Goal: Task Accomplishment & Management: Manage account settings

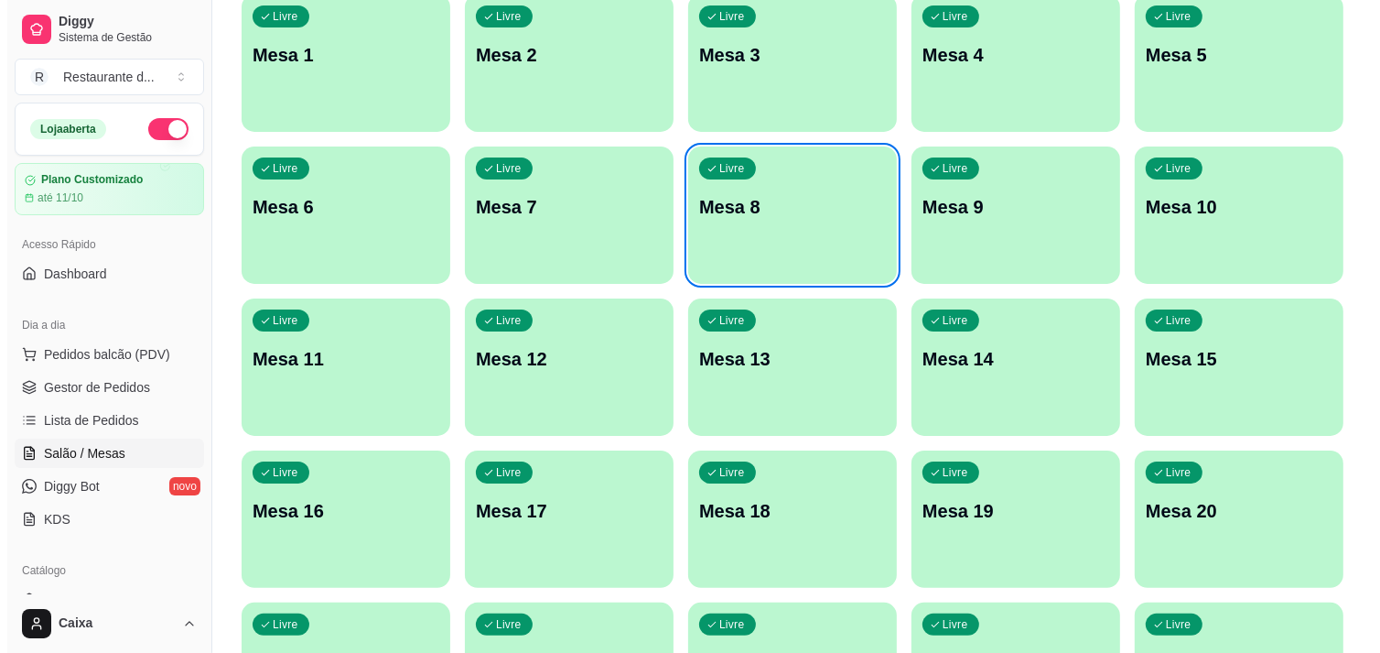
scroll to position [122, 0]
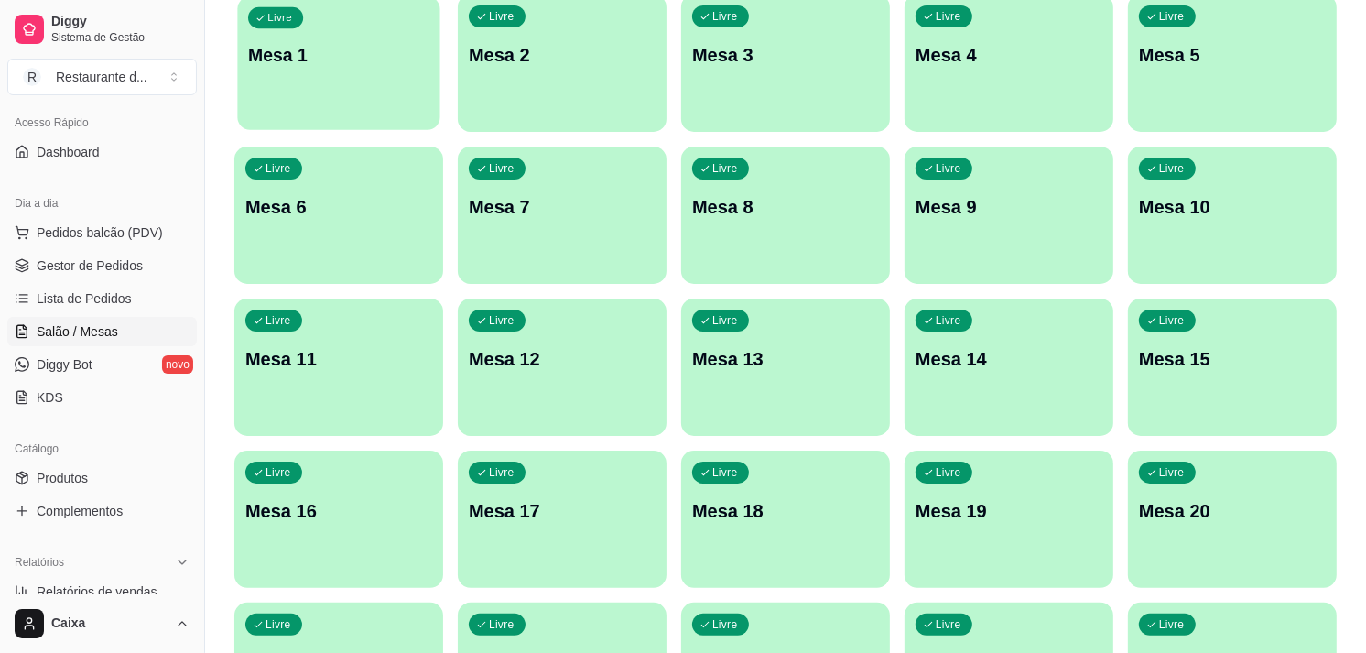
click at [320, 56] on p "Mesa 1" at bounding box center [338, 55] width 181 height 25
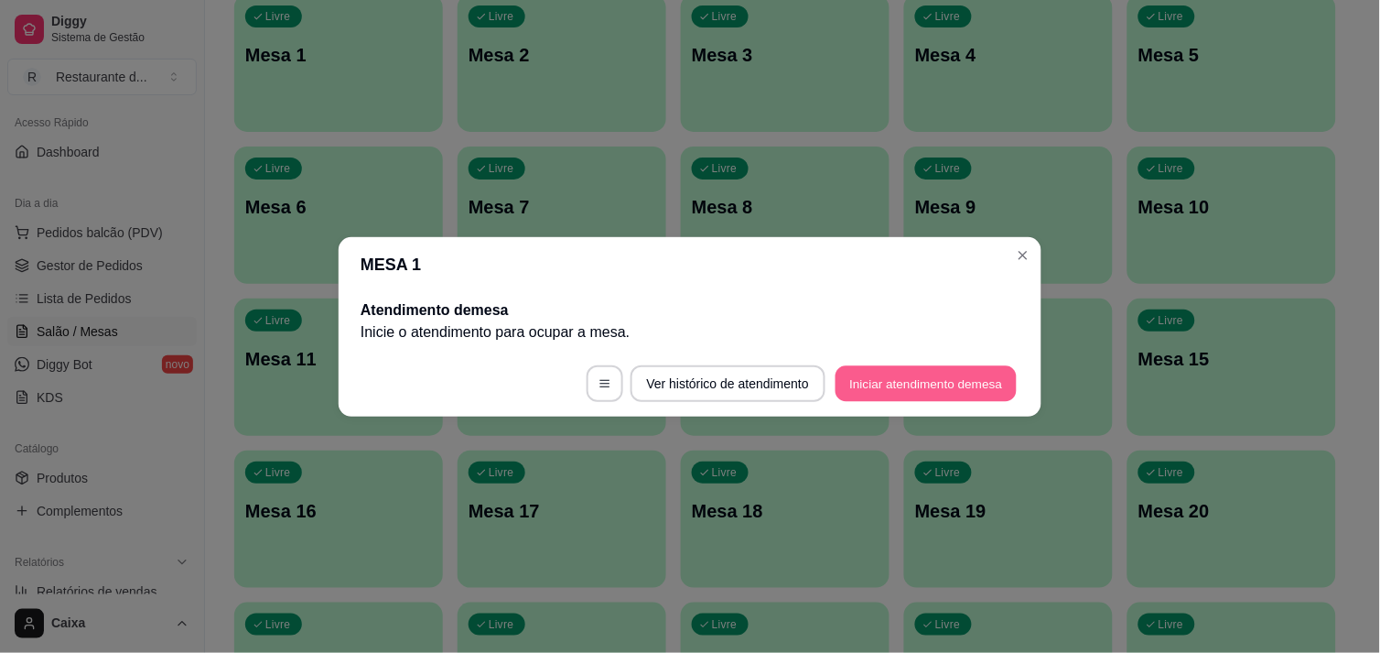
click at [956, 370] on button "Iniciar atendimento de mesa" at bounding box center [926, 383] width 181 height 36
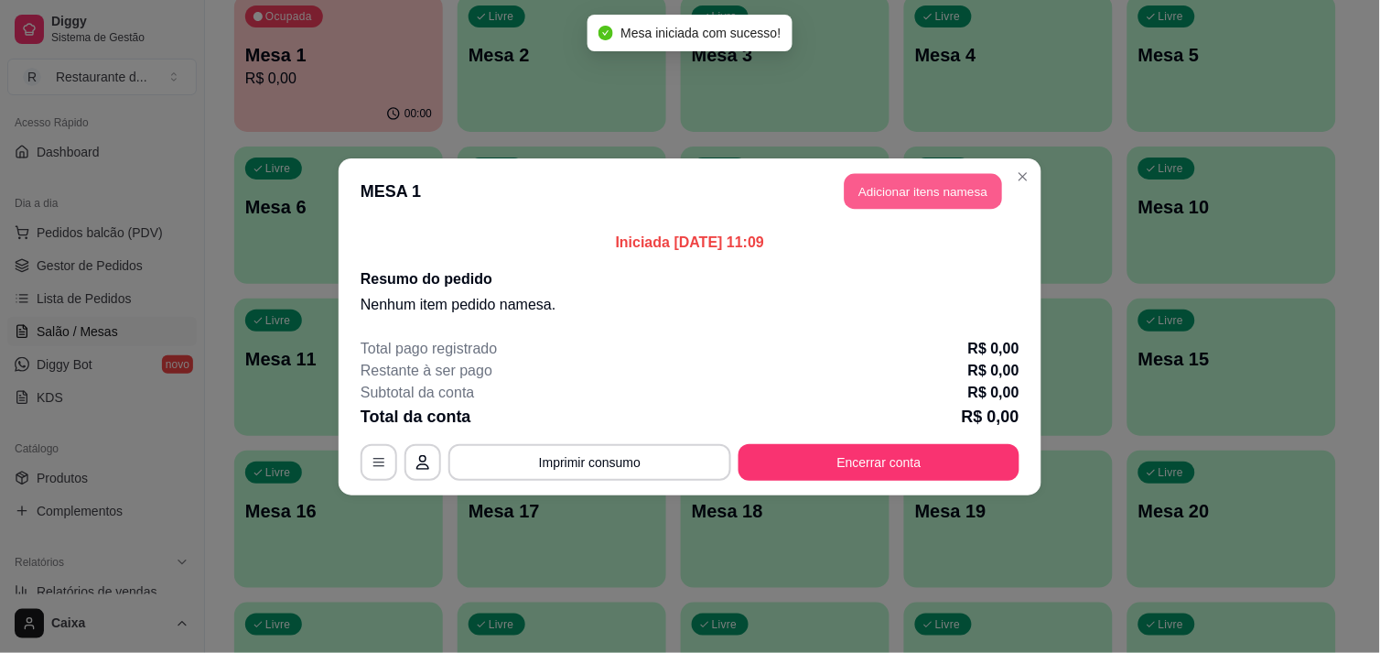
click at [958, 188] on button "Adicionar itens na mesa" at bounding box center [923, 191] width 157 height 36
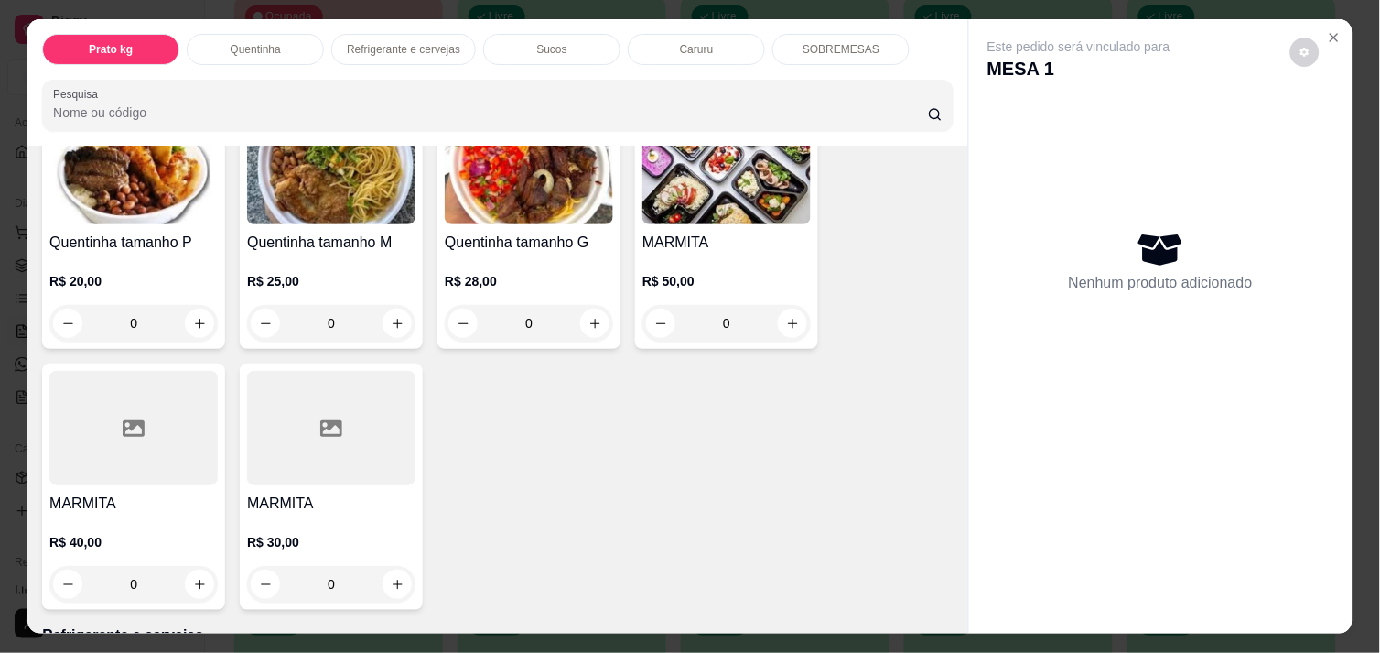
scroll to position [447, 0]
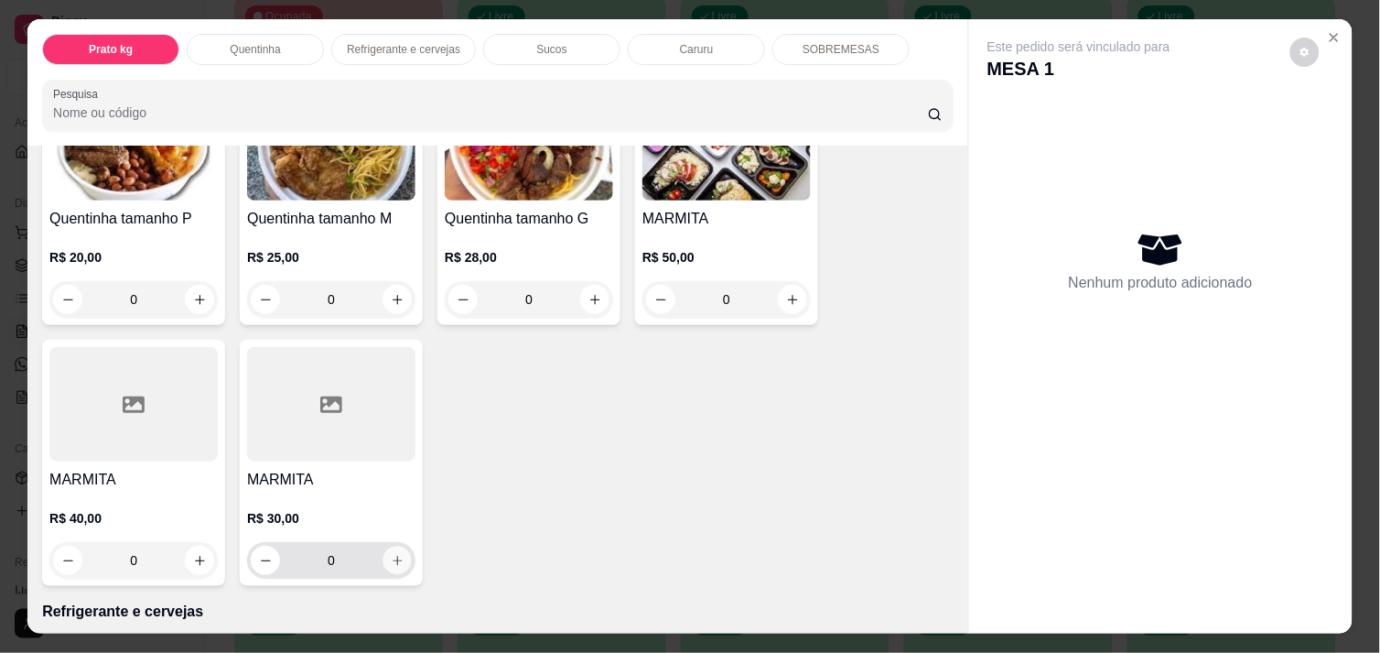
click at [391, 554] on icon "increase-product-quantity" at bounding box center [398, 561] width 14 height 14
type input "1"
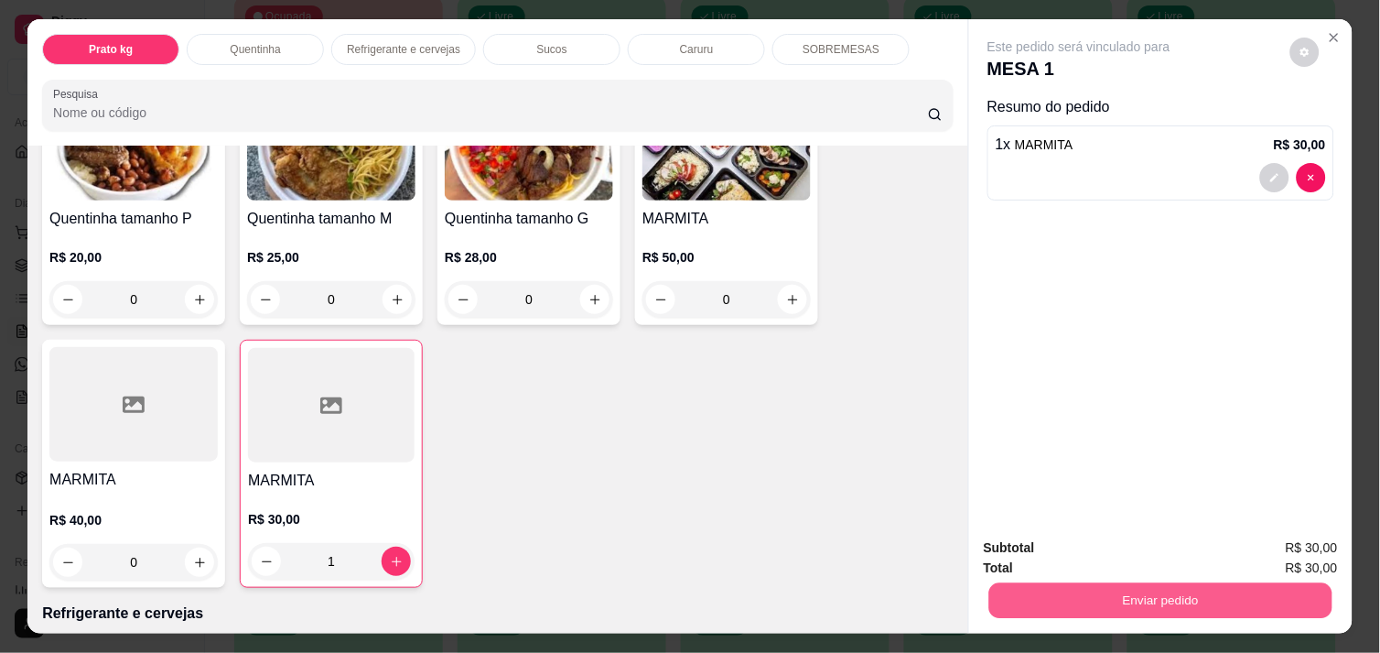
click at [1074, 590] on button "Enviar pedido" at bounding box center [1160, 600] width 343 height 36
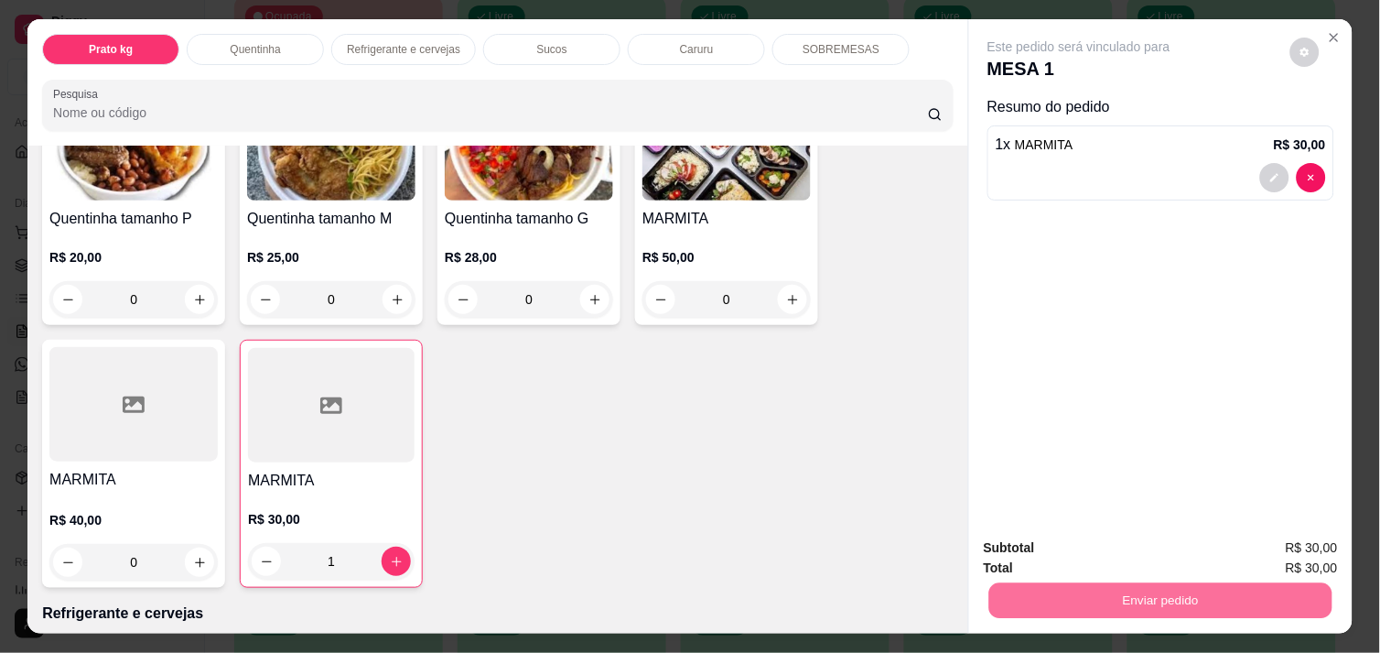
click at [1195, 546] on button "Registrar cliente" at bounding box center [1167, 548] width 117 height 34
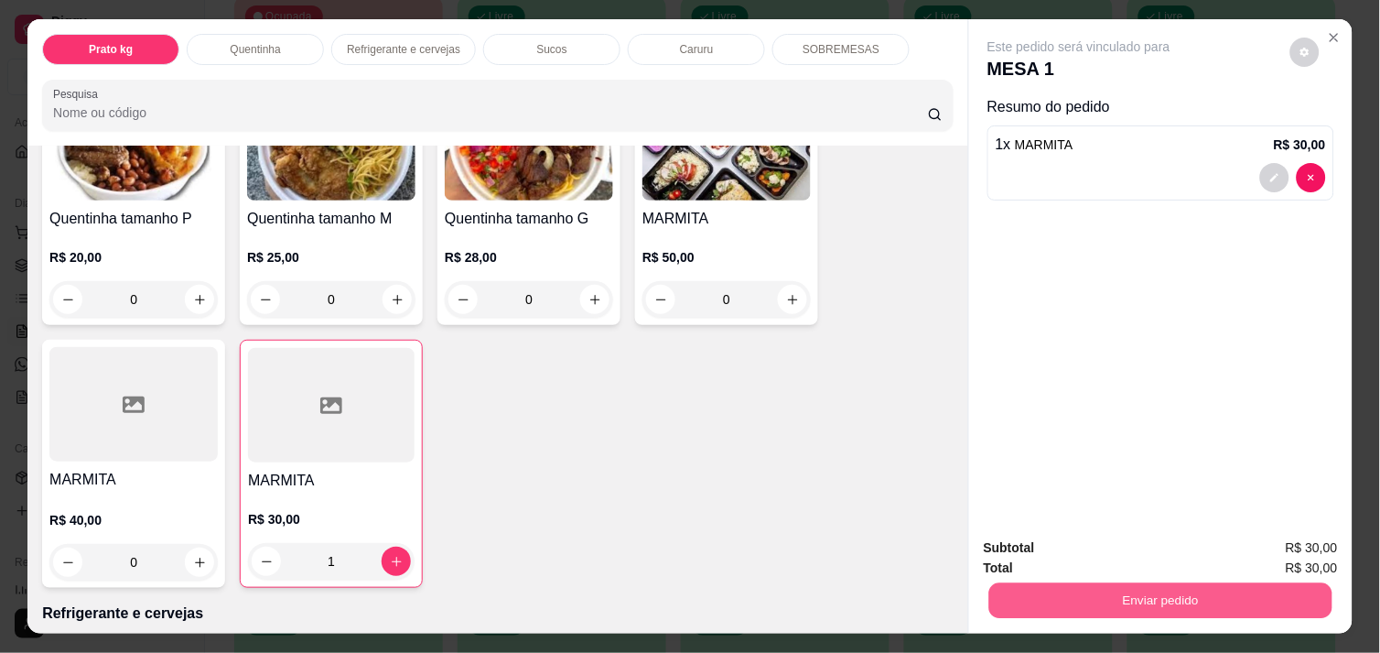
click at [1219, 592] on button "Enviar pedido" at bounding box center [1160, 600] width 343 height 36
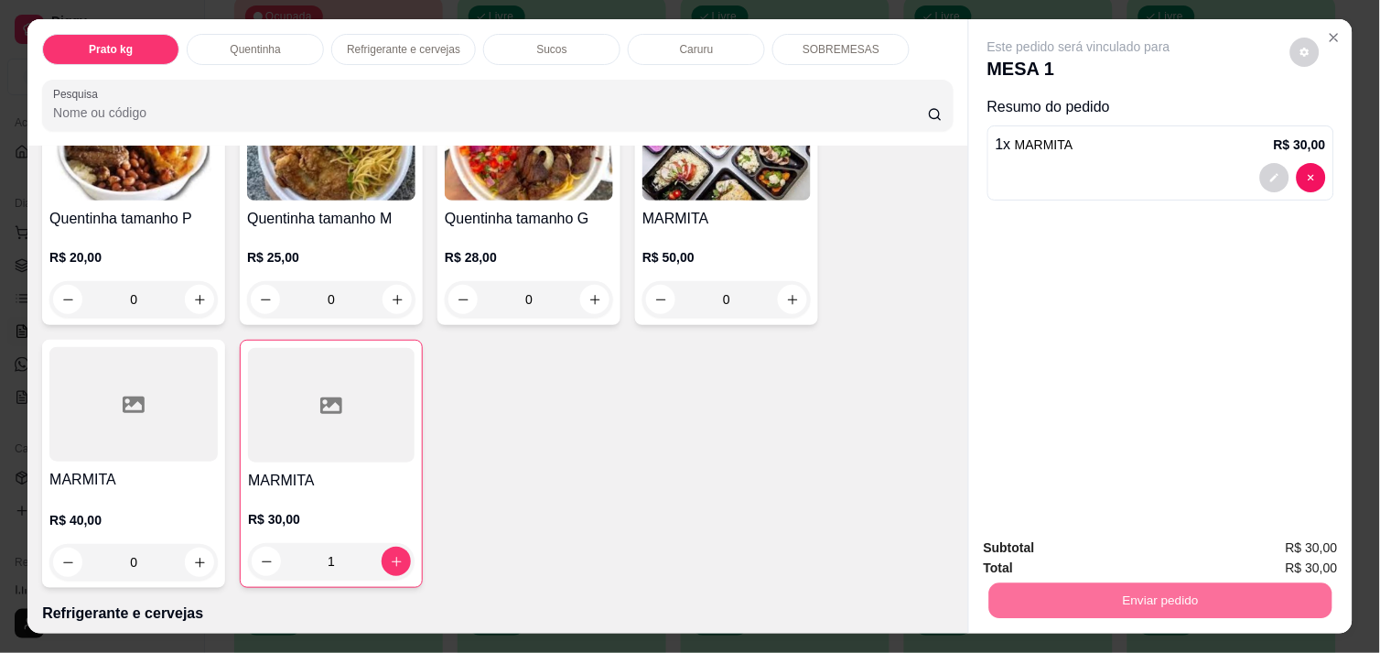
click at [1278, 540] on button "Enviar pedido" at bounding box center [1290, 548] width 101 height 34
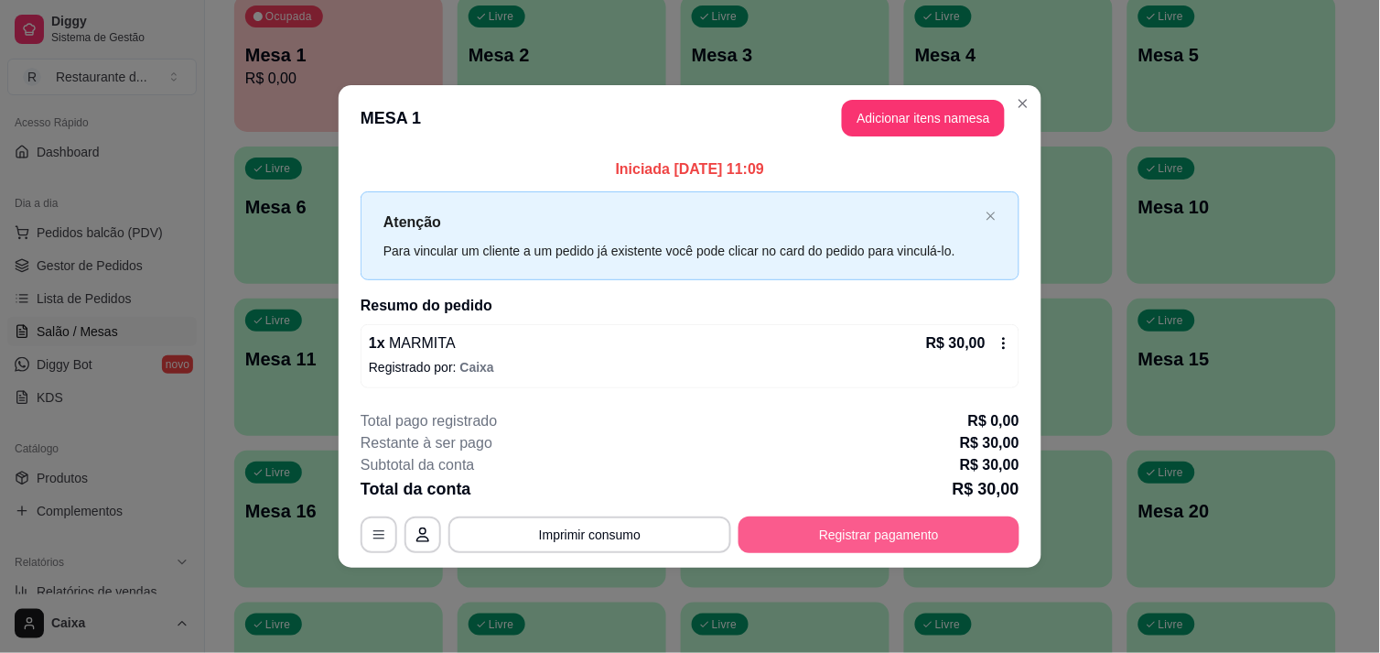
click at [857, 531] on button "Registrar pagamento" at bounding box center [879, 534] width 281 height 37
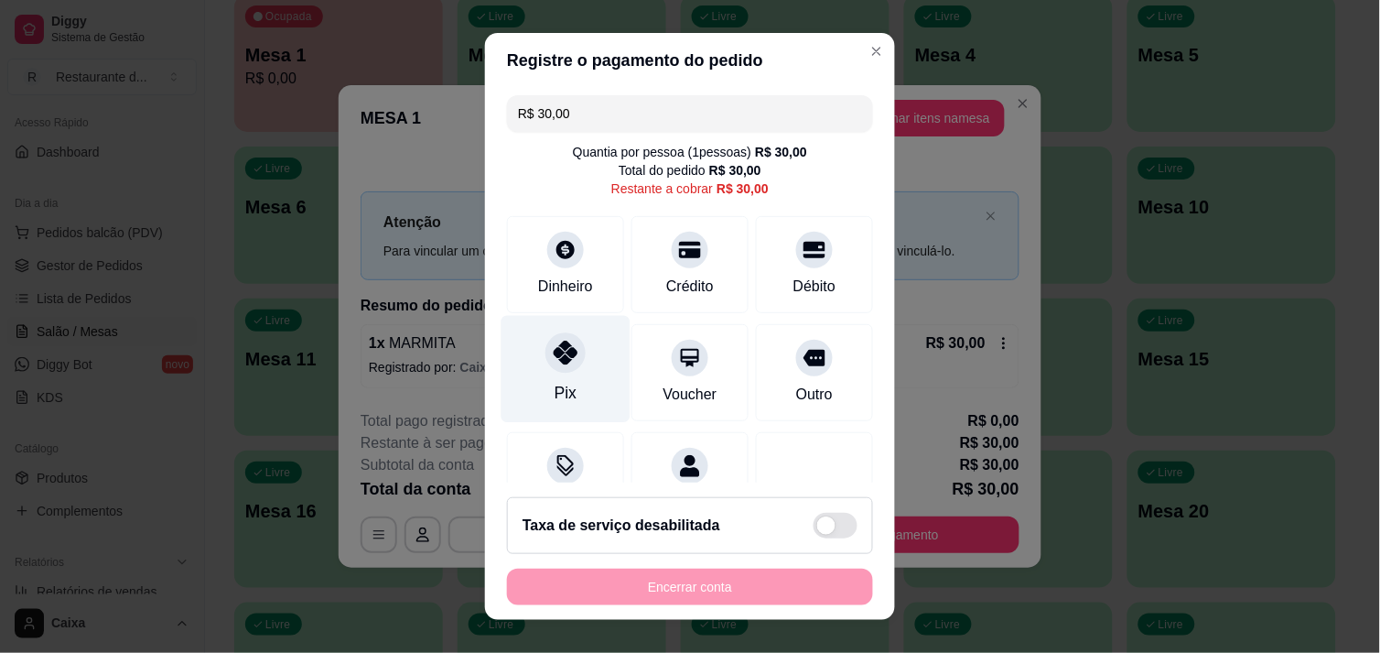
click at [554, 350] on icon at bounding box center [566, 352] width 24 height 24
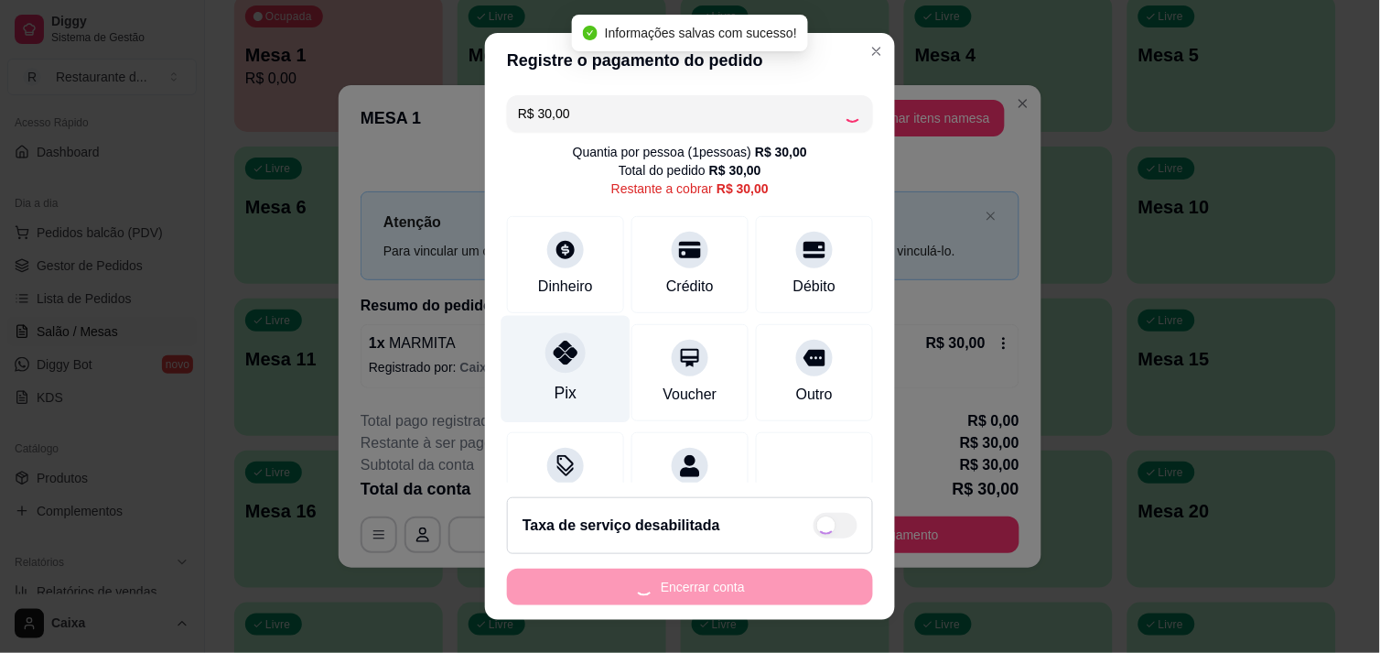
type input "R$ 0,00"
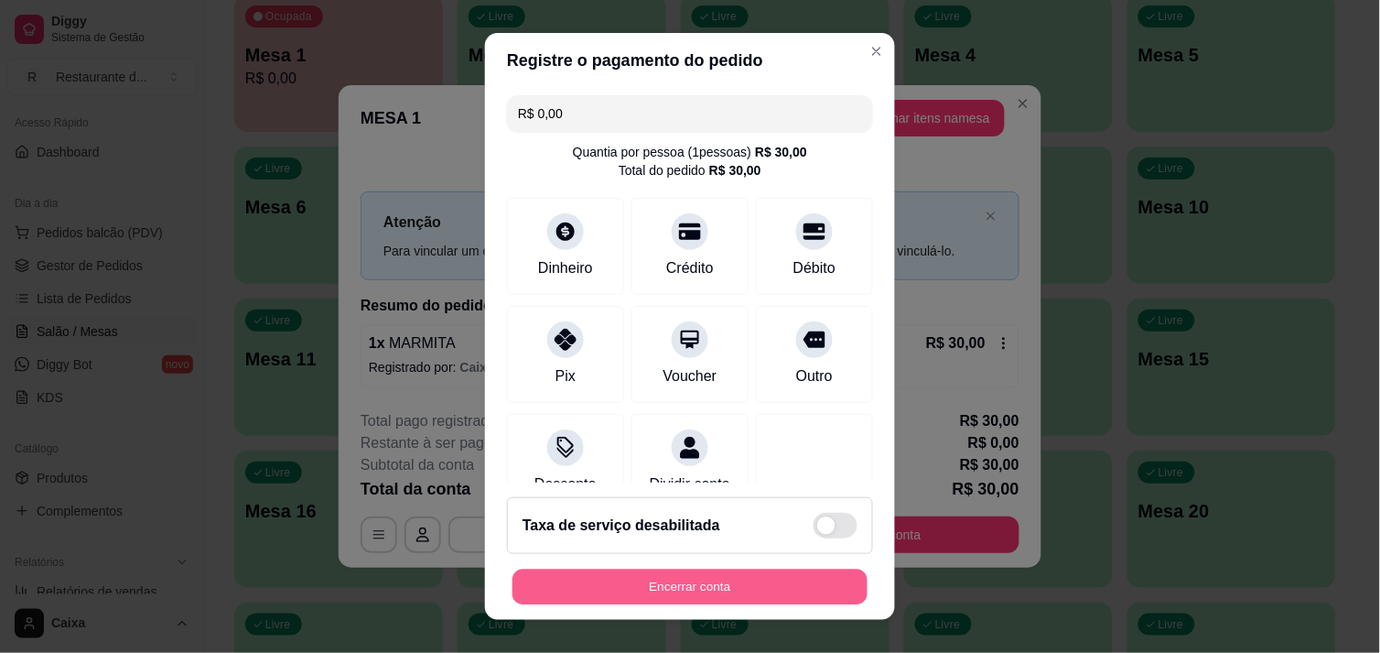
click at [657, 570] on button "Encerrar conta" at bounding box center [690, 587] width 355 height 36
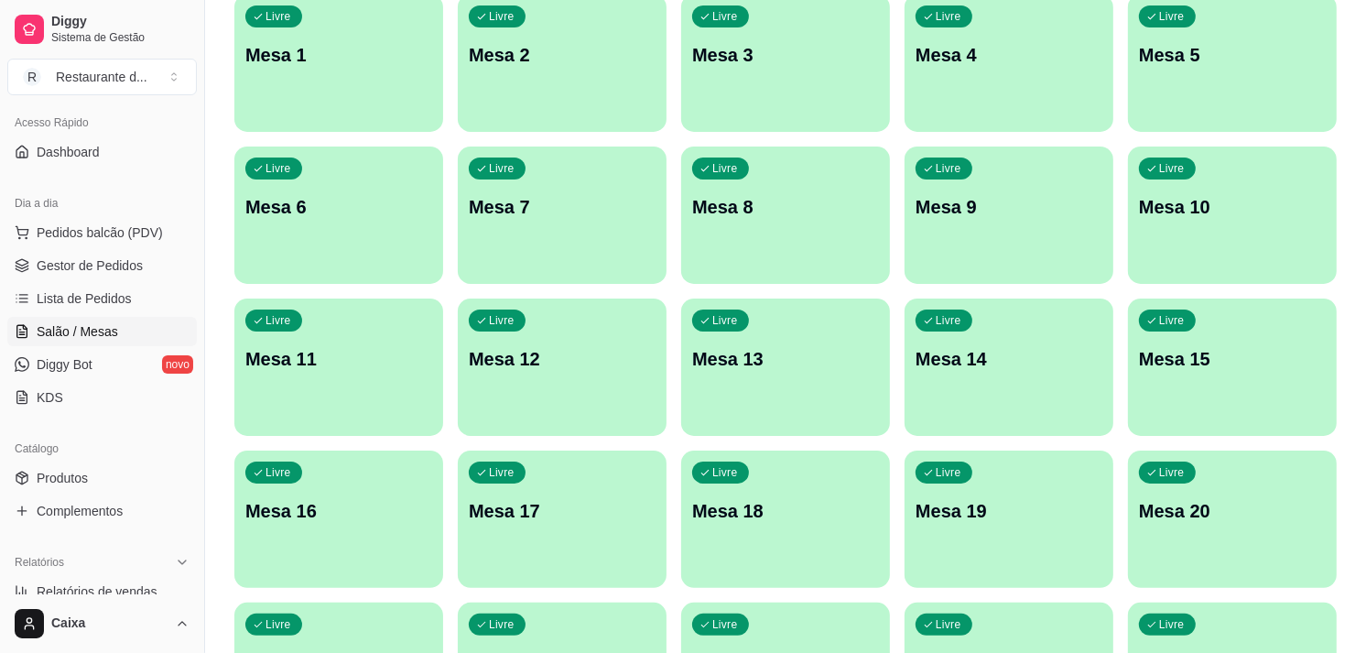
click at [369, 93] on div "Livre Mesa 1" at bounding box center [338, 52] width 209 height 115
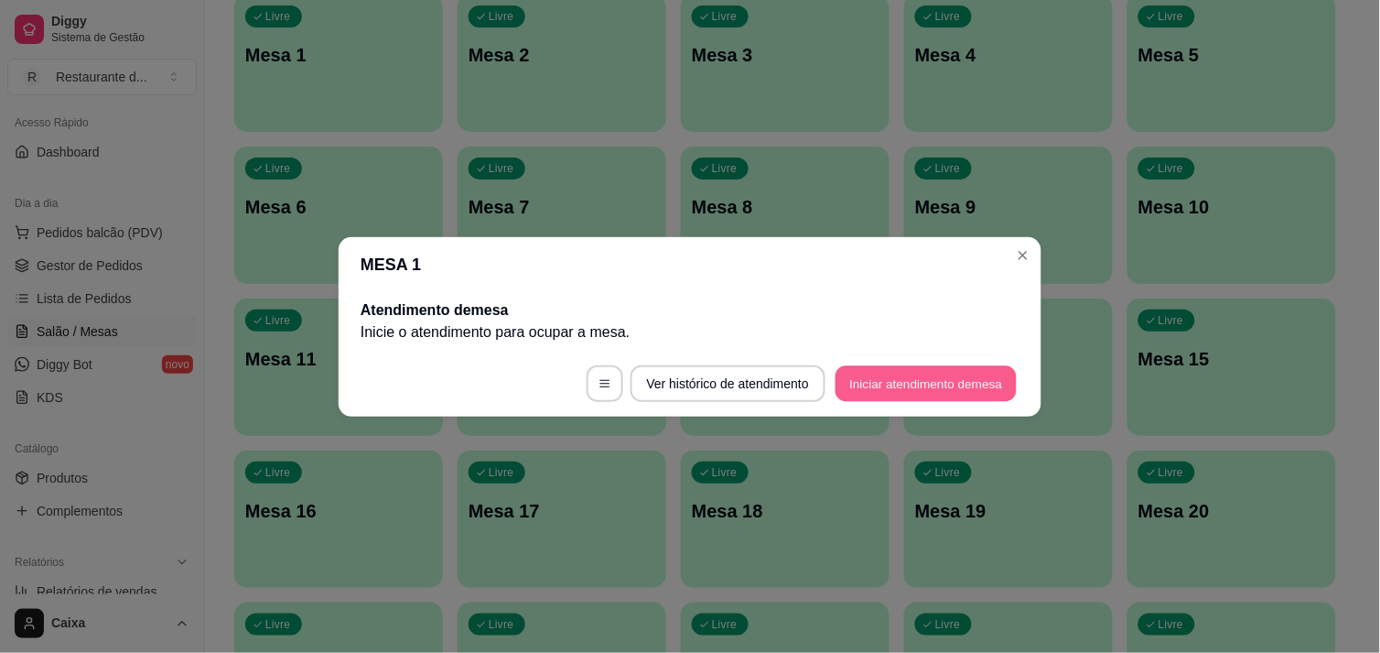
click at [904, 375] on button "Iniciar atendimento de mesa" at bounding box center [926, 383] width 181 height 36
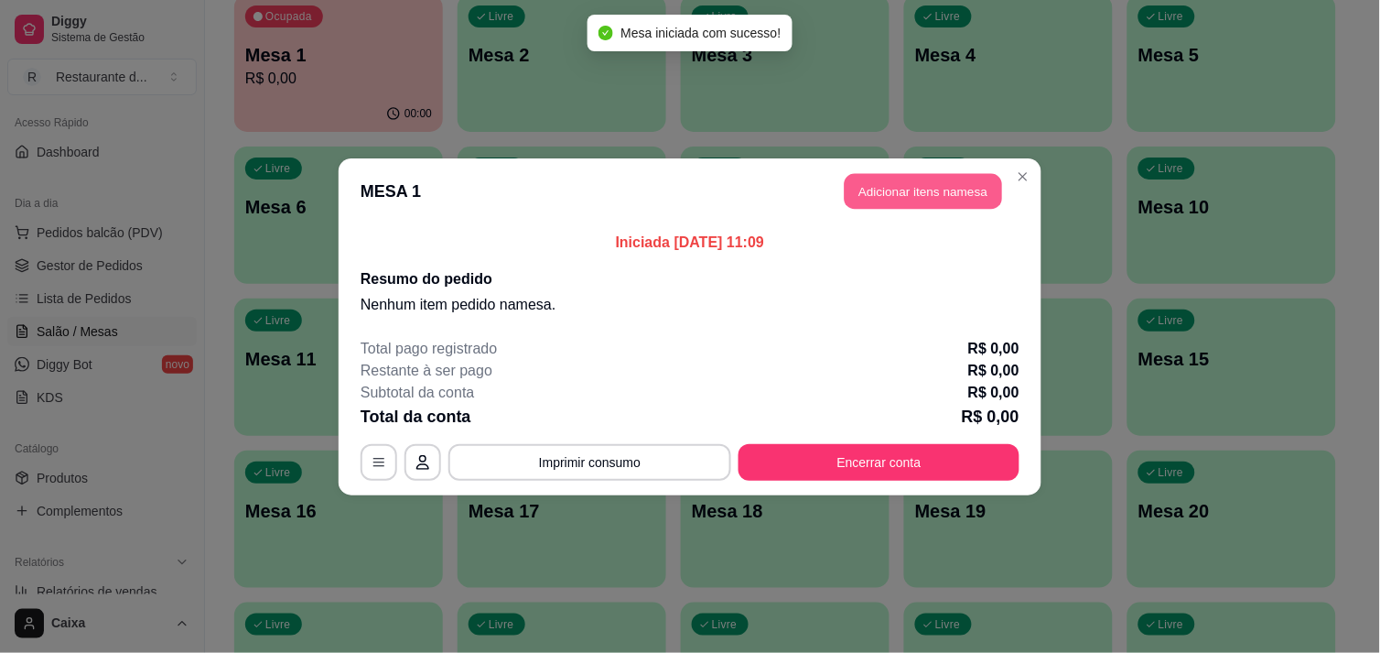
click at [909, 189] on button "Adicionar itens na mesa" at bounding box center [923, 191] width 157 height 36
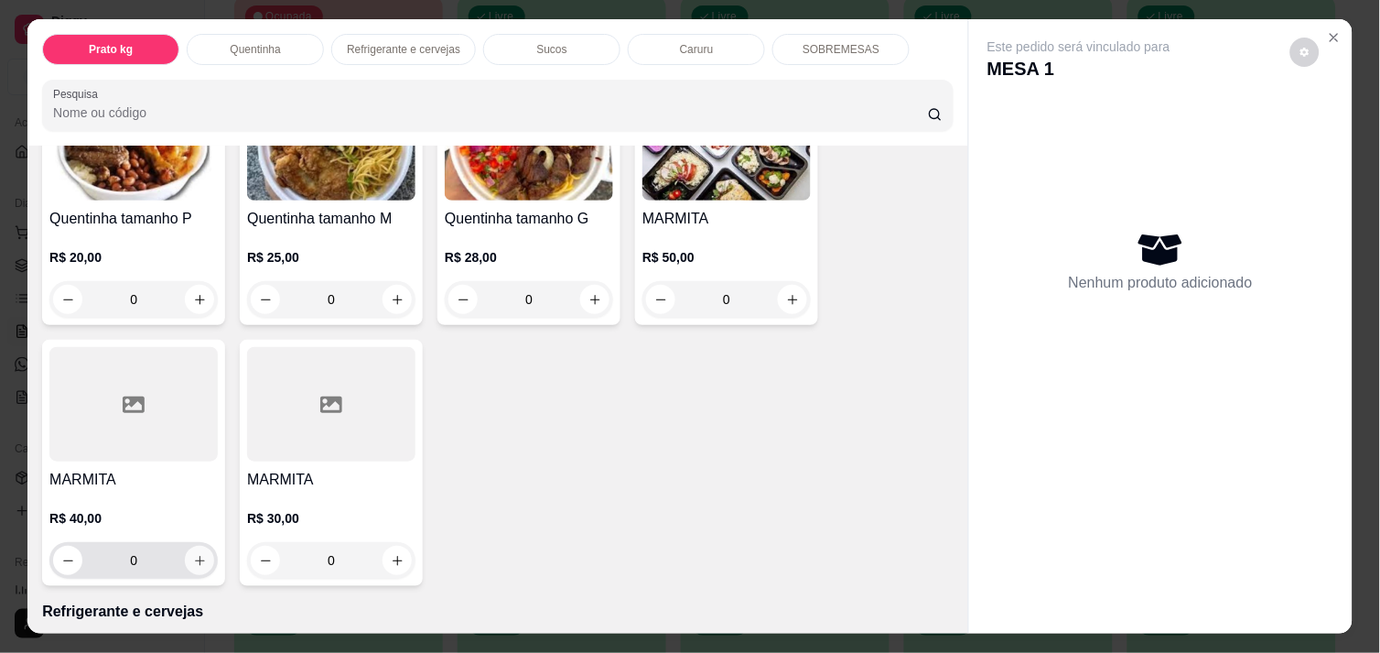
click at [197, 554] on icon "increase-product-quantity" at bounding box center [200, 561] width 14 height 14
type input "1"
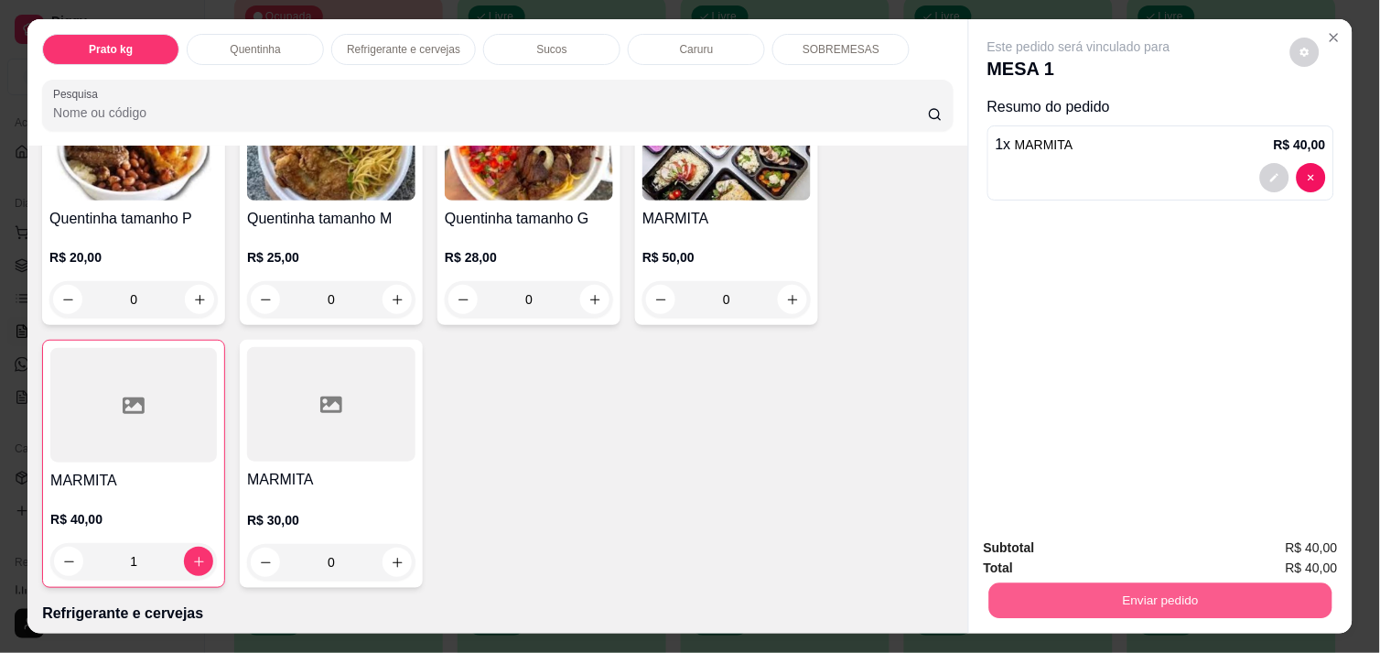
click at [1034, 584] on button "Enviar pedido" at bounding box center [1160, 600] width 343 height 36
click at [1145, 590] on button "Enviar pedido" at bounding box center [1160, 600] width 343 height 36
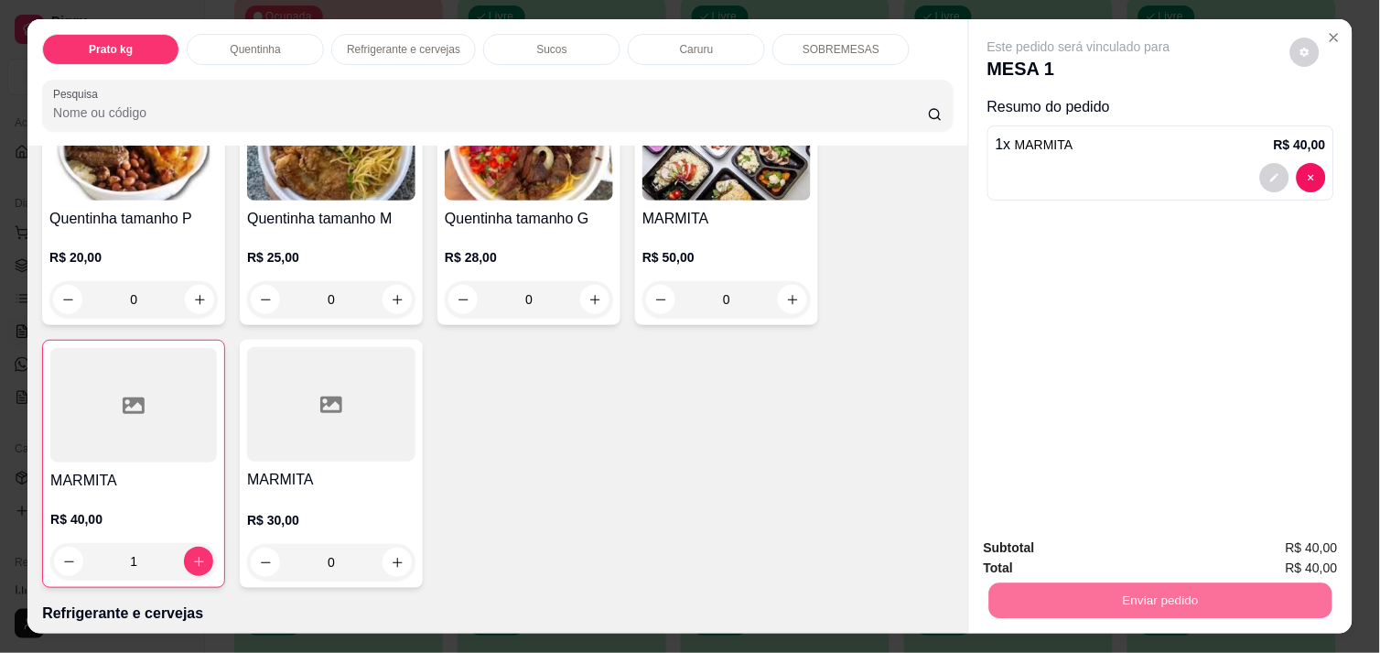
click at [1324, 541] on button "Enviar pedido" at bounding box center [1290, 548] width 101 height 34
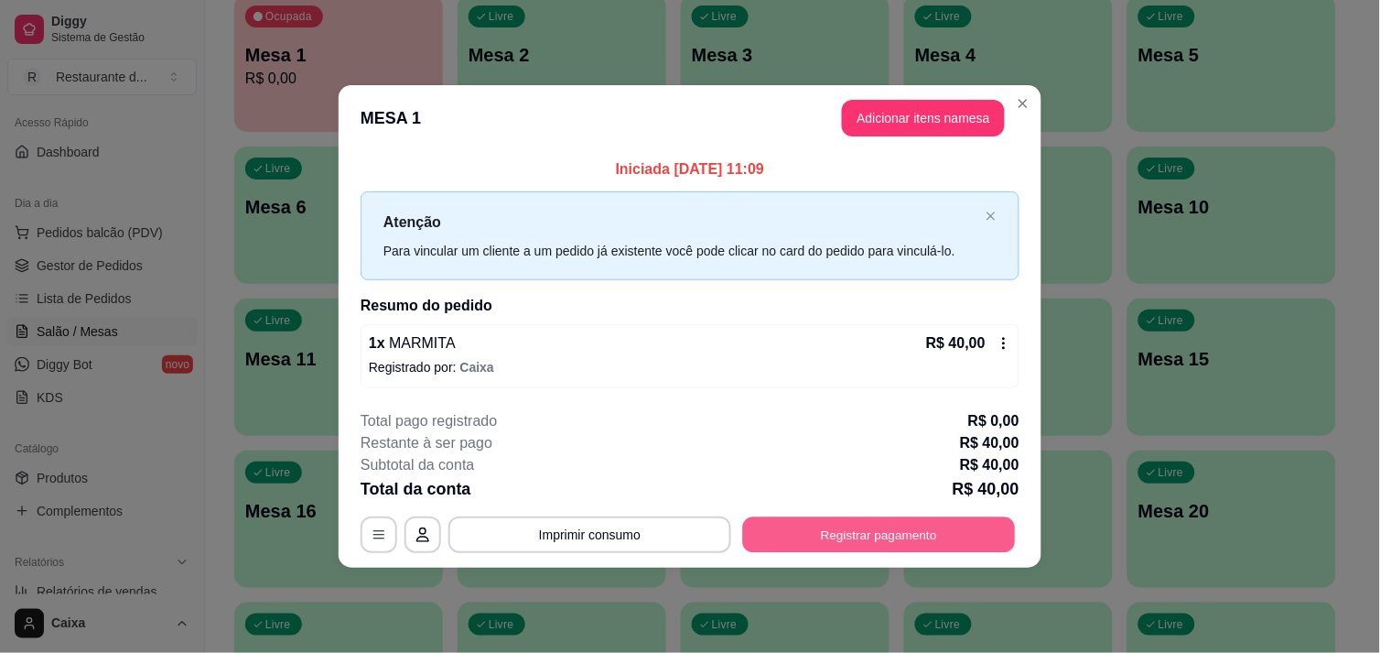
click at [945, 542] on button "Registrar pagamento" at bounding box center [879, 535] width 273 height 36
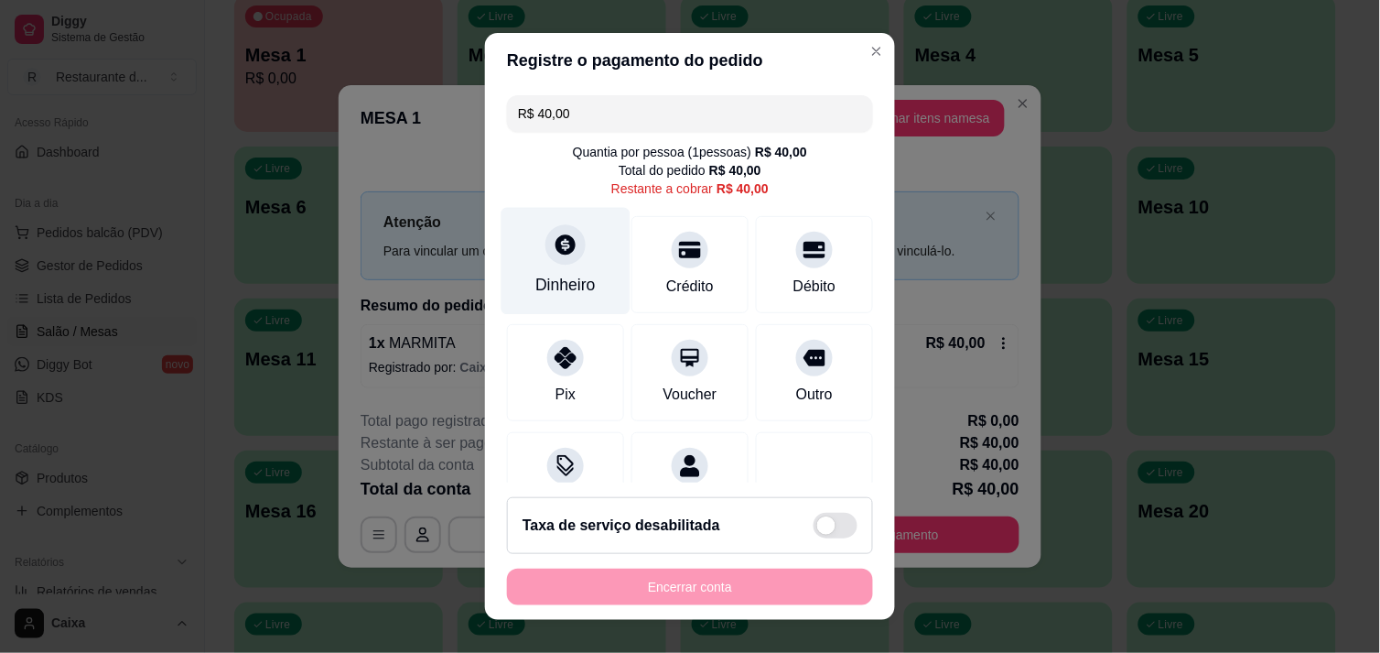
click at [552, 263] on div at bounding box center [566, 244] width 40 height 40
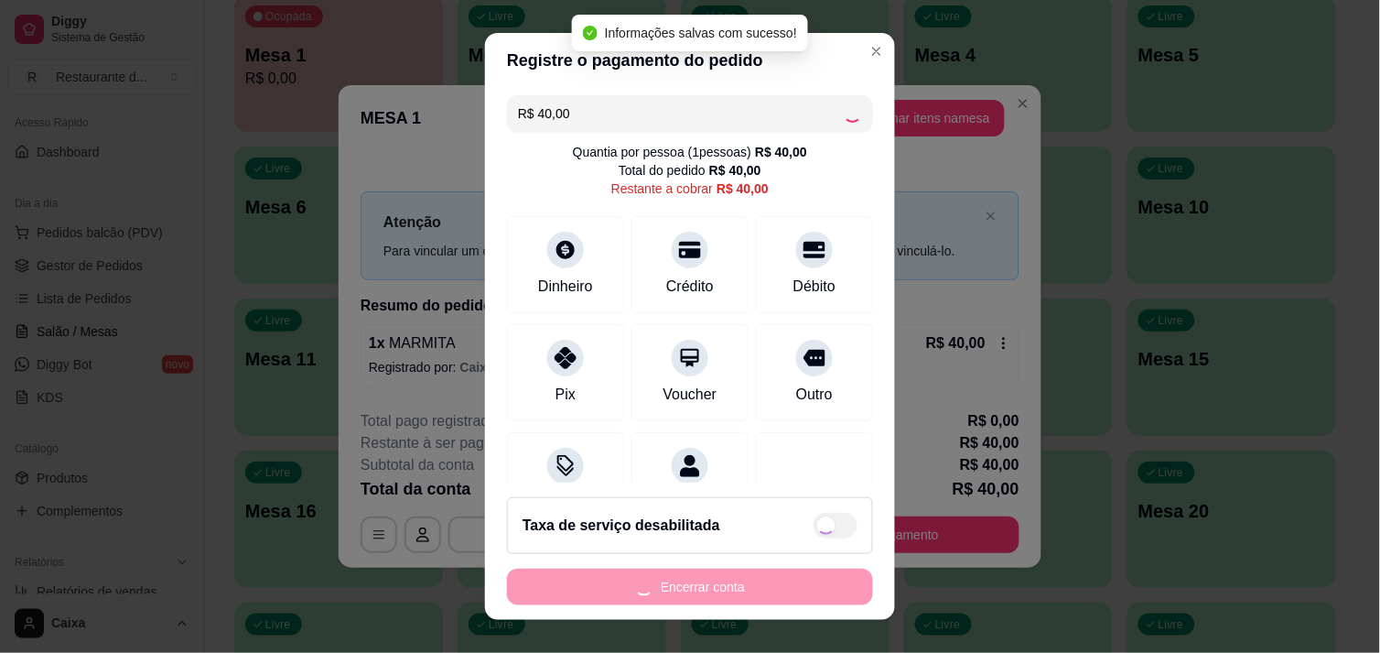
type input "R$ 0,00"
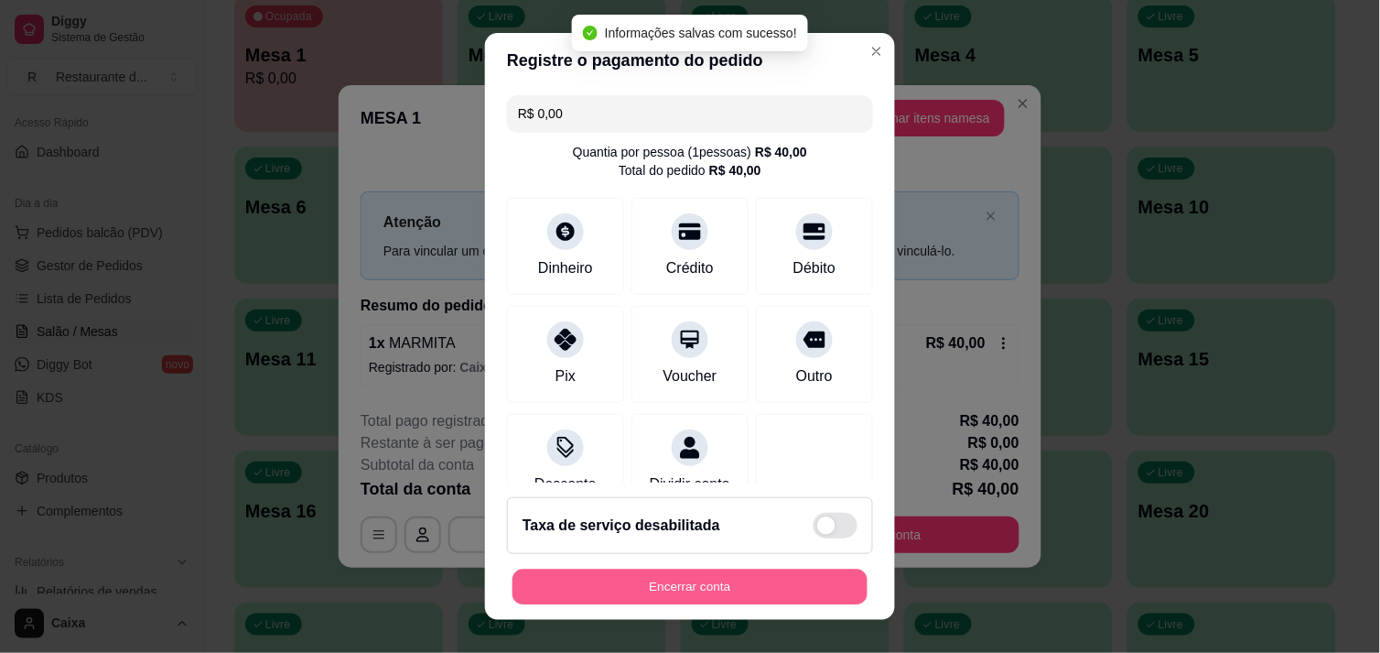
click at [709, 572] on button "Encerrar conta" at bounding box center [690, 587] width 355 height 36
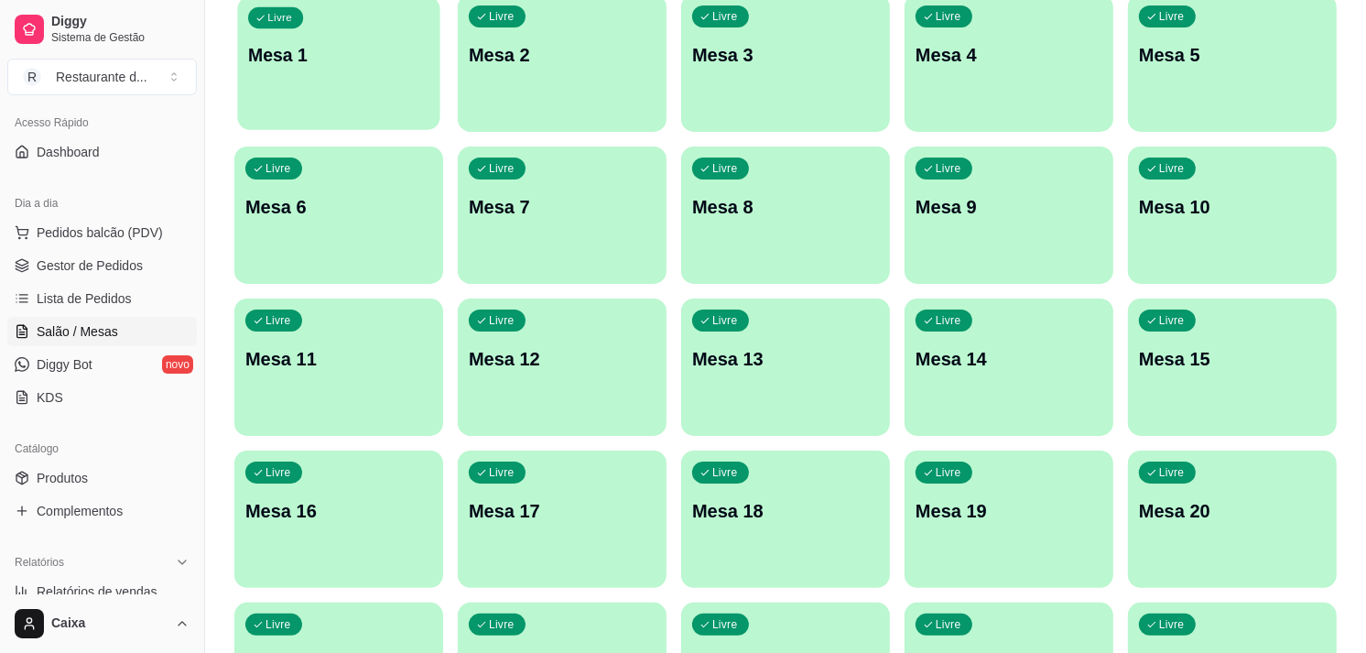
click at [340, 114] on div "button" at bounding box center [338, 118] width 202 height 21
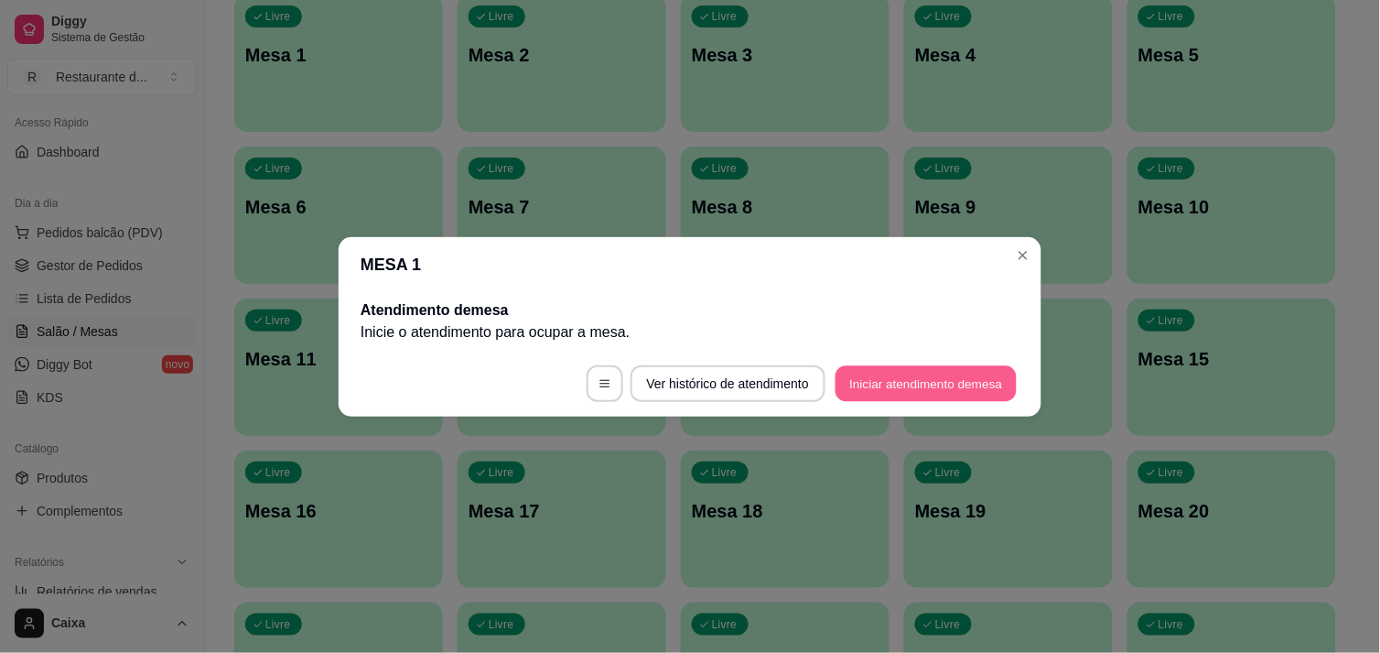
click at [888, 385] on button "Iniciar atendimento de mesa" at bounding box center [926, 383] width 181 height 36
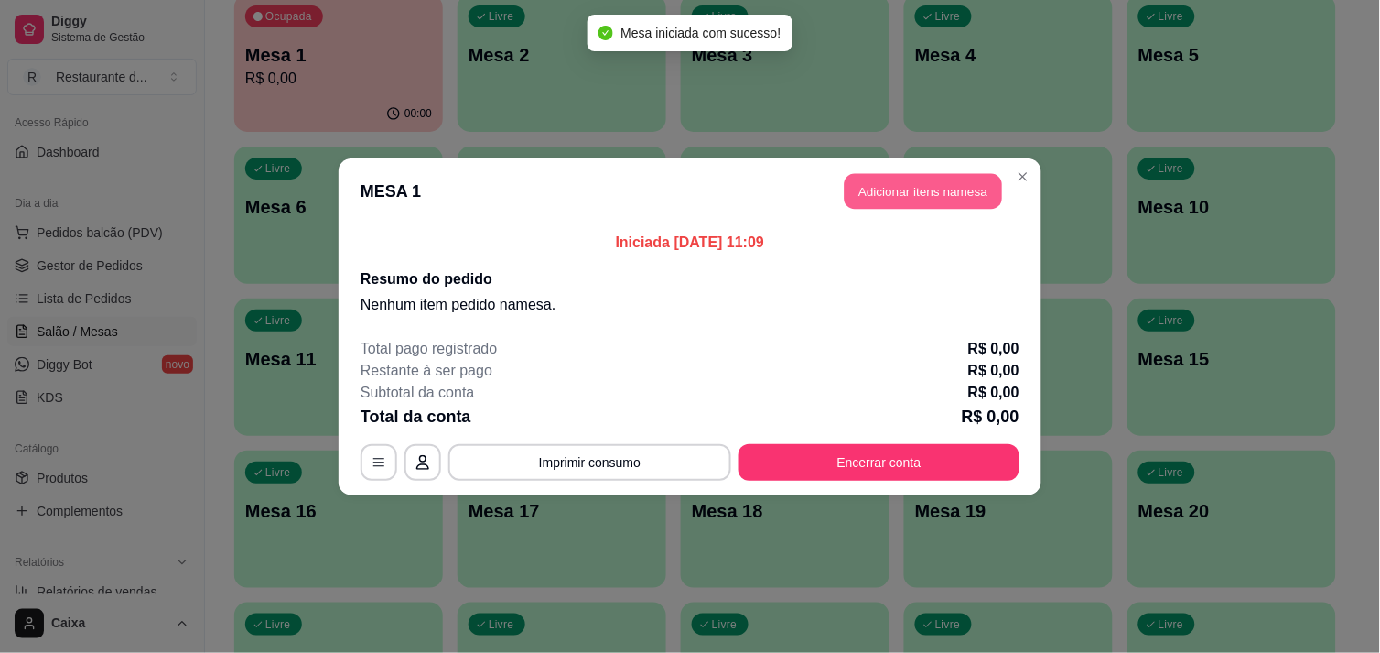
click at [894, 181] on button "Adicionar itens na mesa" at bounding box center [923, 191] width 157 height 36
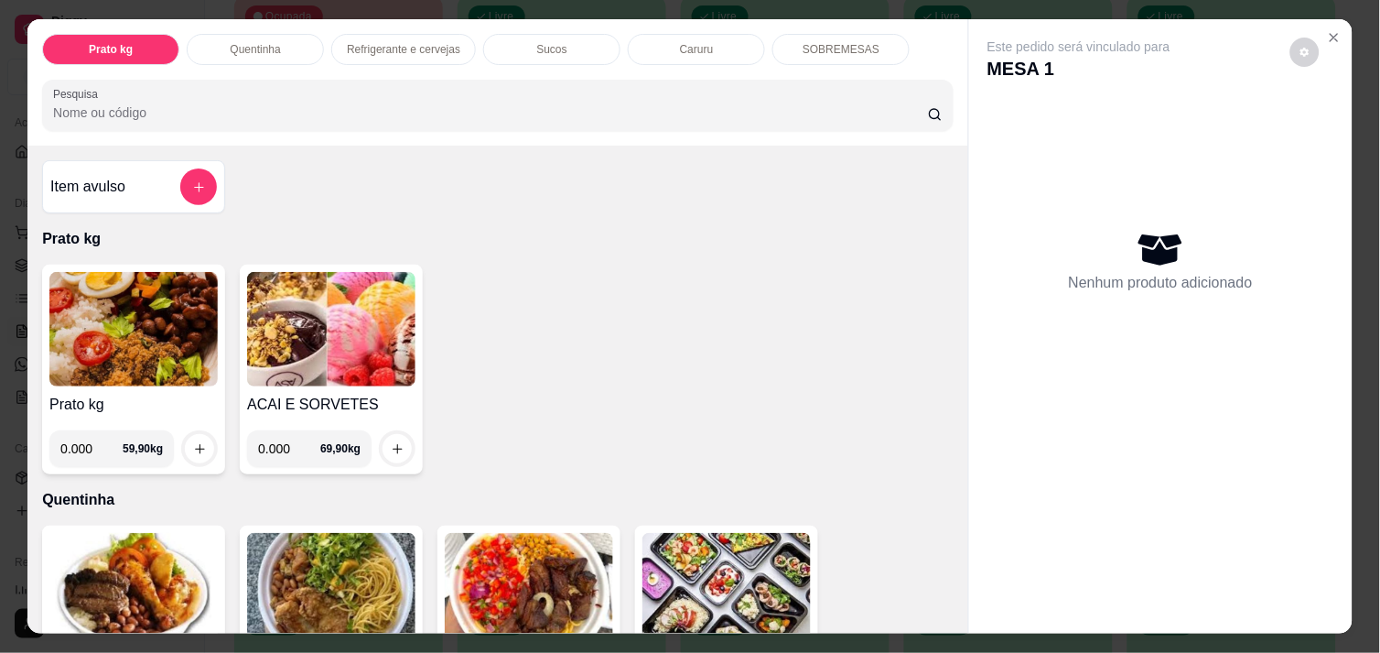
click at [92, 334] on img at bounding box center [133, 329] width 168 height 114
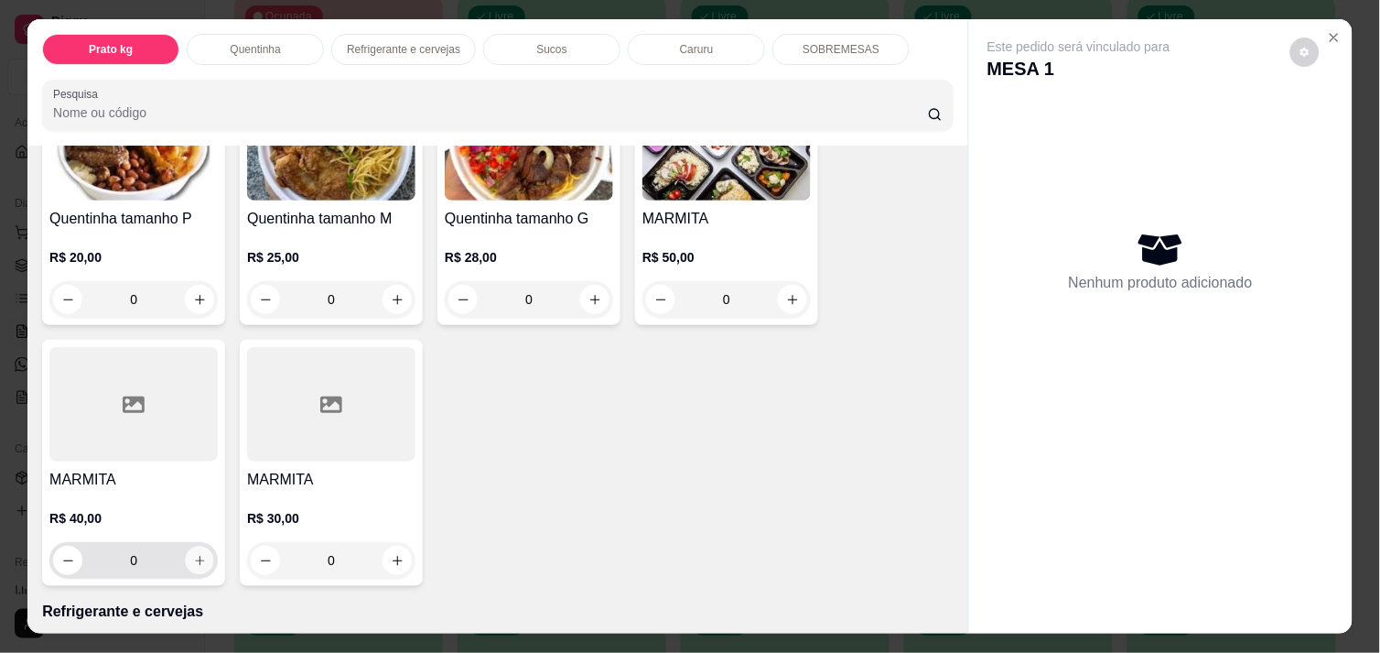
click at [186, 547] on button "increase-product-quantity" at bounding box center [200, 560] width 28 height 28
type input "1"
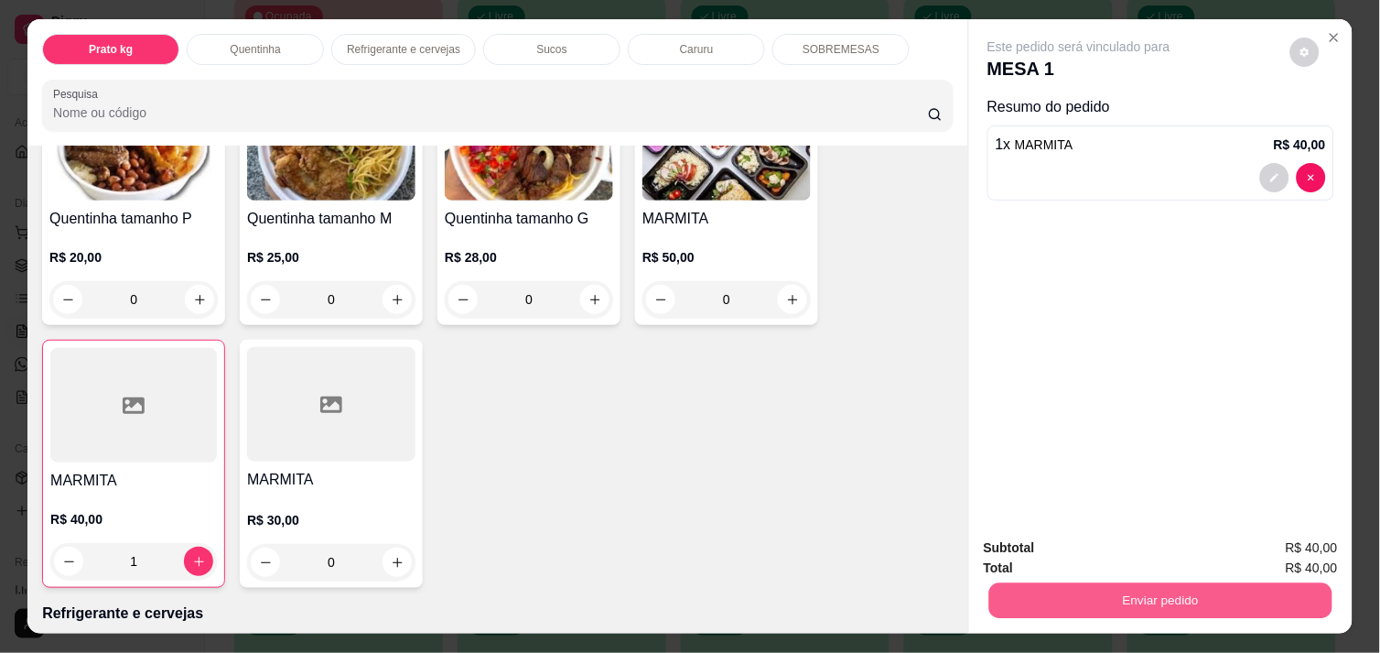
click at [1170, 599] on button "Enviar pedido" at bounding box center [1160, 600] width 343 height 36
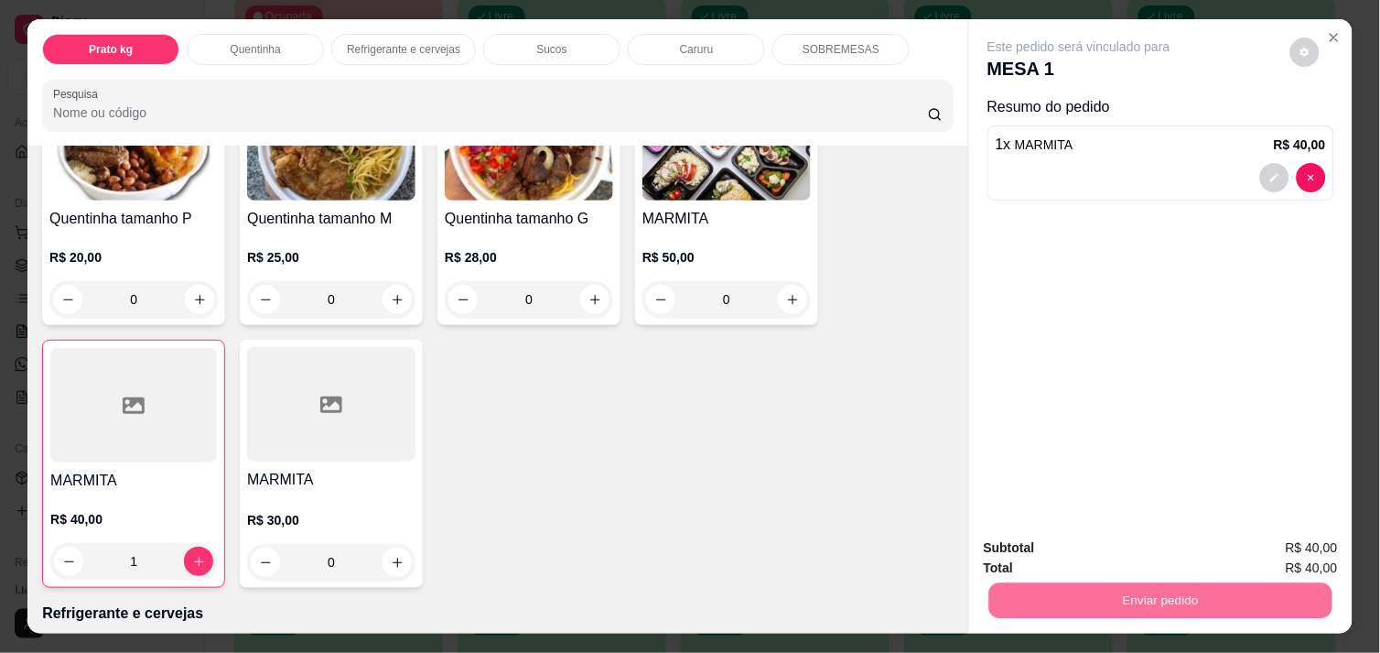
click at [1303, 544] on button "Enviar pedido" at bounding box center [1289, 548] width 103 height 35
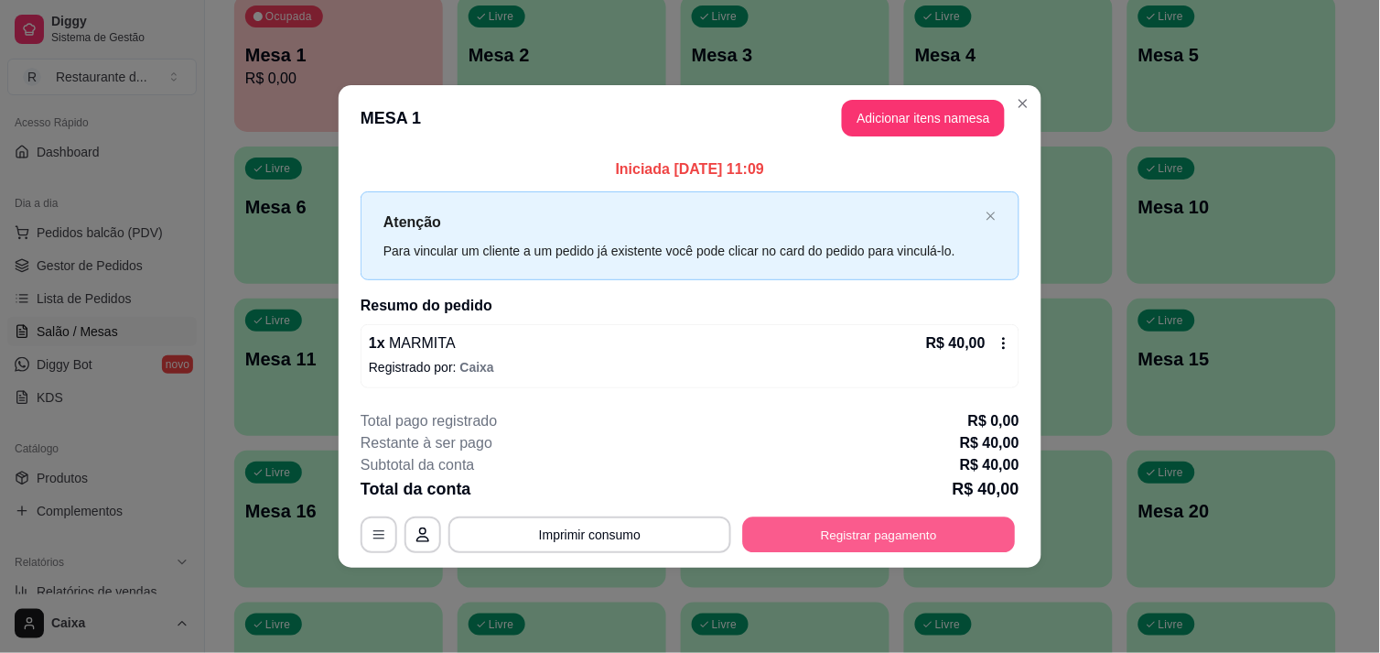
click at [874, 524] on button "Registrar pagamento" at bounding box center [879, 535] width 273 height 36
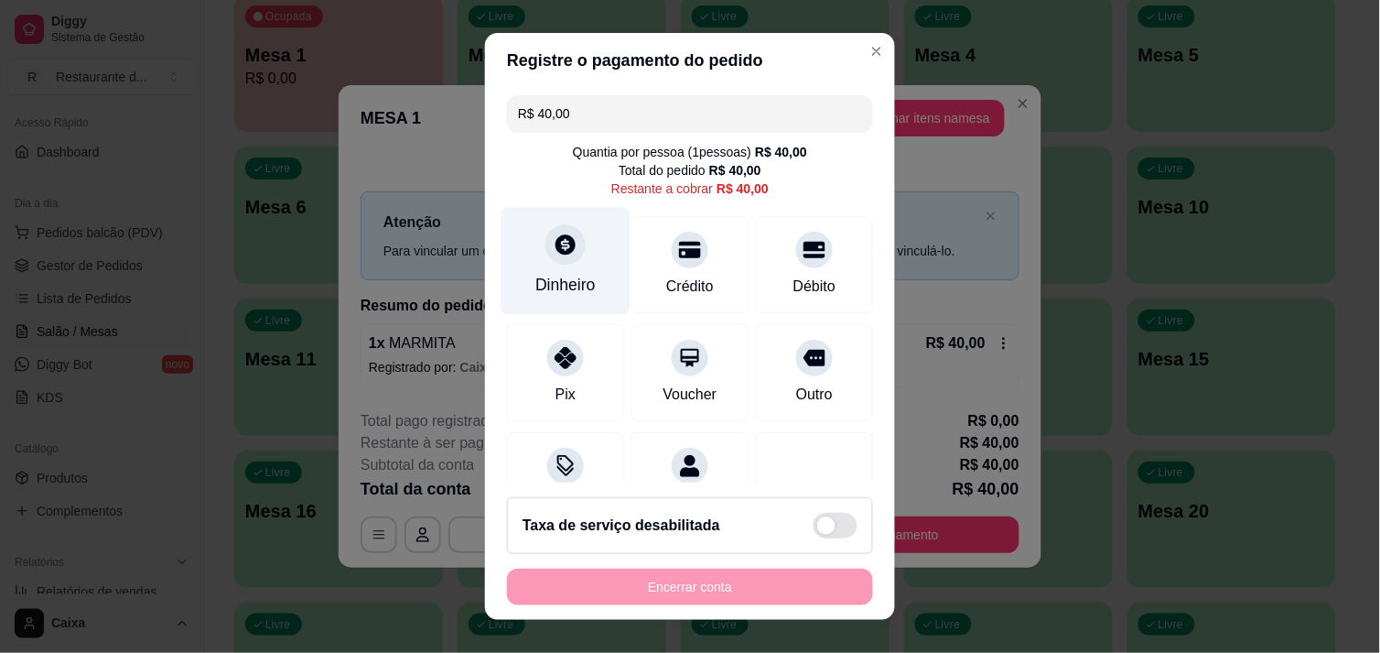
click at [556, 251] on icon at bounding box center [566, 244] width 20 height 20
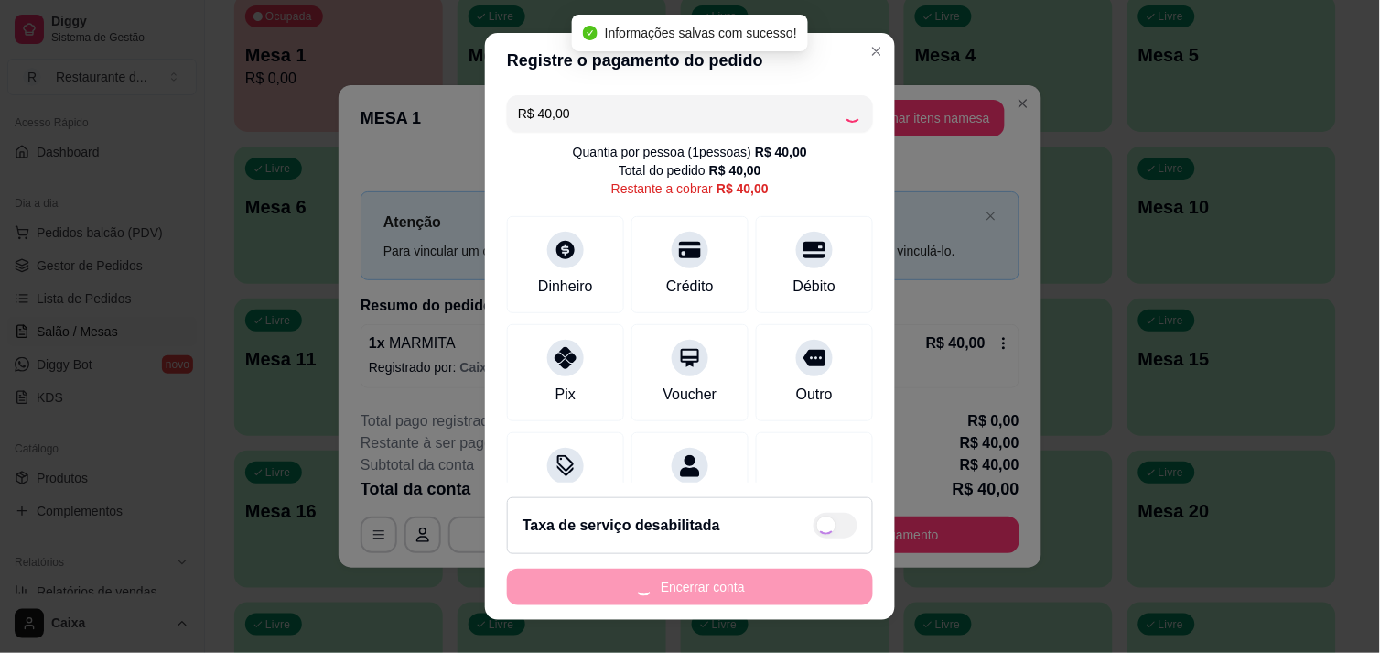
type input "R$ 0,00"
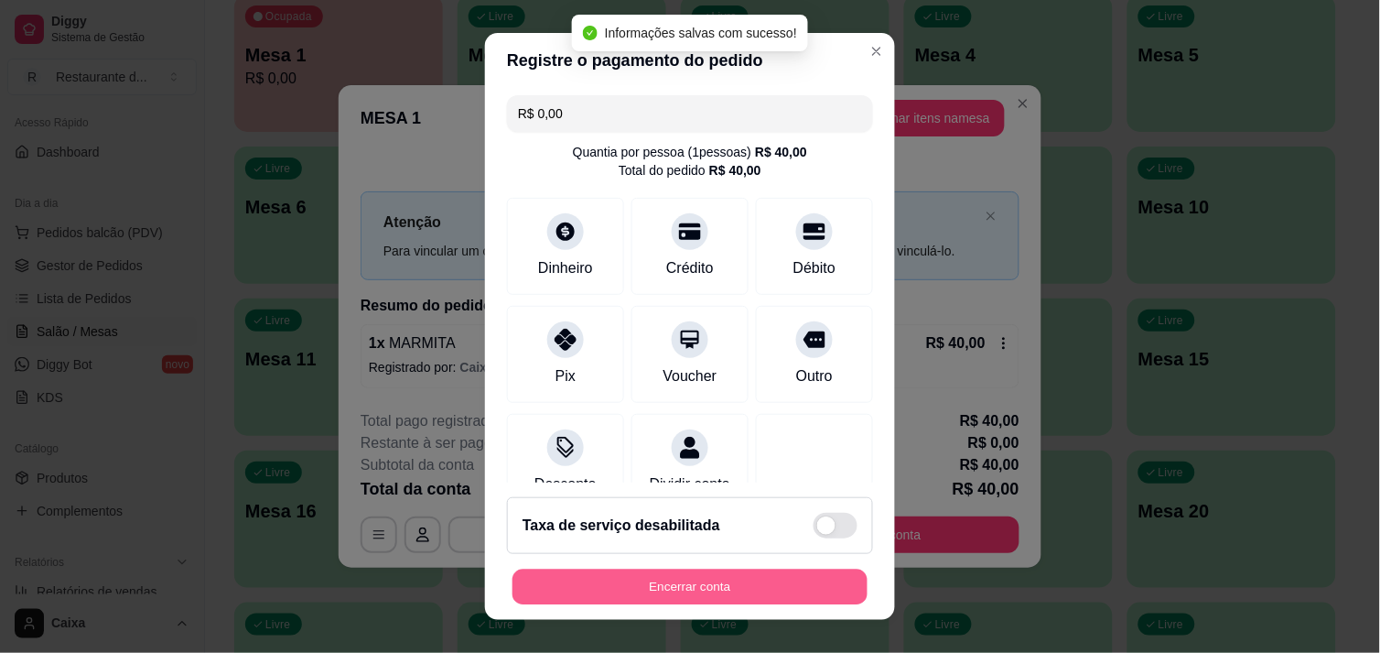
click at [730, 584] on button "Encerrar conta" at bounding box center [690, 587] width 355 height 36
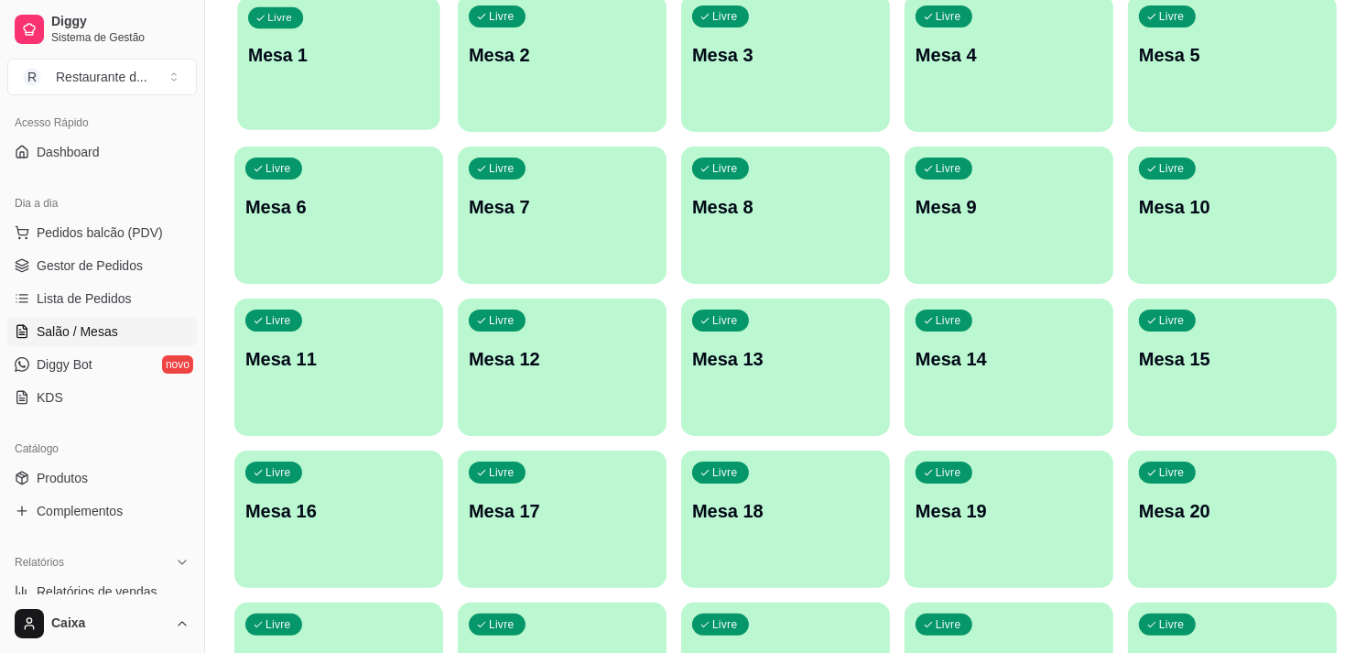
click at [371, 85] on div "Livre Mesa 1" at bounding box center [338, 52] width 202 height 112
click at [624, 99] on div "Livre Mesa 2" at bounding box center [561, 52] width 202 height 112
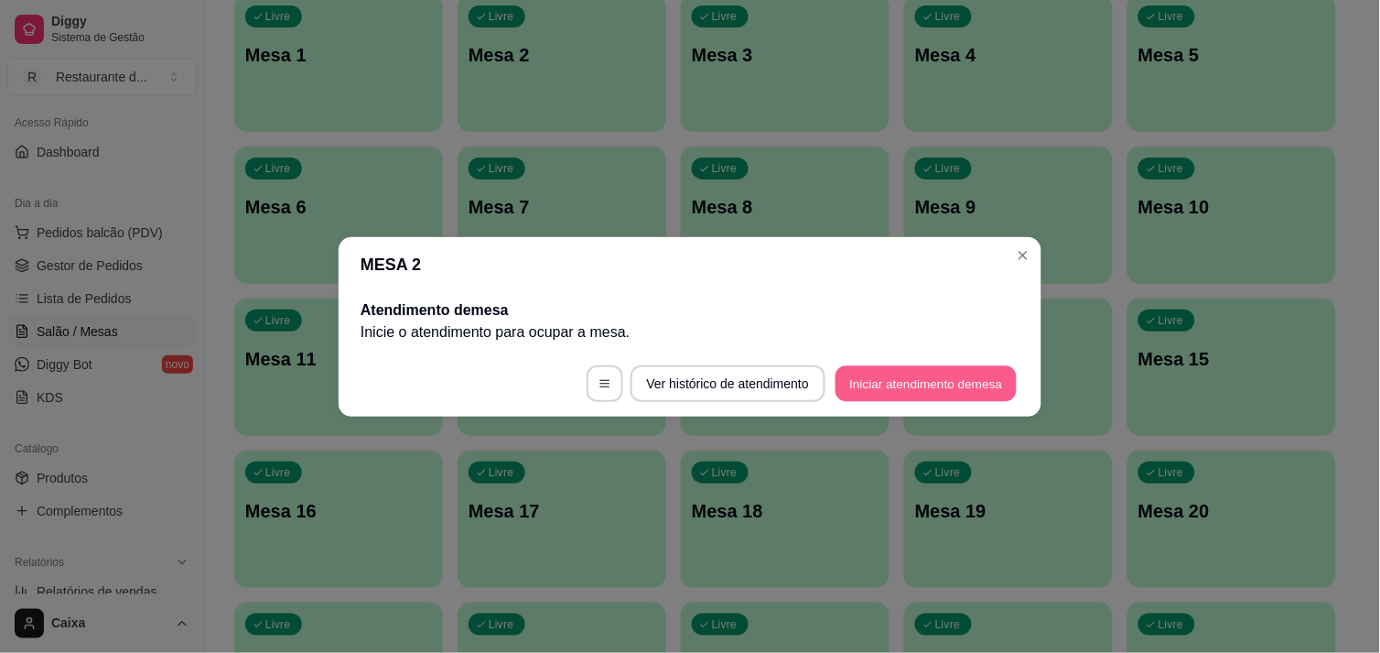
click at [915, 385] on button "Iniciar atendimento de mesa" at bounding box center [926, 383] width 181 height 36
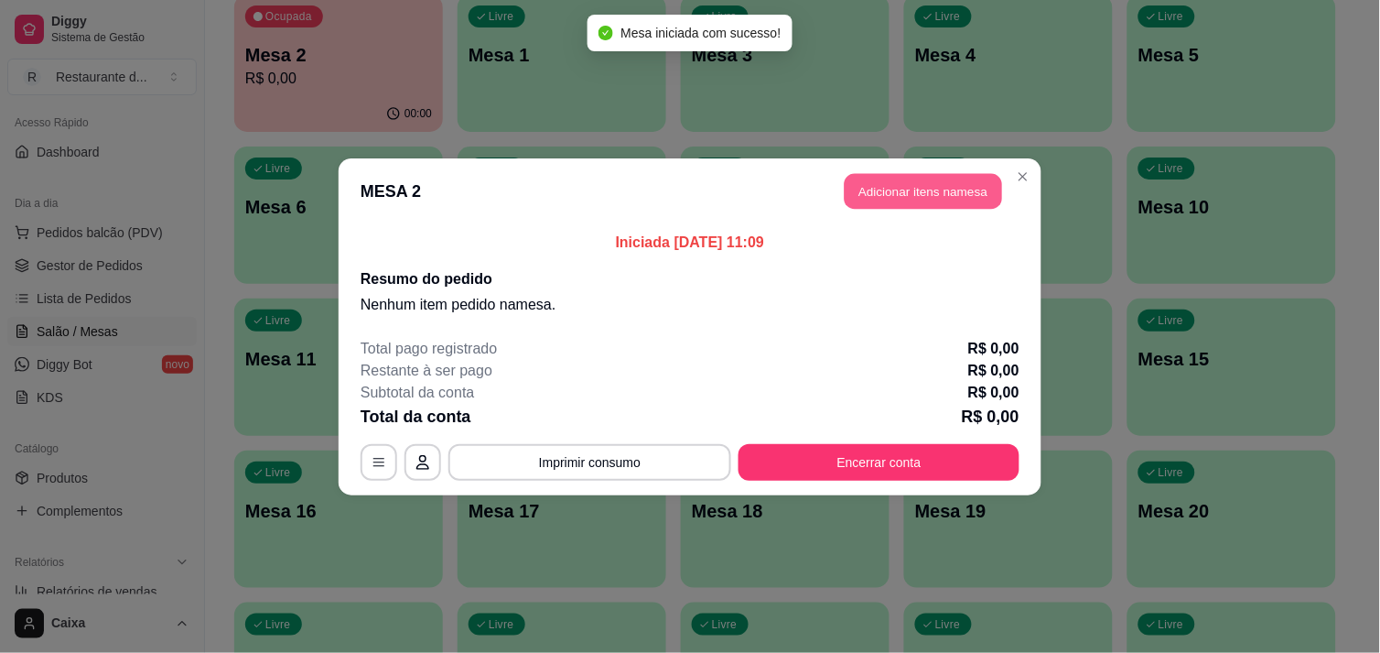
click at [904, 188] on button "Adicionar itens na mesa" at bounding box center [923, 191] width 157 height 36
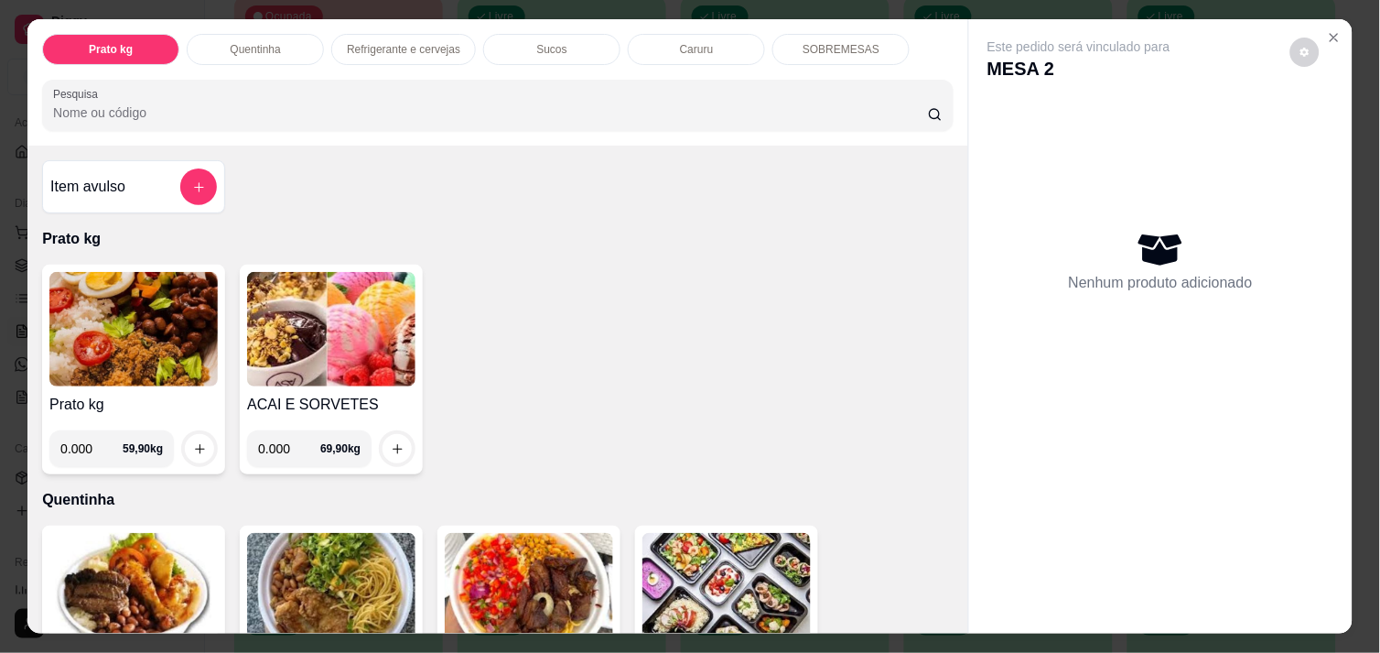
click at [87, 436] on input "0.000" at bounding box center [91, 448] width 62 height 37
type input "0.560"
click at [193, 443] on icon "increase-product-quantity" at bounding box center [200, 449] width 14 height 14
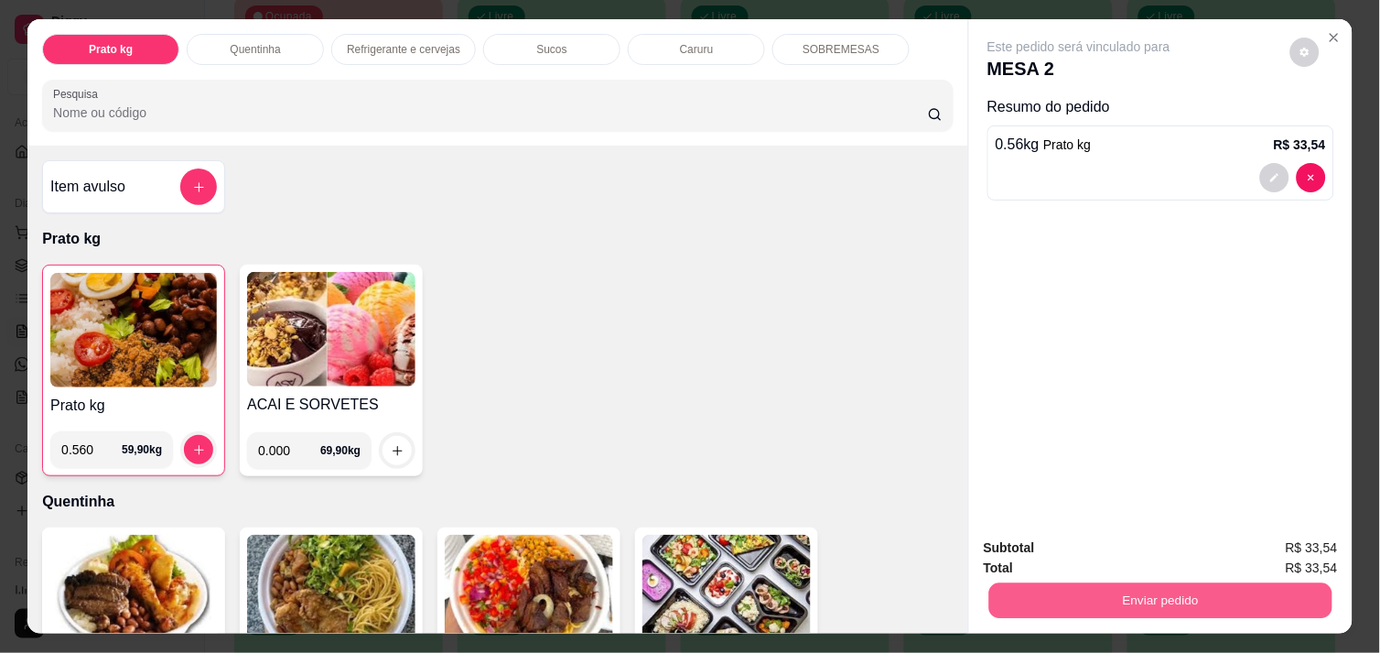
click at [1120, 589] on button "Enviar pedido" at bounding box center [1160, 600] width 343 height 36
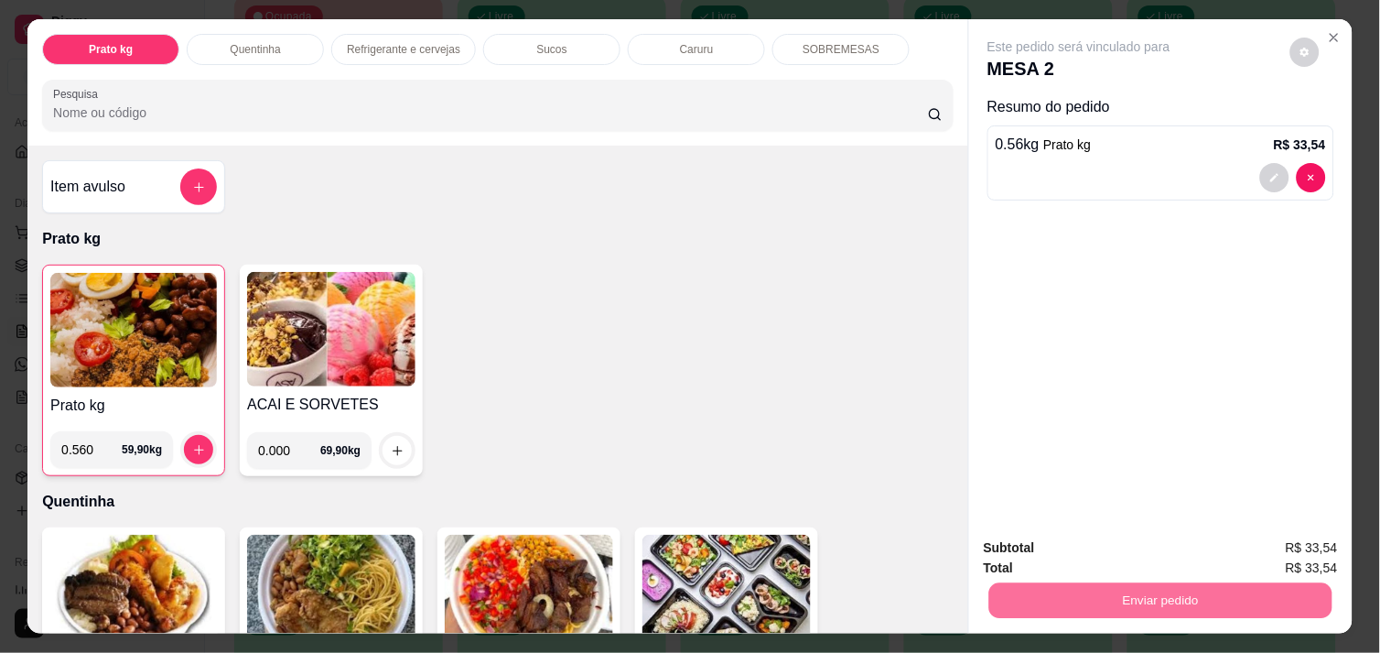
click at [107, 334] on img at bounding box center [133, 330] width 167 height 114
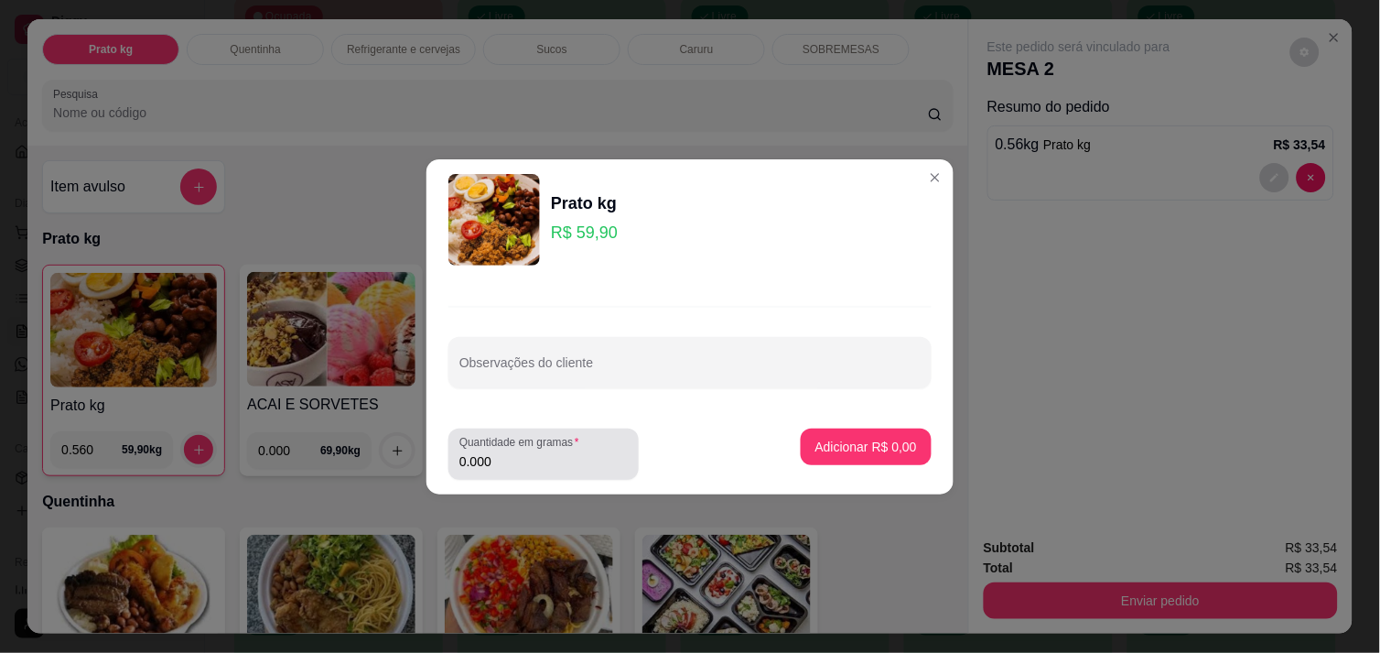
click at [510, 462] on input "0.000" at bounding box center [543, 461] width 168 height 18
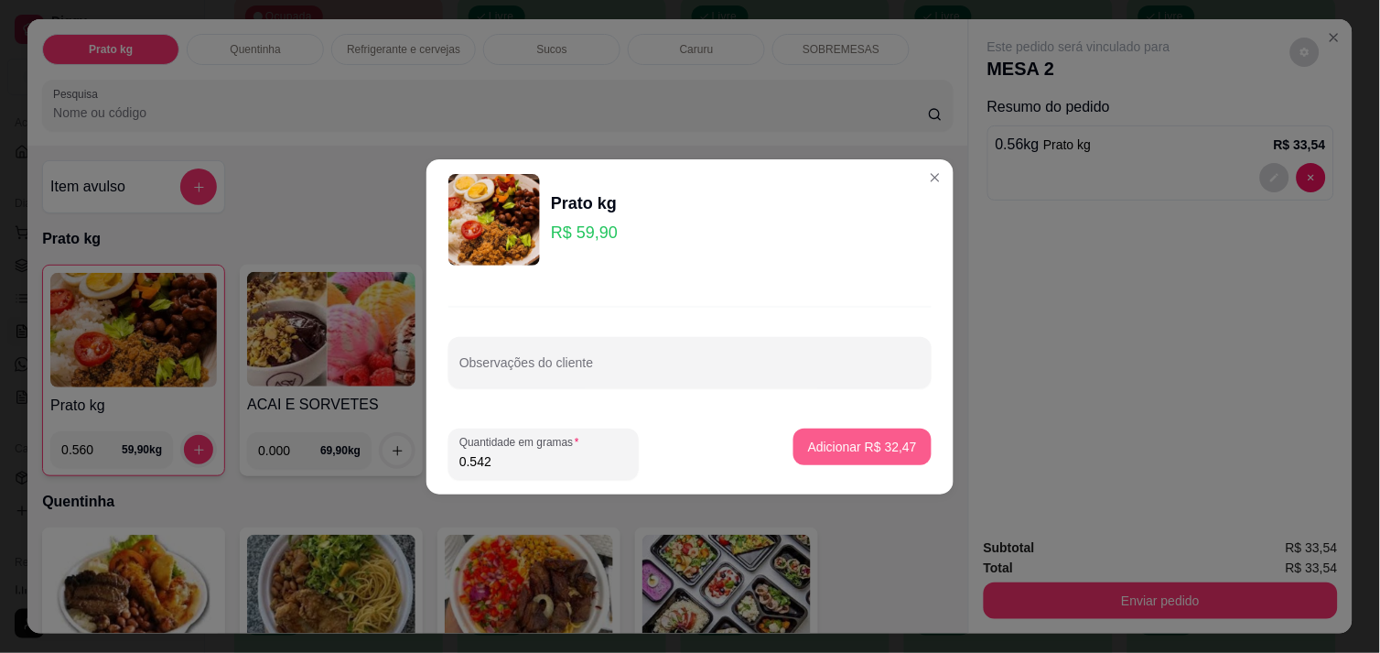
type input "0.542"
click at [890, 446] on p "Adicionar R$ 32,47" at bounding box center [863, 446] width 106 height 17
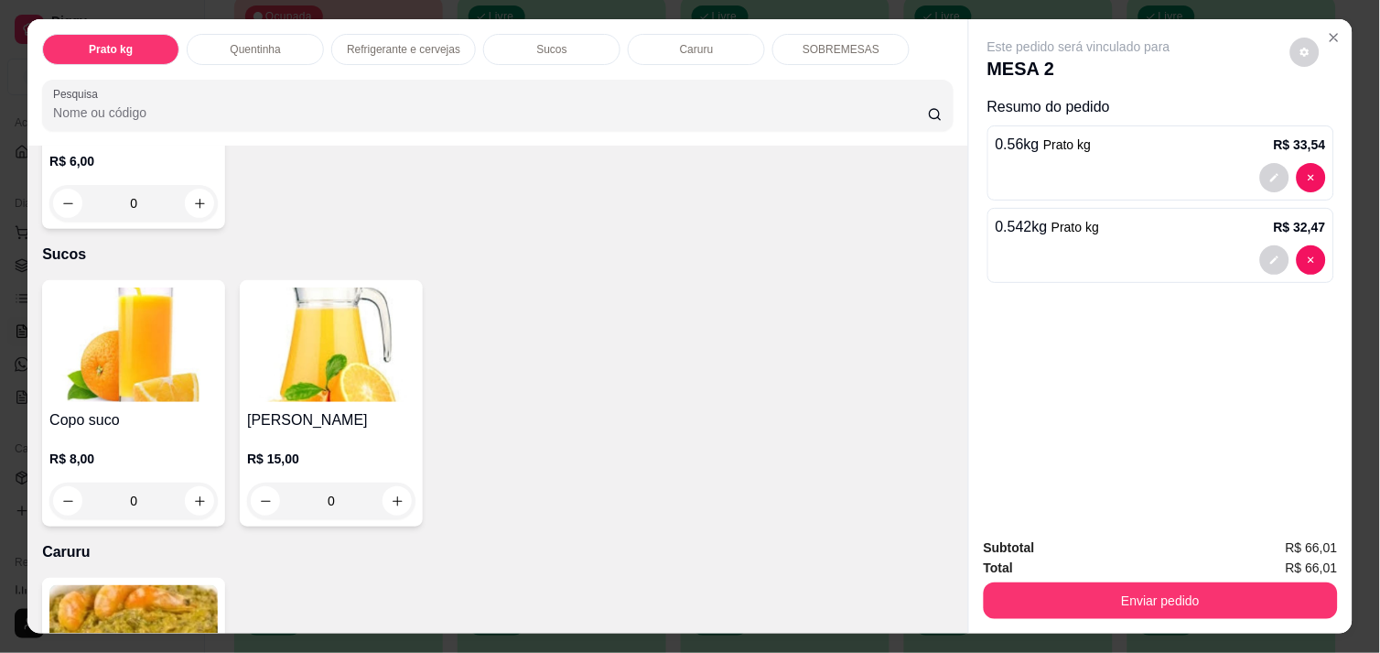
scroll to position [1626, 0]
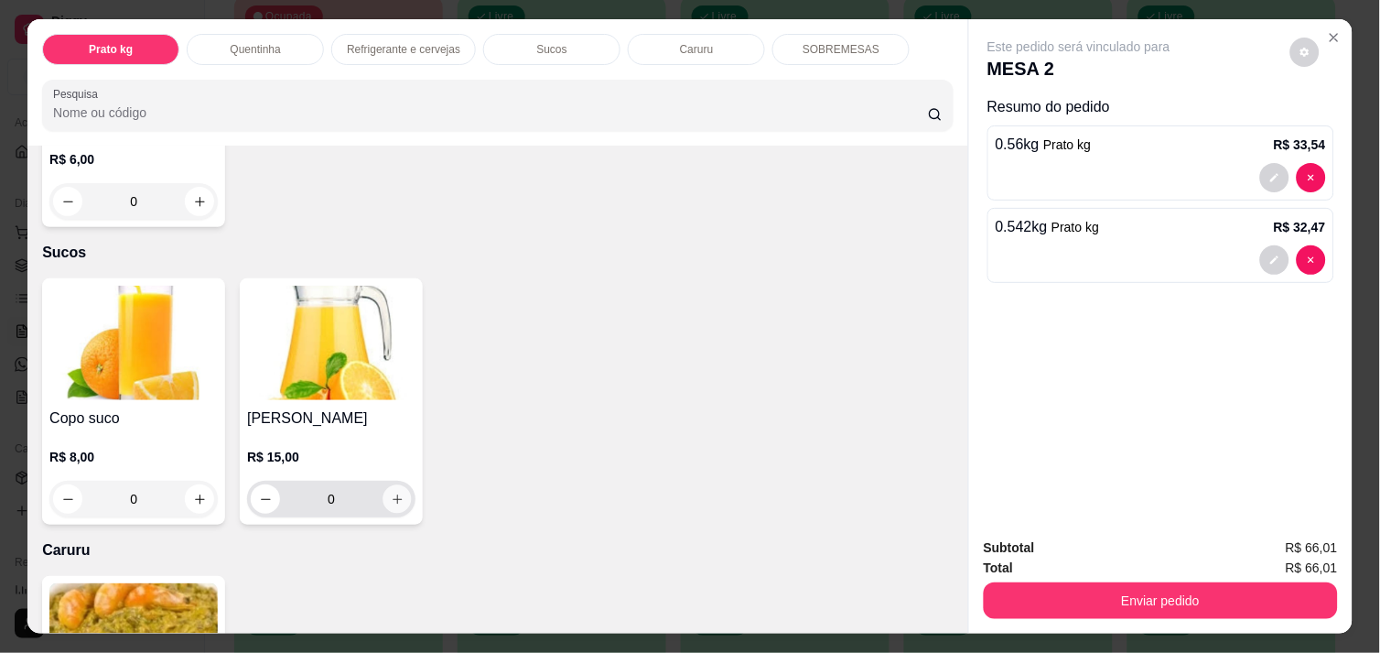
click at [391, 492] on icon "increase-product-quantity" at bounding box center [398, 499] width 14 height 14
type input "1"
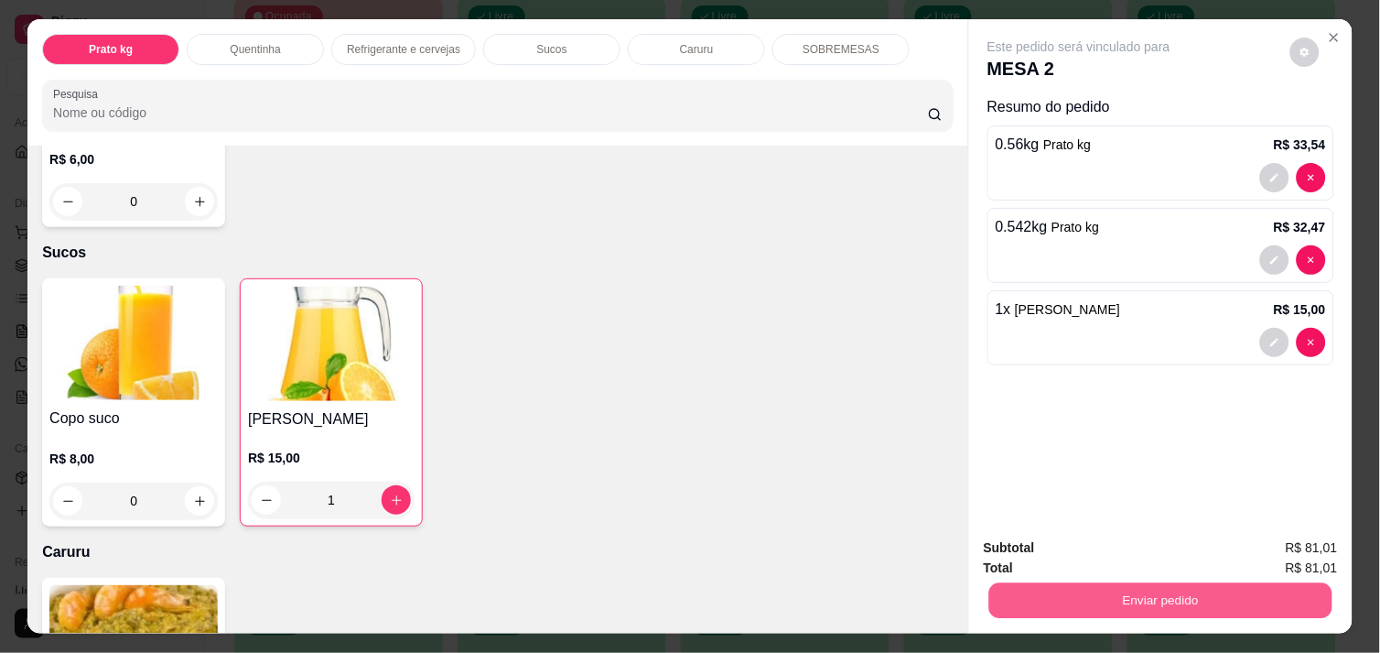
click at [1099, 583] on button "Enviar pedido" at bounding box center [1160, 600] width 343 height 36
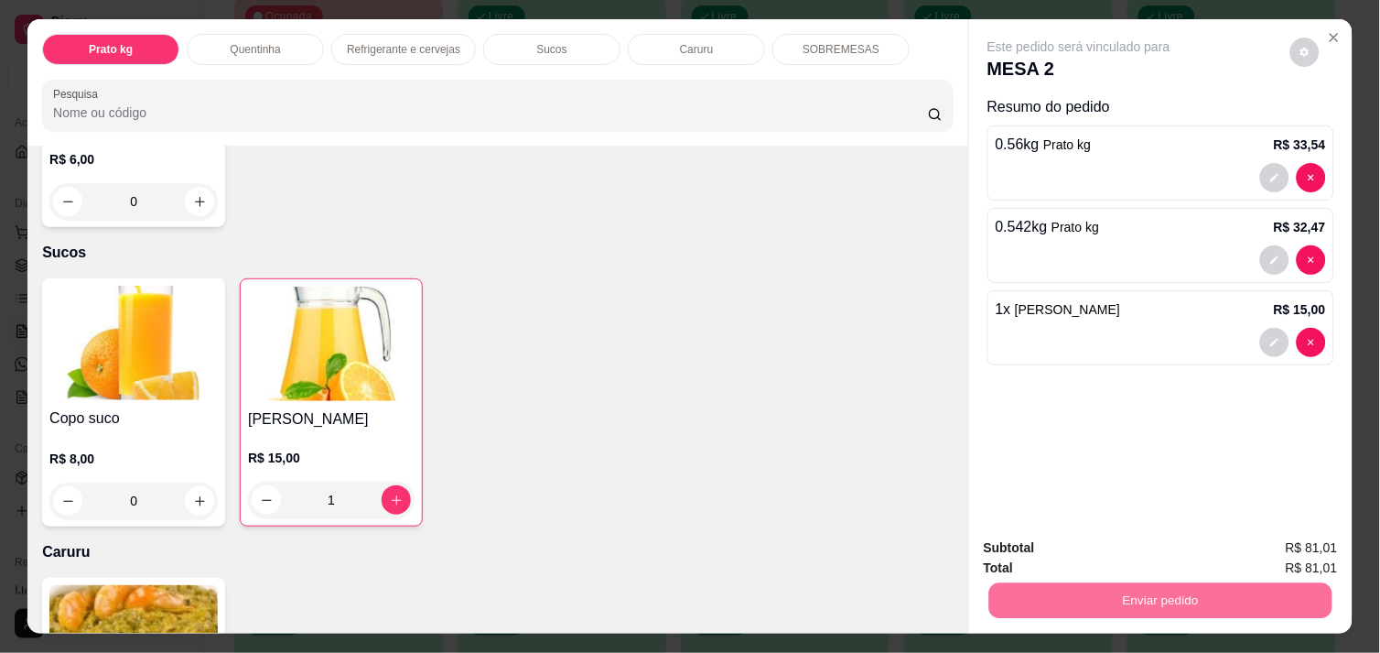
click at [1310, 538] on button "Enviar pedido" at bounding box center [1290, 548] width 101 height 34
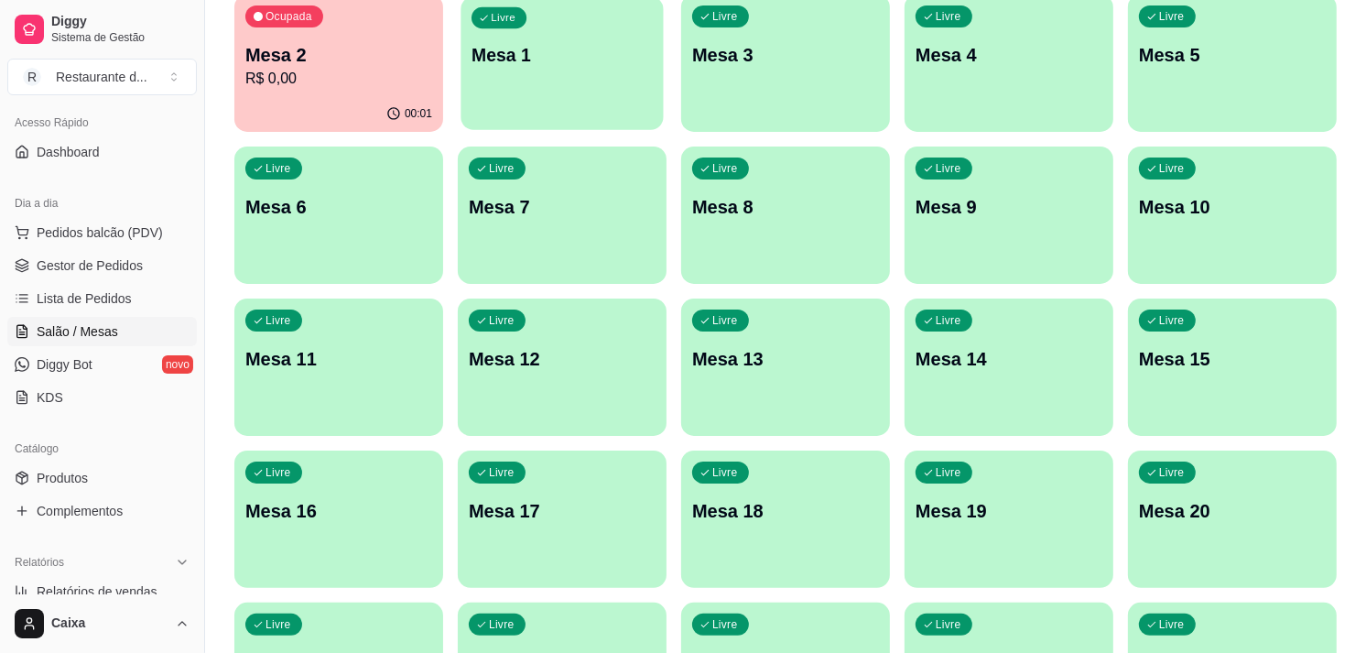
click at [568, 80] on div "Livre Mesa 1" at bounding box center [561, 52] width 202 height 112
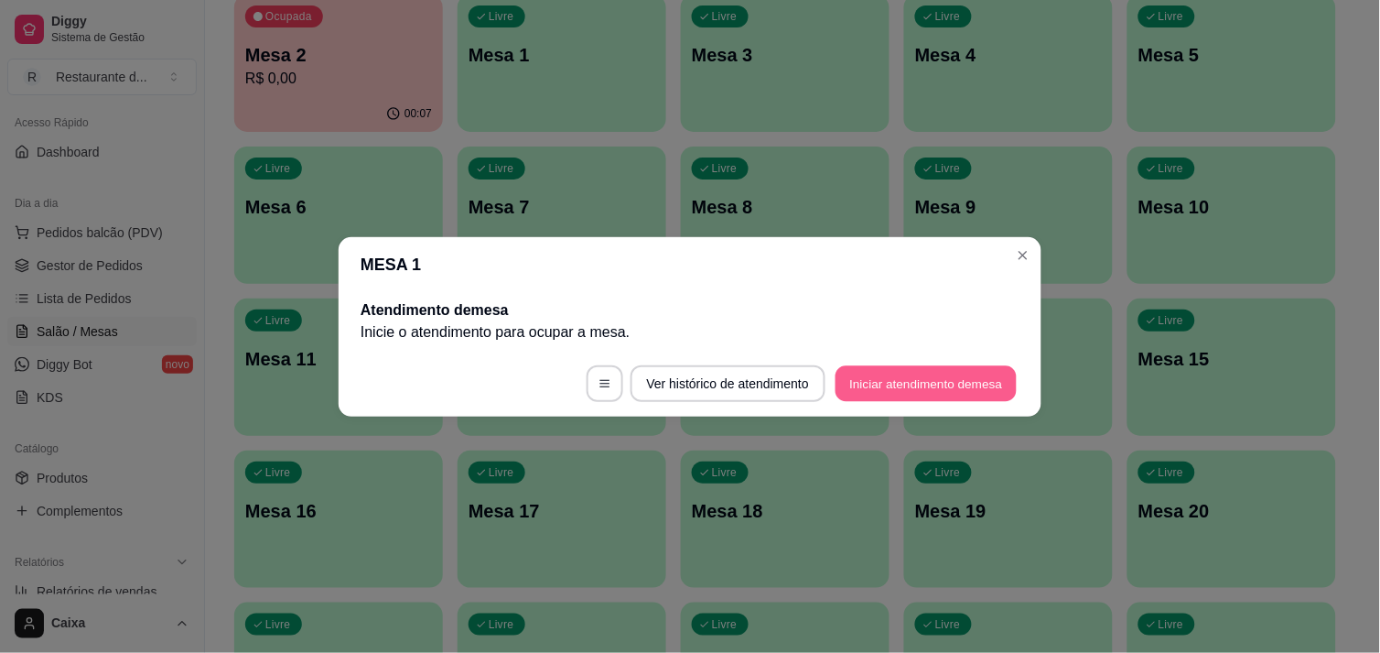
click at [954, 385] on button "Iniciar atendimento de mesa" at bounding box center [926, 383] width 181 height 36
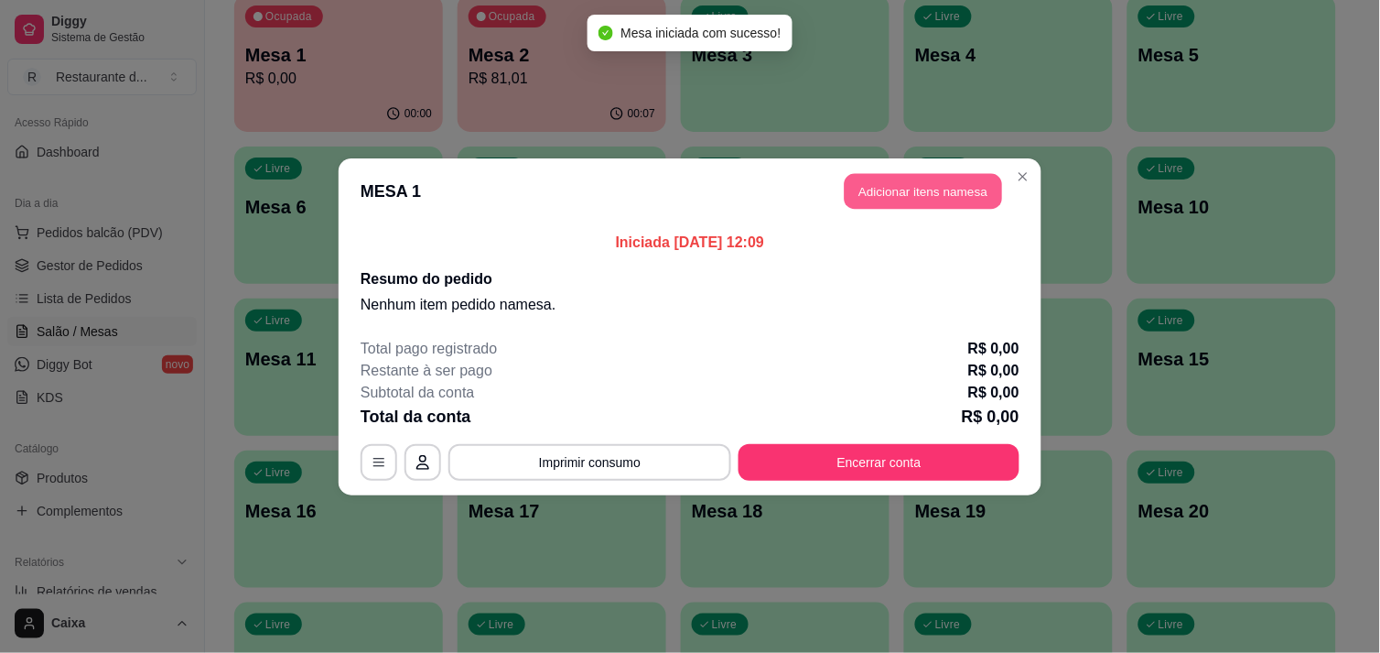
click at [923, 188] on button "Adicionar itens na mesa" at bounding box center [923, 191] width 157 height 36
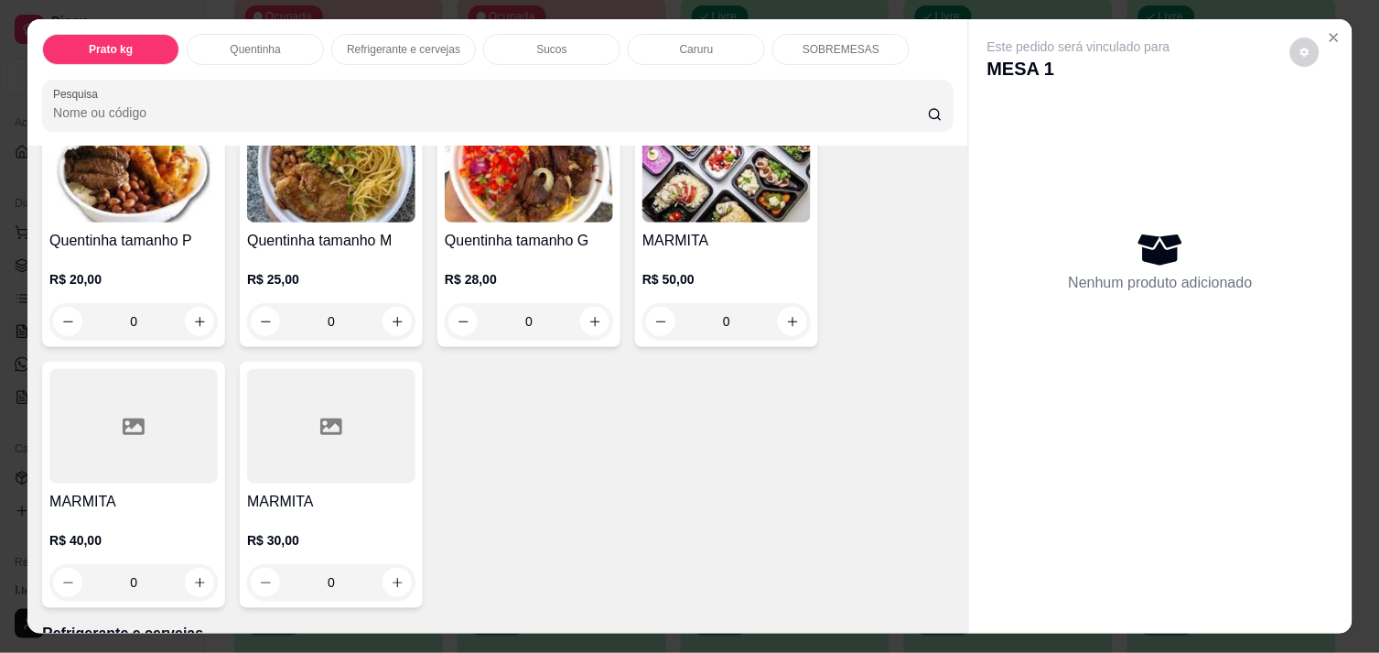
scroll to position [447, 0]
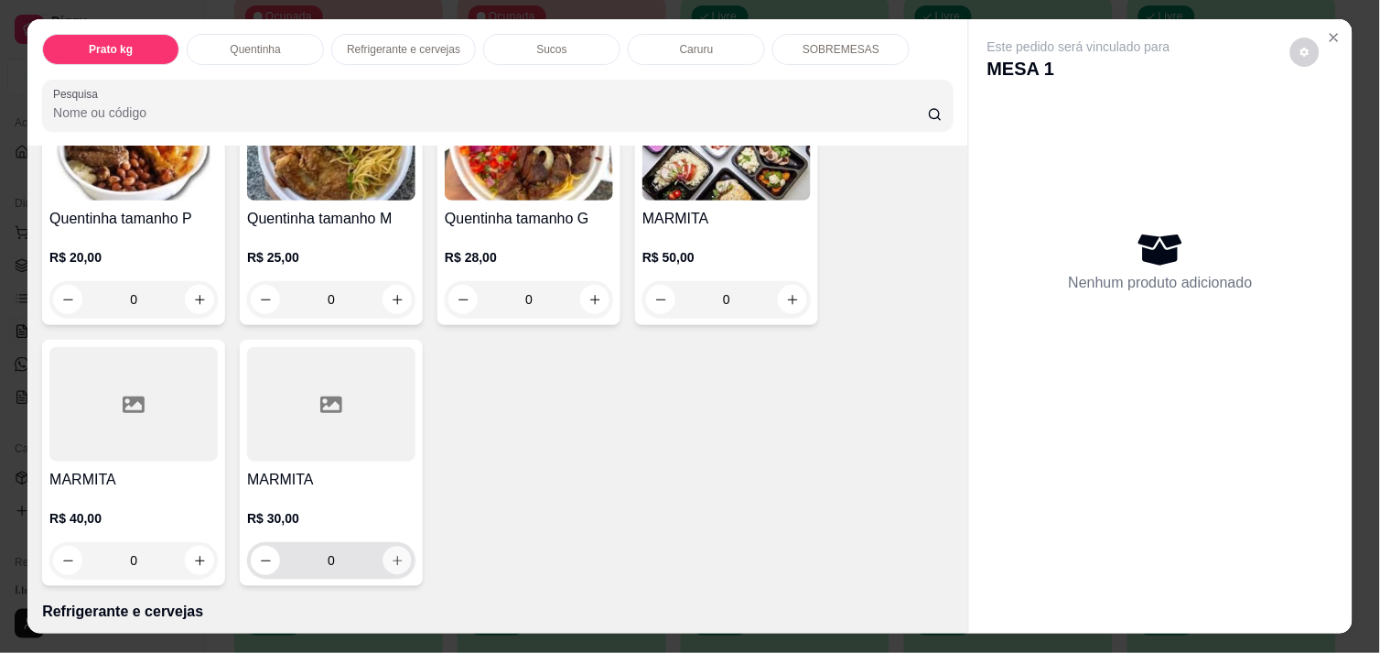
click at [391, 555] on icon "increase-product-quantity" at bounding box center [398, 561] width 14 height 14
type input "1"
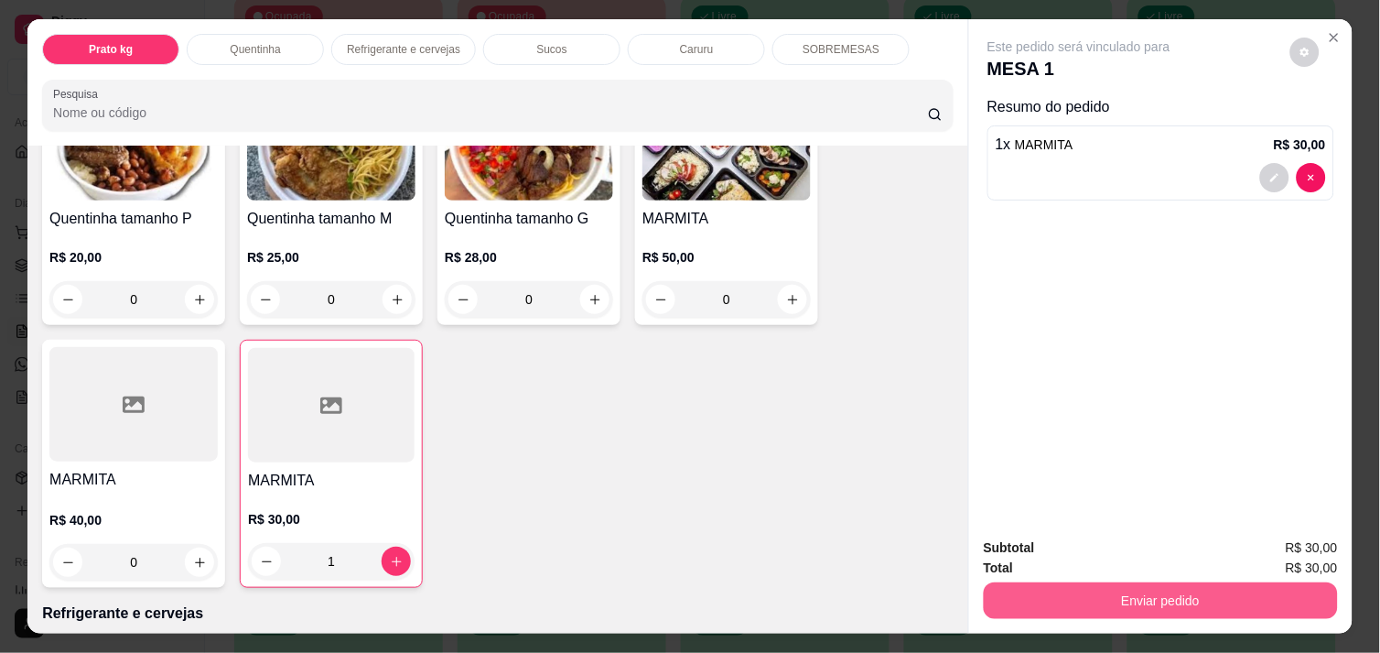
click at [1081, 578] on div "Enviar pedido" at bounding box center [1161, 598] width 354 height 41
click at [1108, 599] on button "Enviar pedido" at bounding box center [1160, 600] width 343 height 36
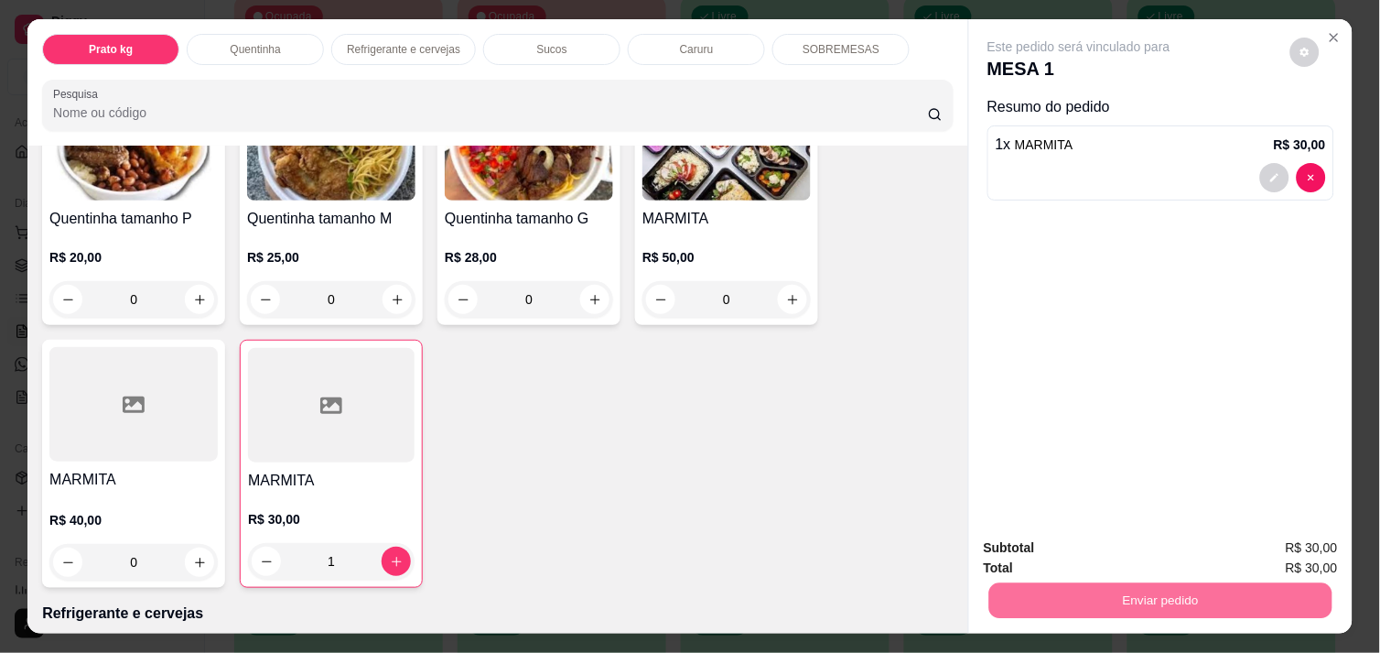
click at [1294, 549] on button "Enviar pedido" at bounding box center [1290, 548] width 101 height 34
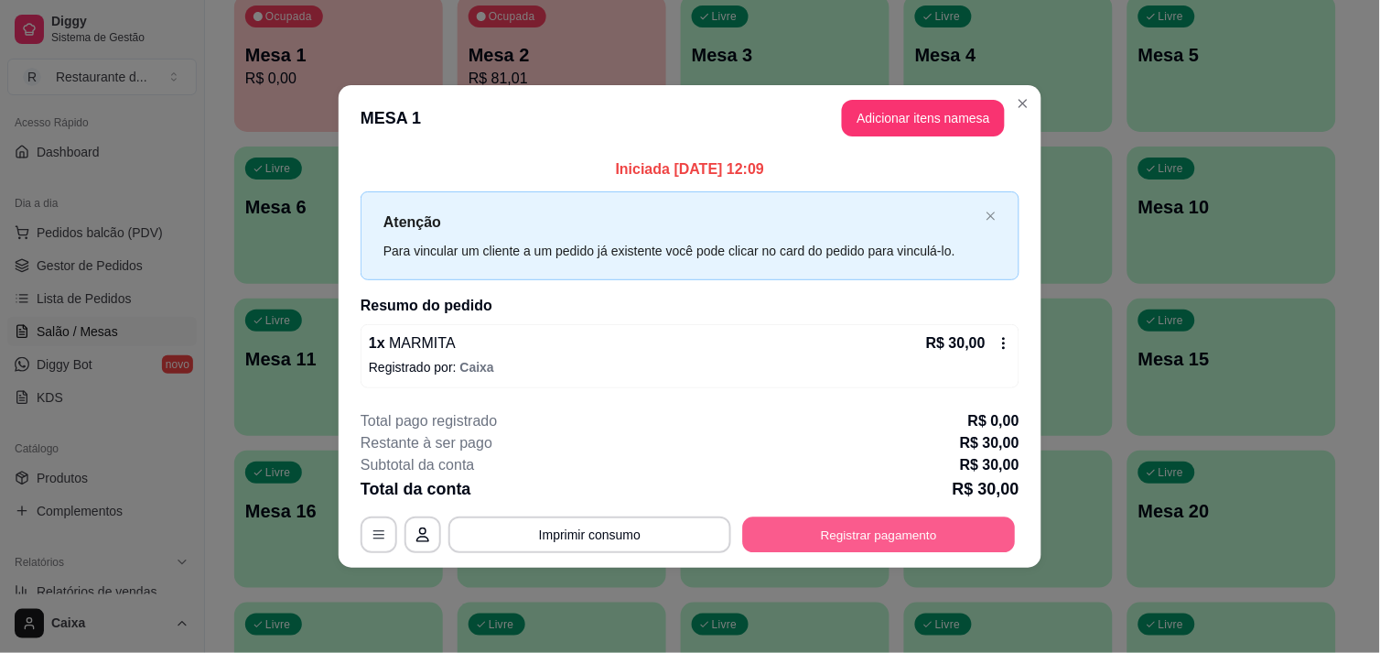
click at [891, 525] on button "Registrar pagamento" at bounding box center [879, 535] width 273 height 36
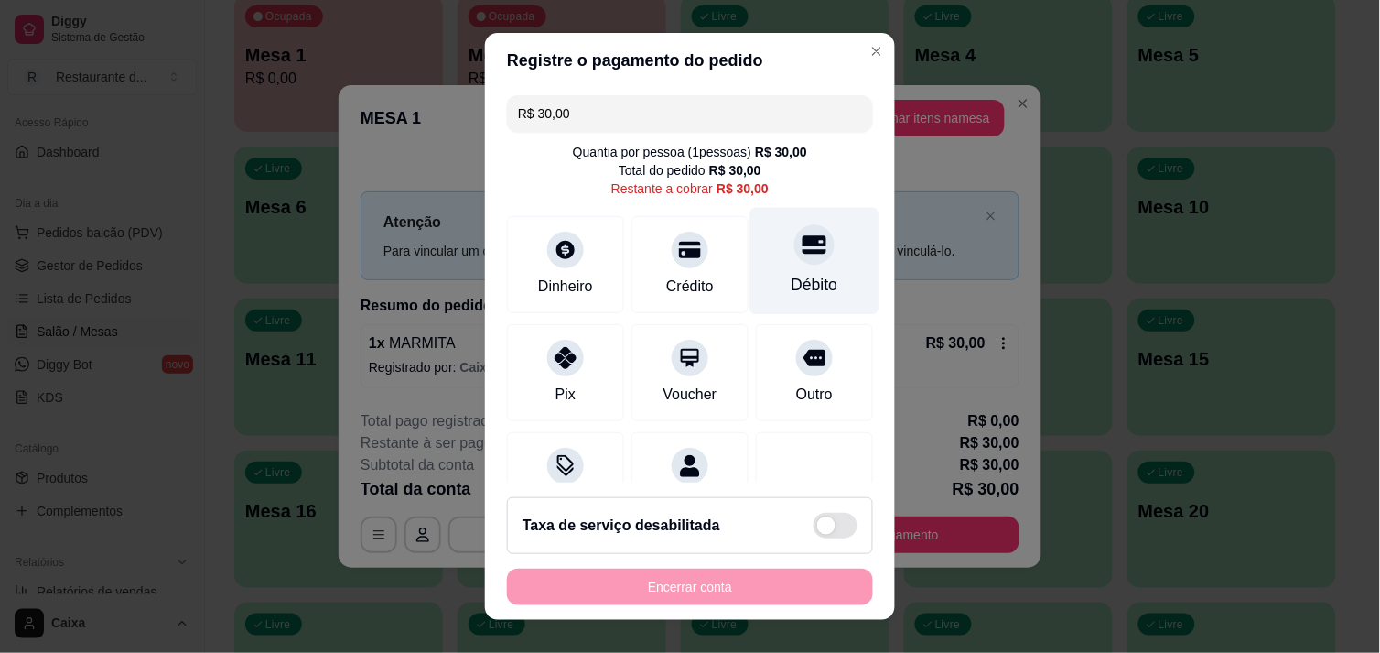
click at [803, 243] on icon at bounding box center [815, 244] width 24 height 18
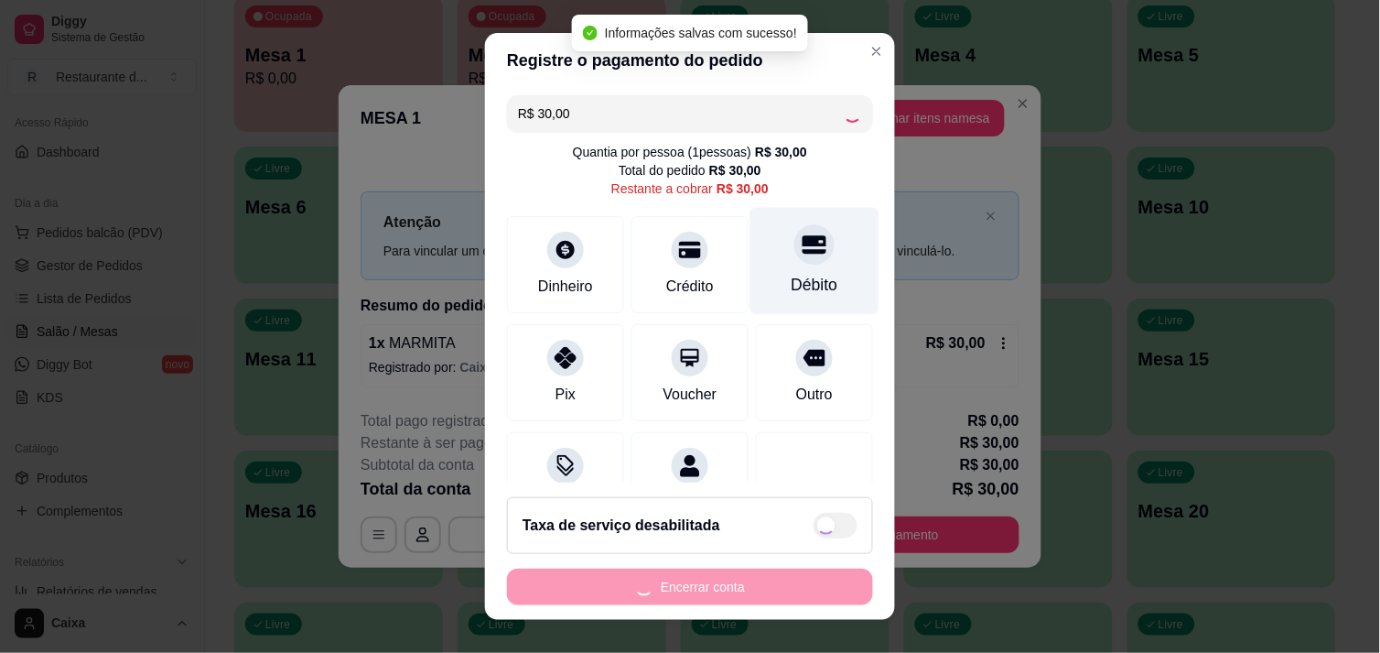
type input "R$ 0,00"
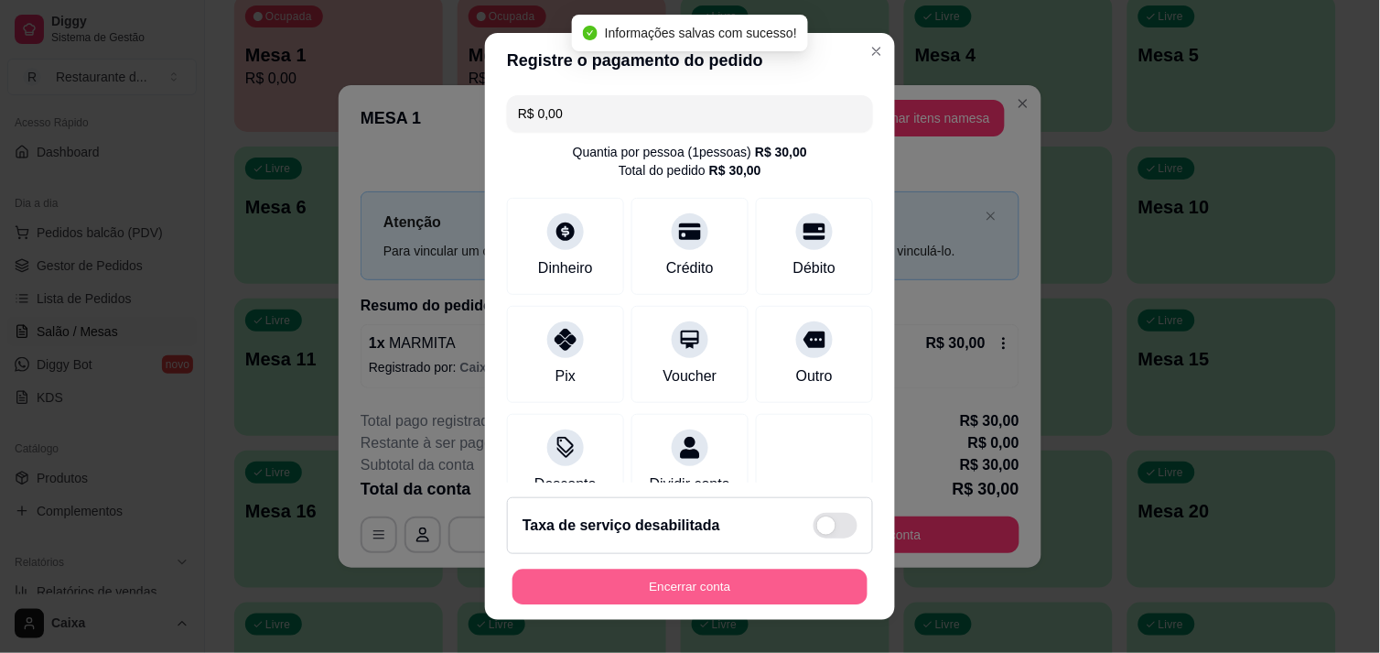
click at [672, 571] on button "Encerrar conta" at bounding box center [690, 587] width 355 height 36
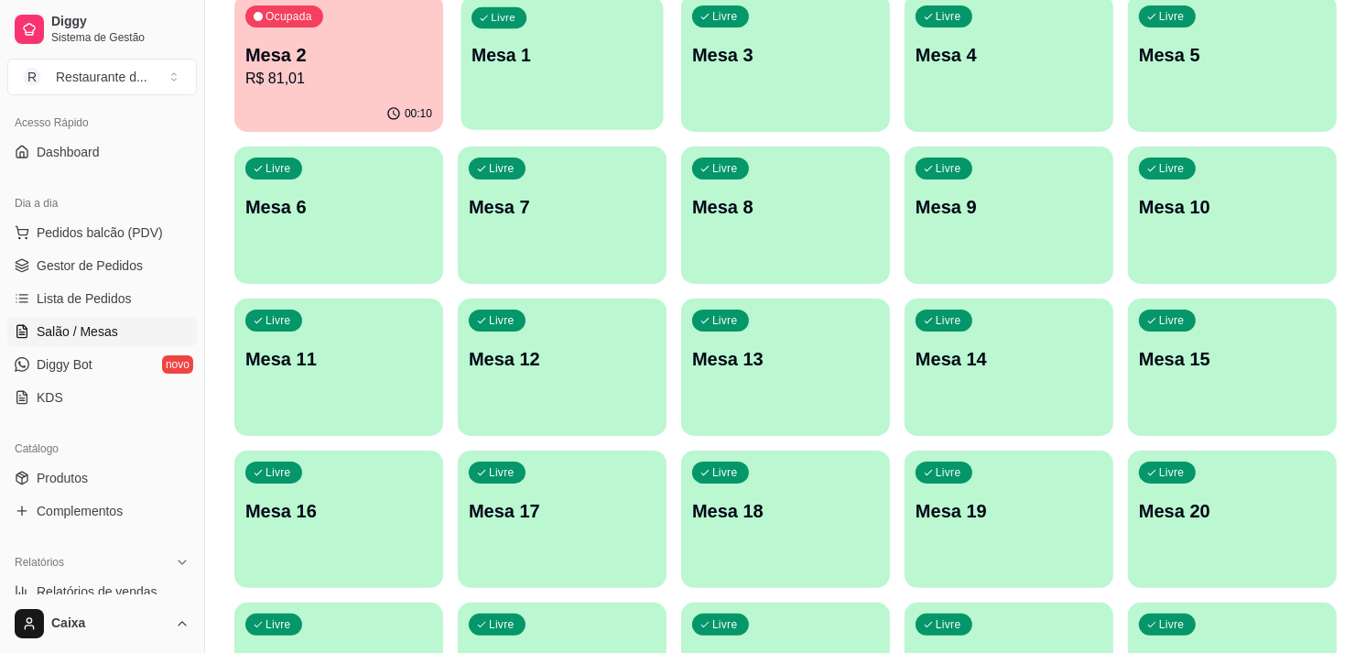
click at [556, 80] on div "Livre Mesa 1" at bounding box center [561, 52] width 202 height 112
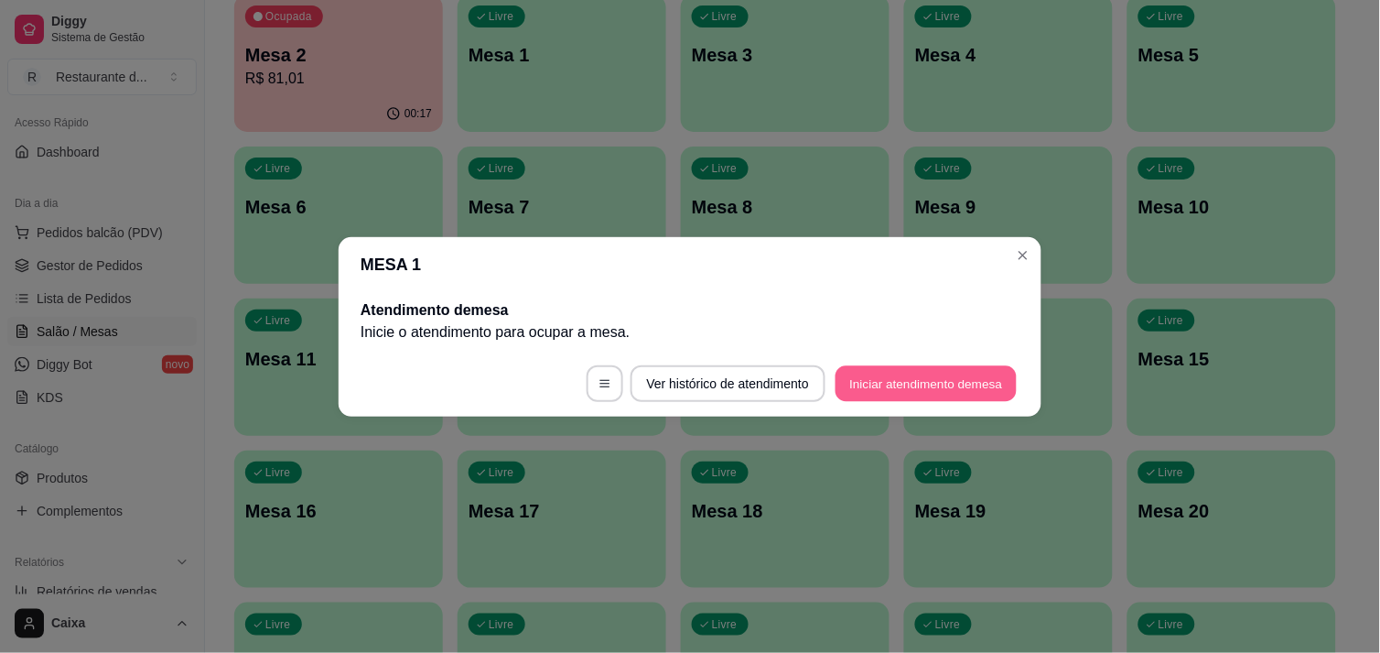
click at [879, 382] on button "Iniciar atendimento de mesa" at bounding box center [926, 383] width 181 height 36
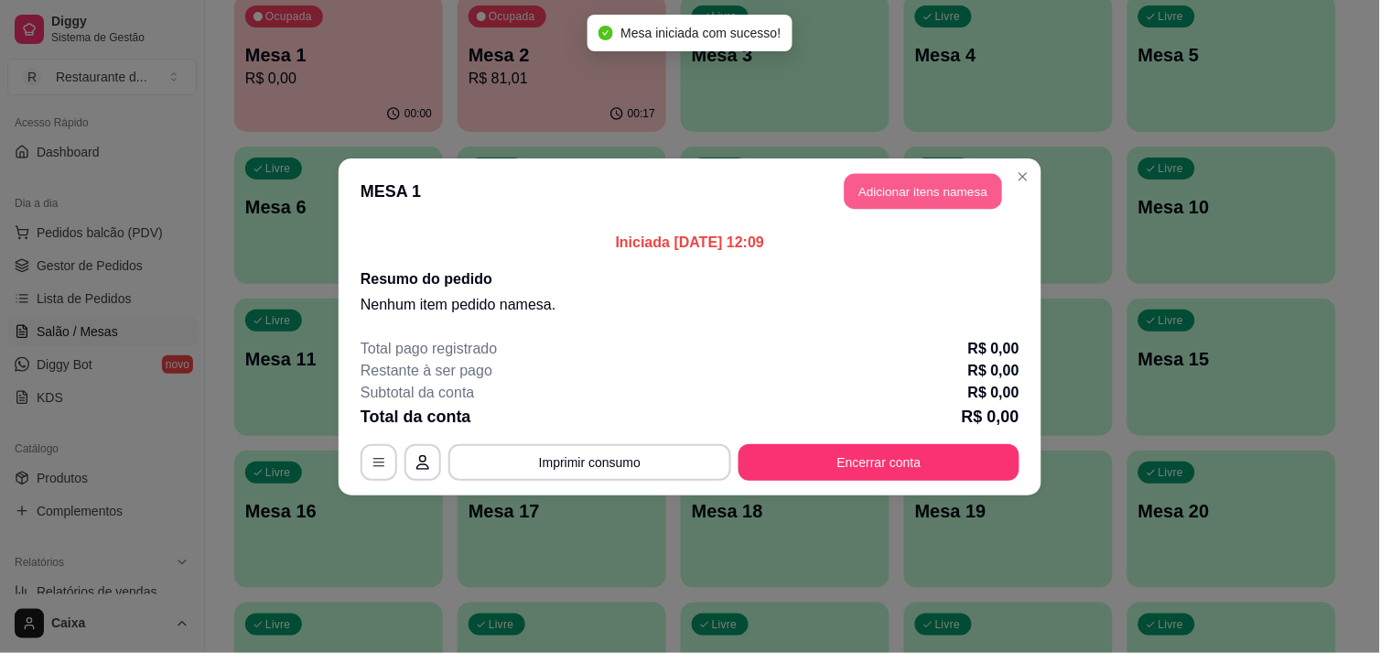
click at [912, 193] on button "Adicionar itens na mesa" at bounding box center [923, 191] width 157 height 36
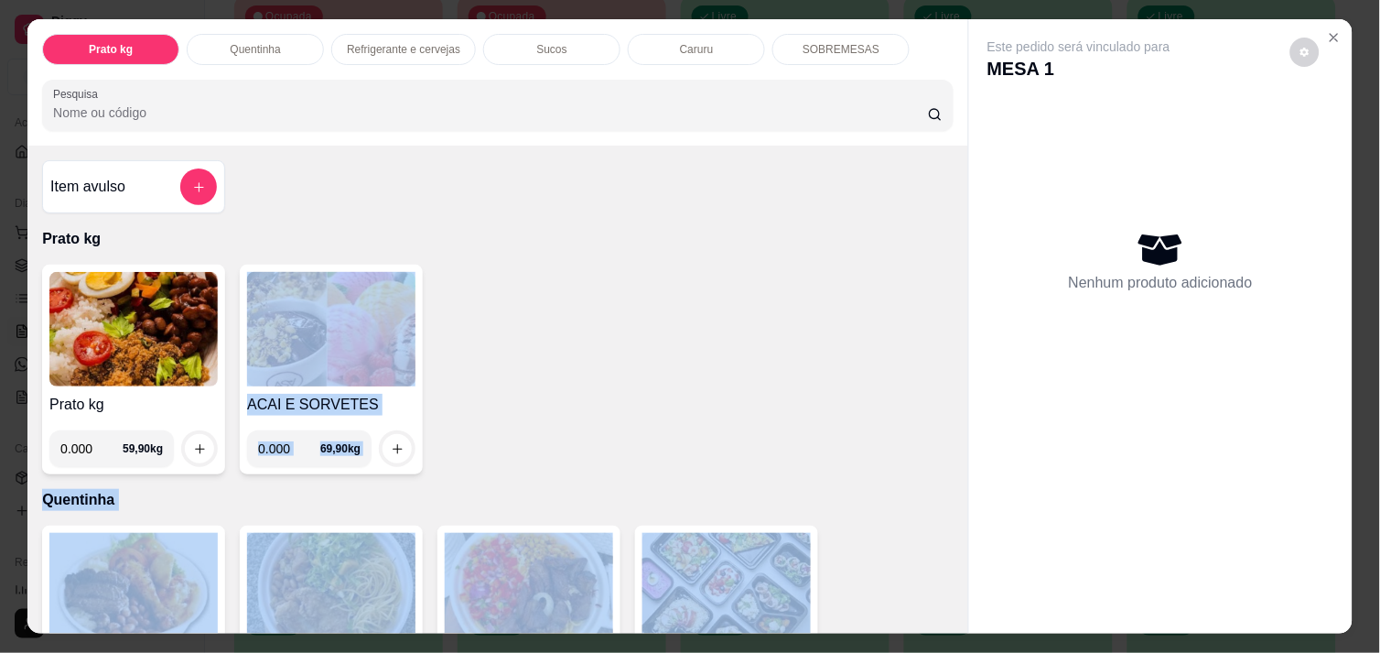
drag, startPoint x: 606, startPoint y: 342, endPoint x: 906, endPoint y: 605, distance: 398.9
click at [906, 605] on div "Item avulso Prato kg Prato kg 0.000 59,90 kg ACAI E SORVETES 0.000 69,90 kg Que…" at bounding box center [497, 389] width 941 height 487
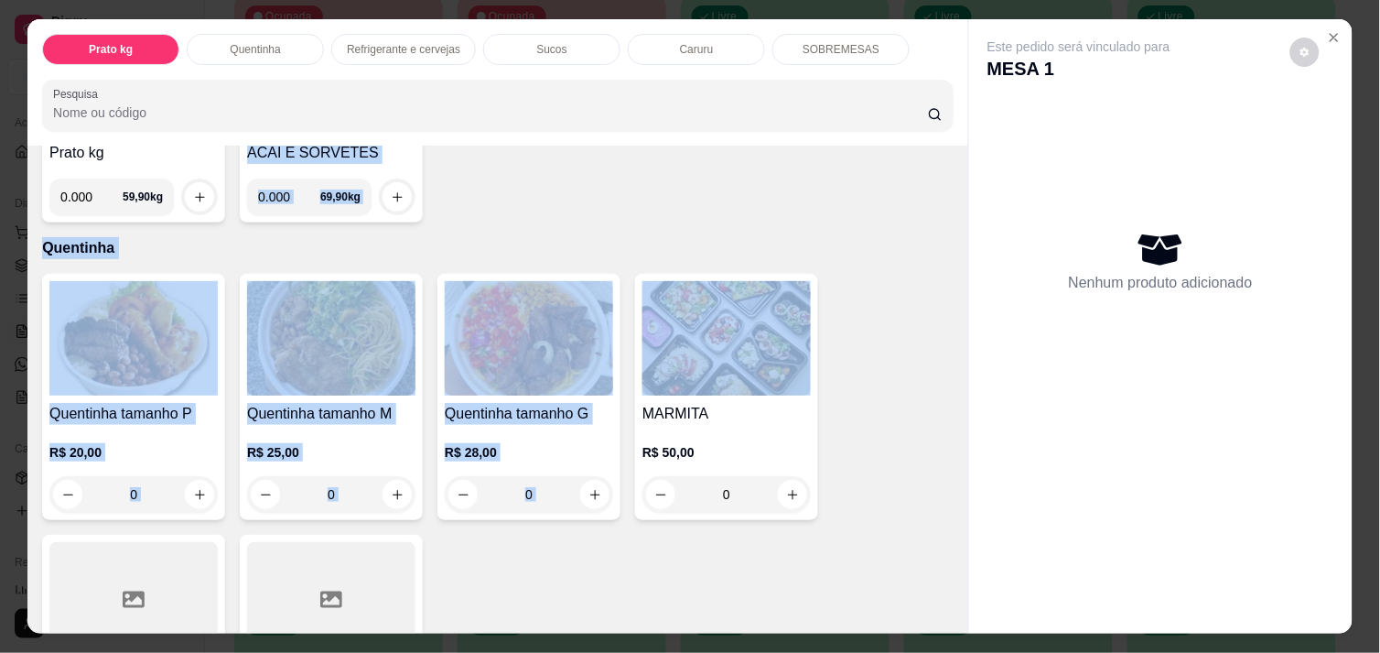
scroll to position [285, 0]
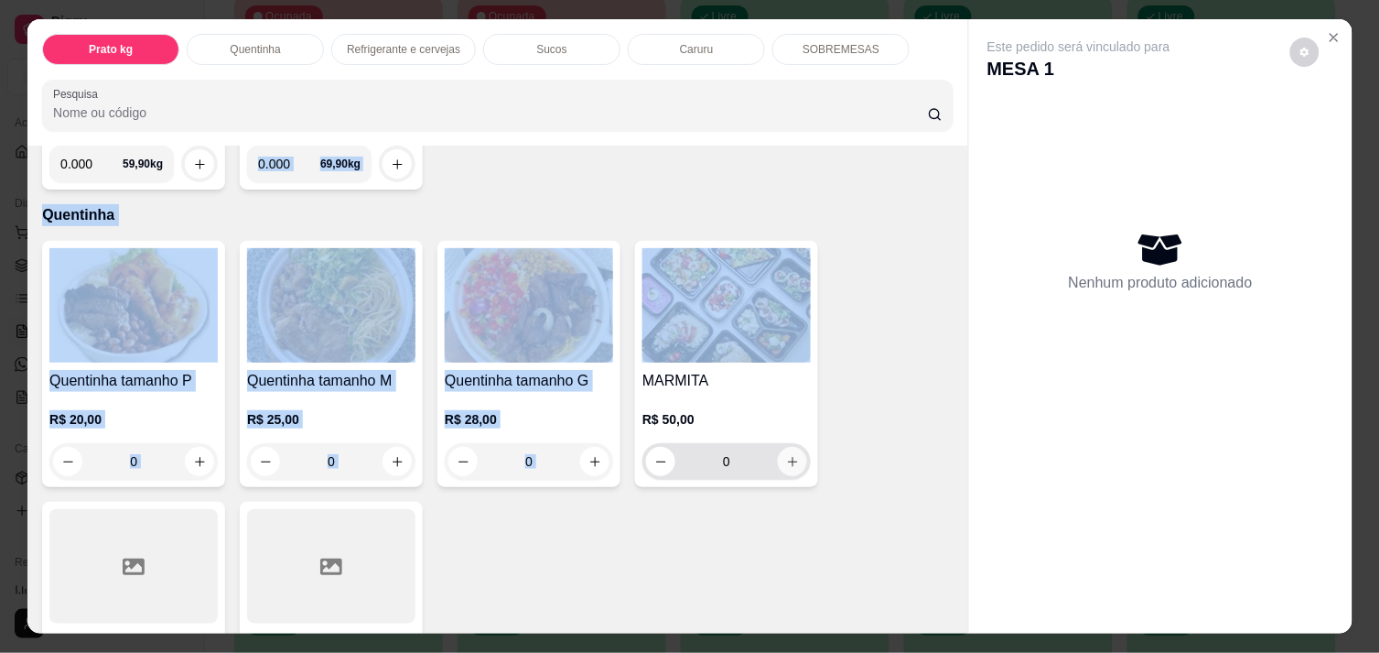
click at [790, 455] on icon "increase-product-quantity" at bounding box center [793, 462] width 14 height 14
type input "1"
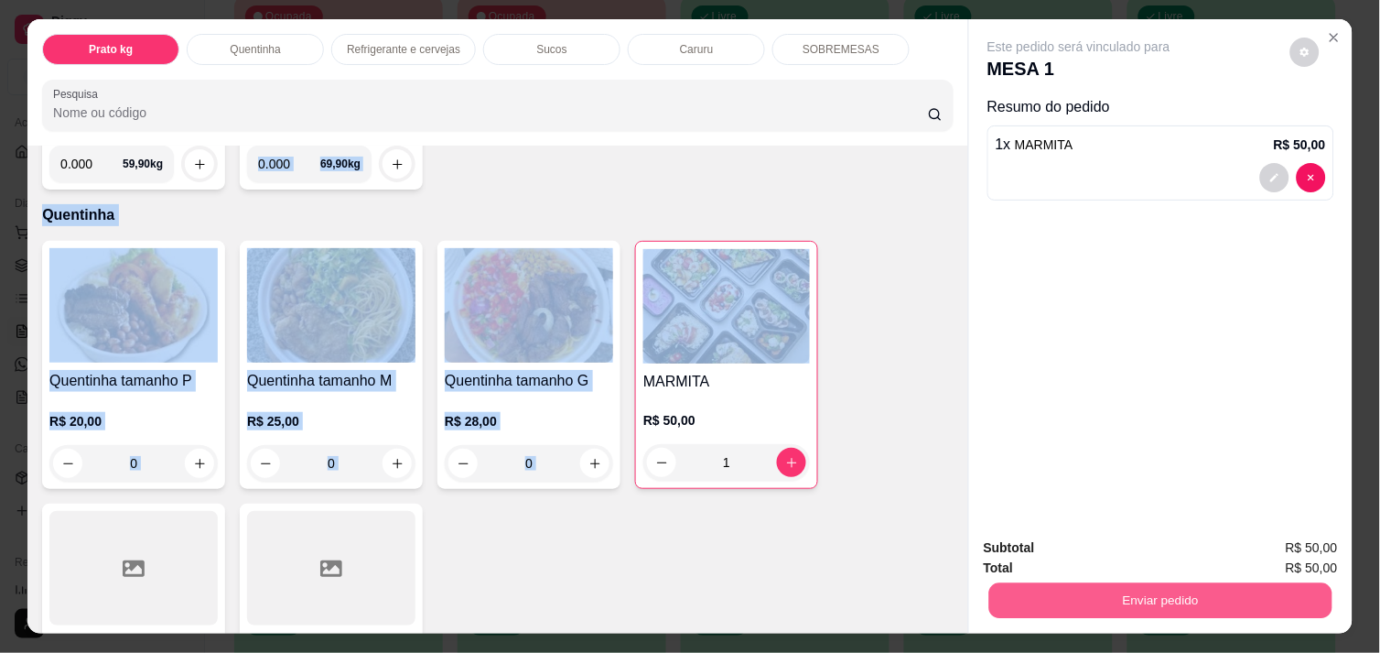
click at [1121, 597] on button "Enviar pedido" at bounding box center [1160, 600] width 343 height 36
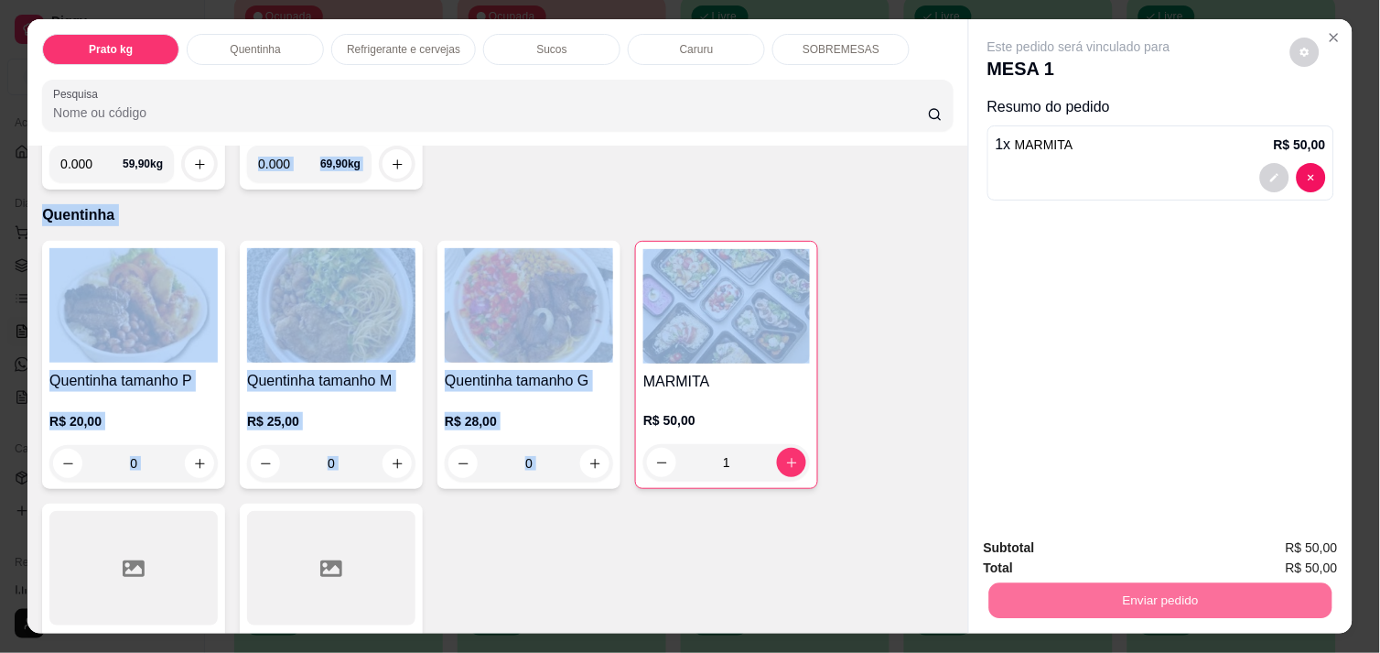
click at [1306, 546] on button "Enviar pedido" at bounding box center [1290, 548] width 101 height 34
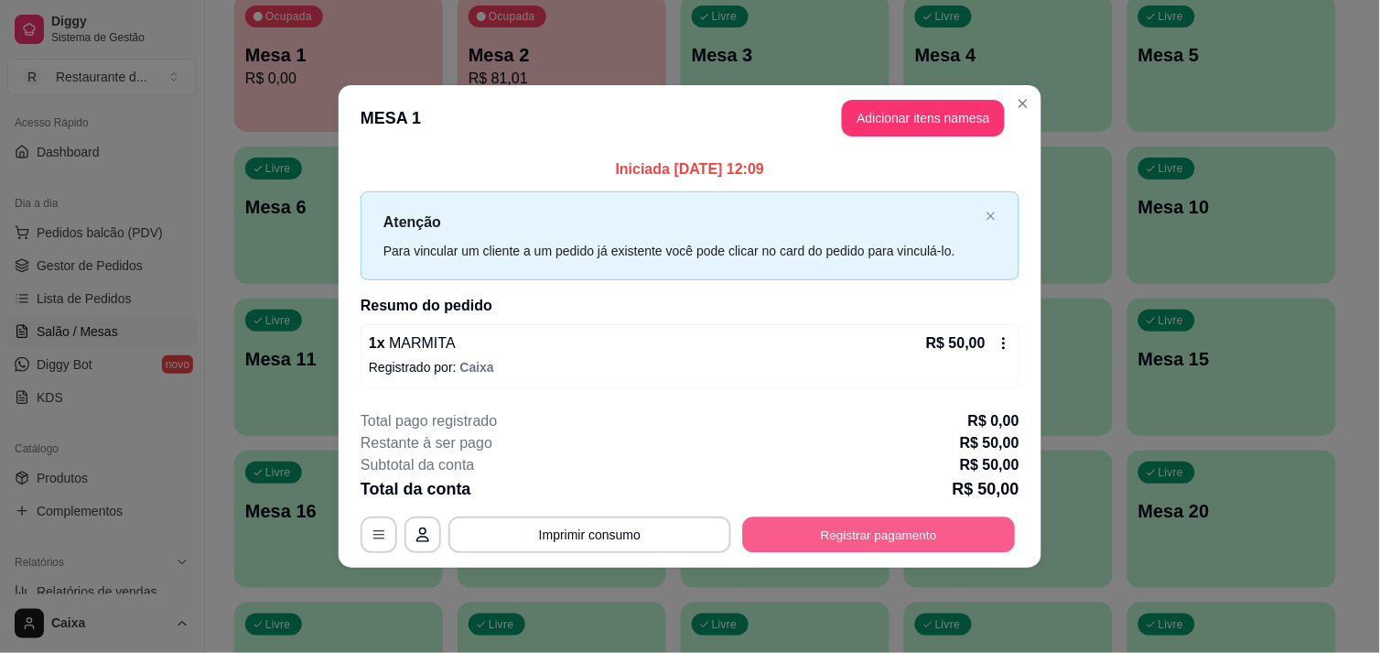
click at [843, 540] on button "Registrar pagamento" at bounding box center [879, 535] width 273 height 36
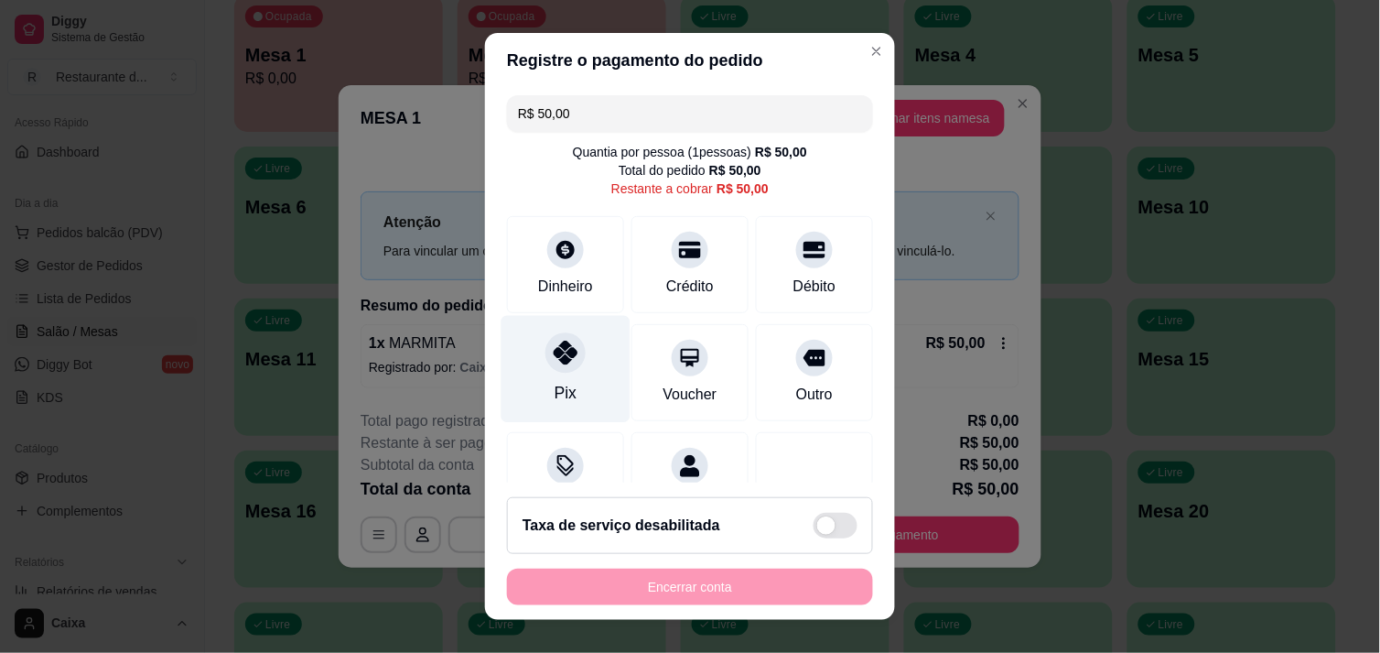
click at [554, 358] on icon at bounding box center [566, 352] width 24 height 24
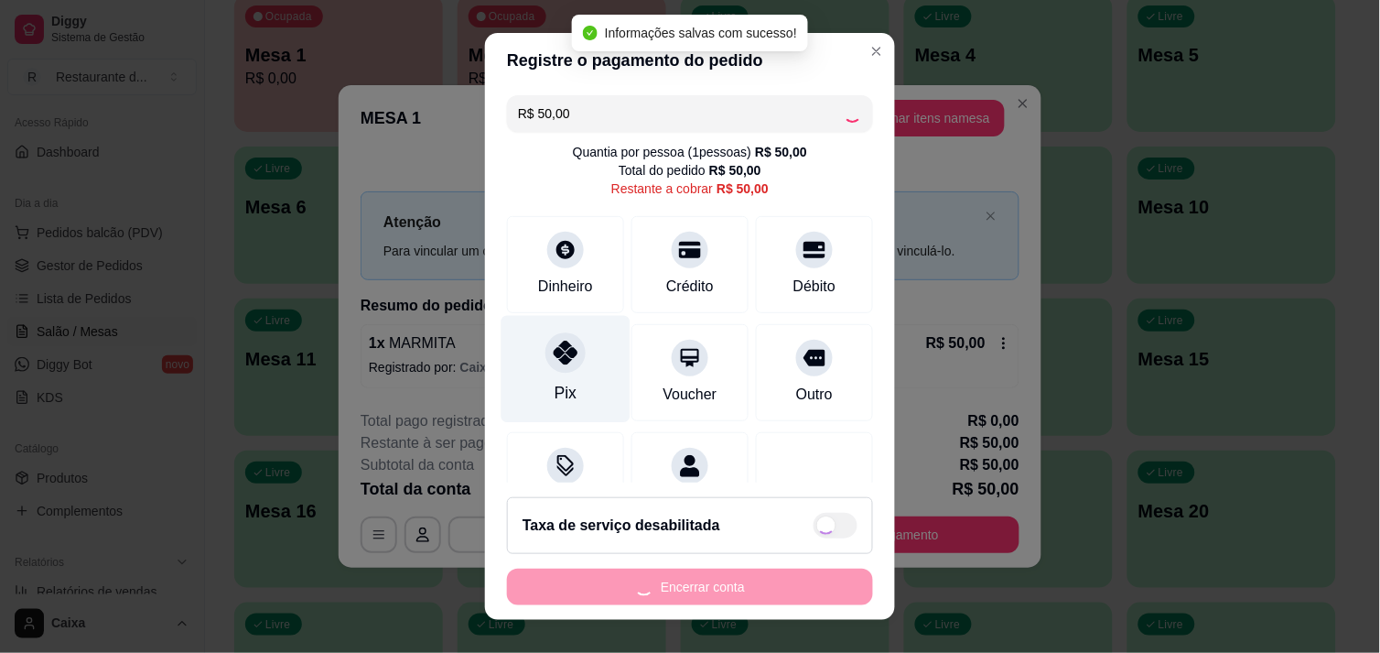
type input "R$ 0,00"
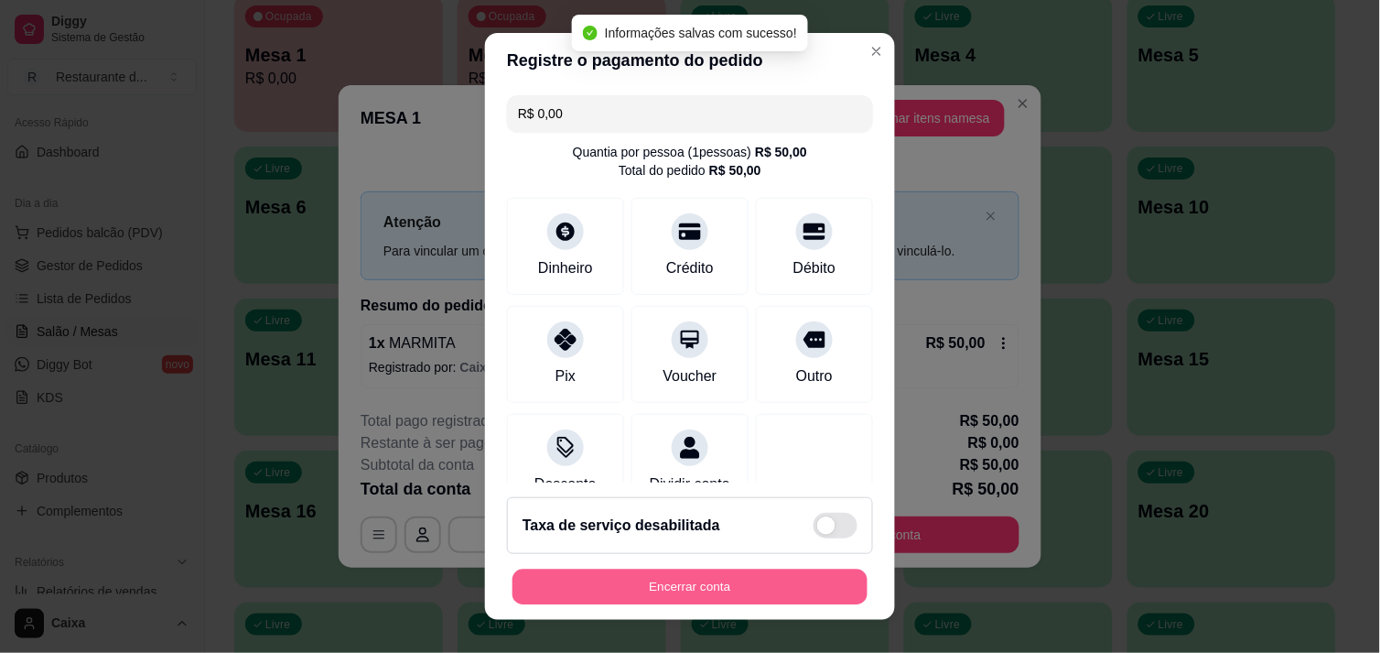
click at [701, 578] on button "Encerrar conta" at bounding box center [690, 587] width 355 height 36
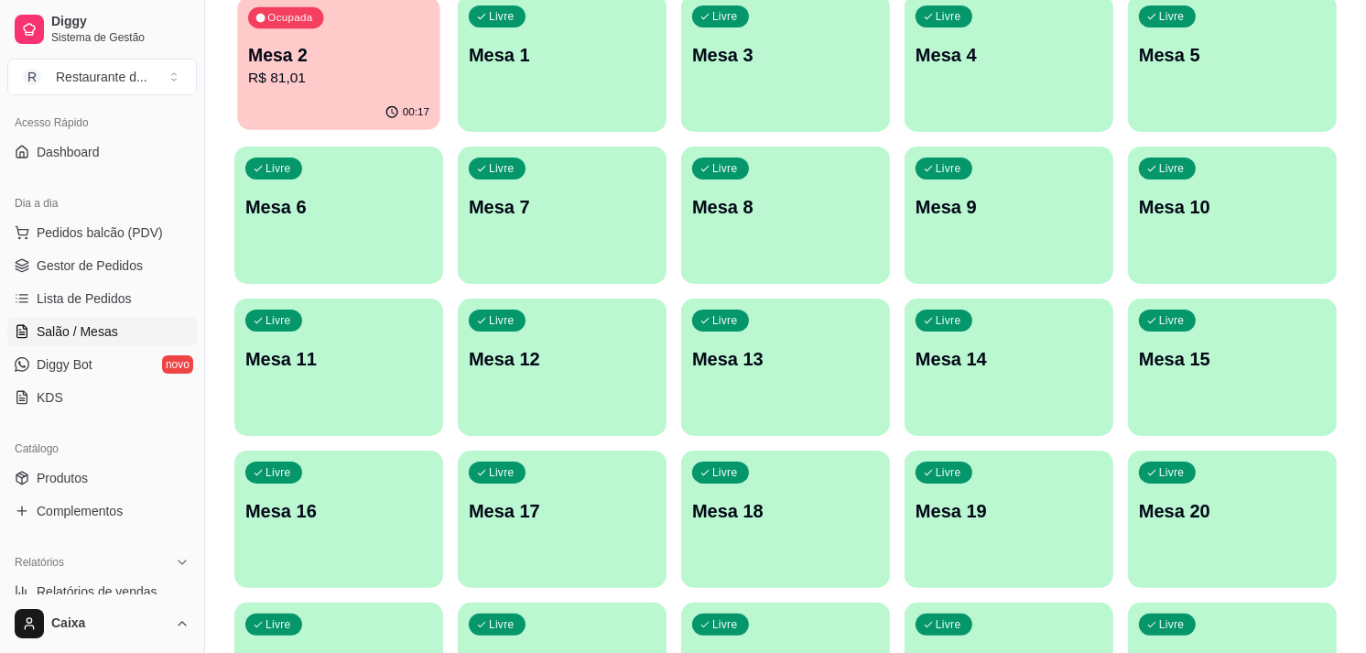
click at [340, 66] on div "Mesa 2 R$ 81,01" at bounding box center [338, 66] width 181 height 46
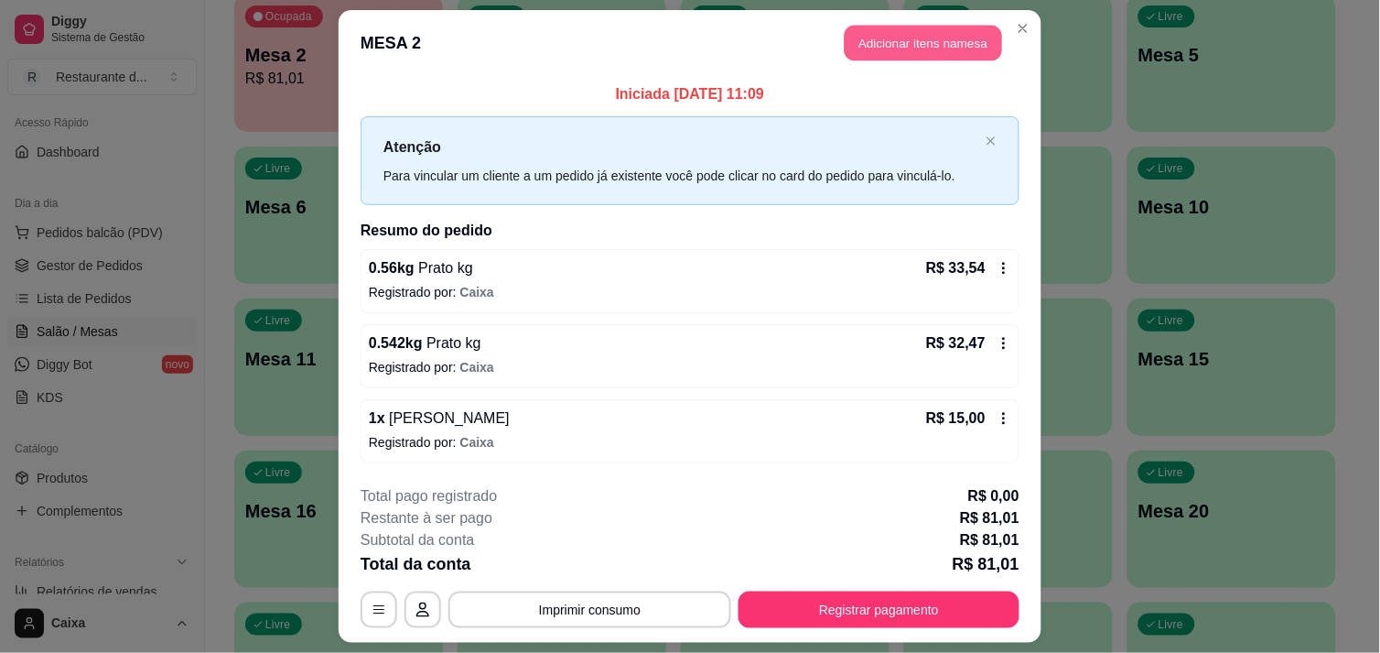
click at [875, 44] on button "Adicionar itens na mesa" at bounding box center [923, 44] width 157 height 36
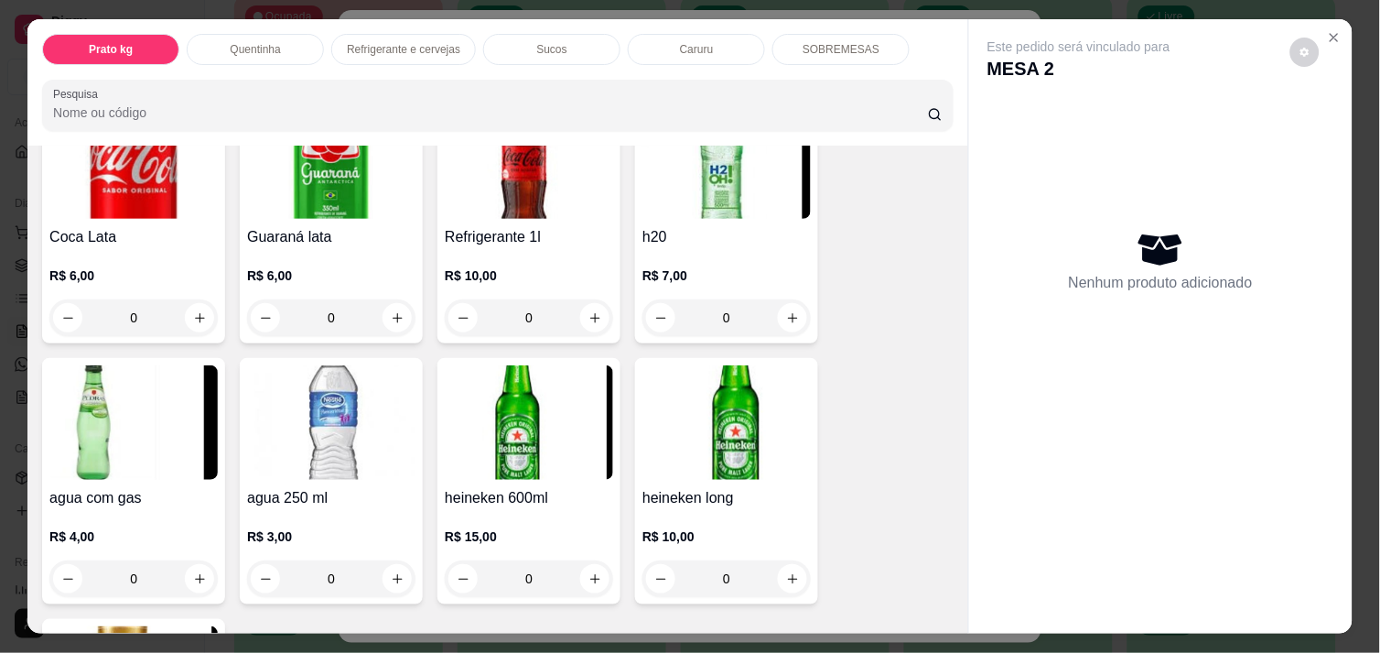
scroll to position [1017, 0]
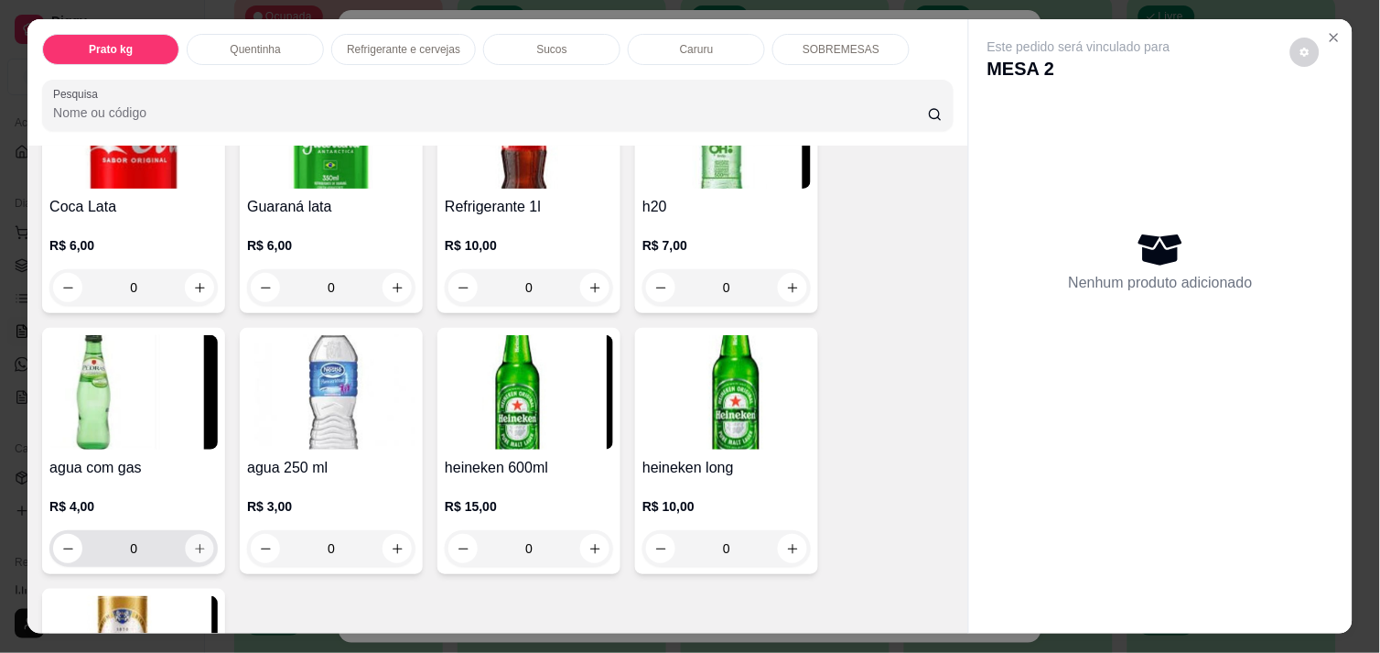
click at [189, 535] on button "increase-product-quantity" at bounding box center [200, 549] width 28 height 28
type input "1"
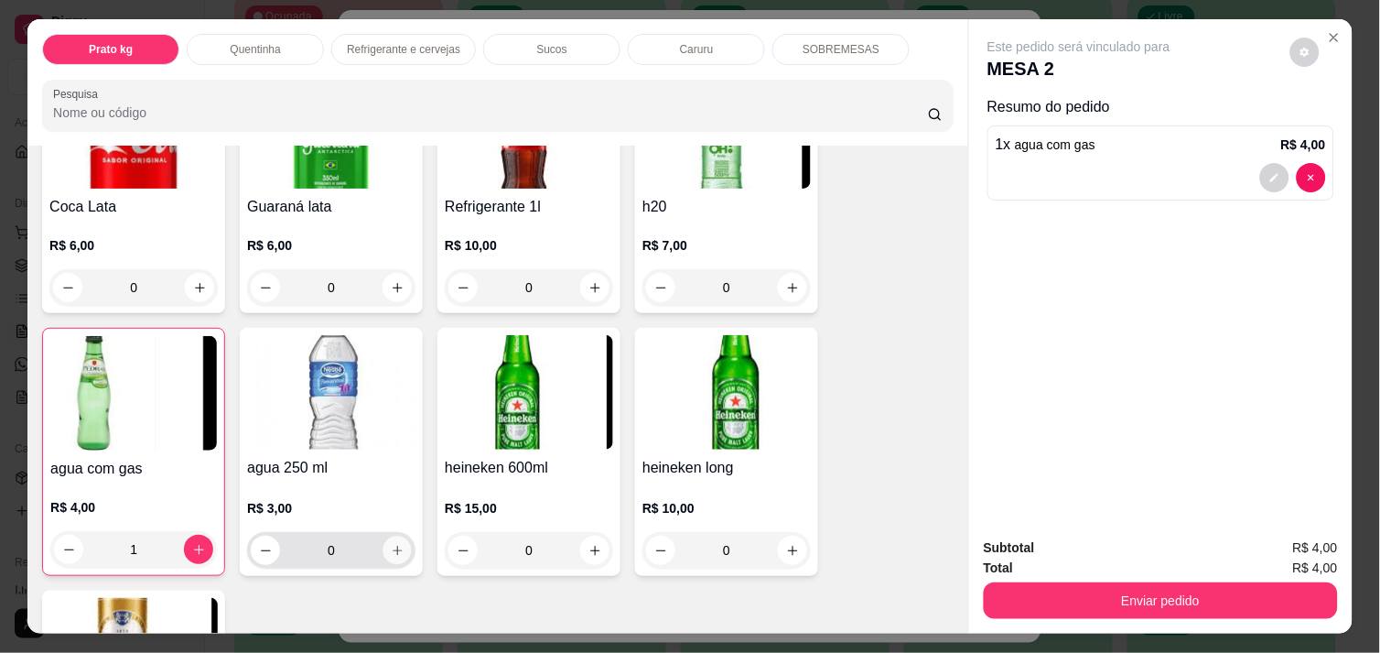
click at [394, 544] on icon "increase-product-quantity" at bounding box center [398, 551] width 14 height 14
type input "1"
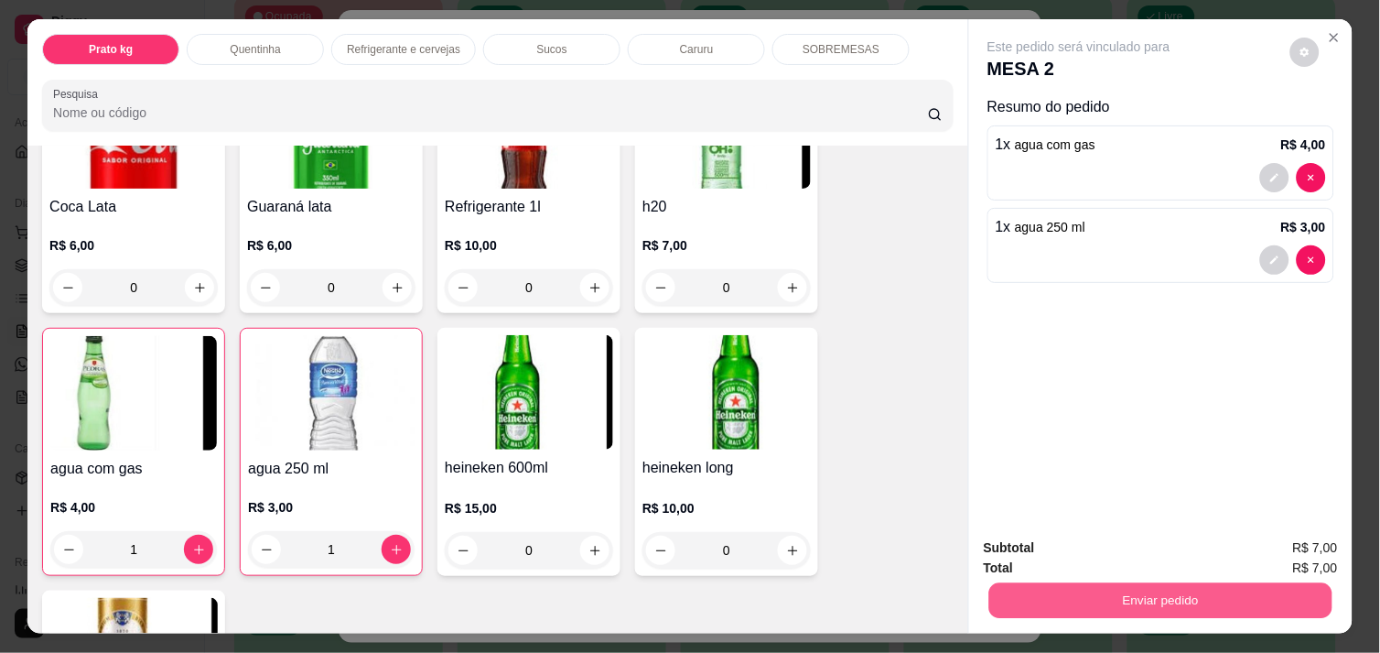
click at [1054, 582] on button "Enviar pedido" at bounding box center [1160, 600] width 343 height 36
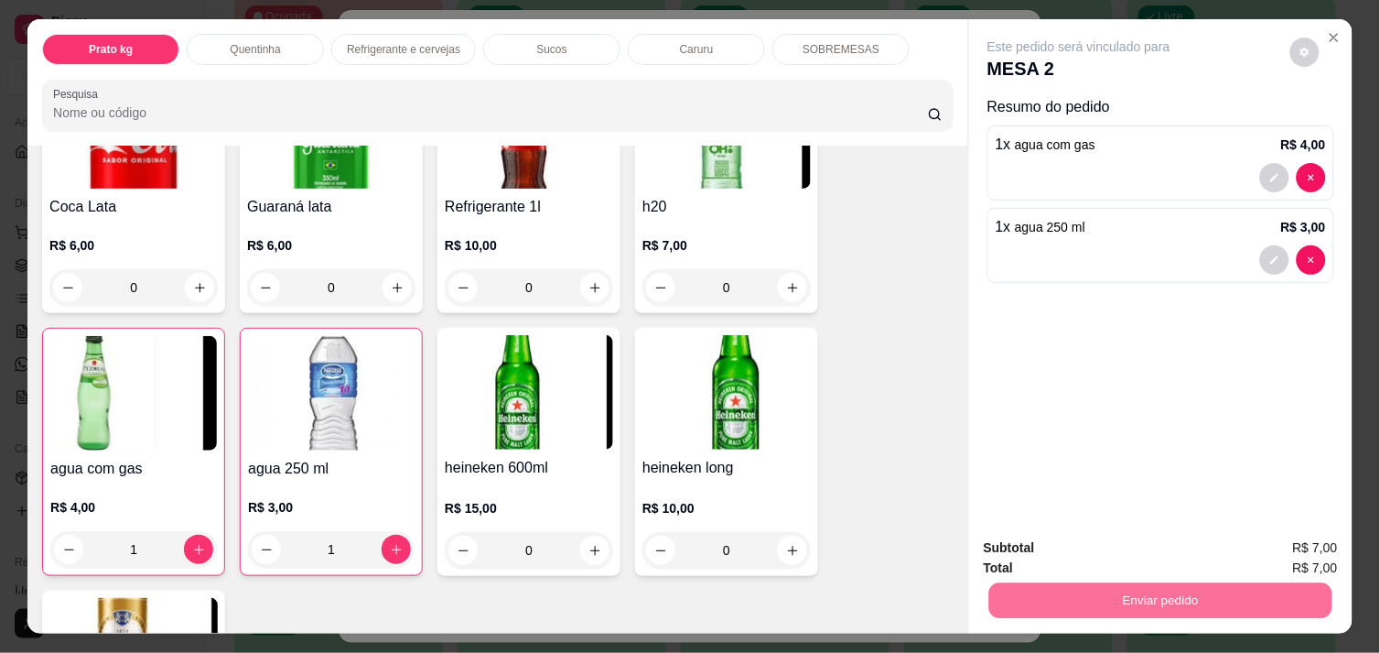
click at [1285, 536] on button "Enviar pedido" at bounding box center [1290, 548] width 101 height 34
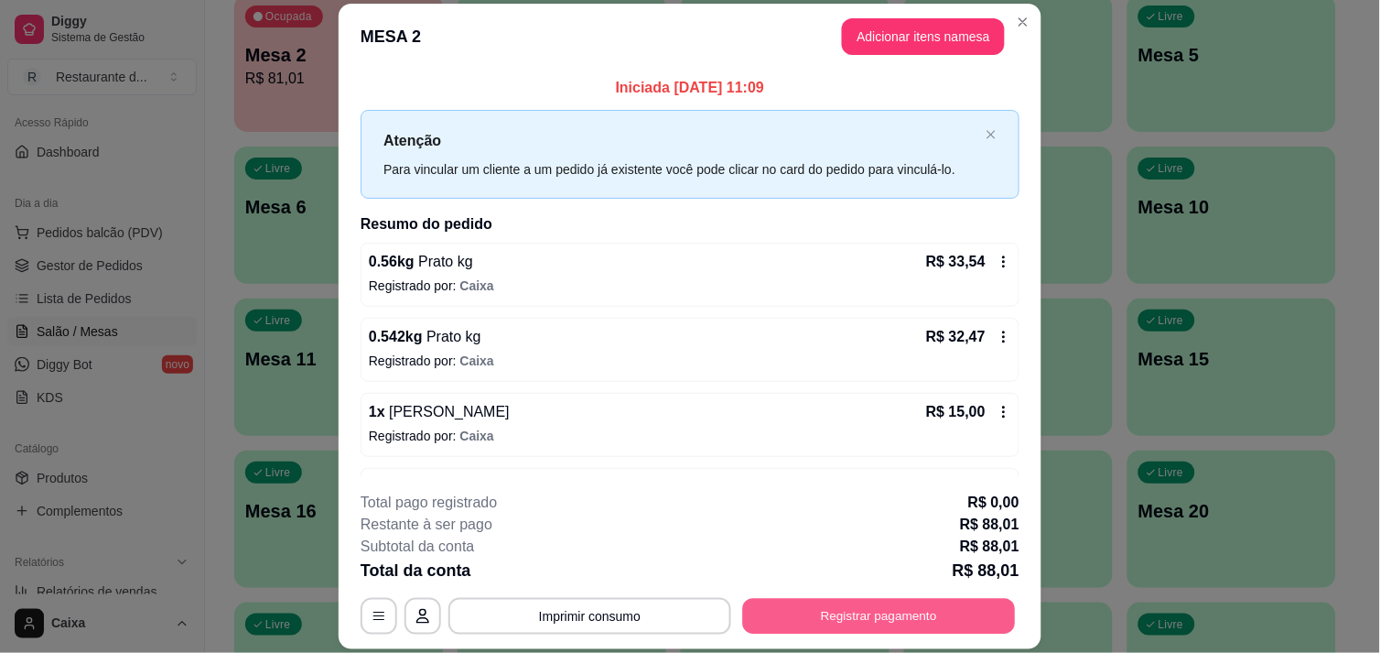
click at [890, 604] on button "Registrar pagamento" at bounding box center [879, 617] width 273 height 36
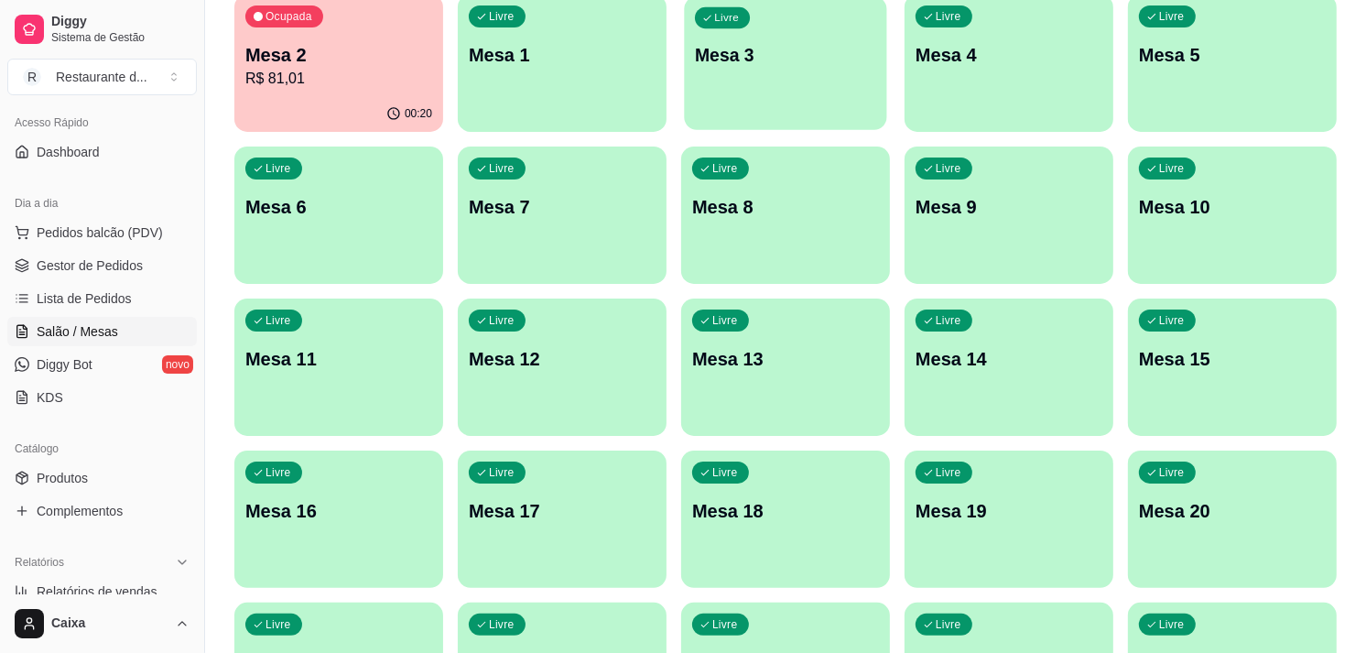
click at [774, 85] on div "Livre Mesa 3" at bounding box center [785, 52] width 202 height 112
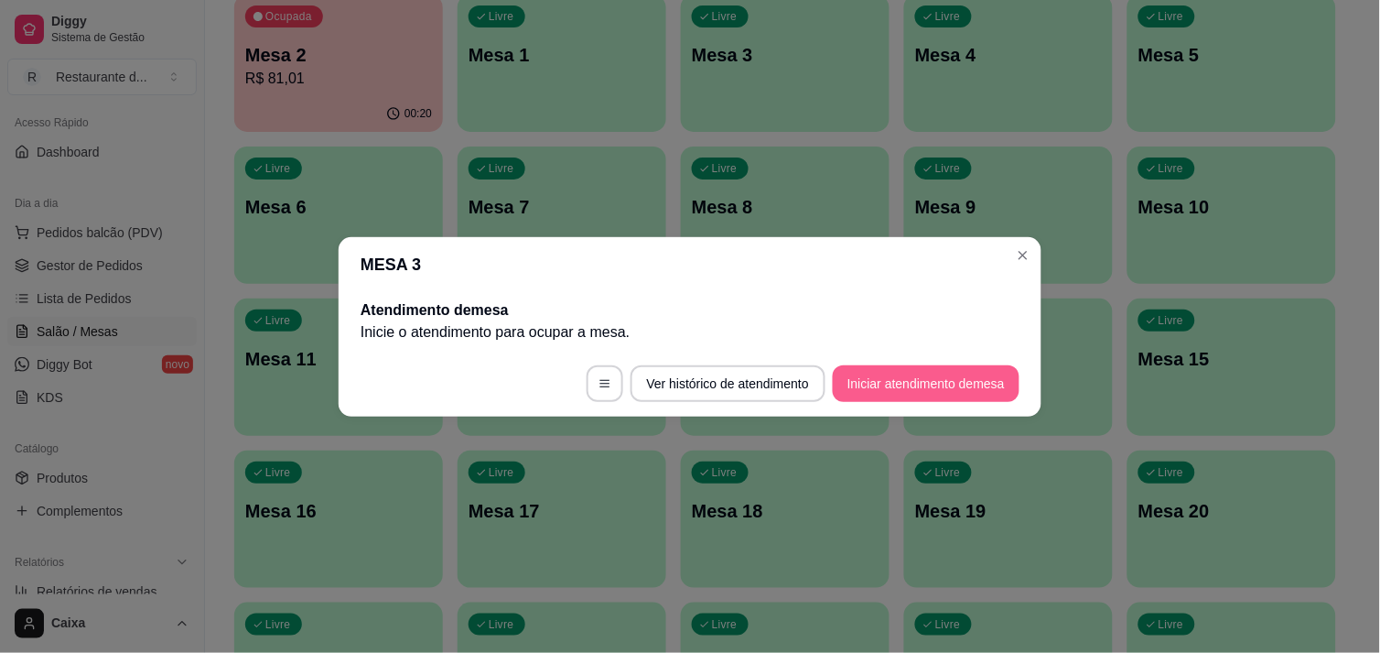
click at [918, 363] on footer "Ver histórico de atendimento Iniciar atendimento de mesa" at bounding box center [690, 384] width 703 height 66
click at [918, 373] on button "Iniciar atendimento de mesa" at bounding box center [926, 383] width 187 height 37
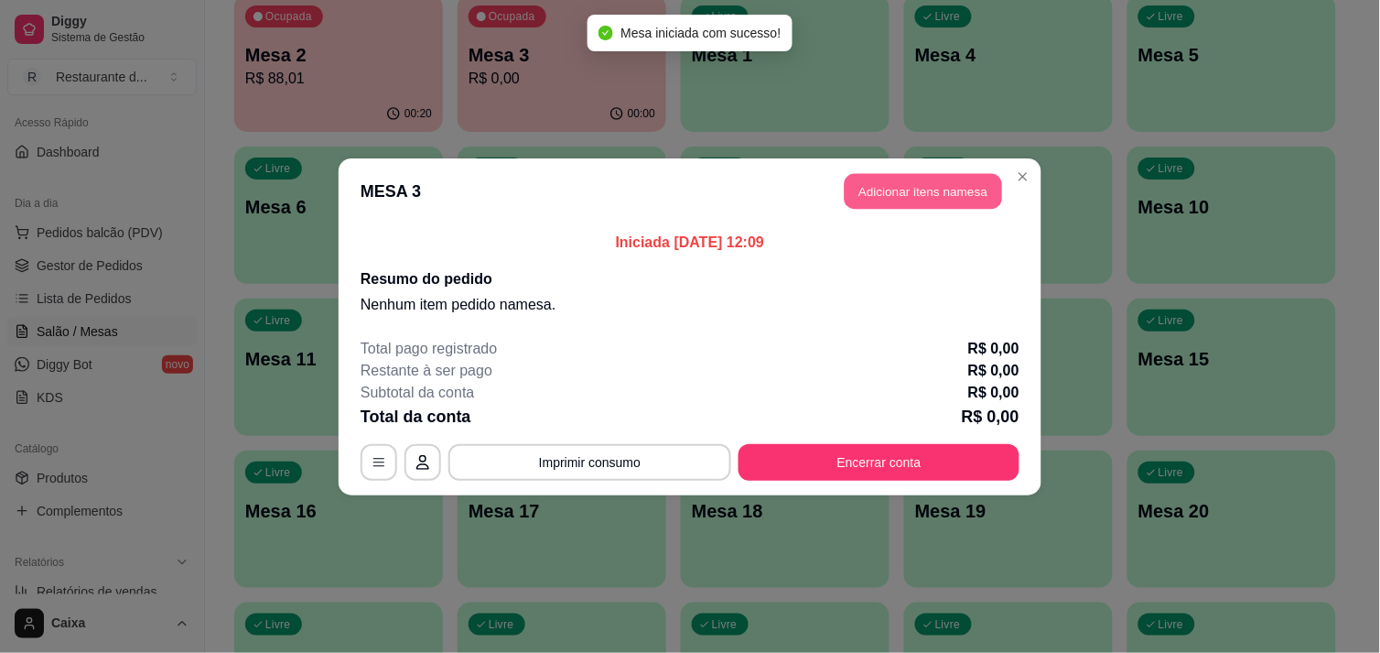
click at [913, 184] on button "Adicionar itens na mesa" at bounding box center [923, 191] width 157 height 36
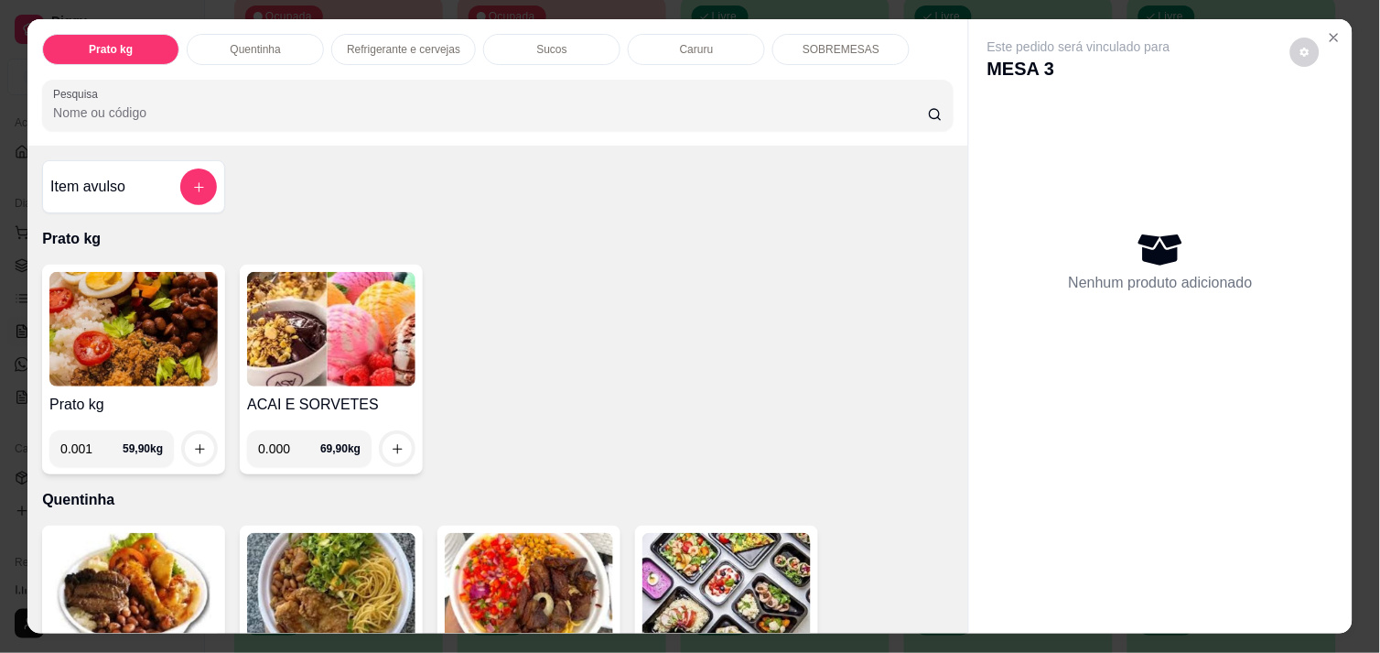
click at [96, 443] on input "0.001" at bounding box center [91, 448] width 62 height 37
type input "0.358"
click at [186, 443] on button "increase-product-quantity" at bounding box center [200, 449] width 28 height 28
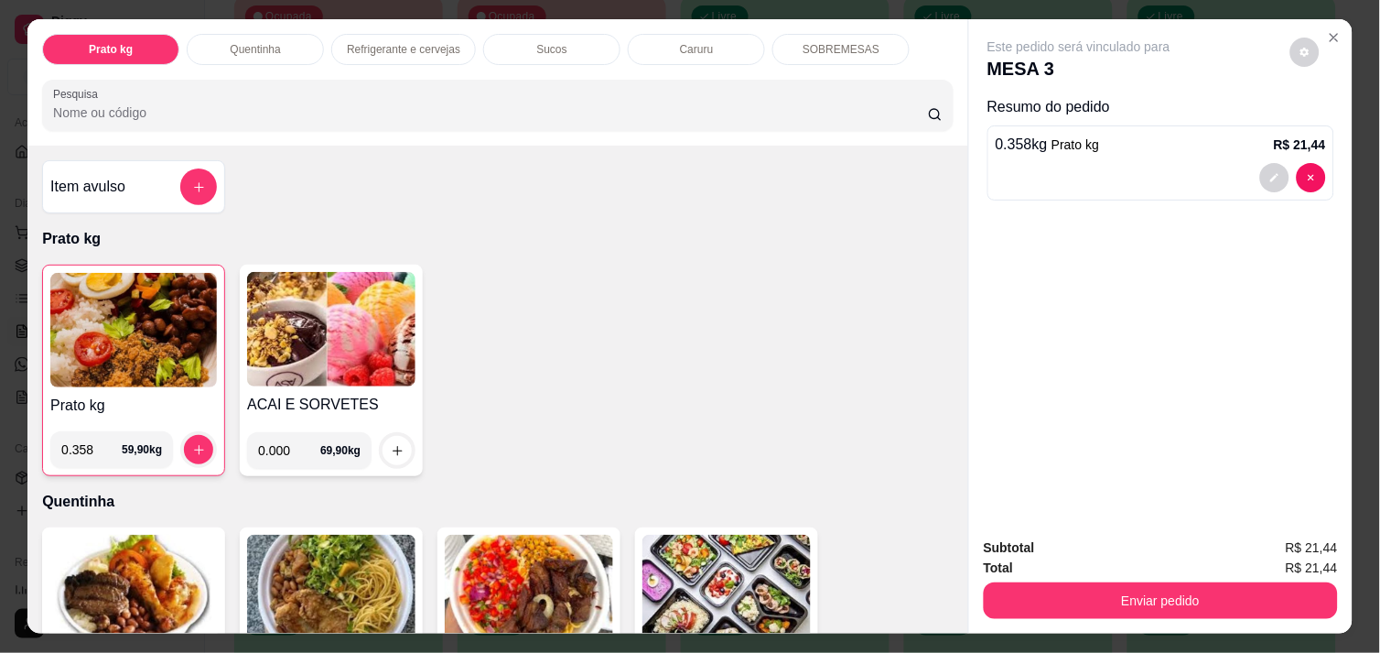
click at [117, 332] on img at bounding box center [133, 330] width 167 height 114
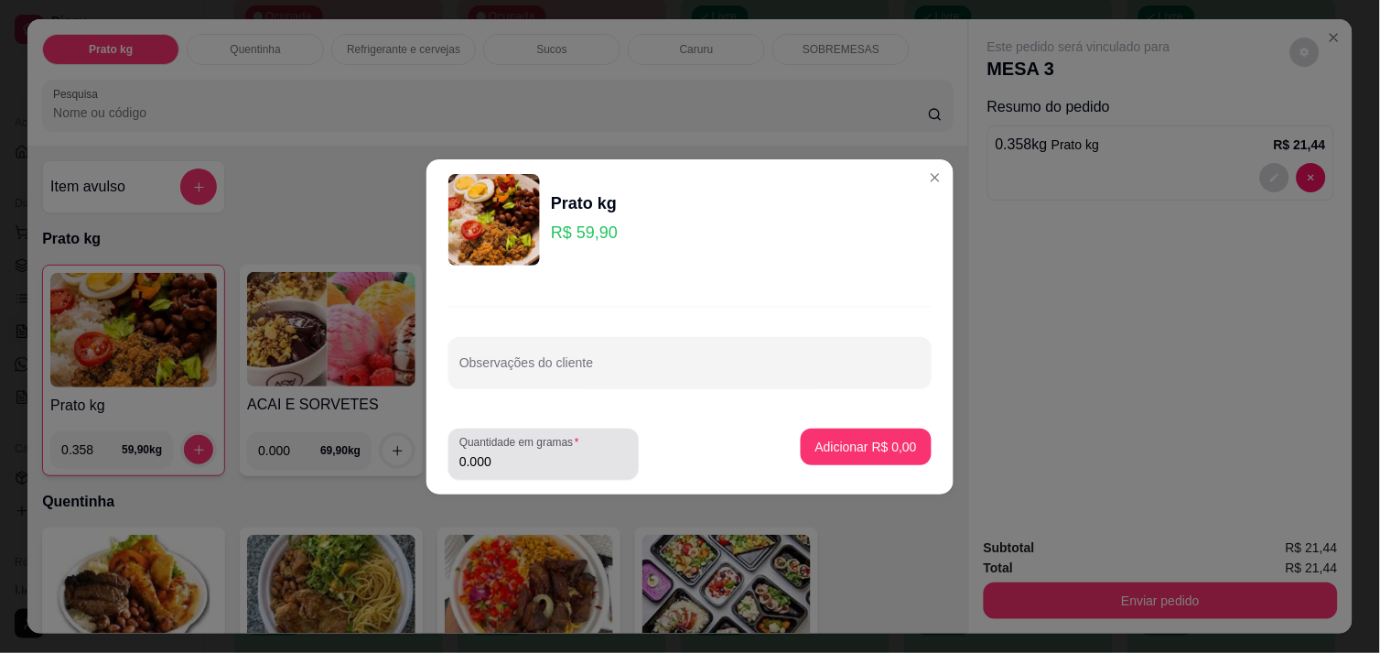
click at [527, 468] on input "0.000" at bounding box center [543, 461] width 168 height 18
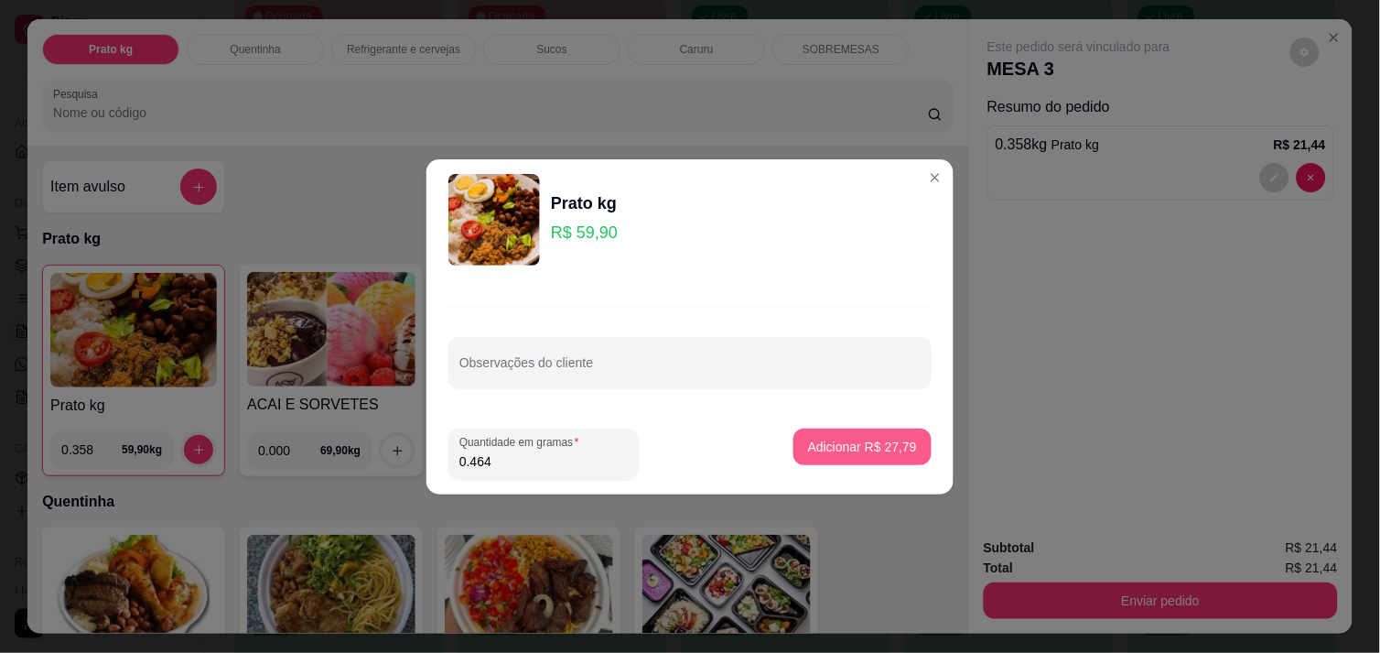
type input "0.464"
click at [834, 456] on button "Adicionar R$ 27,79" at bounding box center [862, 446] width 135 height 36
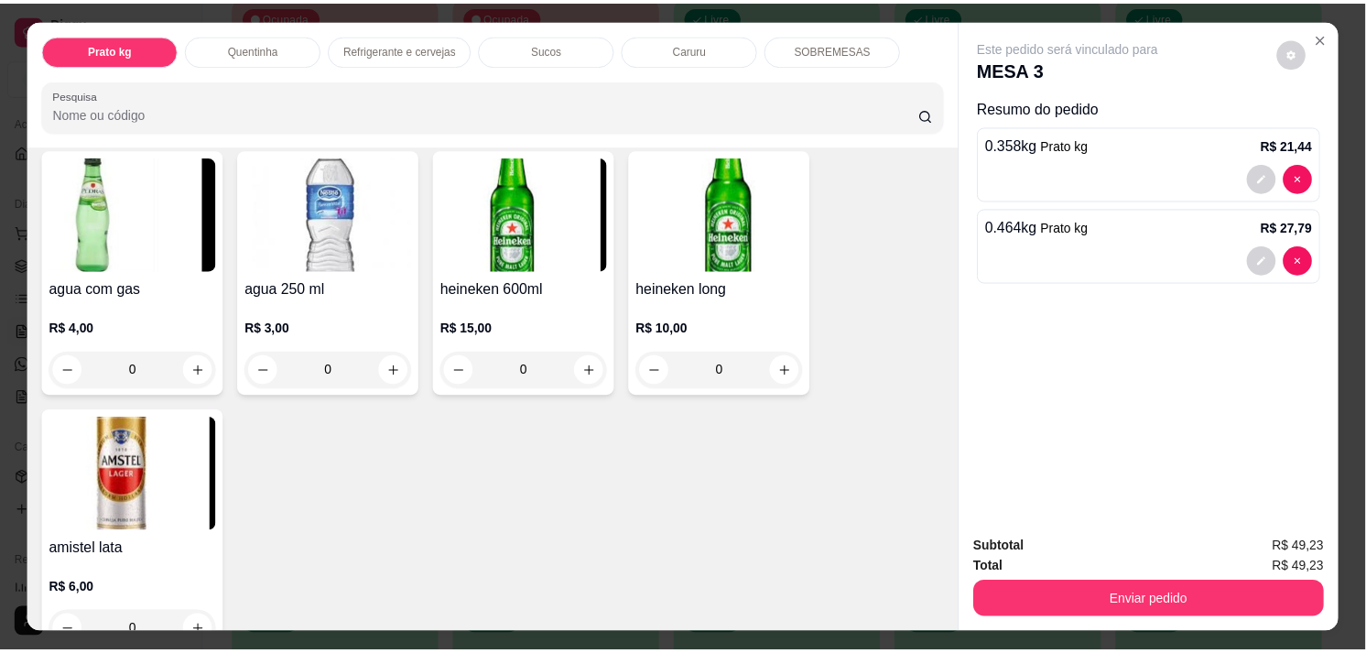
scroll to position [1196, 0]
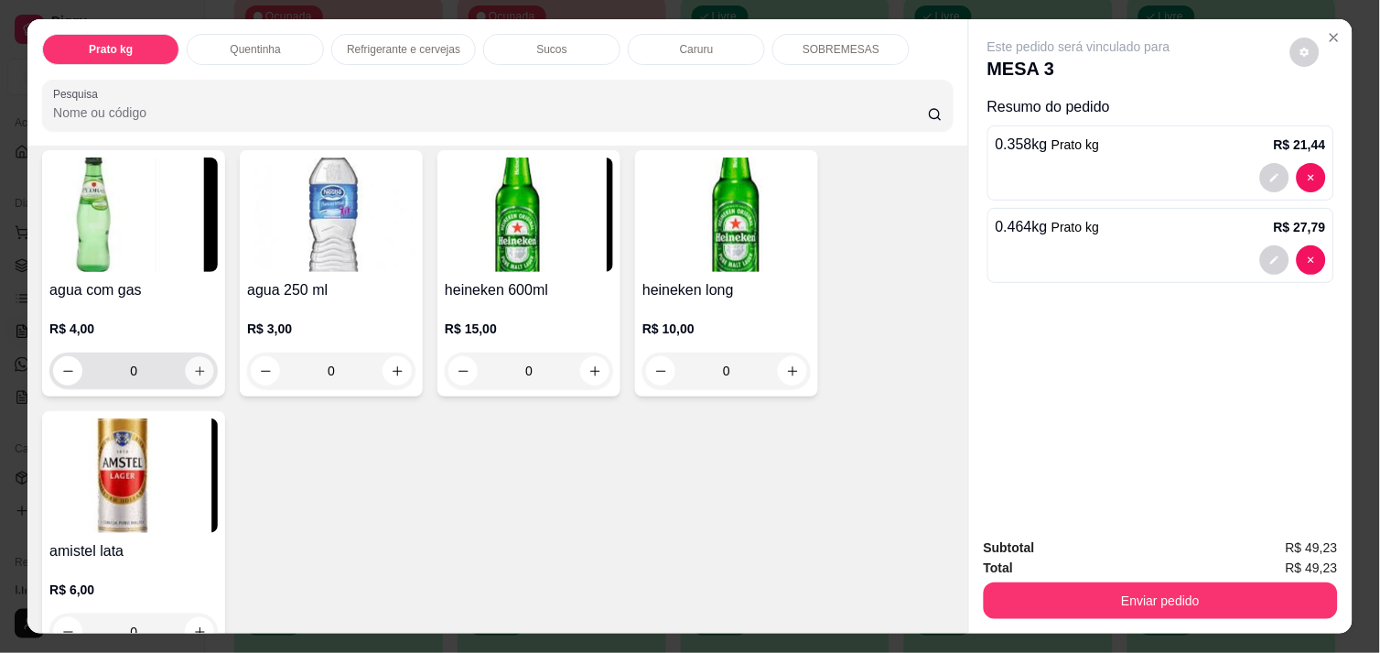
click at [193, 364] on icon "increase-product-quantity" at bounding box center [200, 371] width 14 height 14
type input "1"
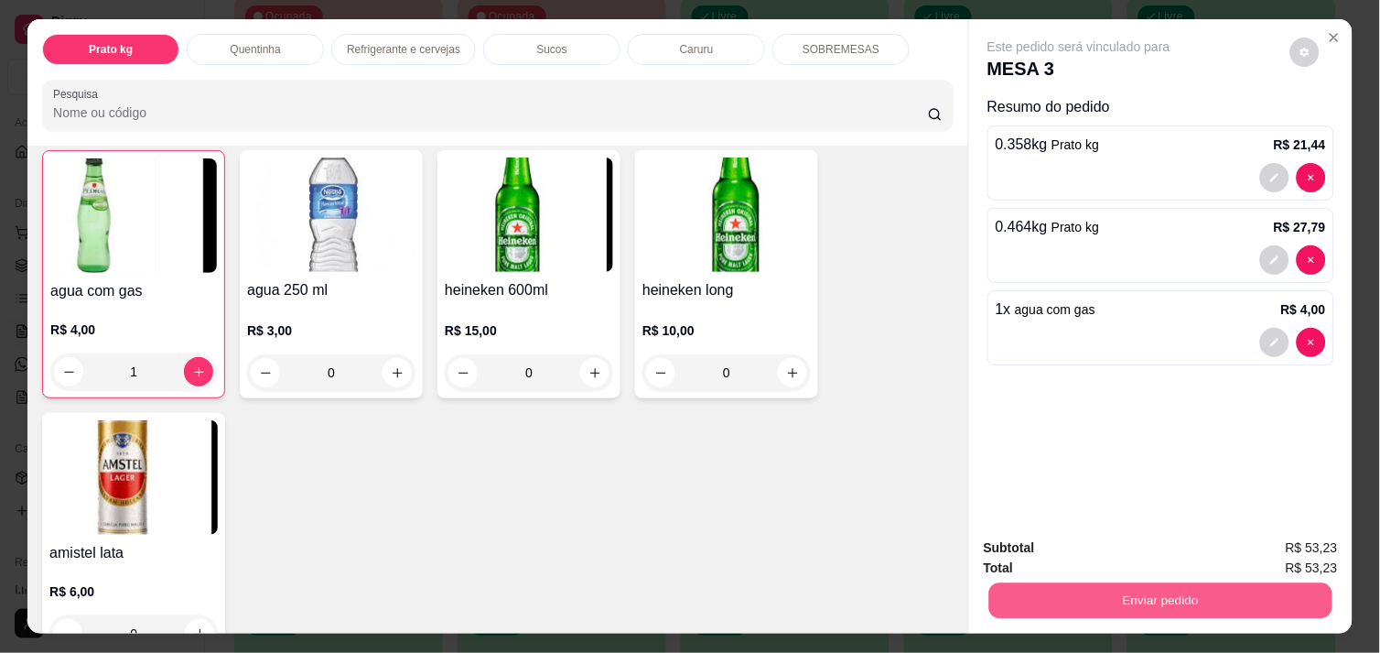
click at [1075, 582] on button "Enviar pedido" at bounding box center [1160, 600] width 343 height 36
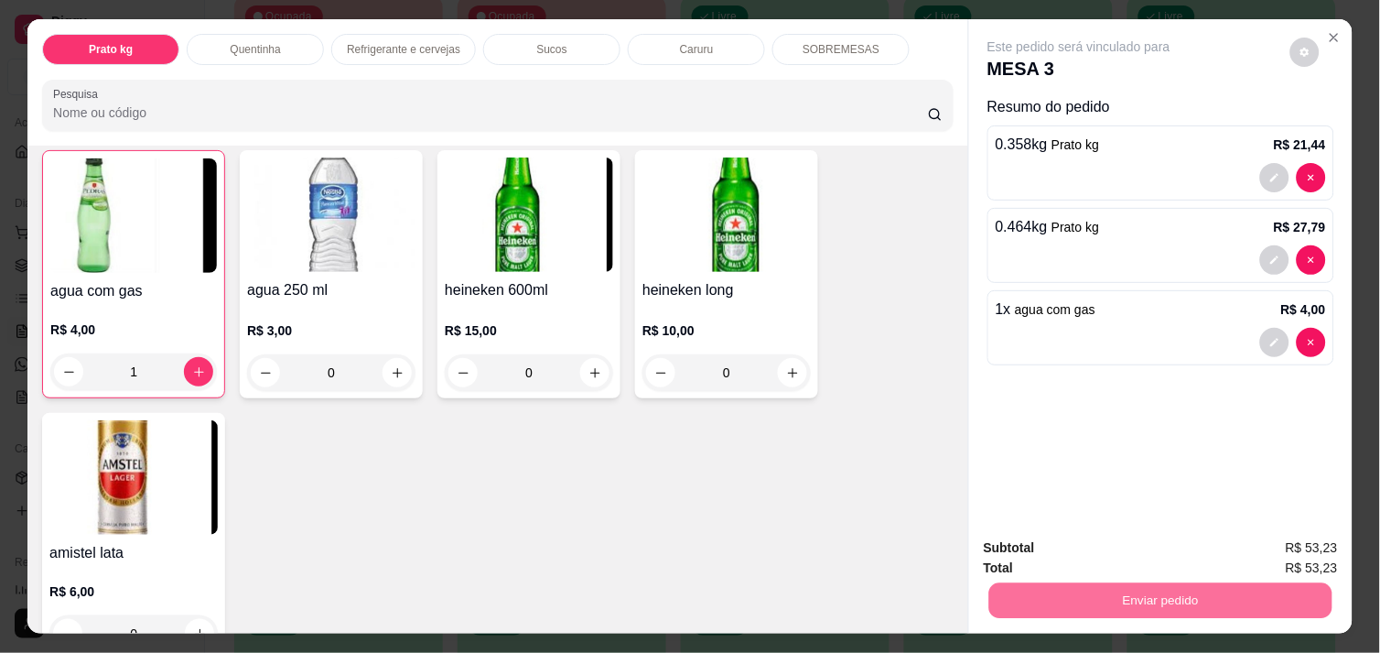
click at [1313, 552] on button "Enviar pedido" at bounding box center [1290, 548] width 101 height 34
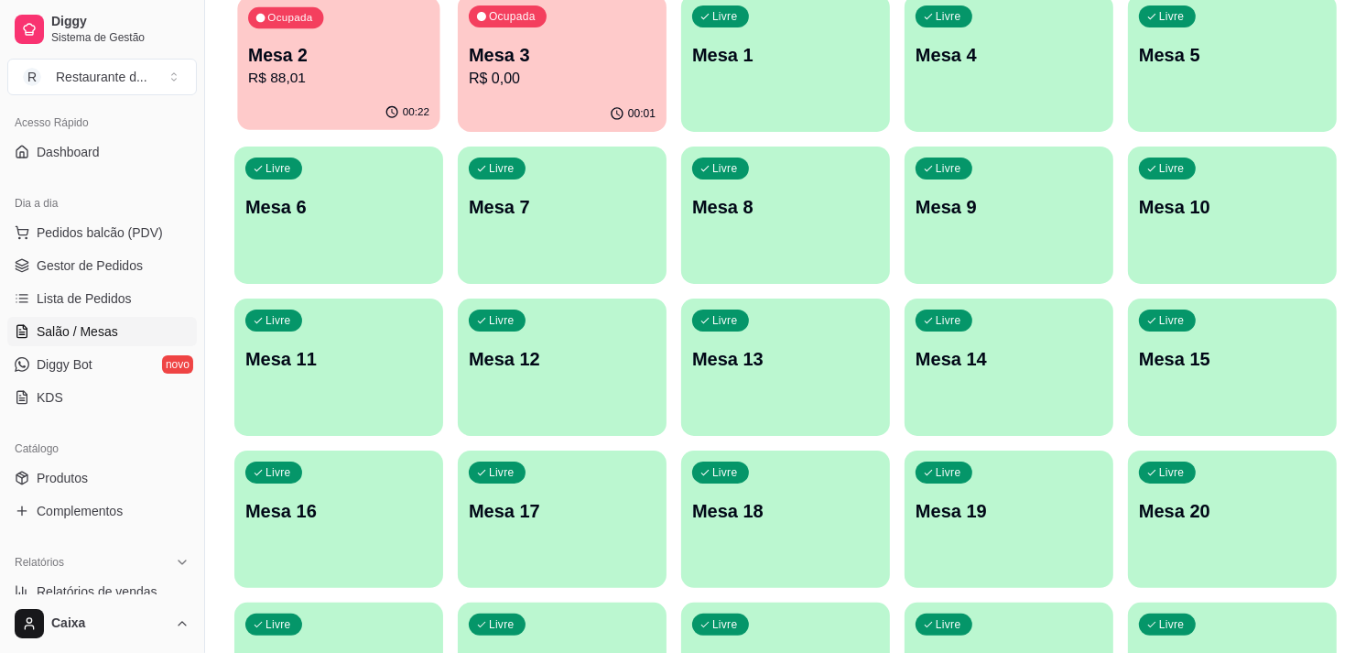
click at [330, 89] on div "Ocupada Mesa 2 R$ 88,01" at bounding box center [338, 45] width 202 height 99
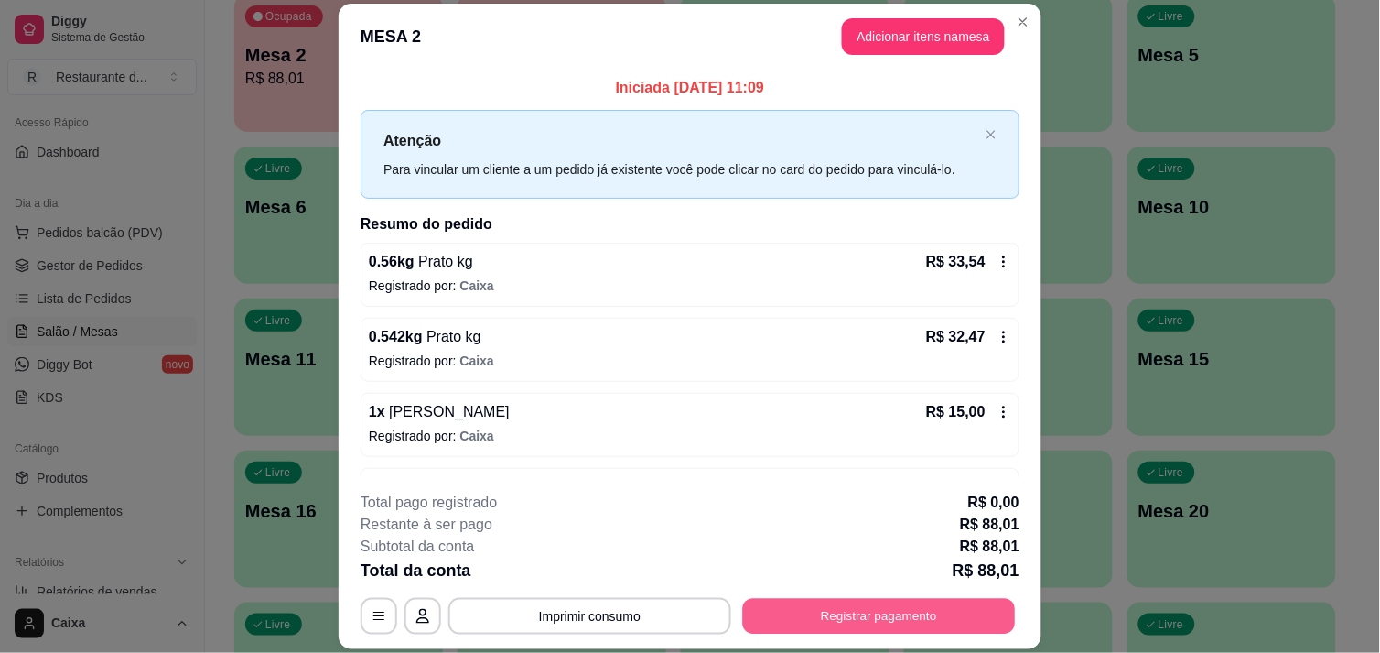
click at [894, 615] on button "Registrar pagamento" at bounding box center [879, 617] width 273 height 36
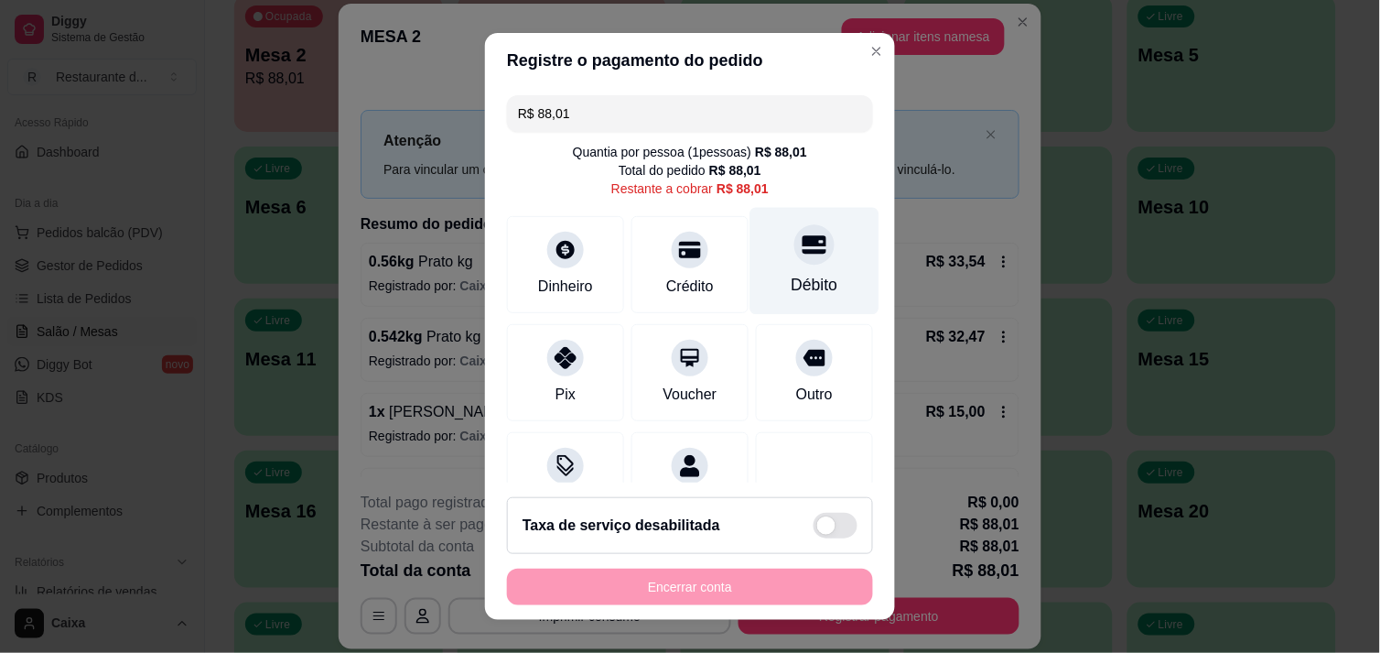
click at [803, 241] on icon at bounding box center [815, 244] width 24 height 18
type input "R$ 0,00"
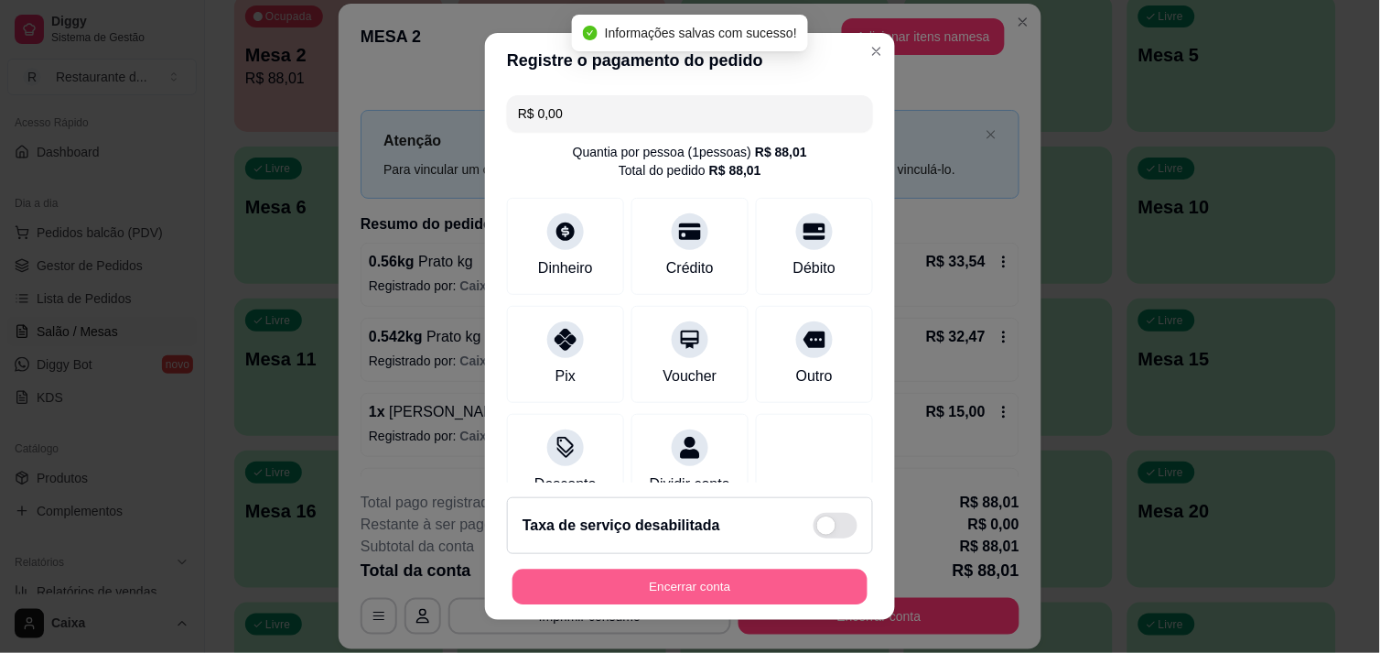
click at [668, 571] on button "Encerrar conta" at bounding box center [690, 587] width 355 height 36
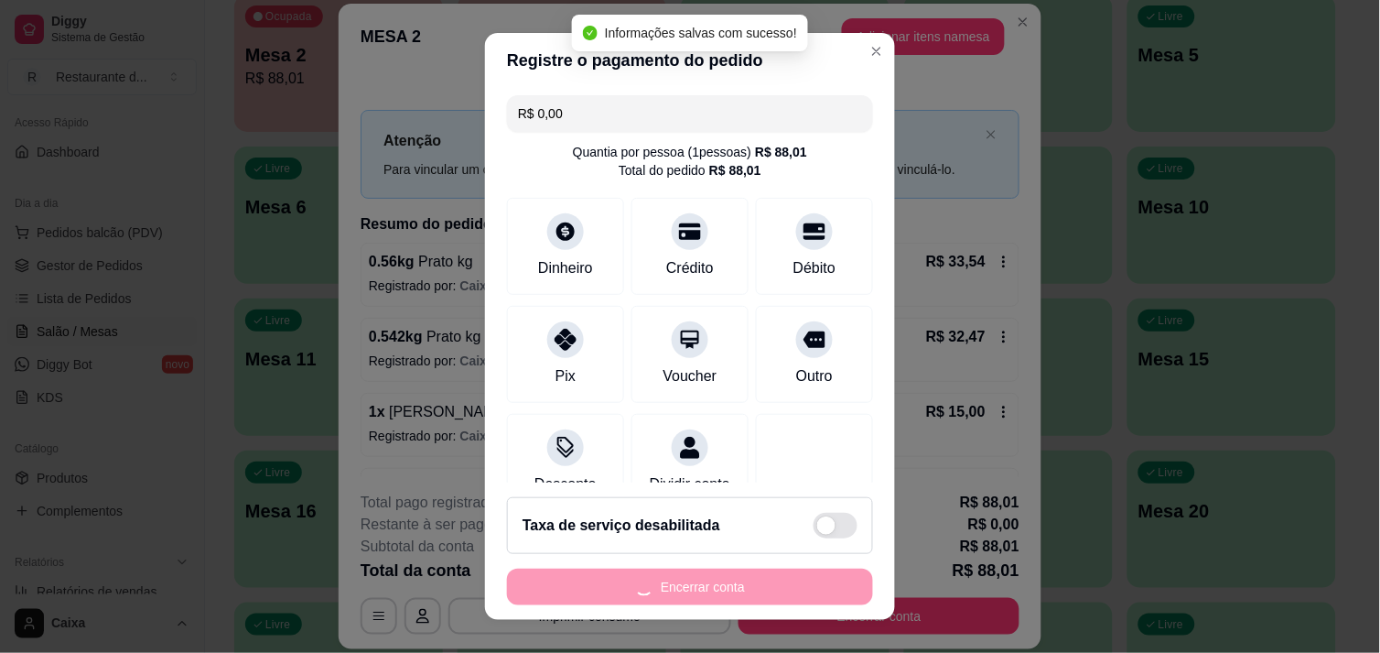
click at [668, 571] on div "Encerrar conta" at bounding box center [690, 586] width 366 height 37
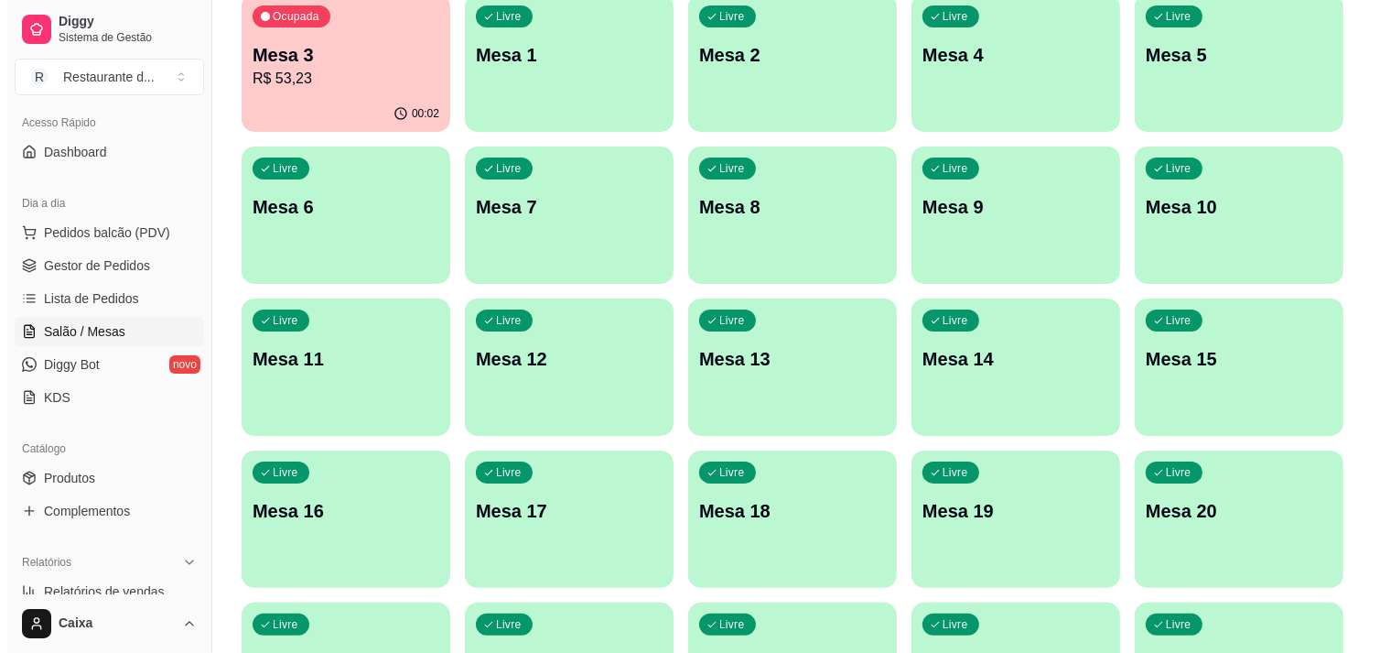
scroll to position [162, 0]
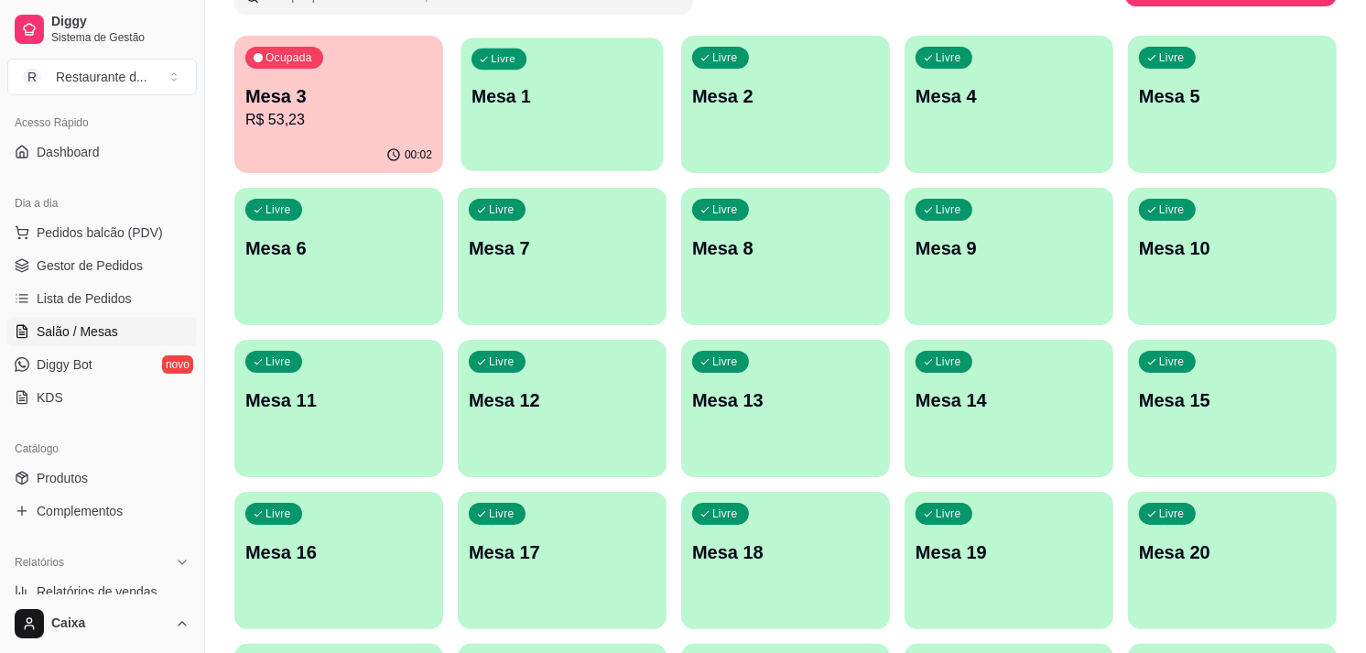
click at [560, 124] on div "Livre Mesa 1" at bounding box center [561, 94] width 202 height 112
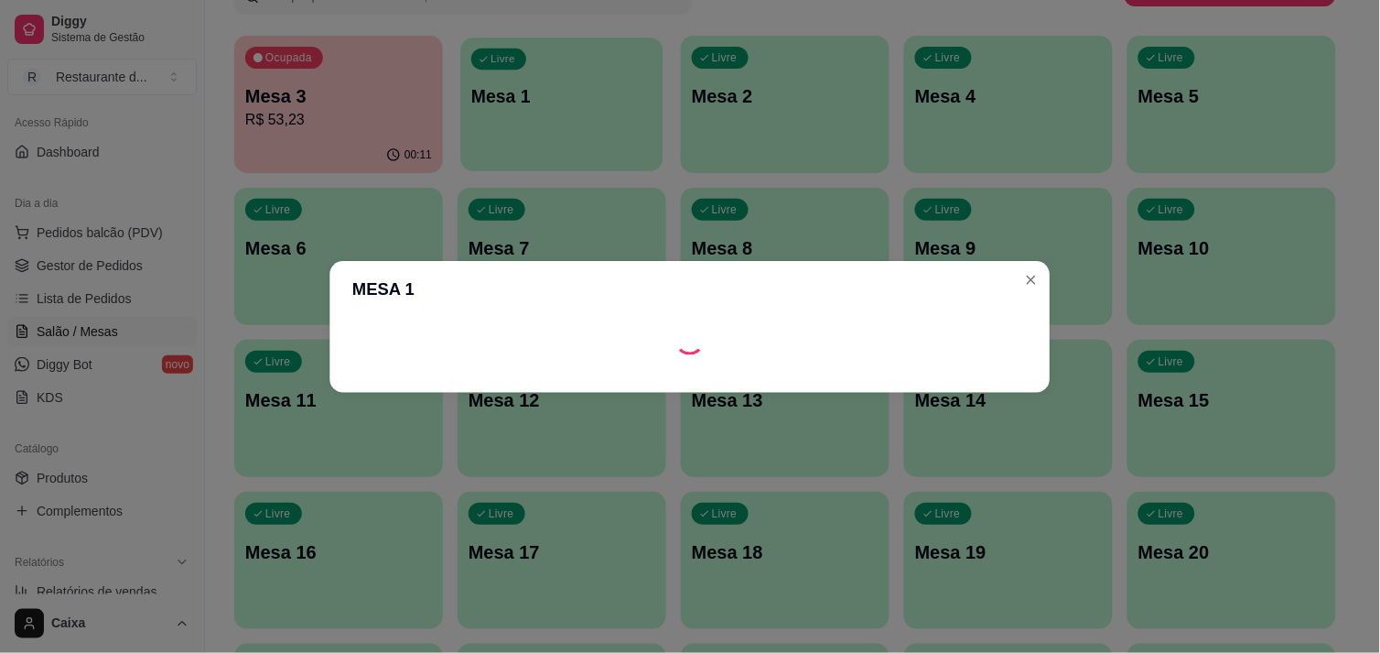
click at [560, 124] on body "Diggy Sistema de Gestão R Restaurante d ... Loja aberta Plano Customizado até 1…" at bounding box center [683, 164] width 1366 height 653
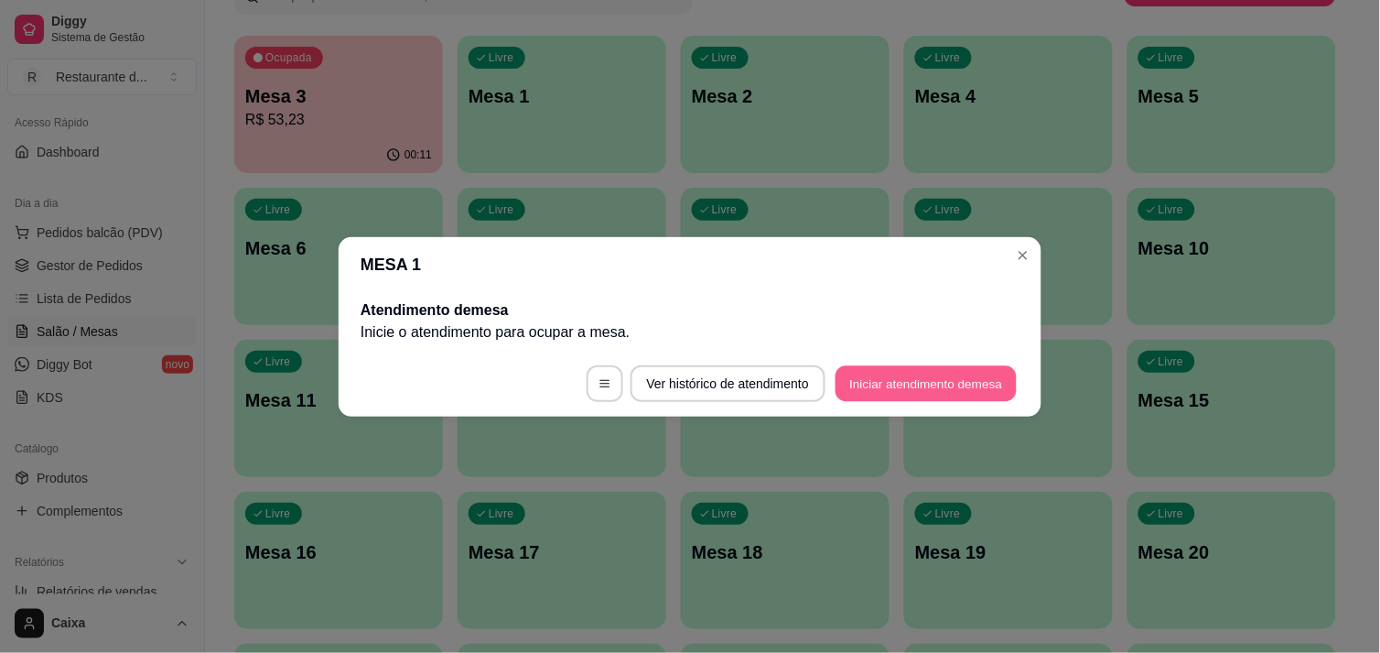
click at [948, 377] on button "Iniciar atendimento de mesa" at bounding box center [926, 383] width 181 height 36
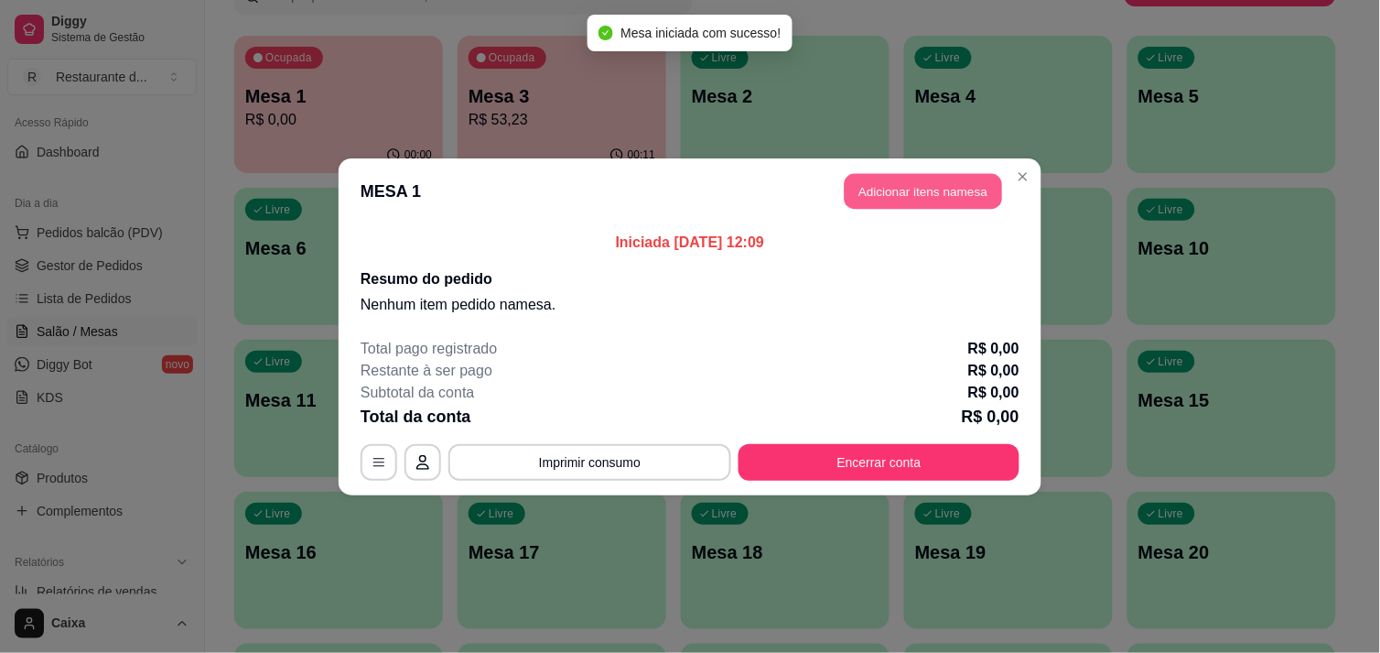
click at [921, 195] on button "Adicionar itens na mesa" at bounding box center [923, 191] width 157 height 36
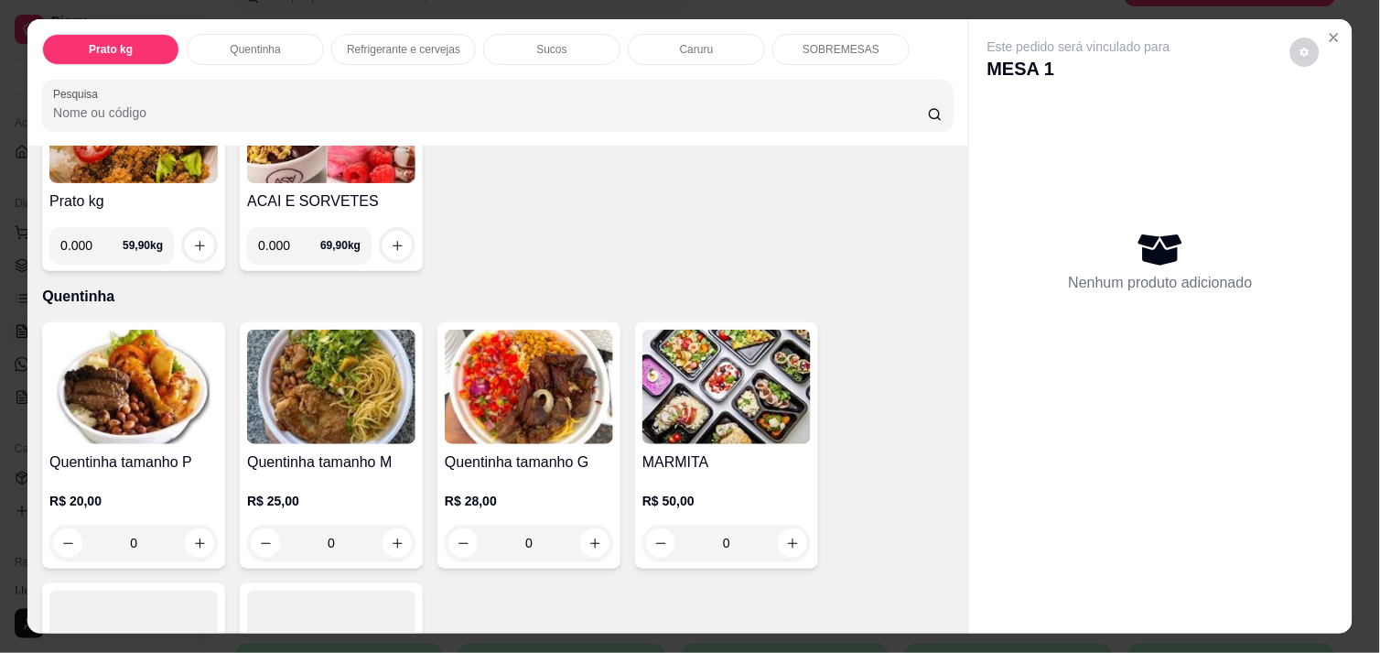
scroll to position [243, 0]
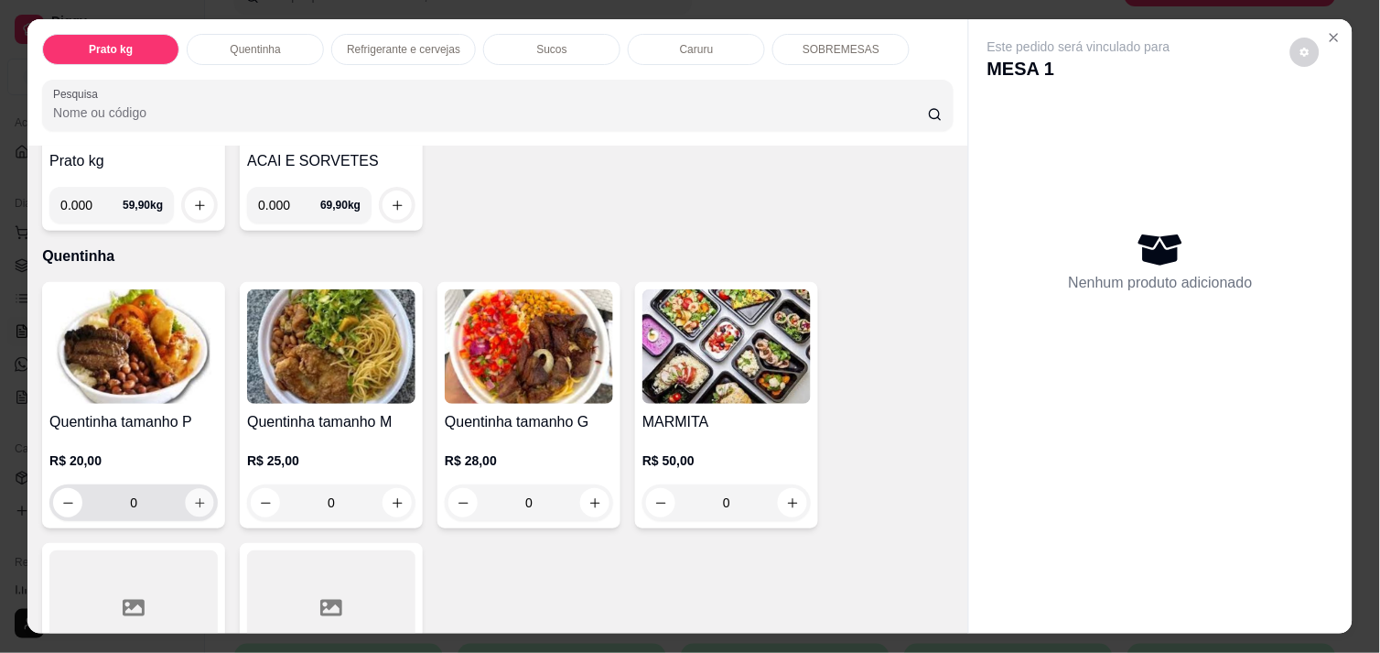
click at [193, 496] on icon "increase-product-quantity" at bounding box center [200, 503] width 14 height 14
type input "1"
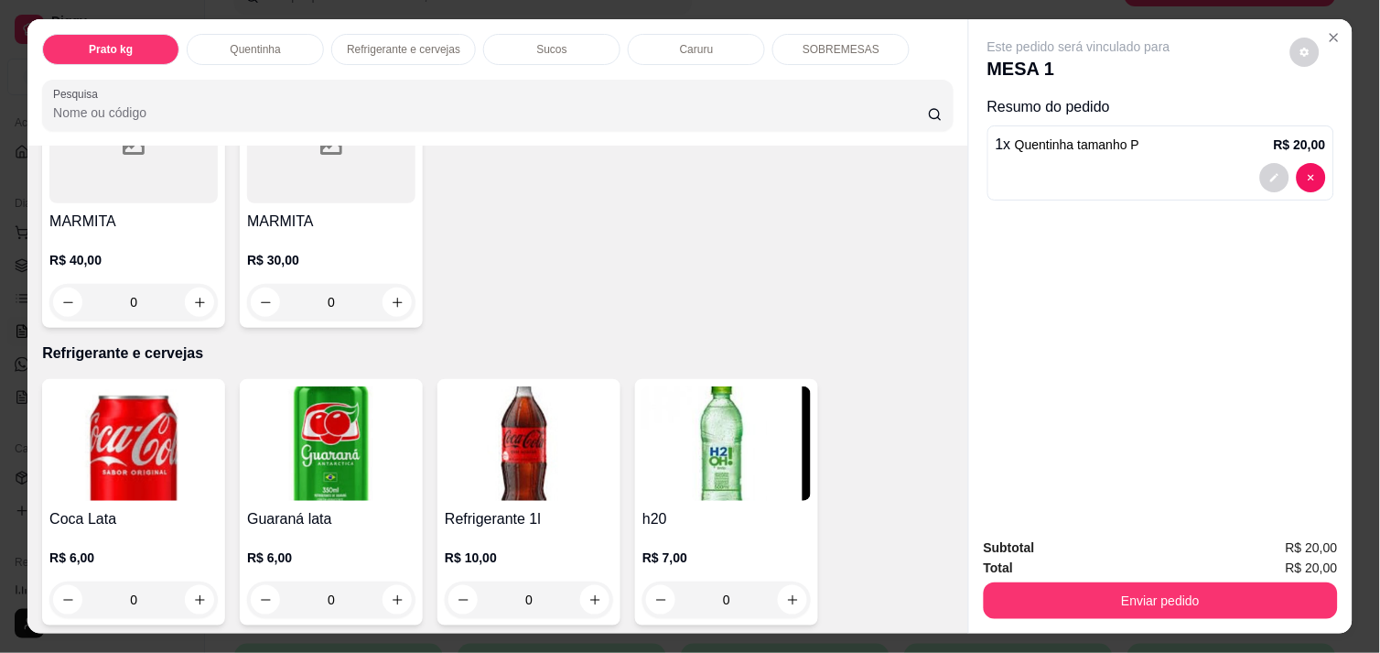
scroll to position [732, 0]
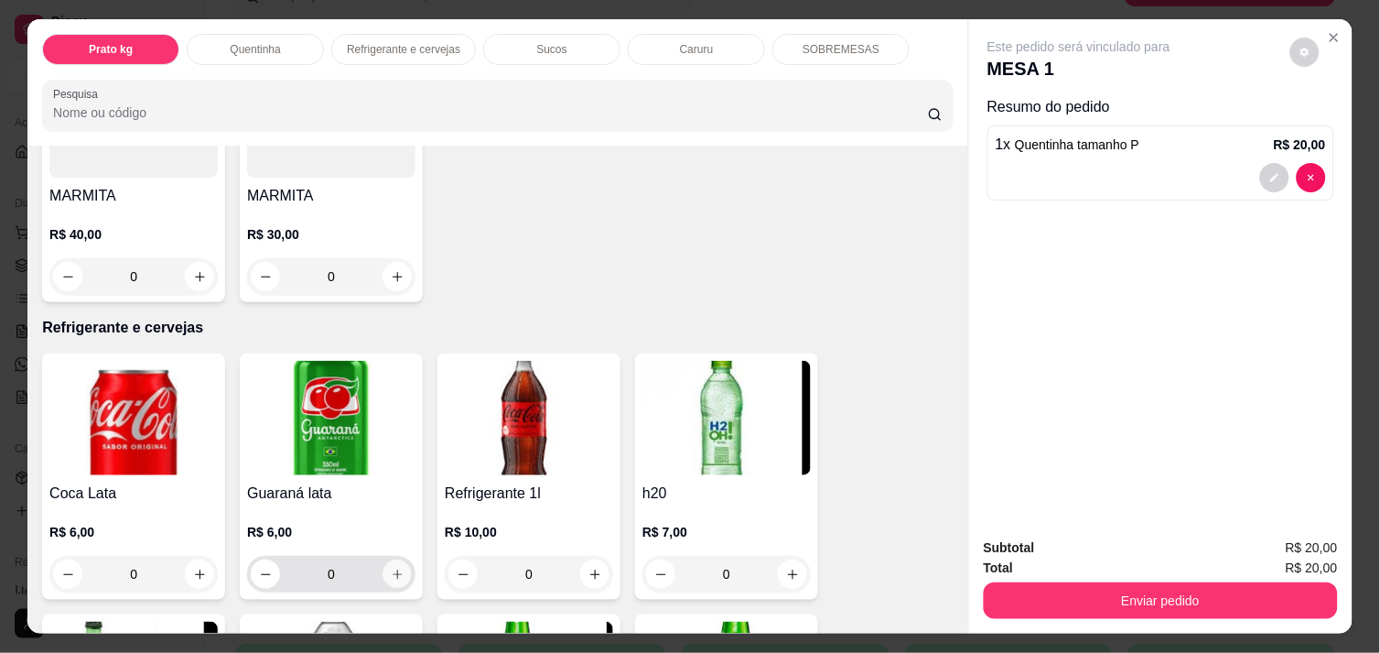
click at [391, 567] on icon "increase-product-quantity" at bounding box center [398, 574] width 14 height 14
type input "1"
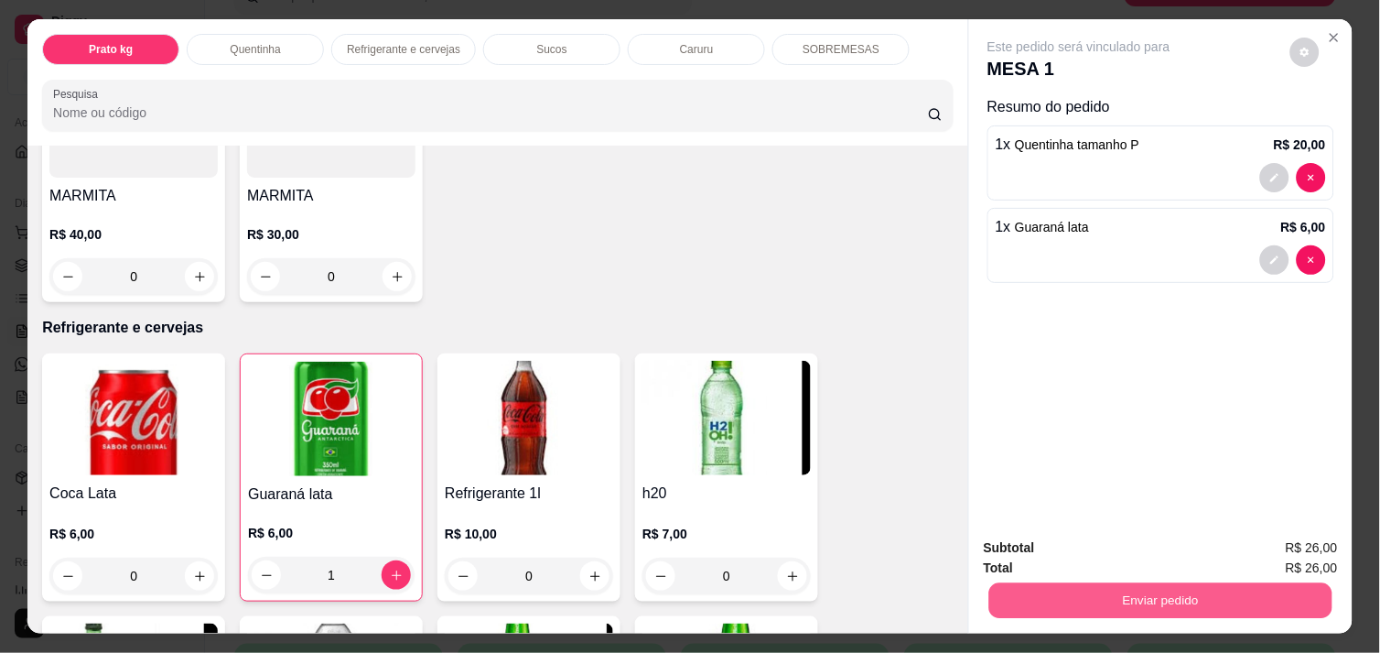
click at [1202, 582] on button "Enviar pedido" at bounding box center [1160, 600] width 343 height 36
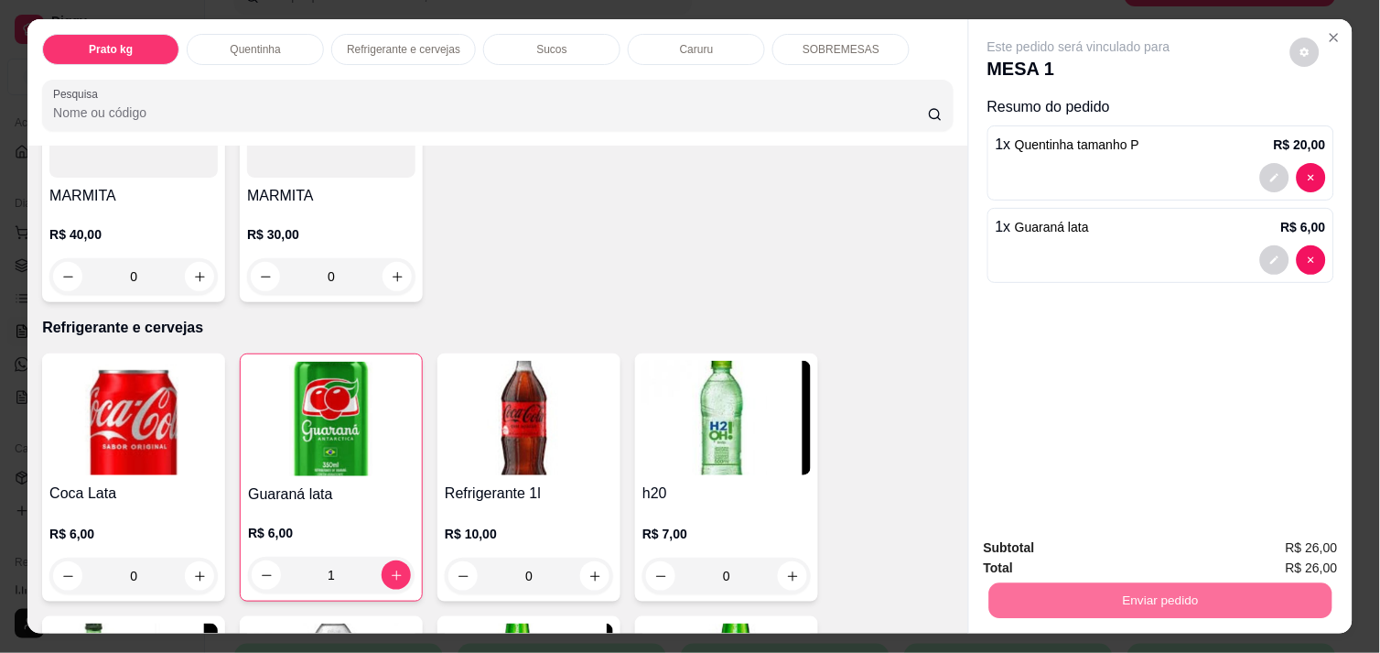
click at [1292, 550] on button "Enviar pedido" at bounding box center [1290, 548] width 101 height 34
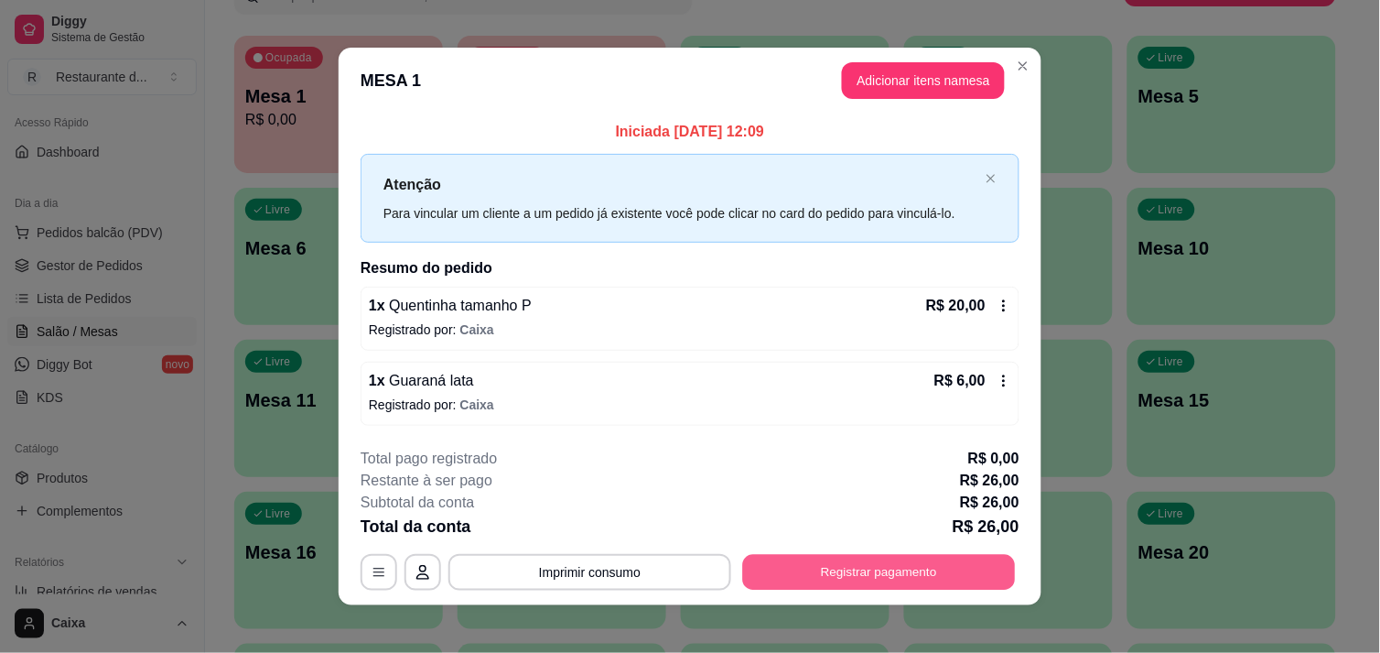
click at [925, 554] on div "**********" at bounding box center [690, 572] width 659 height 37
click at [908, 563] on button "Registrar pagamento" at bounding box center [879, 573] width 273 height 36
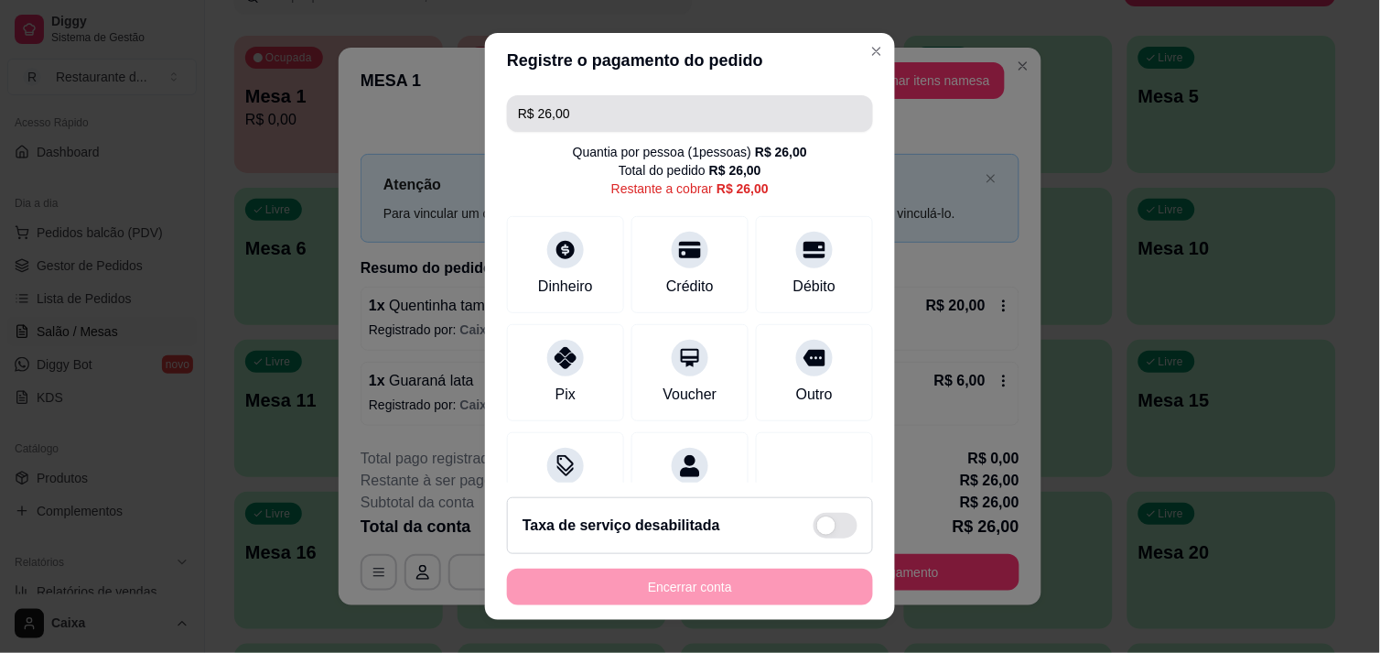
click at [570, 113] on input "R$ 26,00" at bounding box center [690, 113] width 344 height 37
click at [586, 105] on input "R$ 0,02" at bounding box center [690, 113] width 344 height 37
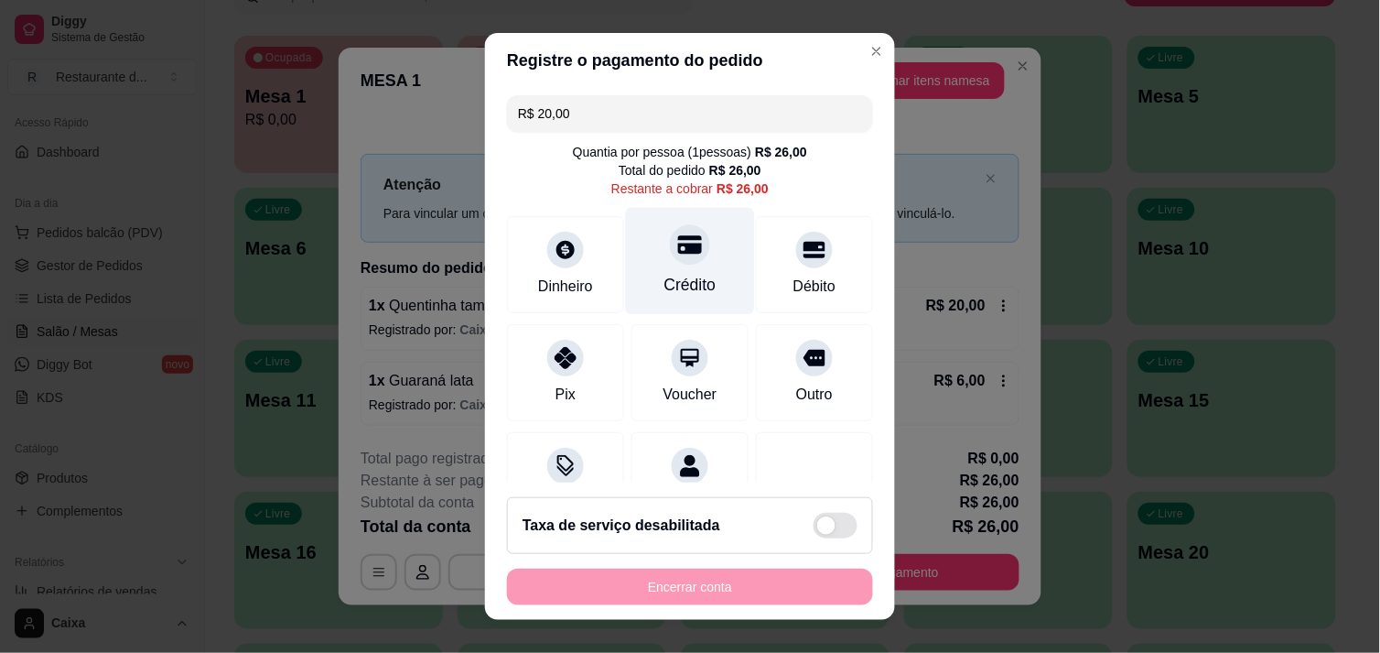
click at [678, 242] on icon at bounding box center [690, 244] width 24 height 24
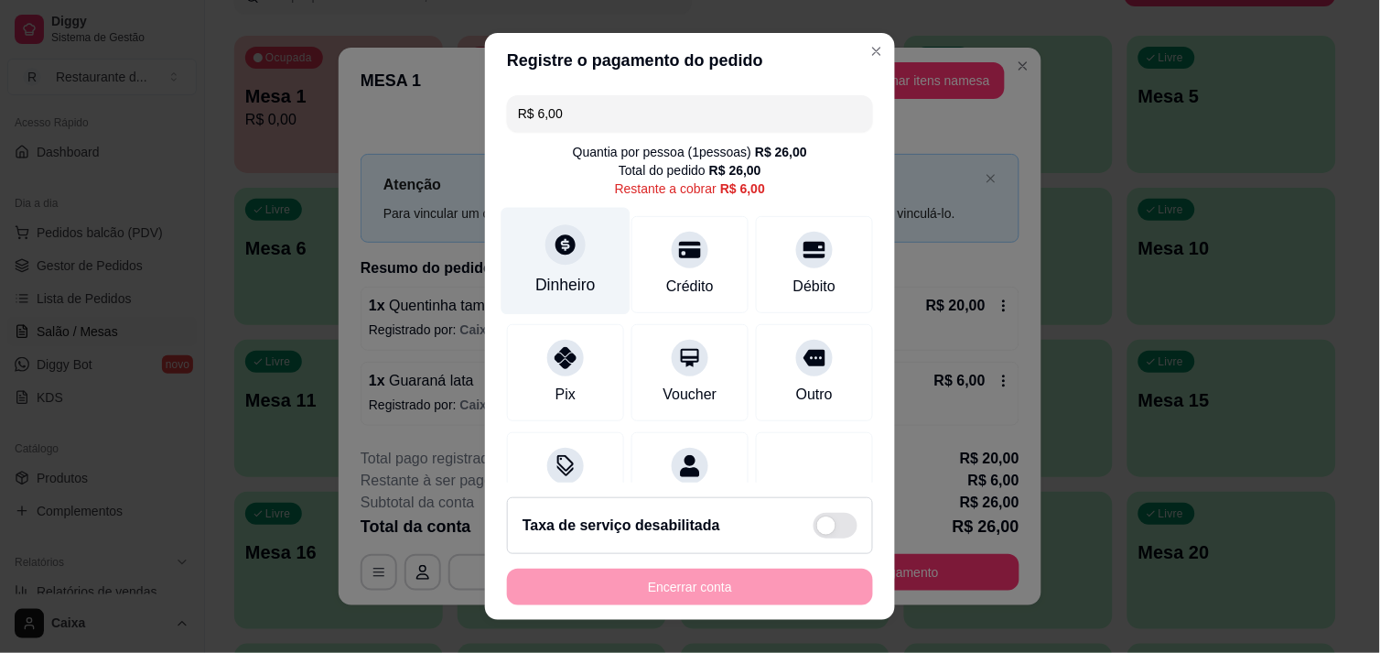
click at [556, 251] on icon at bounding box center [566, 244] width 20 height 20
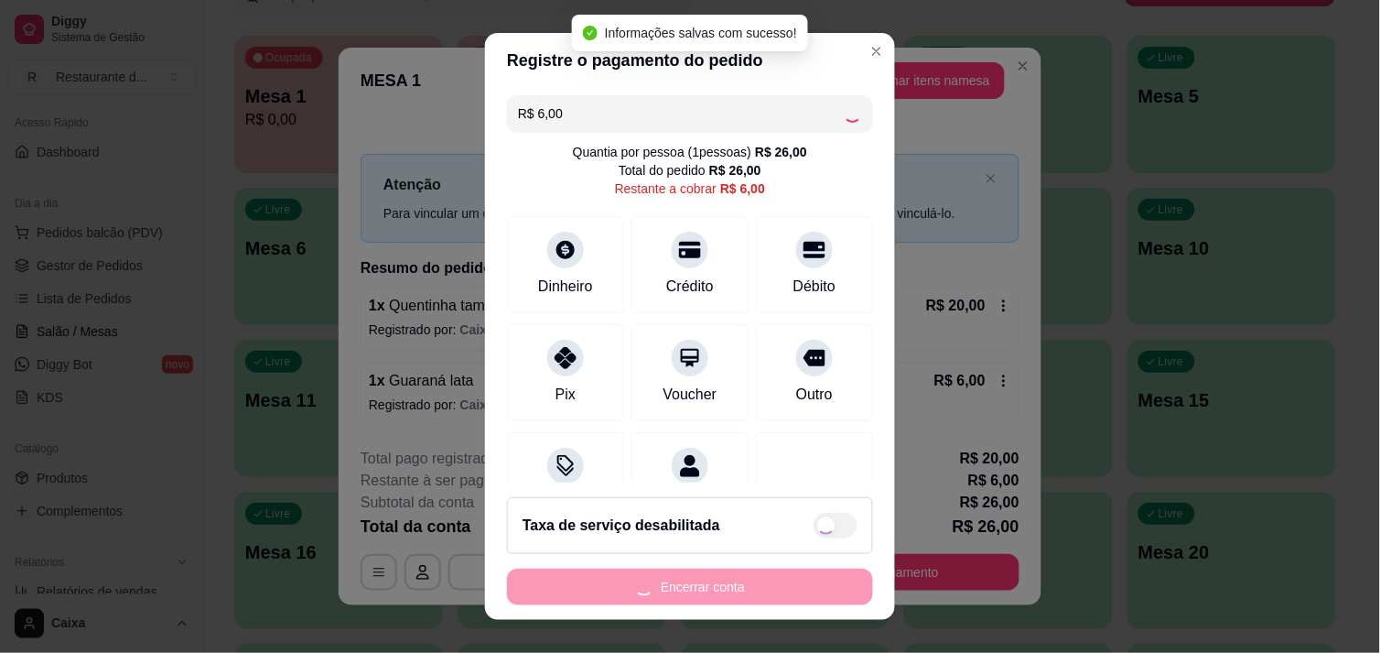
type input "R$ 0,00"
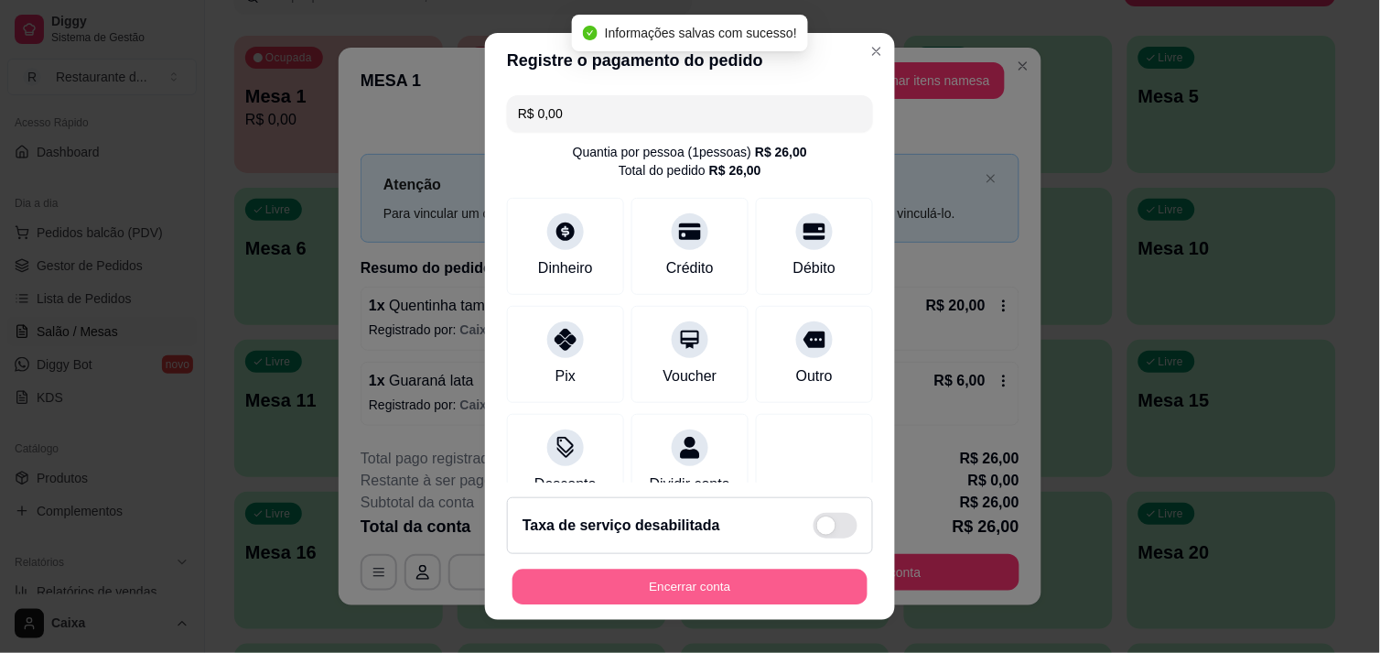
click at [675, 579] on button "Encerrar conta" at bounding box center [690, 587] width 355 height 36
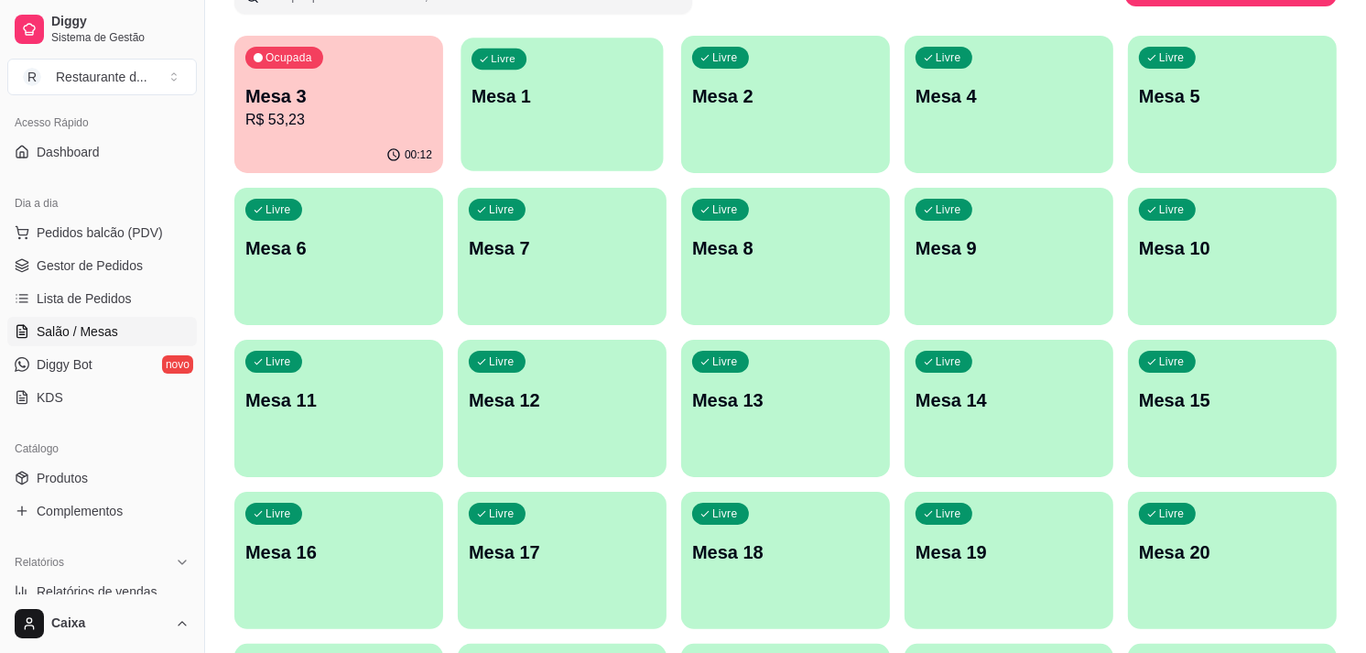
click at [573, 135] on div "Livre Mesa 1" at bounding box center [561, 94] width 202 height 112
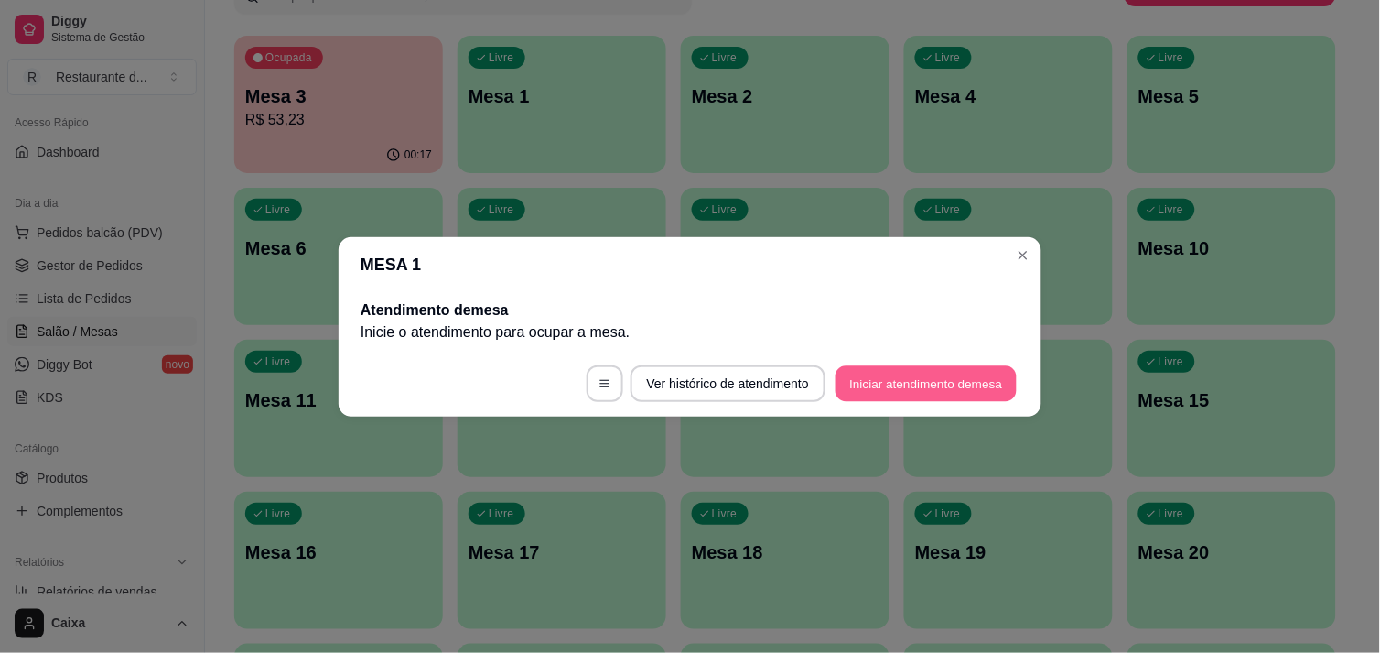
click at [886, 384] on button "Iniciar atendimento de mesa" at bounding box center [926, 383] width 181 height 36
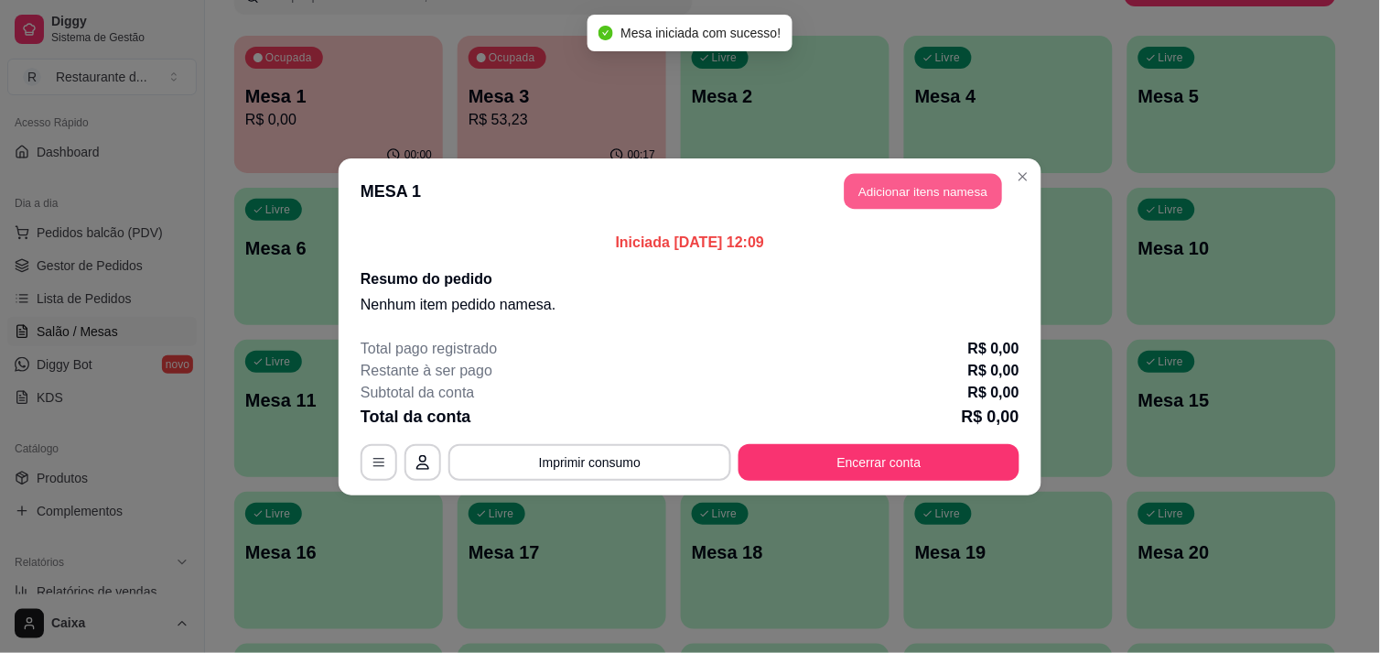
click at [888, 185] on button "Adicionar itens na mesa" at bounding box center [923, 191] width 157 height 36
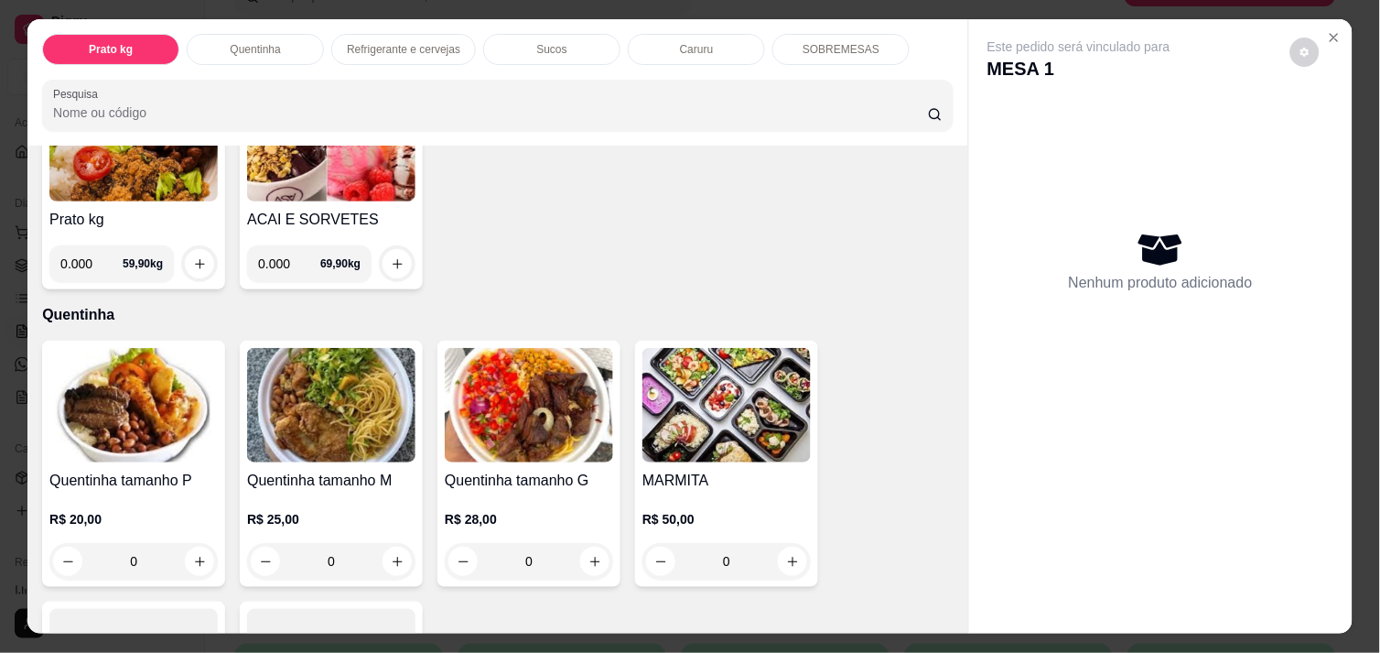
scroll to position [203, 0]
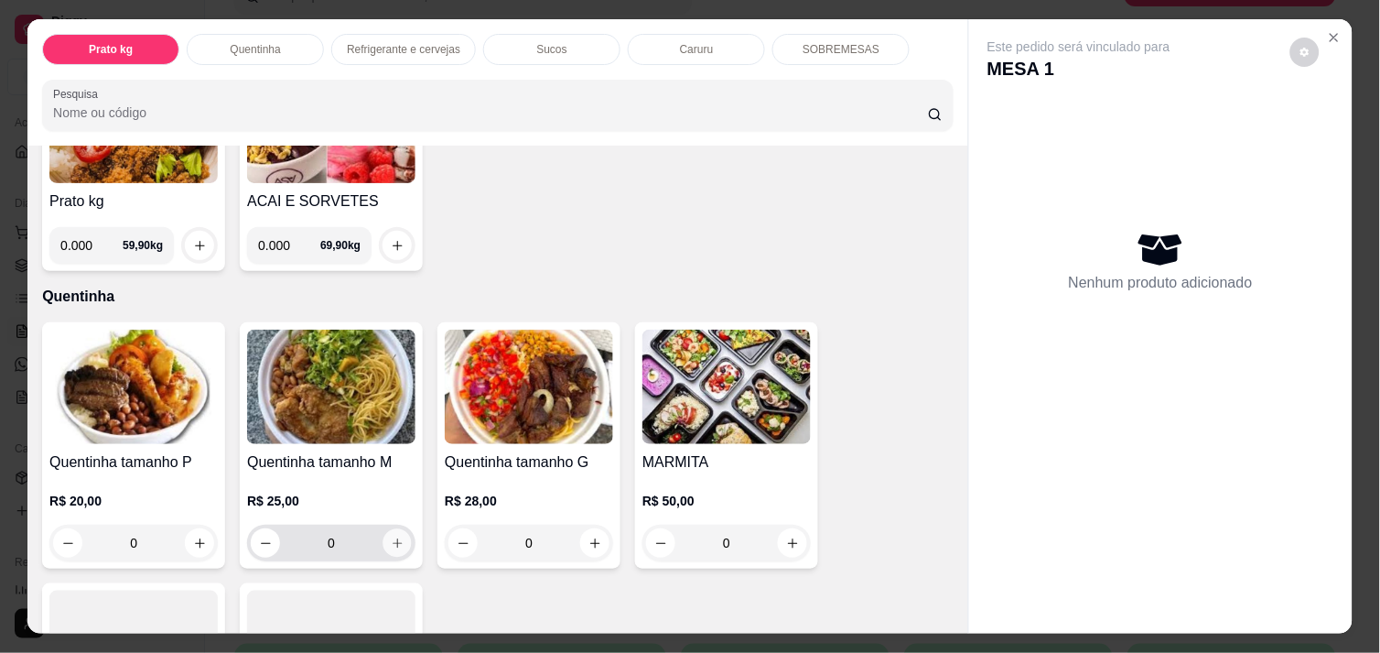
click at [391, 536] on icon "increase-product-quantity" at bounding box center [398, 543] width 14 height 14
type input "1"
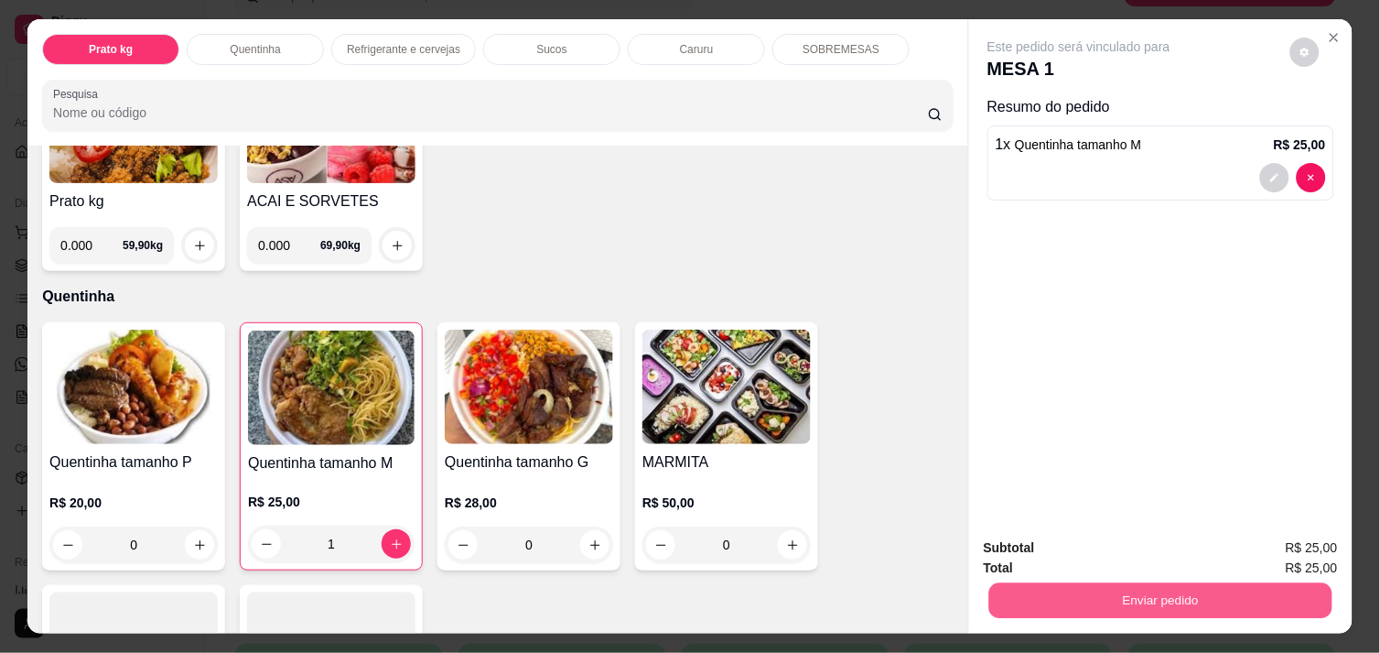
click at [1201, 590] on button "Enviar pedido" at bounding box center [1160, 600] width 343 height 36
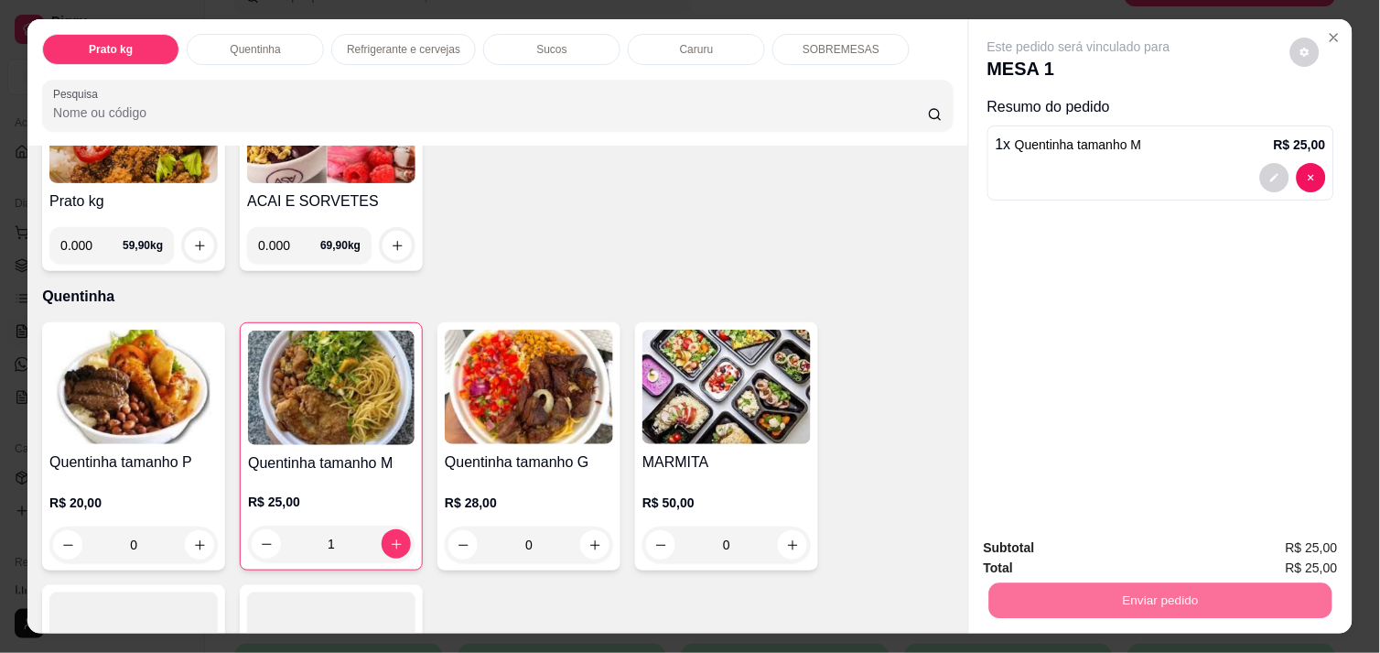
click at [1292, 553] on button "Enviar pedido" at bounding box center [1290, 548] width 101 height 34
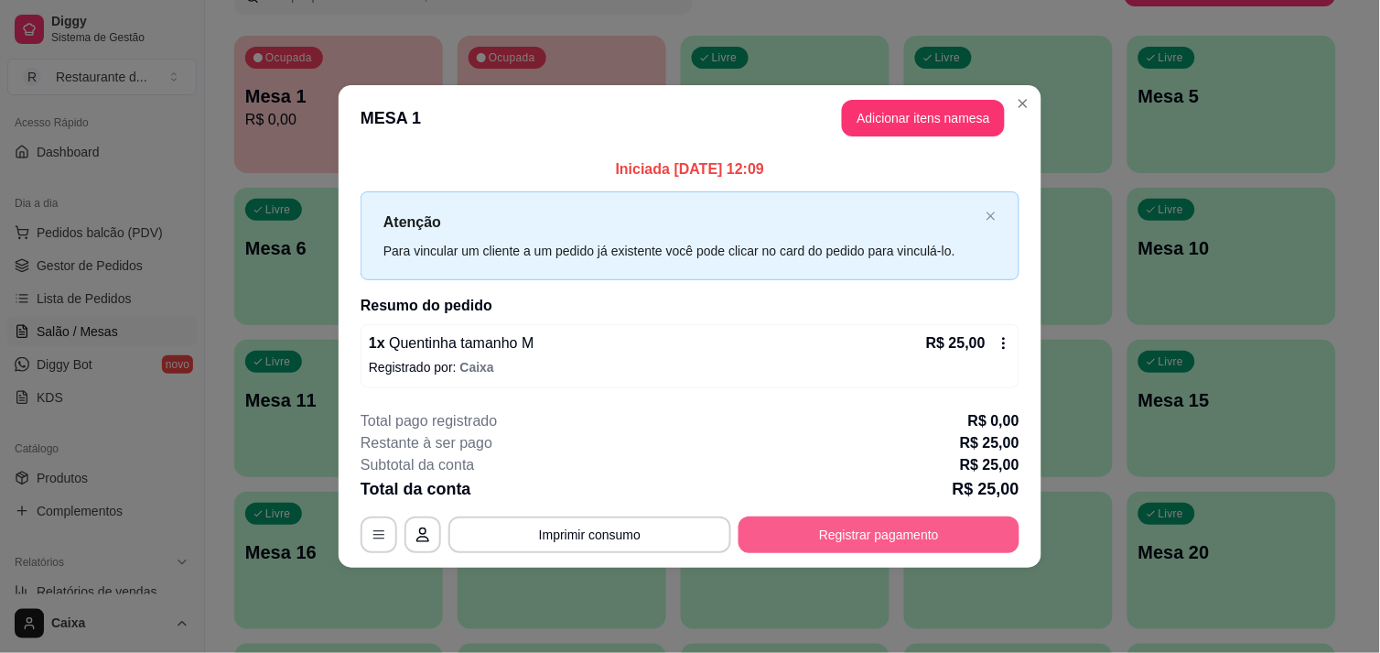
click at [909, 535] on button "Registrar pagamento" at bounding box center [879, 534] width 281 height 37
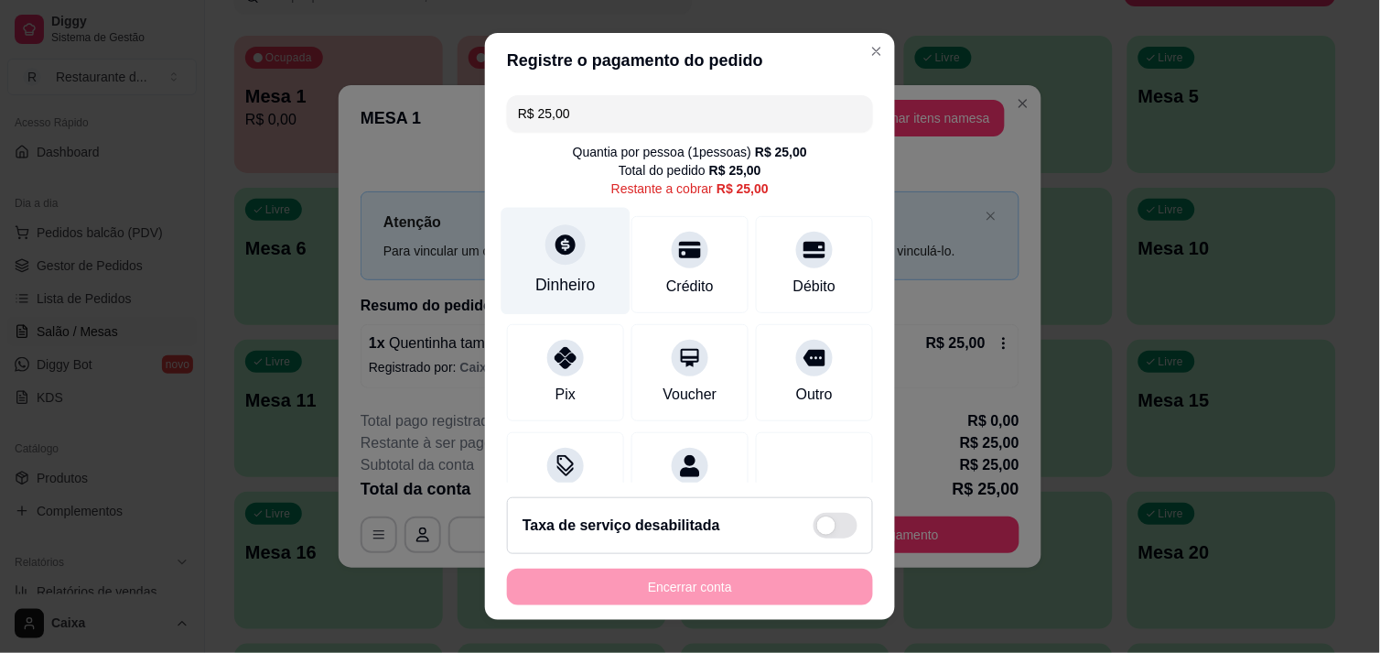
click at [573, 270] on div "Dinheiro" at bounding box center [566, 260] width 129 height 107
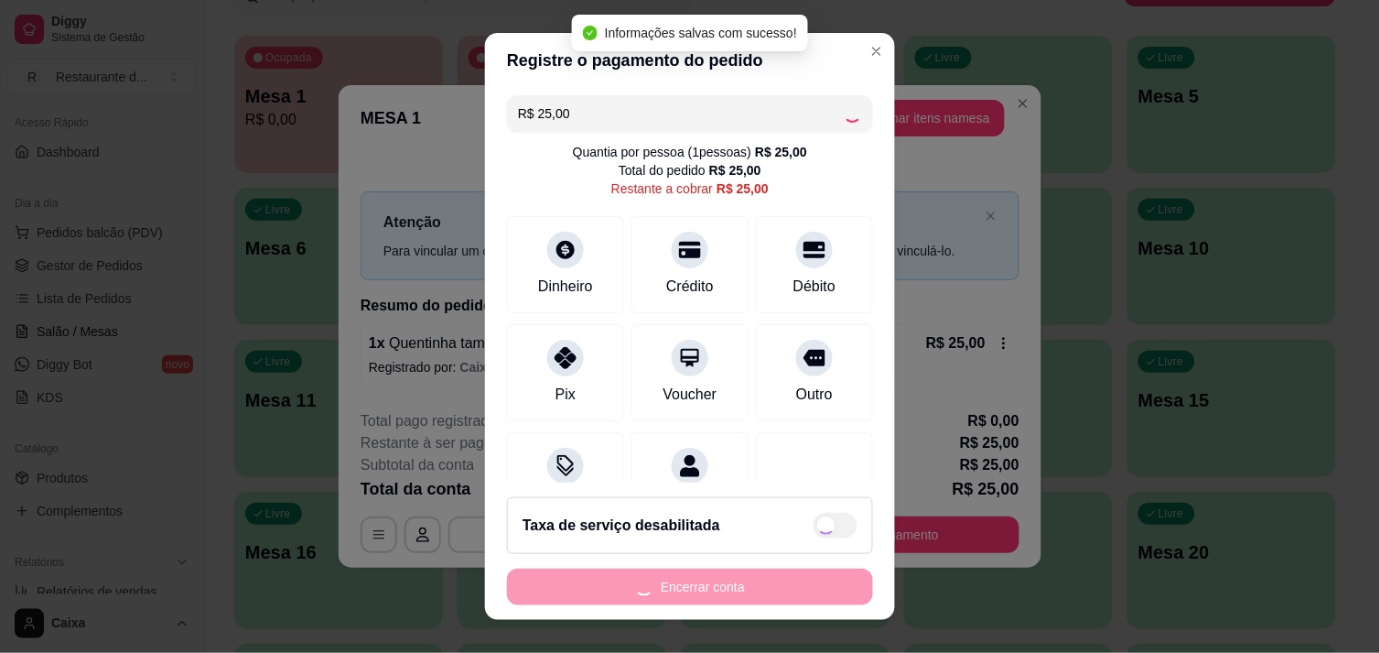
type input "R$ 0,00"
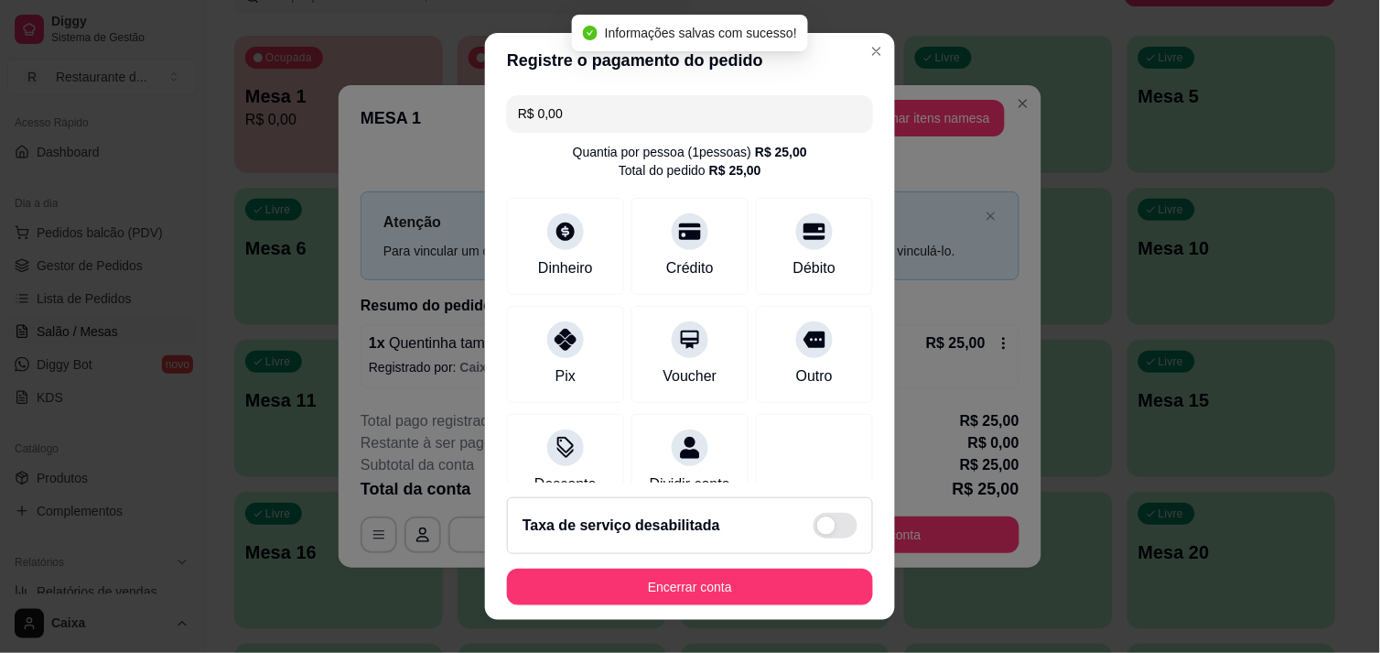
click at [811, 405] on div "R$ 0,00 Quantia por pessoa ( 1 pessoas) R$ 25,00 Total do pedido R$ 25,00 Dinhe…" at bounding box center [690, 285] width 410 height 395
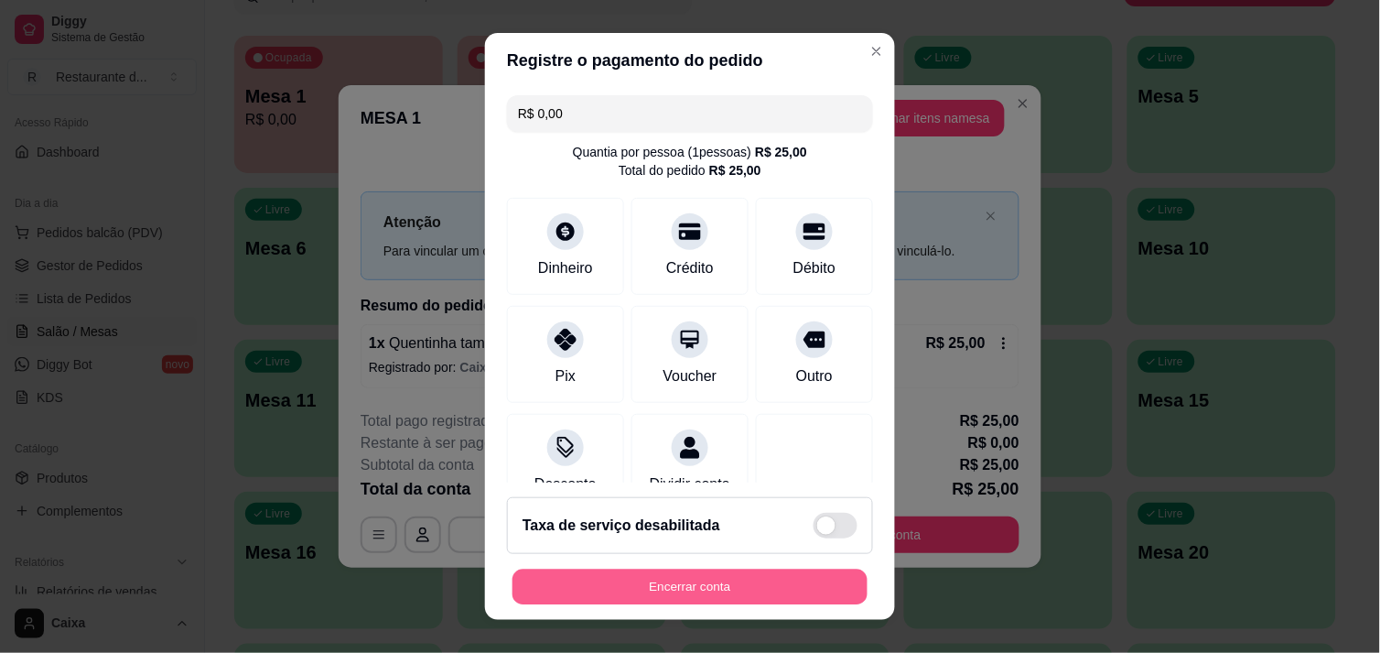
click at [674, 577] on button "Encerrar conta" at bounding box center [690, 587] width 355 height 36
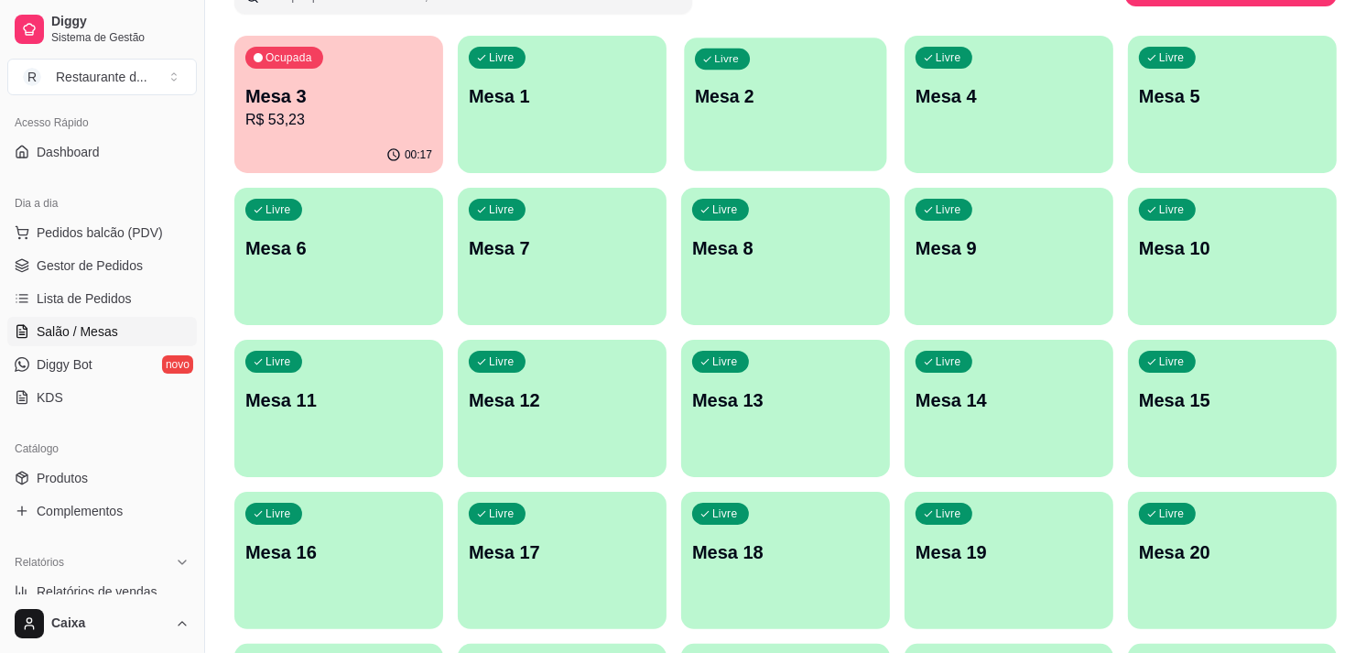
click at [755, 113] on div "Livre Mesa 2" at bounding box center [785, 94] width 202 height 112
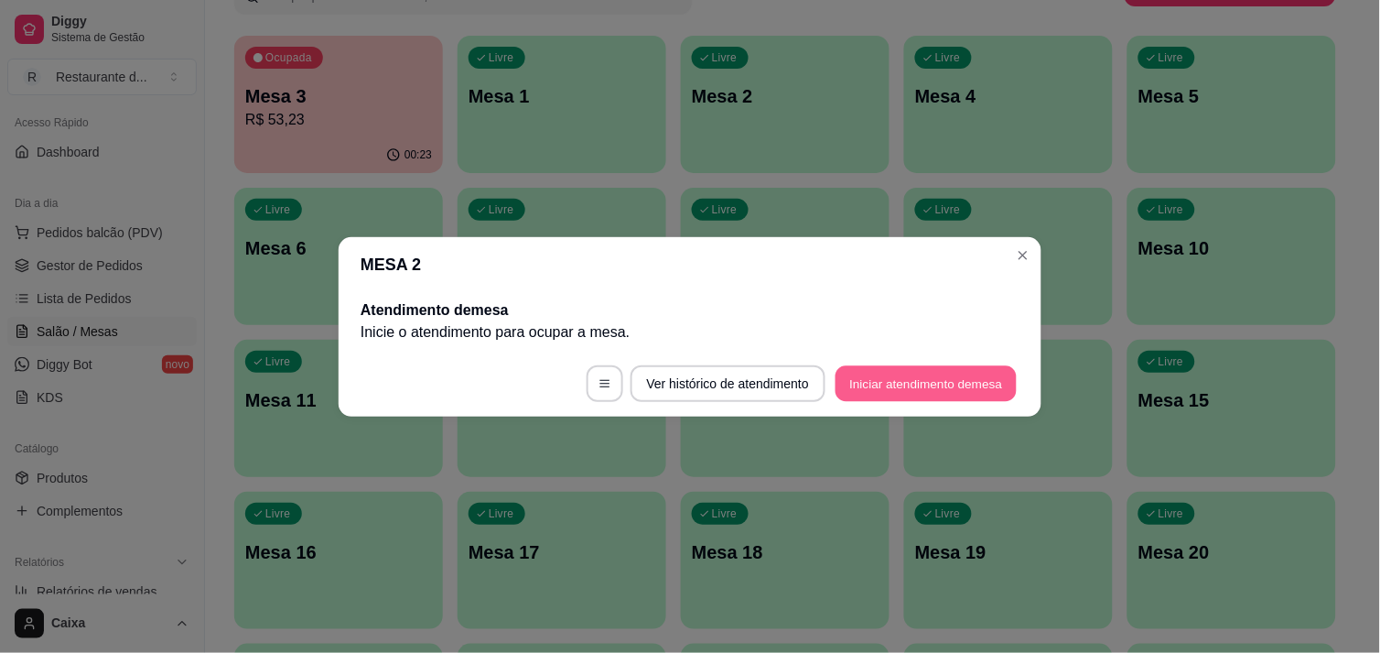
click at [919, 376] on button "Iniciar atendimento de mesa" at bounding box center [926, 383] width 181 height 36
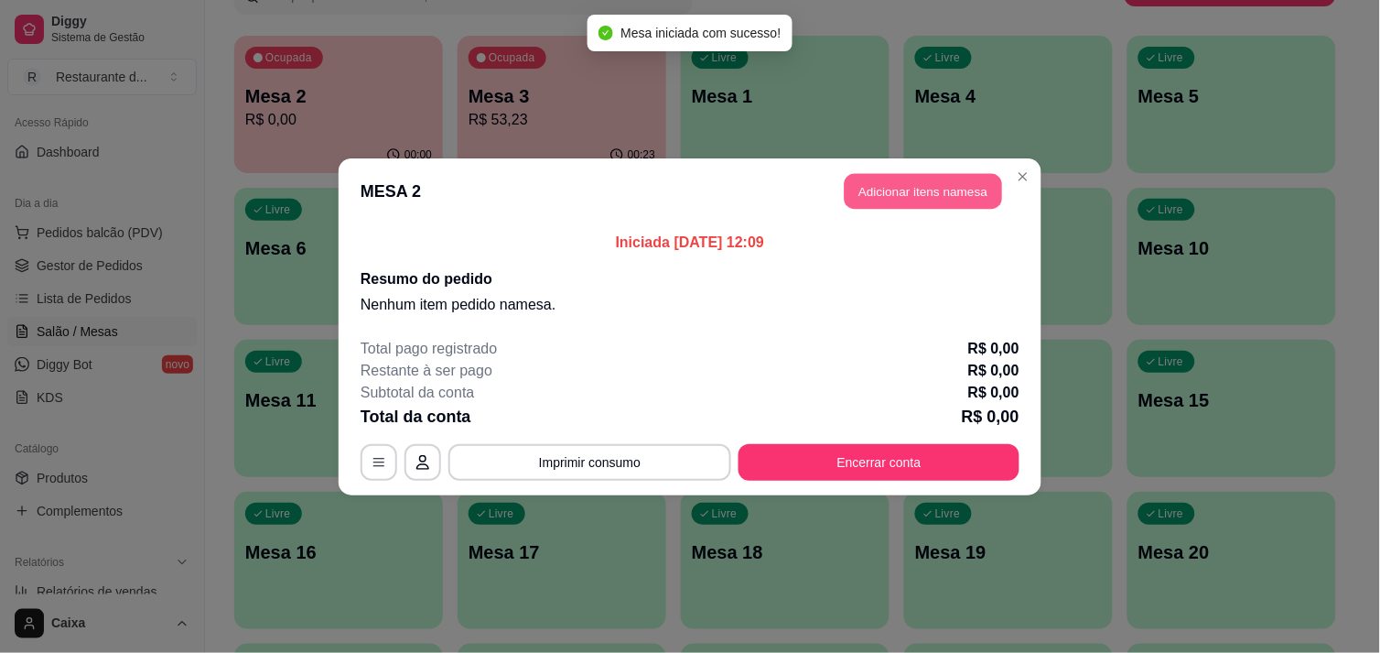
click at [928, 198] on button "Adicionar itens na mesa" at bounding box center [923, 191] width 157 height 36
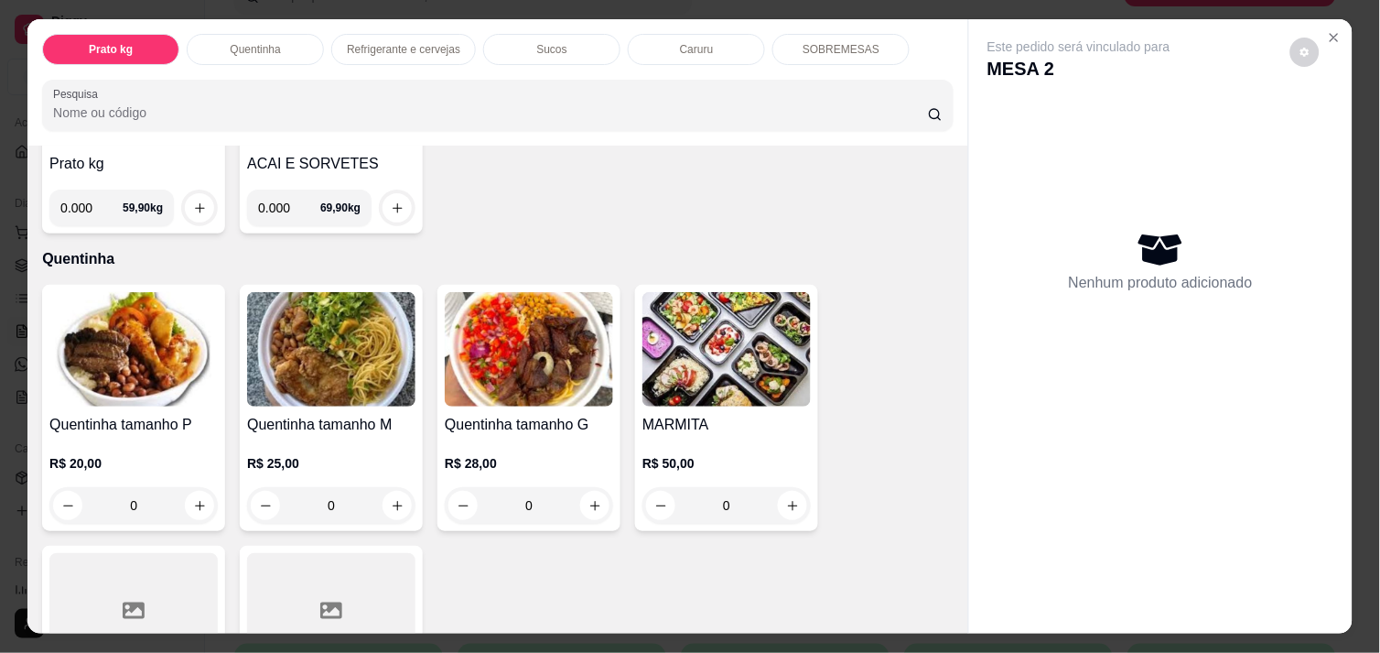
scroll to position [243, 0]
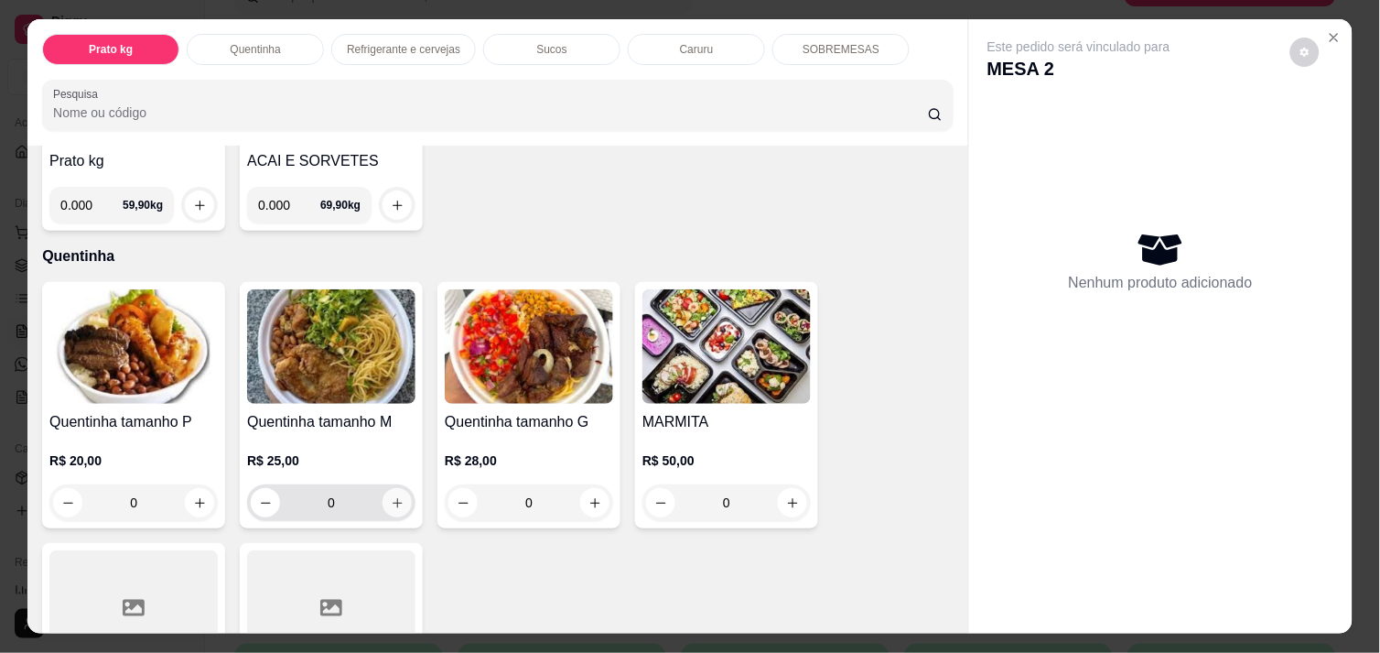
click at [398, 495] on button "increase-product-quantity" at bounding box center [397, 502] width 29 height 29
type input "1"
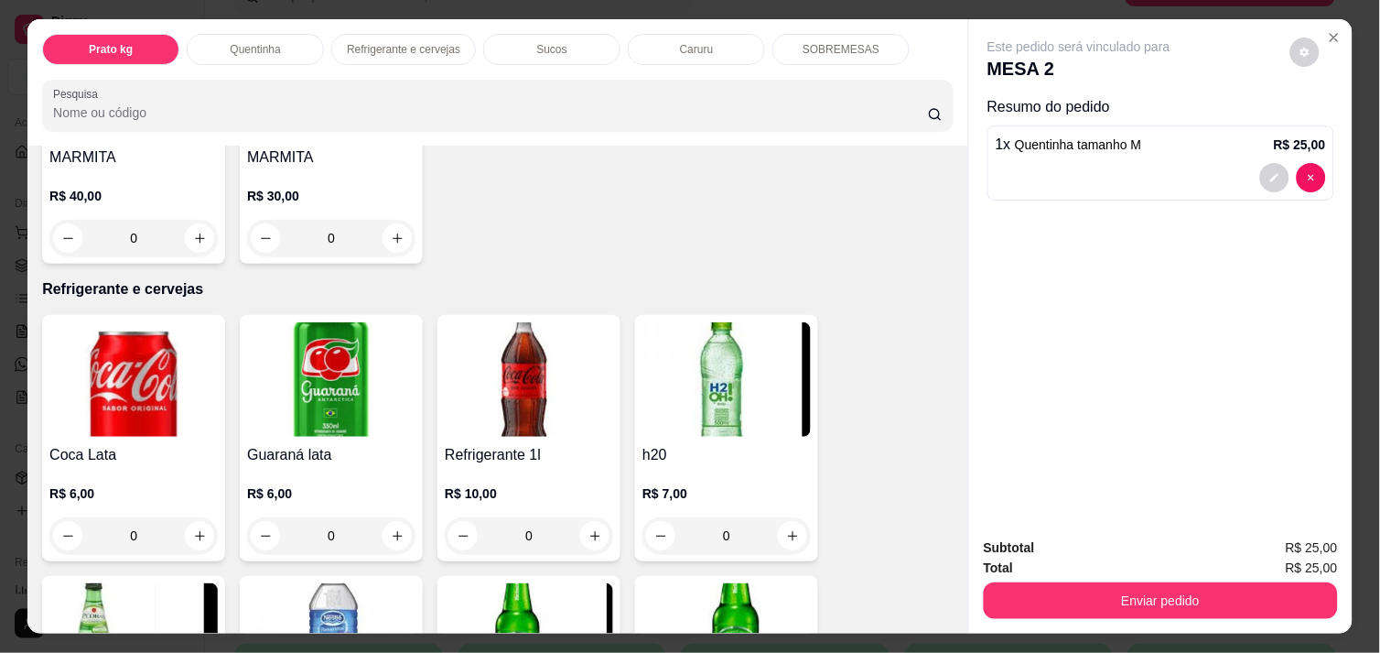
scroll to position [773, 0]
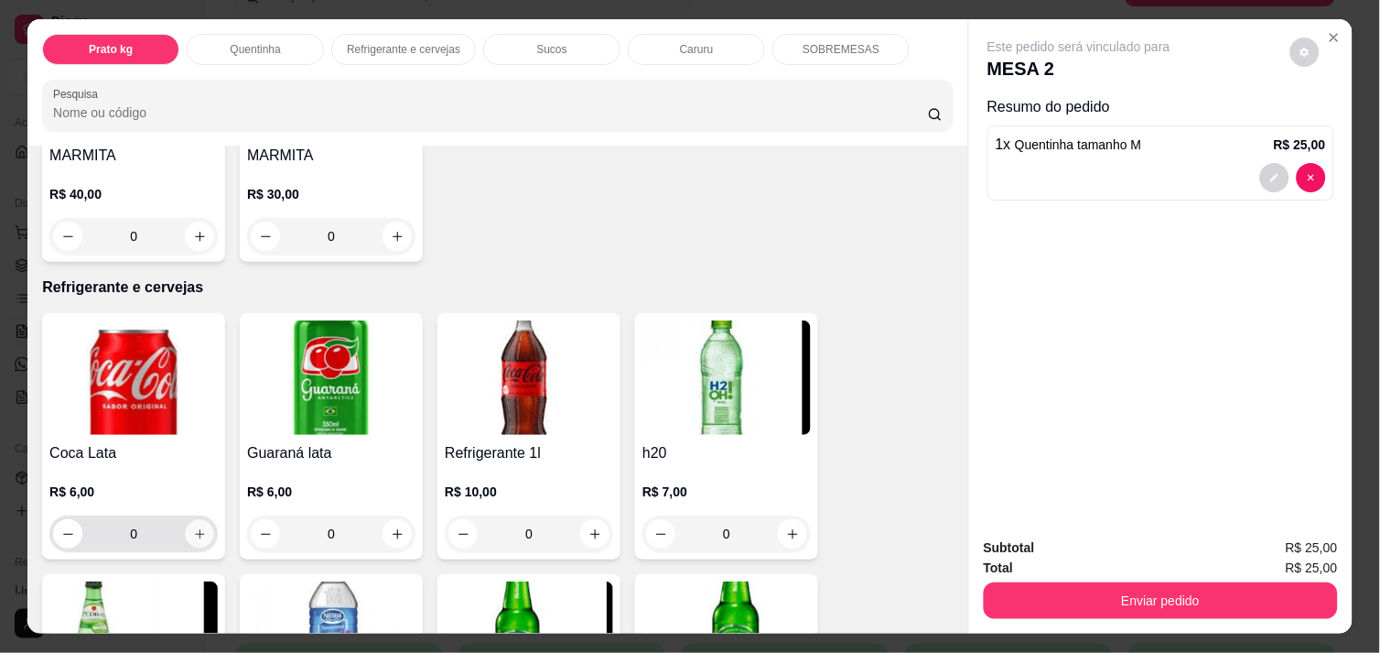
click at [195, 527] on icon "increase-product-quantity" at bounding box center [200, 534] width 14 height 14
type input "1"
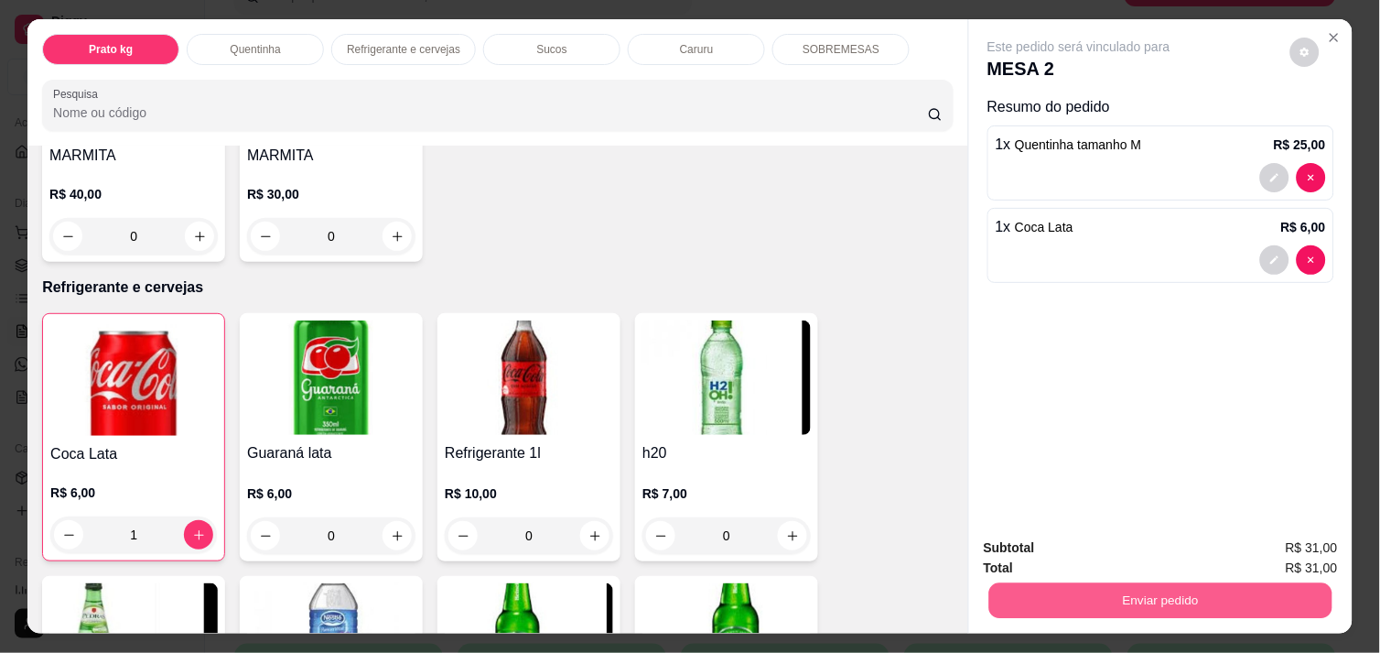
click at [1168, 595] on button "Enviar pedido" at bounding box center [1160, 600] width 343 height 36
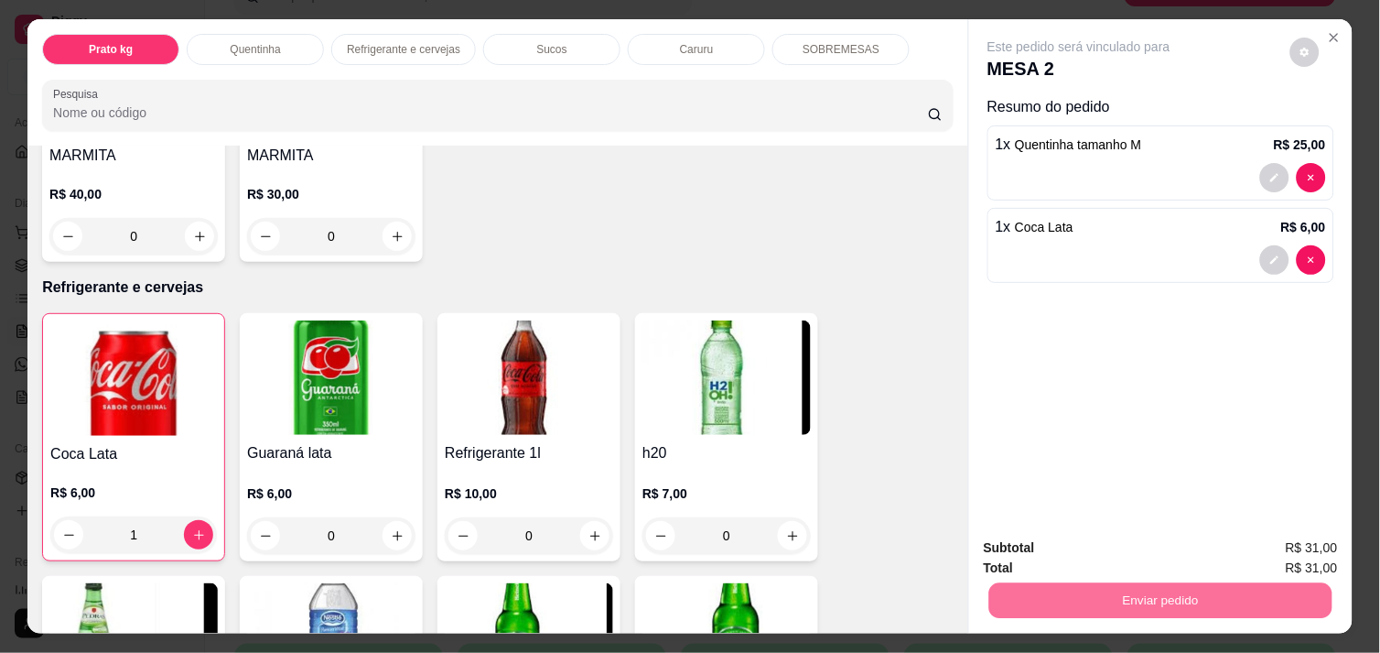
click at [1266, 534] on button "Enviar pedido" at bounding box center [1290, 548] width 101 height 34
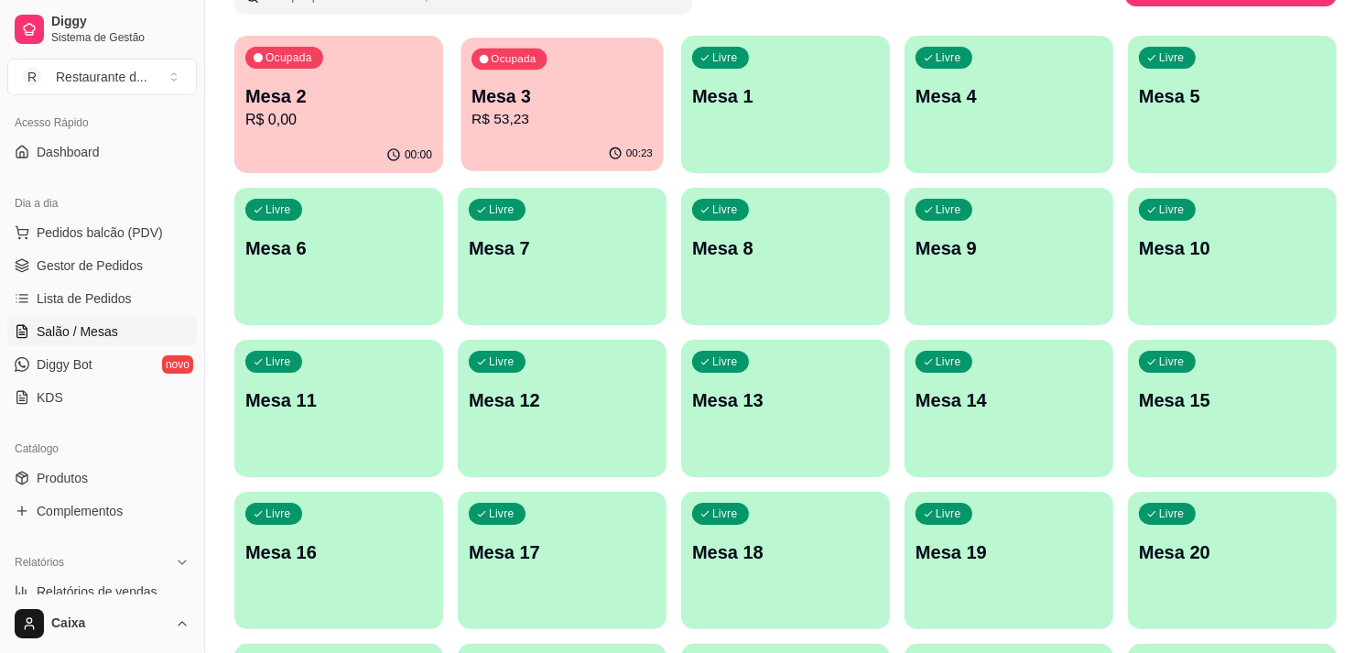
click at [520, 124] on p "R$ 53,23" at bounding box center [561, 119] width 181 height 21
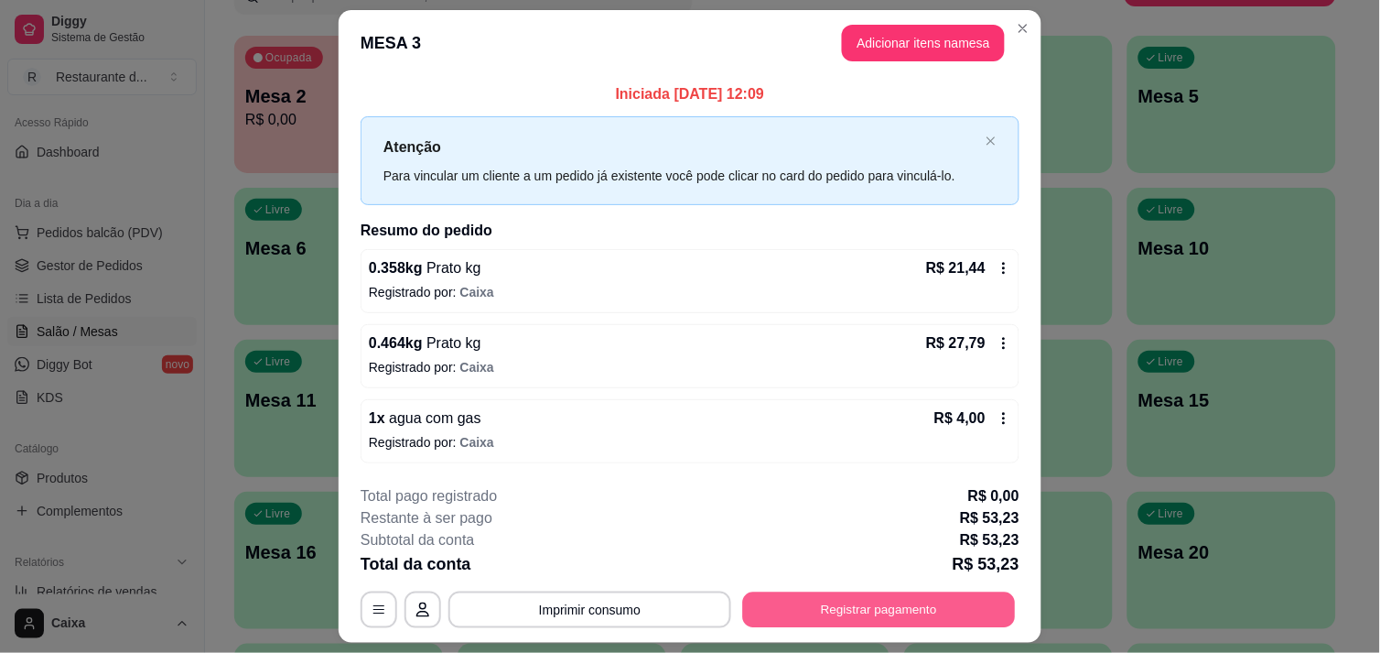
click at [877, 605] on button "Registrar pagamento" at bounding box center [879, 610] width 273 height 36
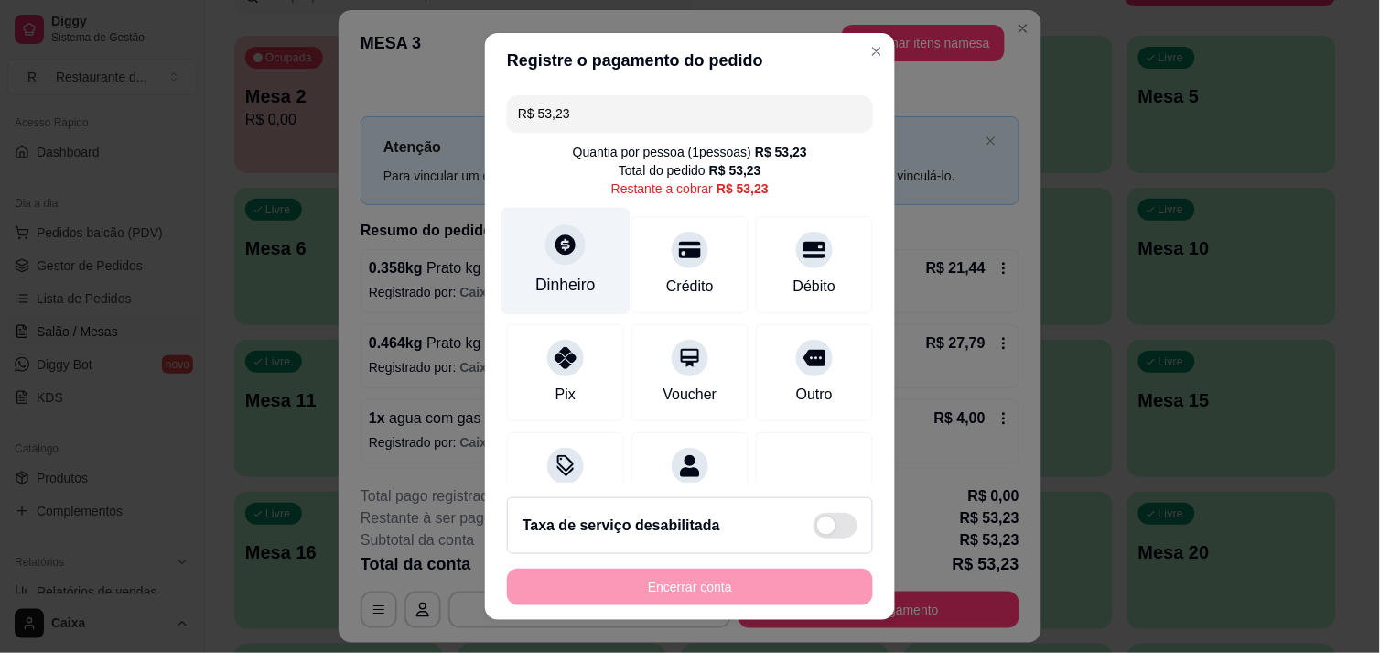
click at [550, 263] on div at bounding box center [566, 244] width 40 height 40
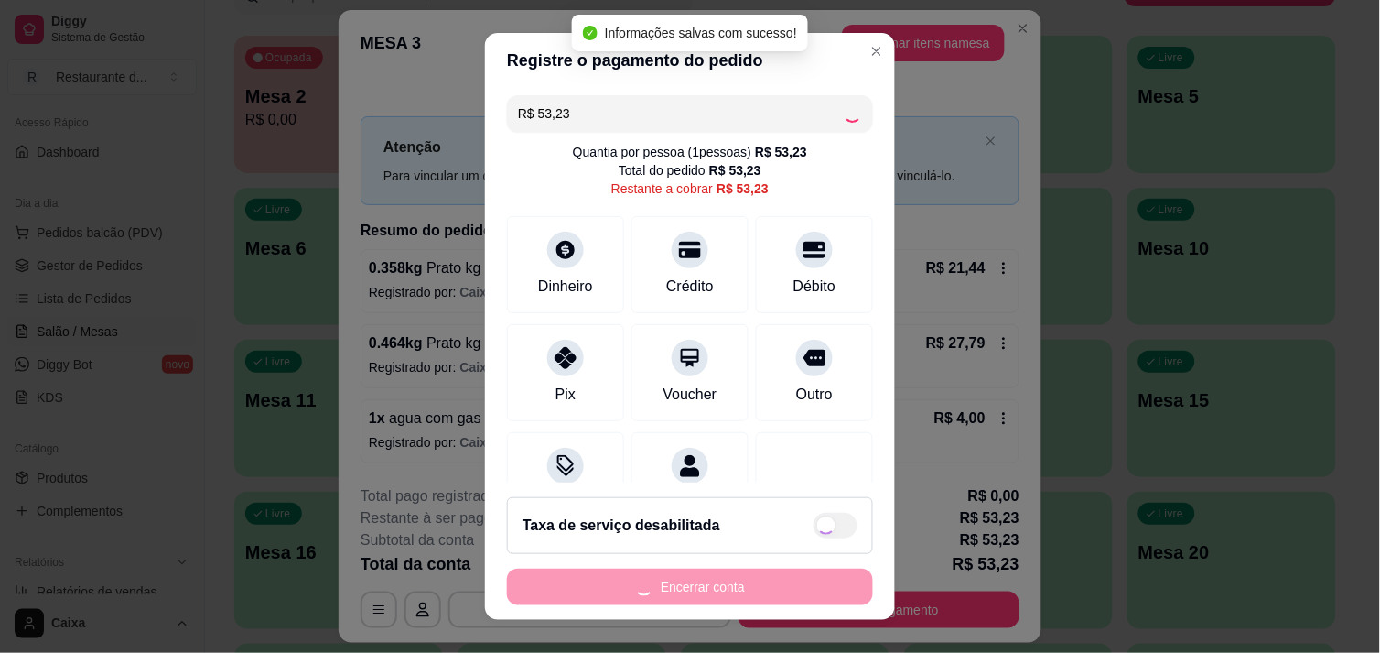
type input "R$ 0,00"
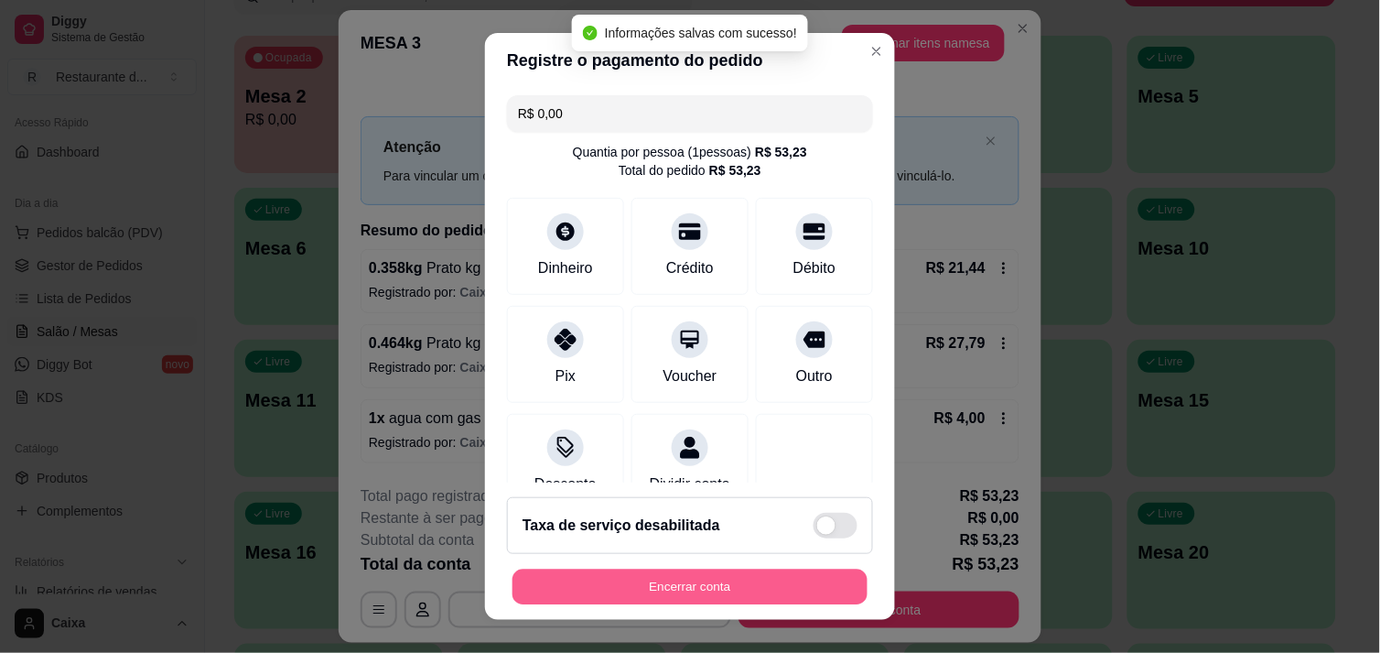
click at [732, 586] on button "Encerrar conta" at bounding box center [690, 587] width 355 height 36
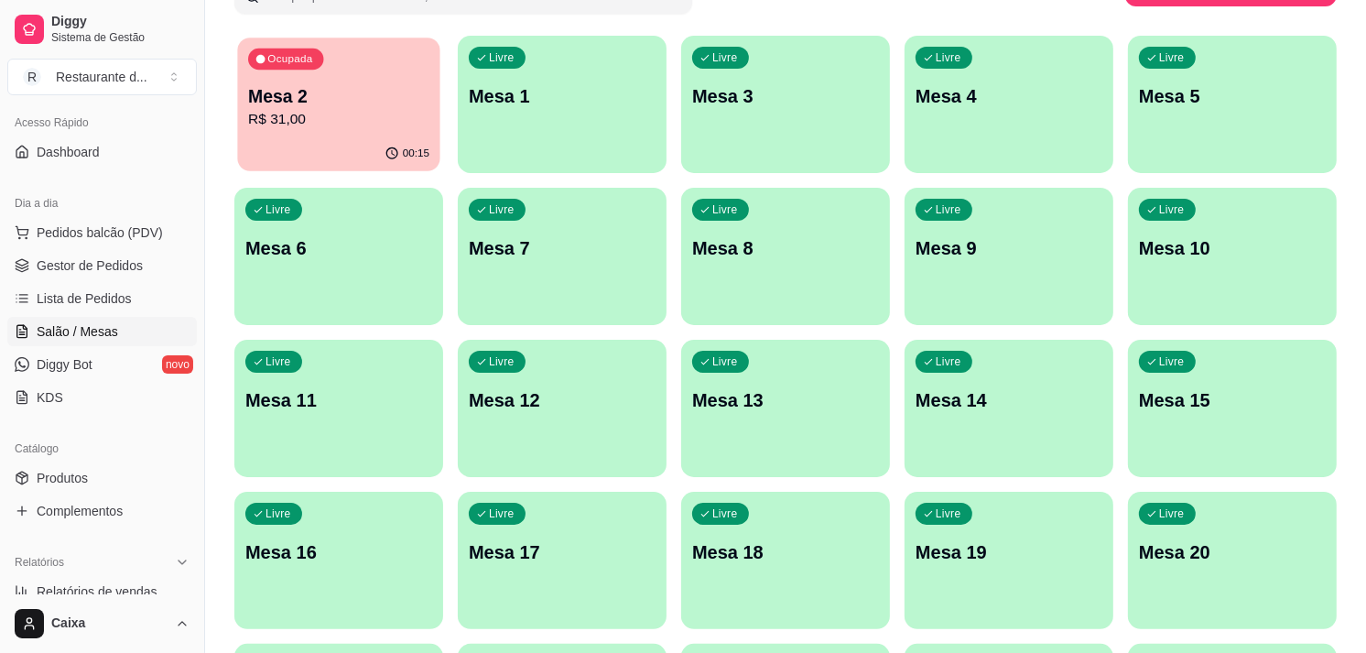
click at [341, 130] on div "Ocupada Mesa 2 R$ 31,00" at bounding box center [338, 87] width 202 height 99
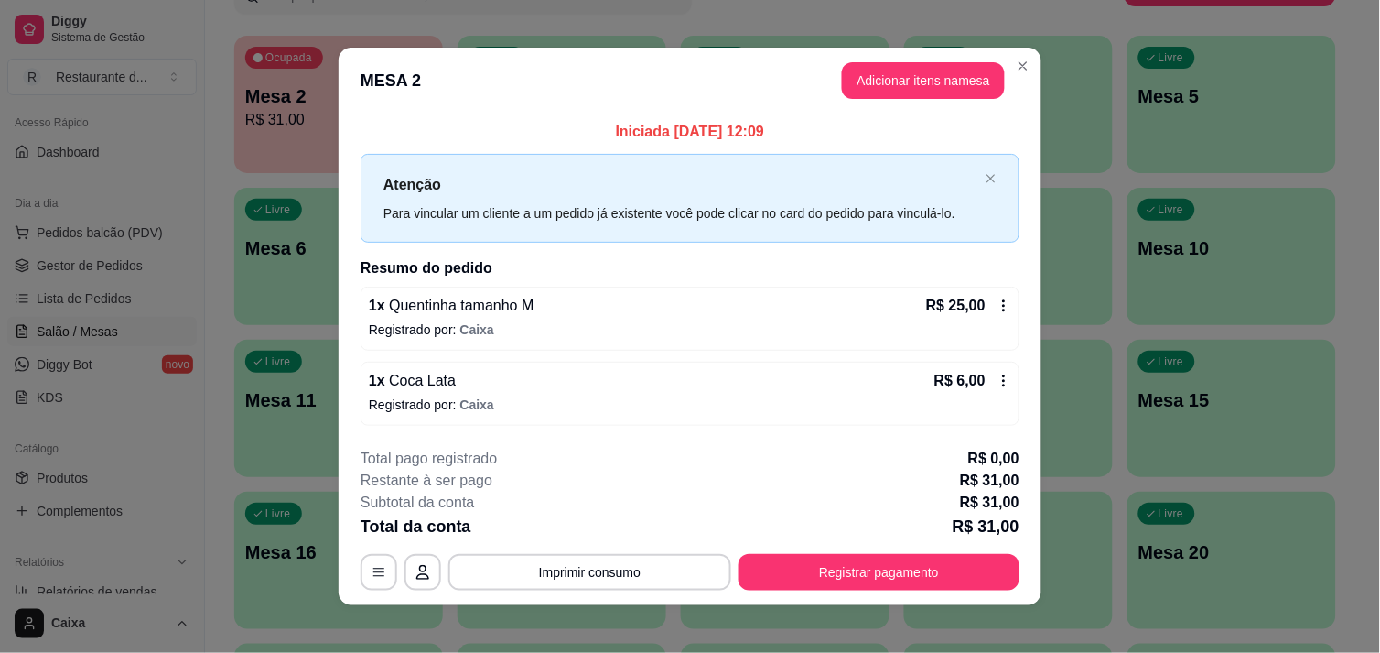
click at [341, 130] on div "Iniciada [DATE] 12:09 Atenção Para vincular um cliente a um pedido já existente…" at bounding box center [690, 272] width 703 height 319
click at [891, 564] on button "Registrar pagamento" at bounding box center [879, 573] width 273 height 36
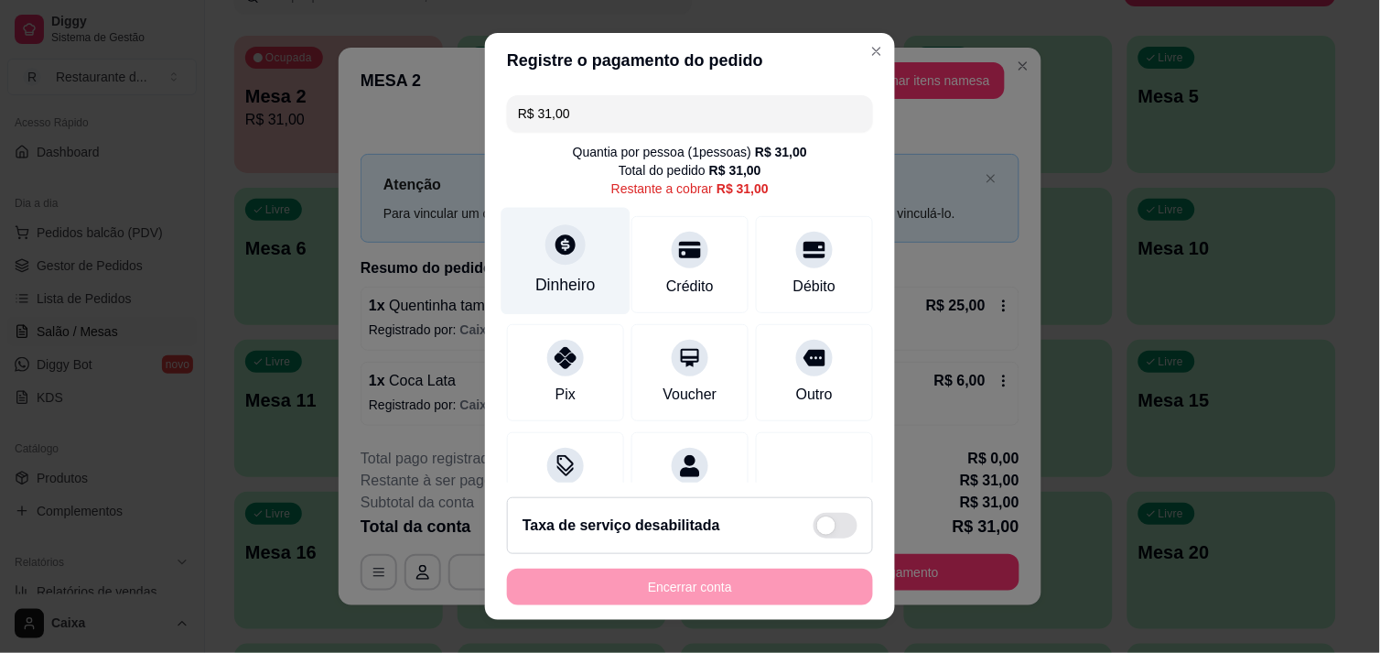
click at [546, 241] on div at bounding box center [566, 244] width 40 height 40
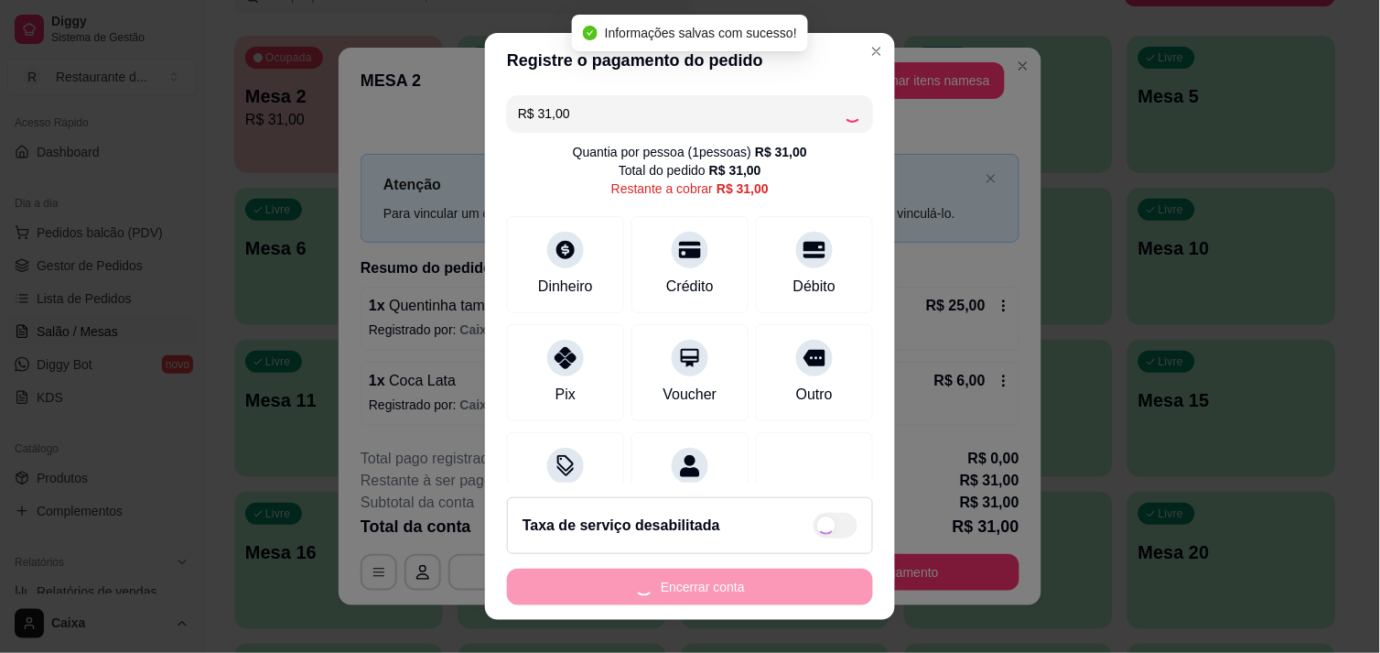
type input "R$ 0,00"
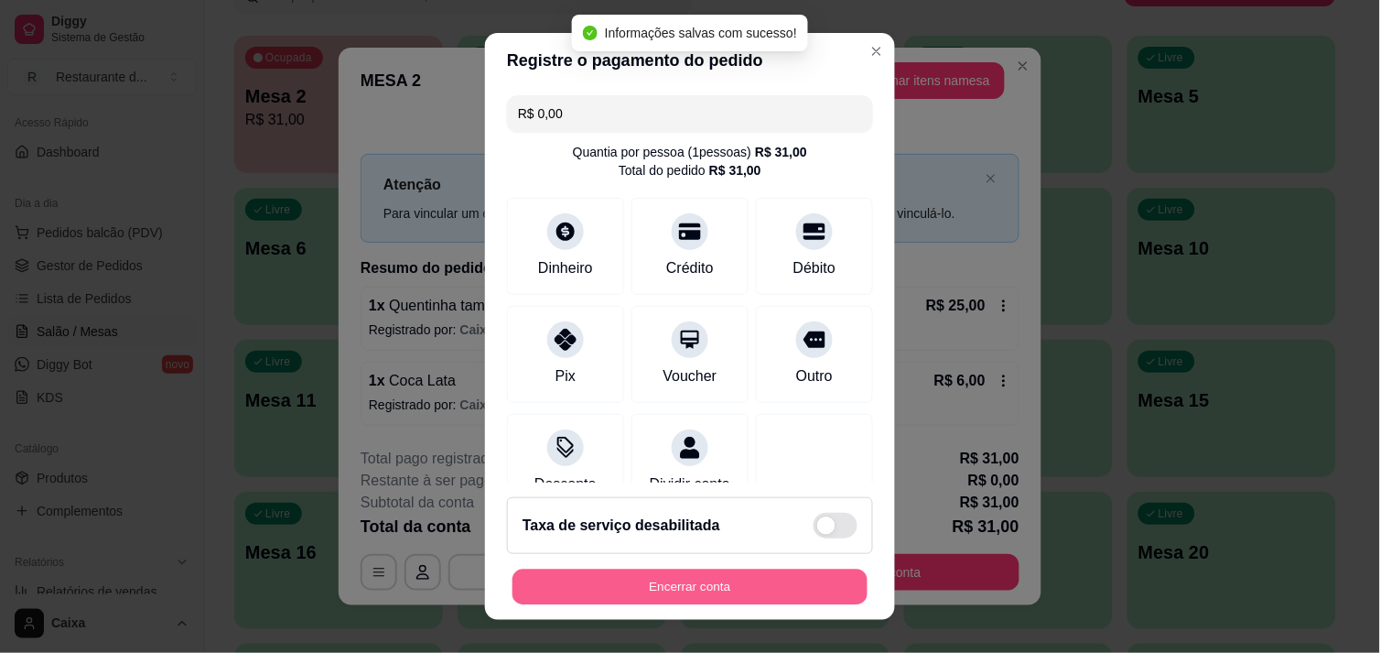
click at [690, 581] on button "Encerrar conta" at bounding box center [690, 587] width 355 height 36
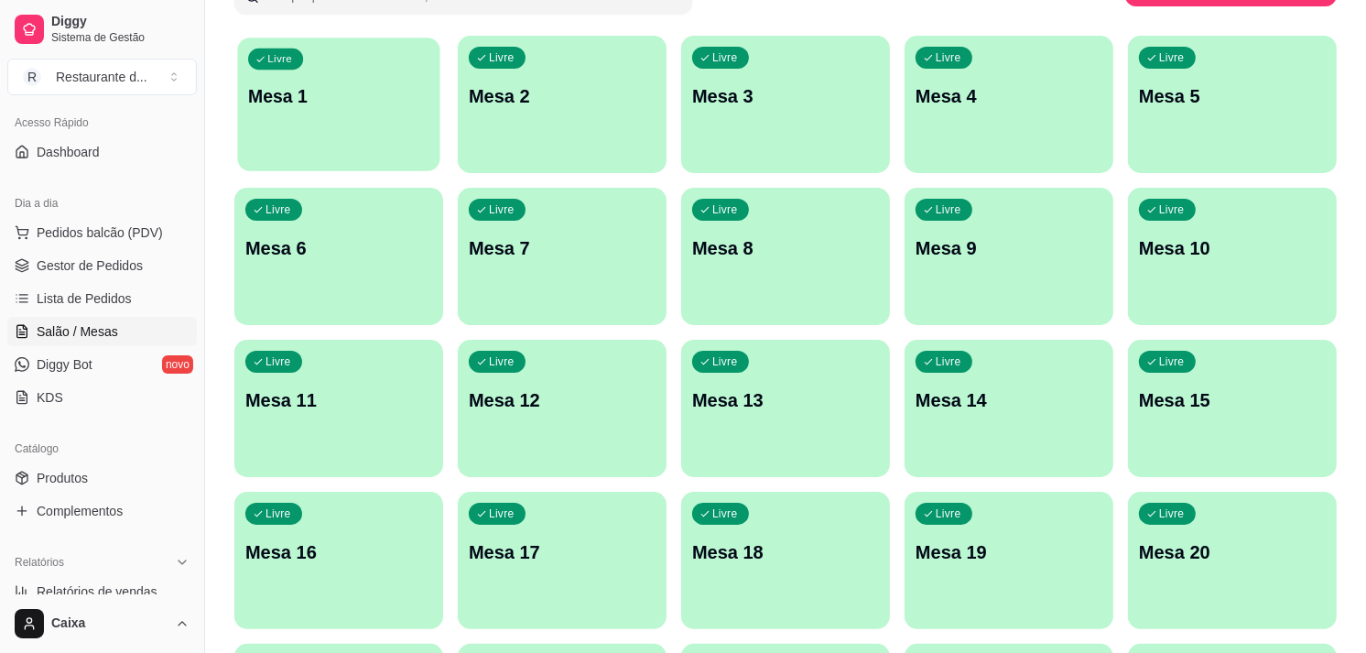
click at [352, 128] on div "Livre Mesa 1" at bounding box center [338, 94] width 202 height 112
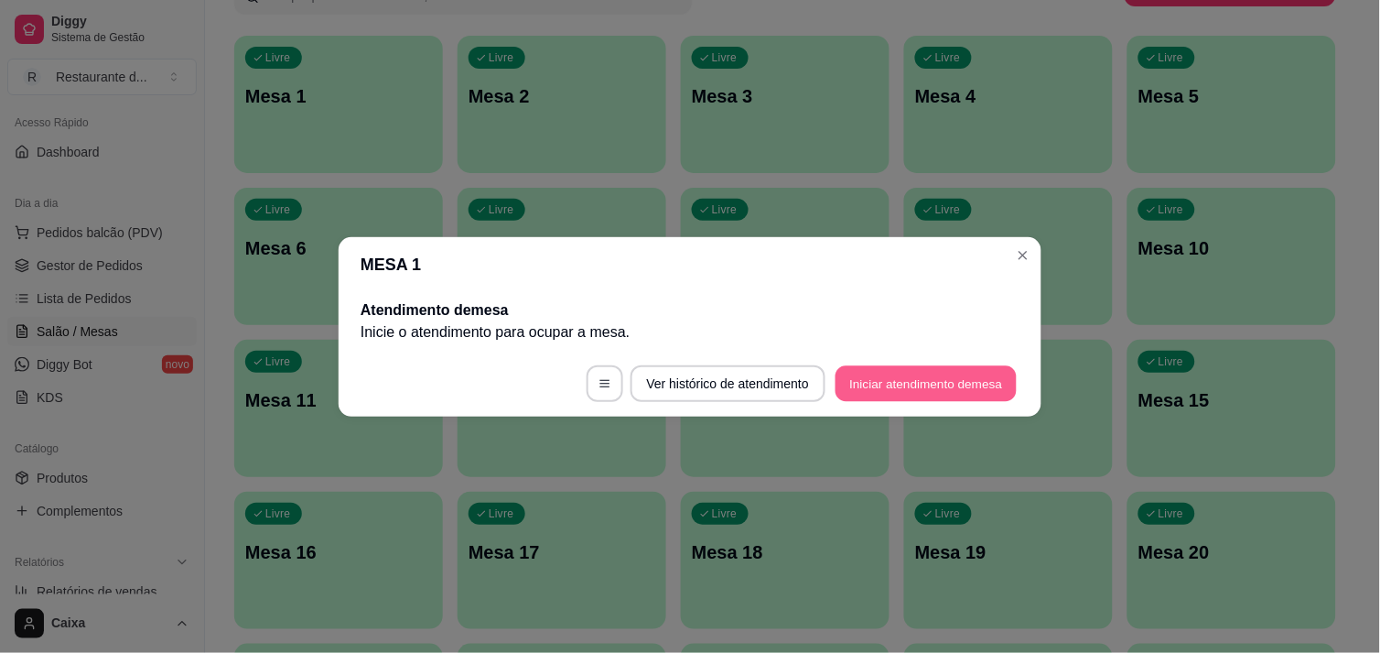
click at [879, 386] on button "Iniciar atendimento de mesa" at bounding box center [926, 383] width 181 height 36
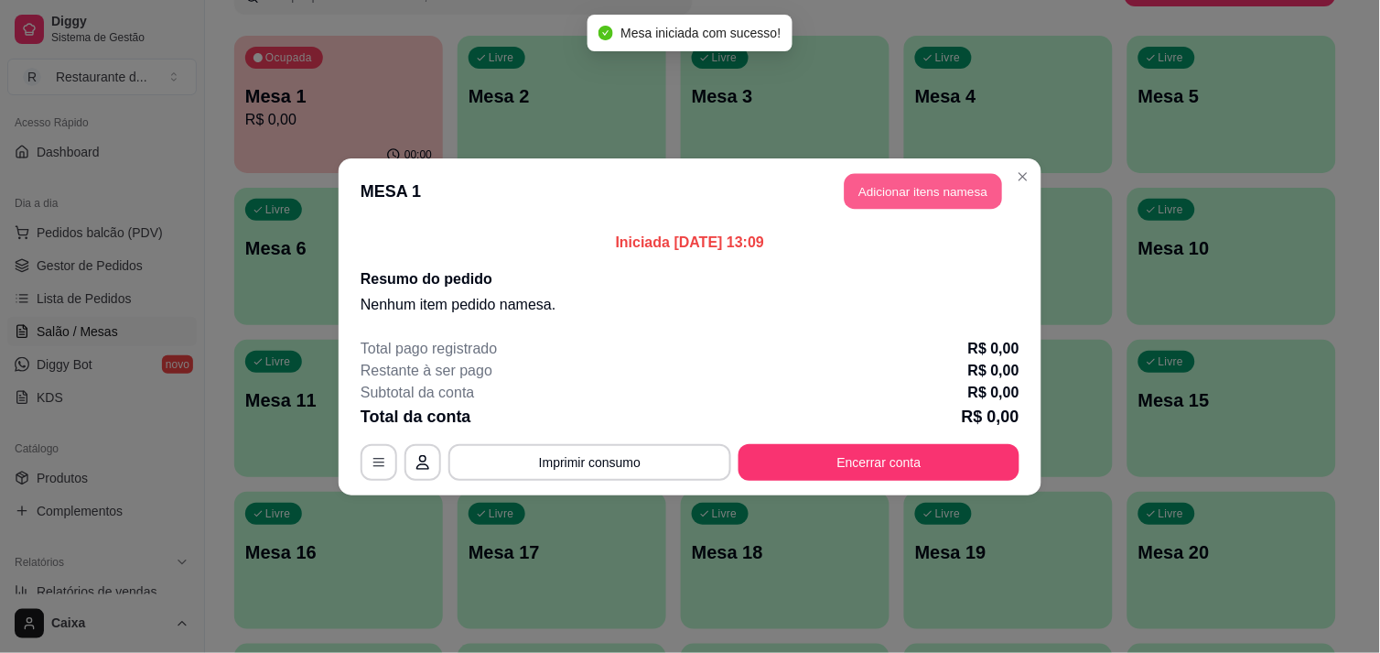
click at [923, 193] on button "Adicionar itens na mesa" at bounding box center [923, 191] width 157 height 36
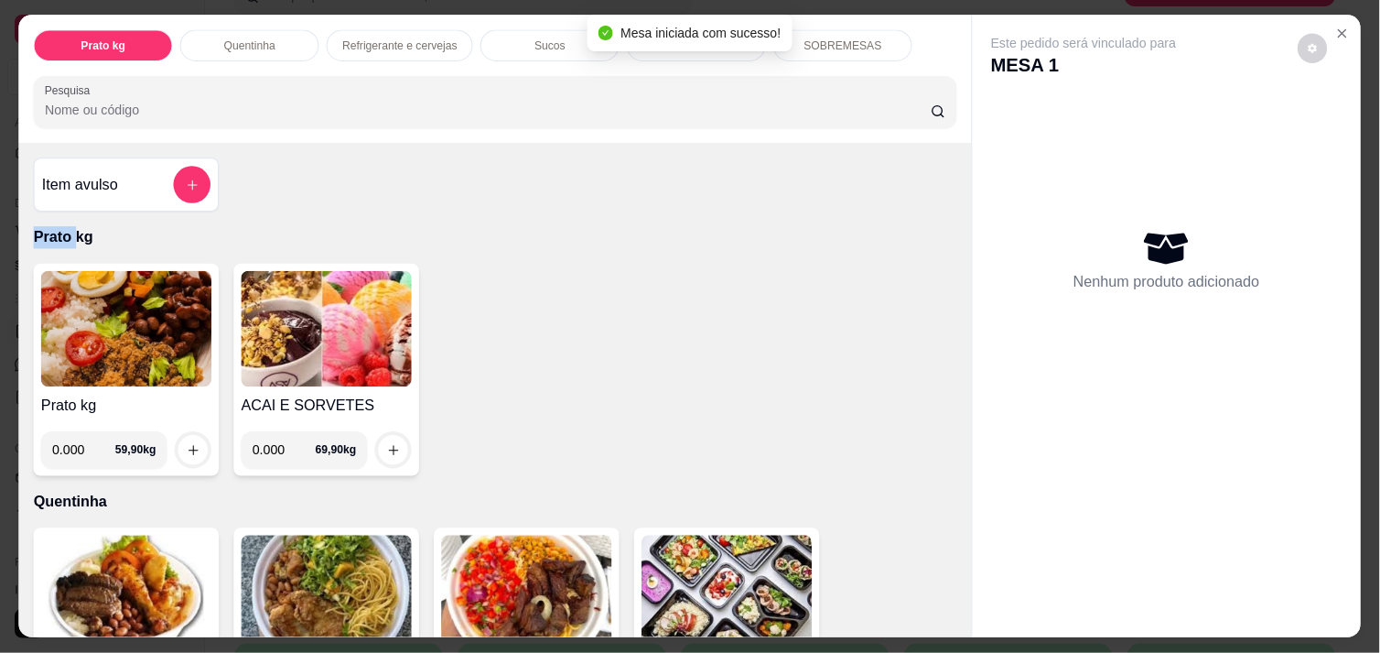
click at [923, 193] on div "Item avulso Prato kg Prato kg 0.000 59,90 kg ACAI E SORVETES 0.000 69,90 kg Que…" at bounding box center [495, 390] width 953 height 493
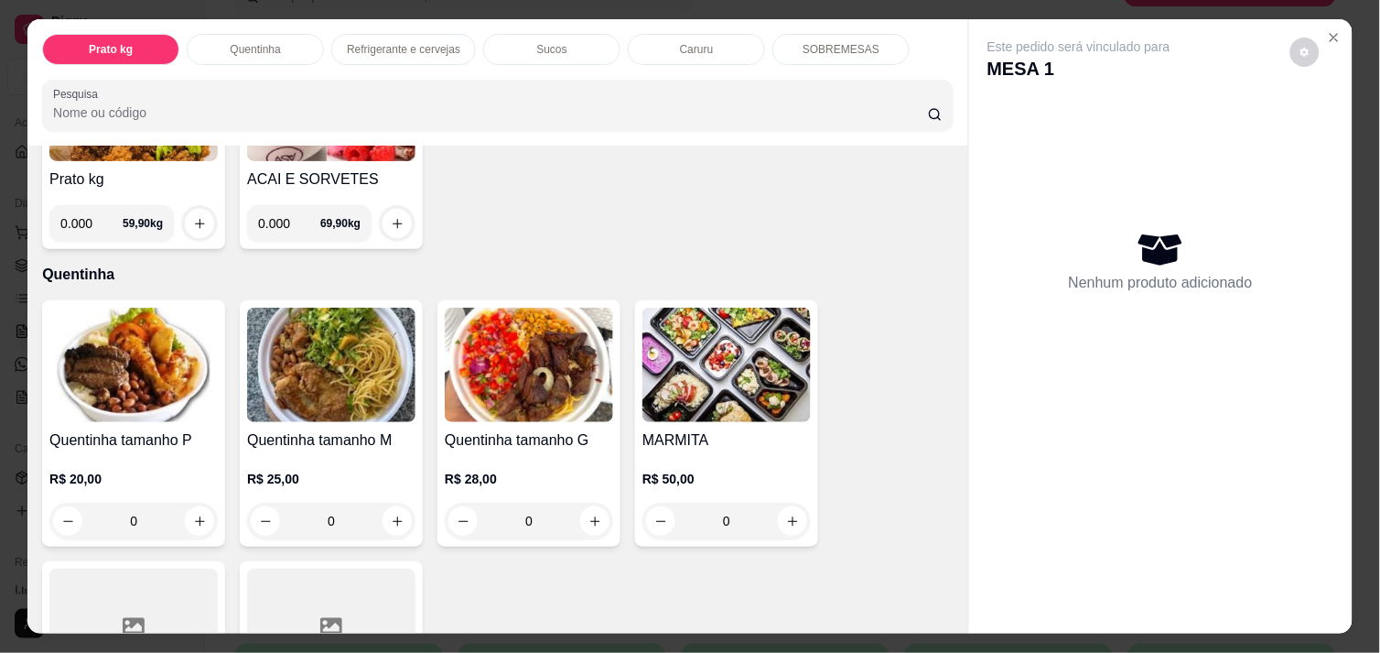
scroll to position [285, 0]
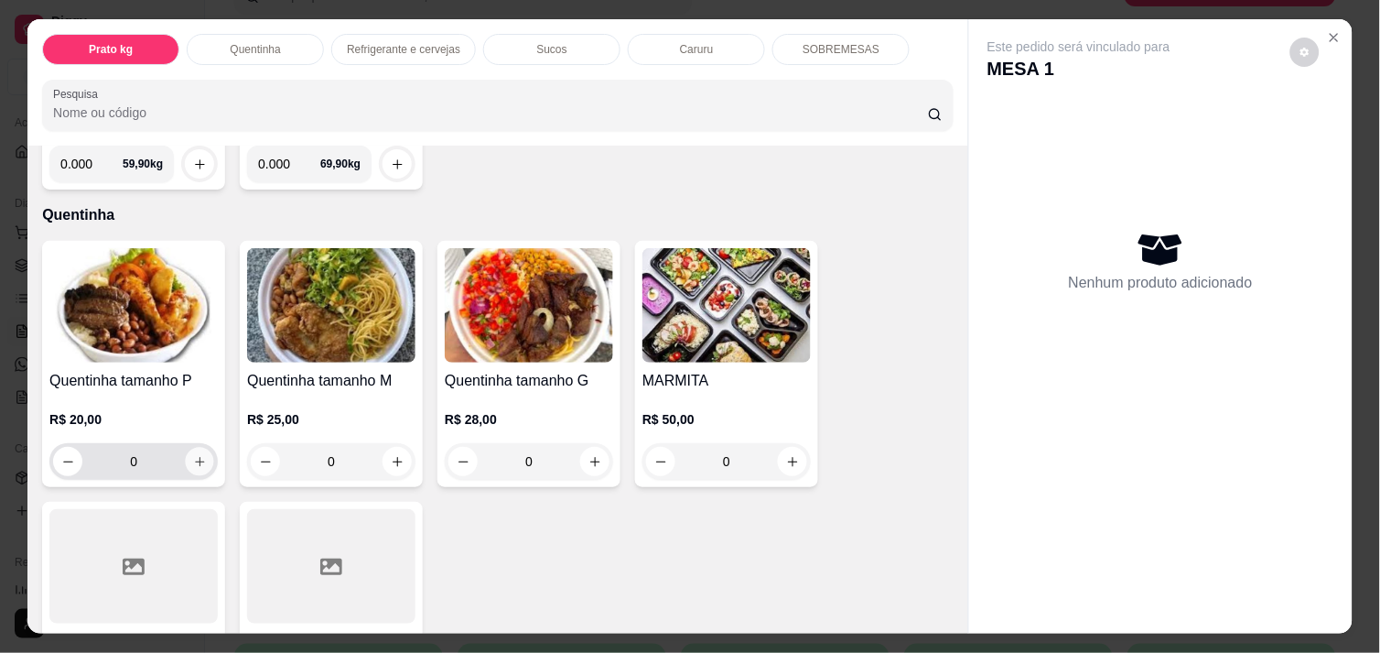
click at [193, 455] on icon "increase-product-quantity" at bounding box center [200, 462] width 14 height 14
type input "1"
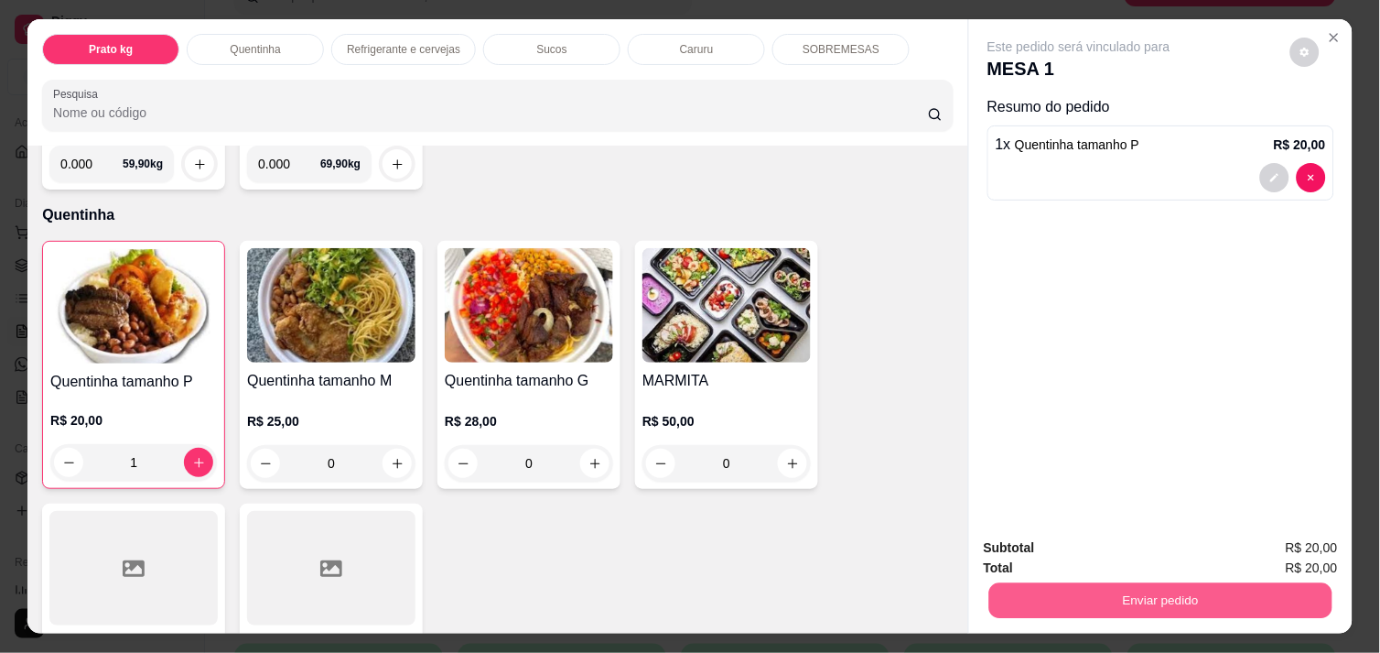
click at [1106, 600] on button "Enviar pedido" at bounding box center [1160, 600] width 343 height 36
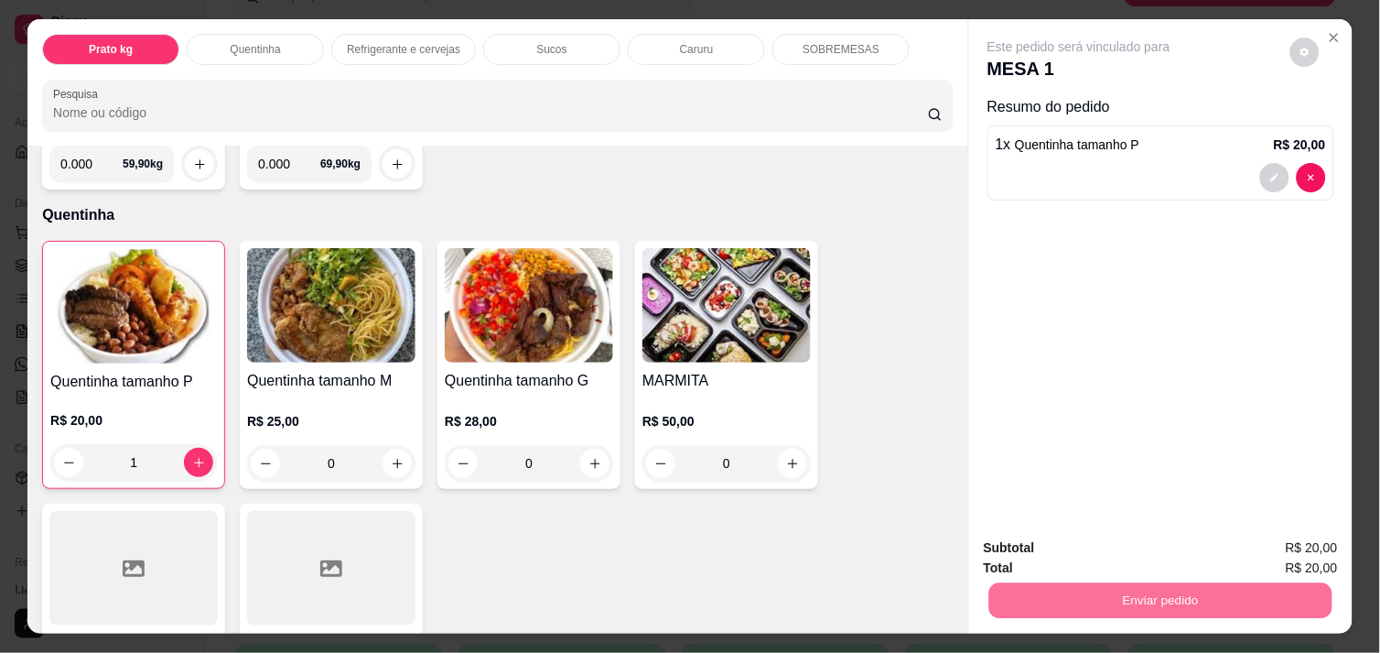
click at [1302, 543] on button "Enviar pedido" at bounding box center [1290, 548] width 101 height 34
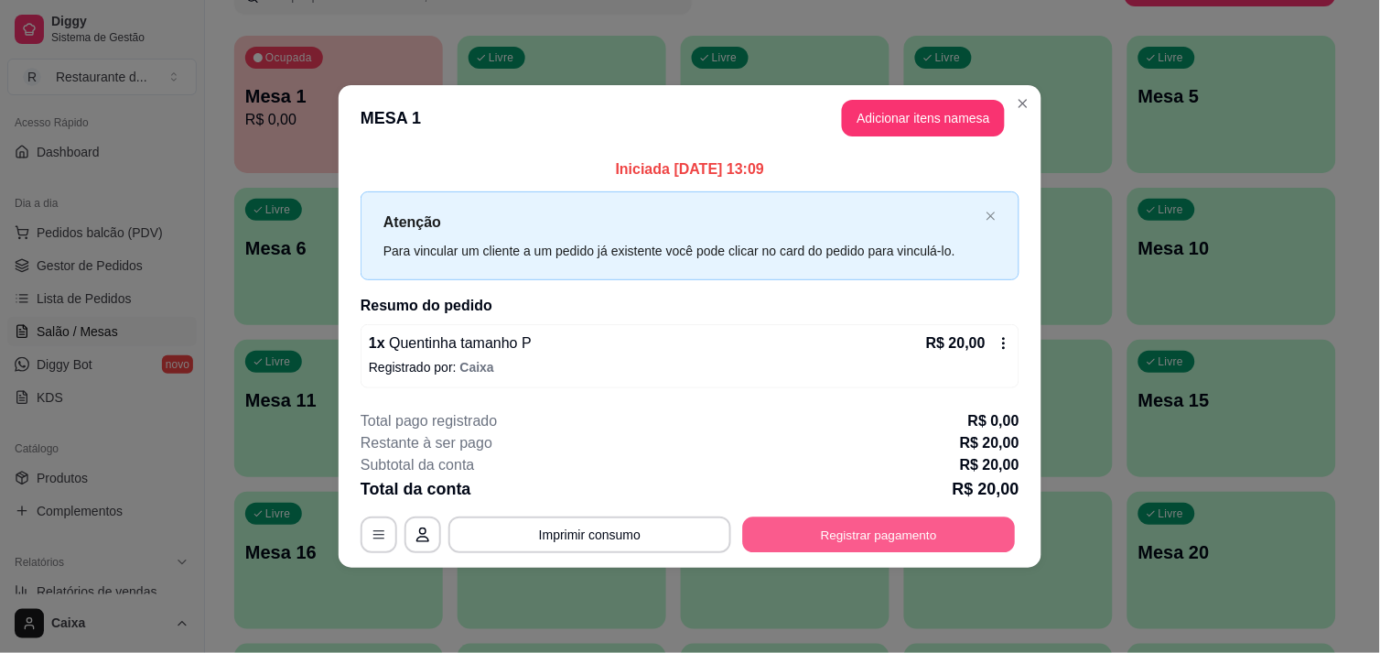
click at [924, 534] on button "Registrar pagamento" at bounding box center [879, 535] width 273 height 36
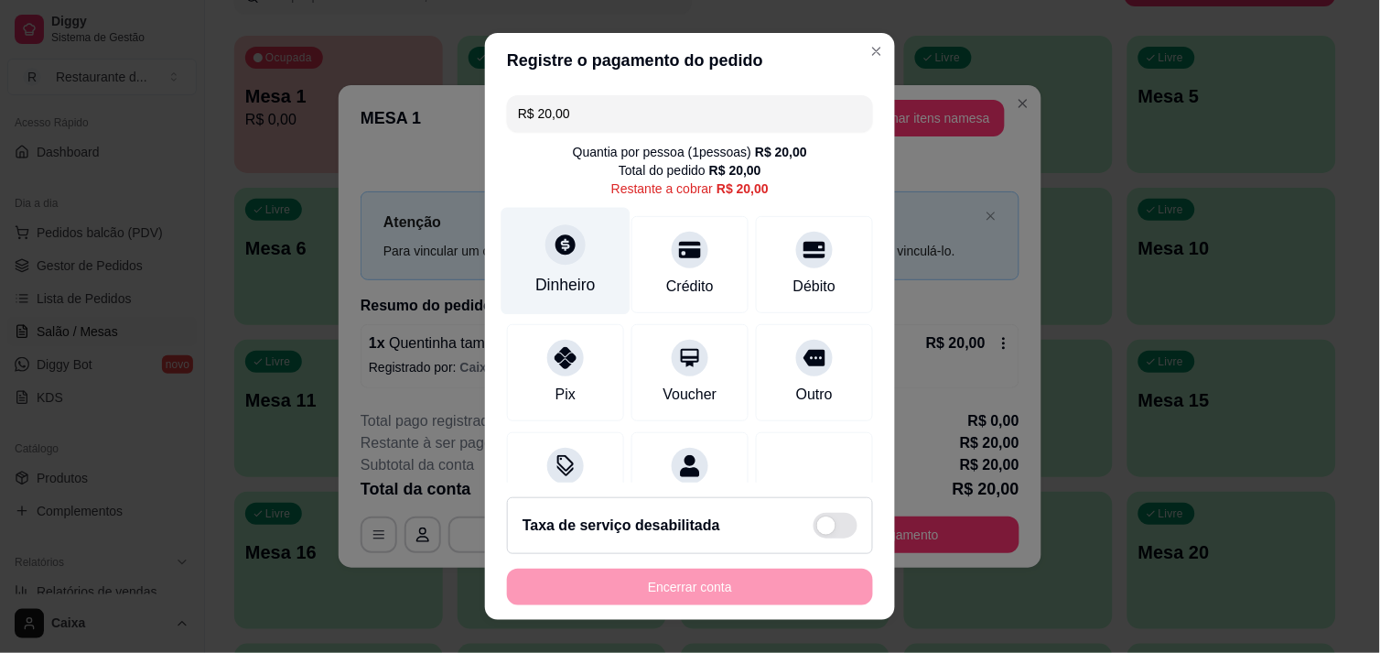
click at [566, 262] on div "Dinheiro" at bounding box center [566, 260] width 129 height 107
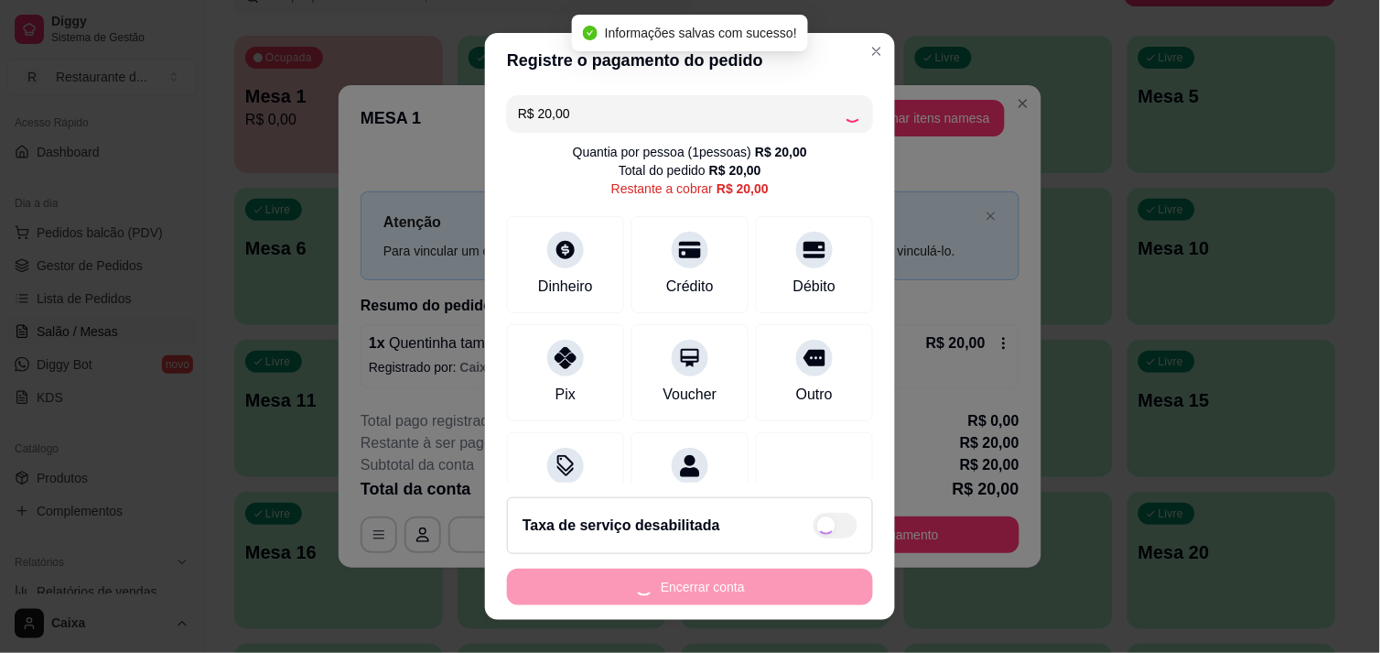
type input "R$ 0,00"
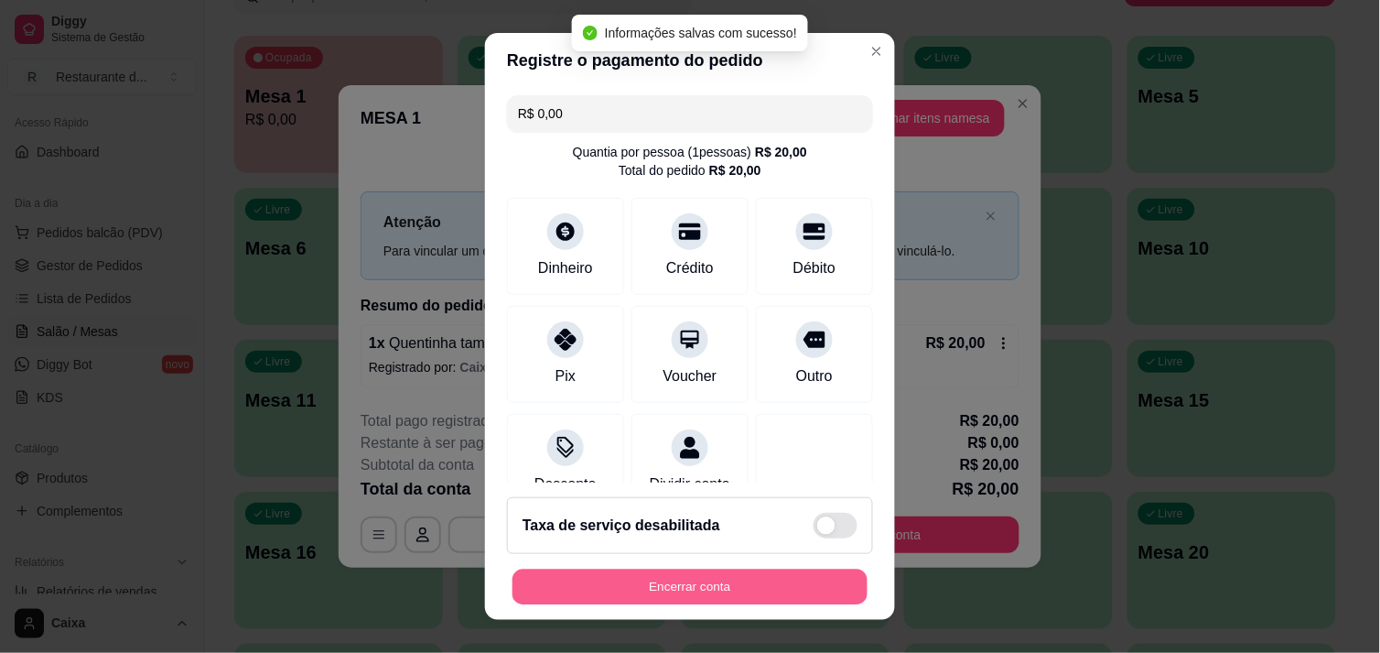
click at [685, 591] on button "Encerrar conta" at bounding box center [690, 587] width 355 height 36
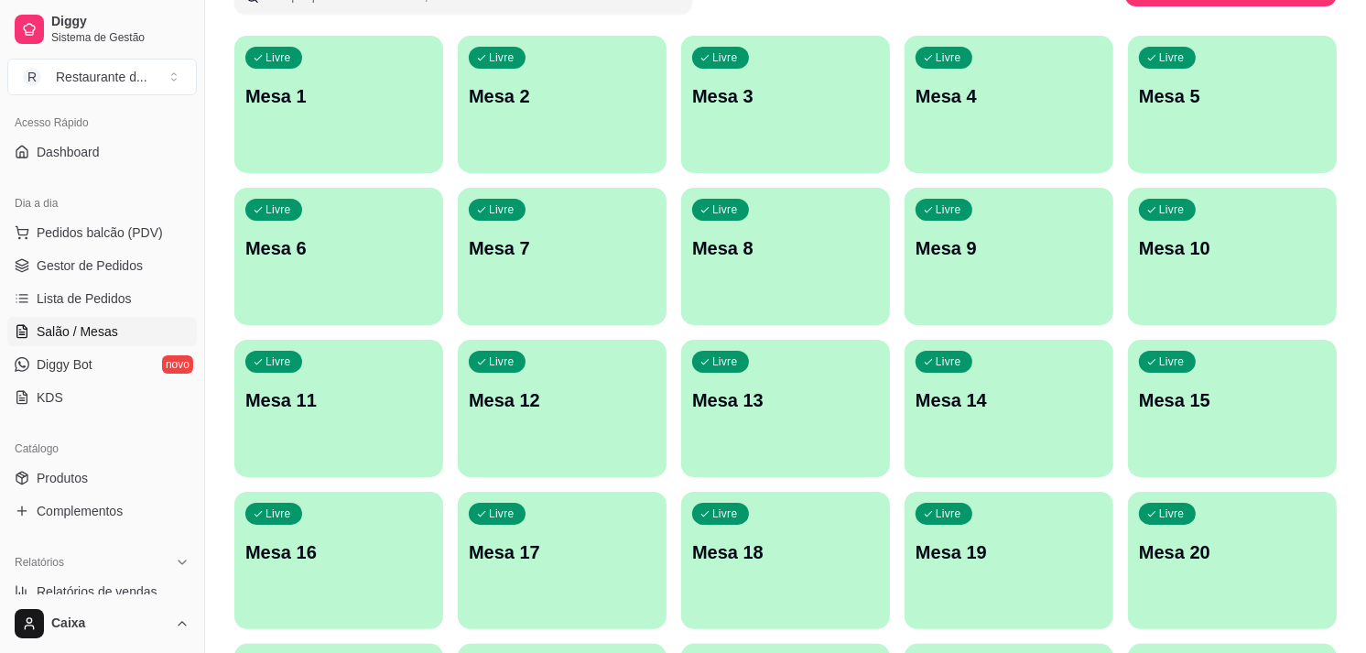
click at [1360, 561] on div "Todos Mesas Comandas Pesquisar Adicionar mesa ou comanda Livre Mesa 1 Livre Mes…" at bounding box center [785, 583] width 1161 height 1351
click at [601, 84] on p "Mesa 2" at bounding box center [561, 96] width 181 height 25
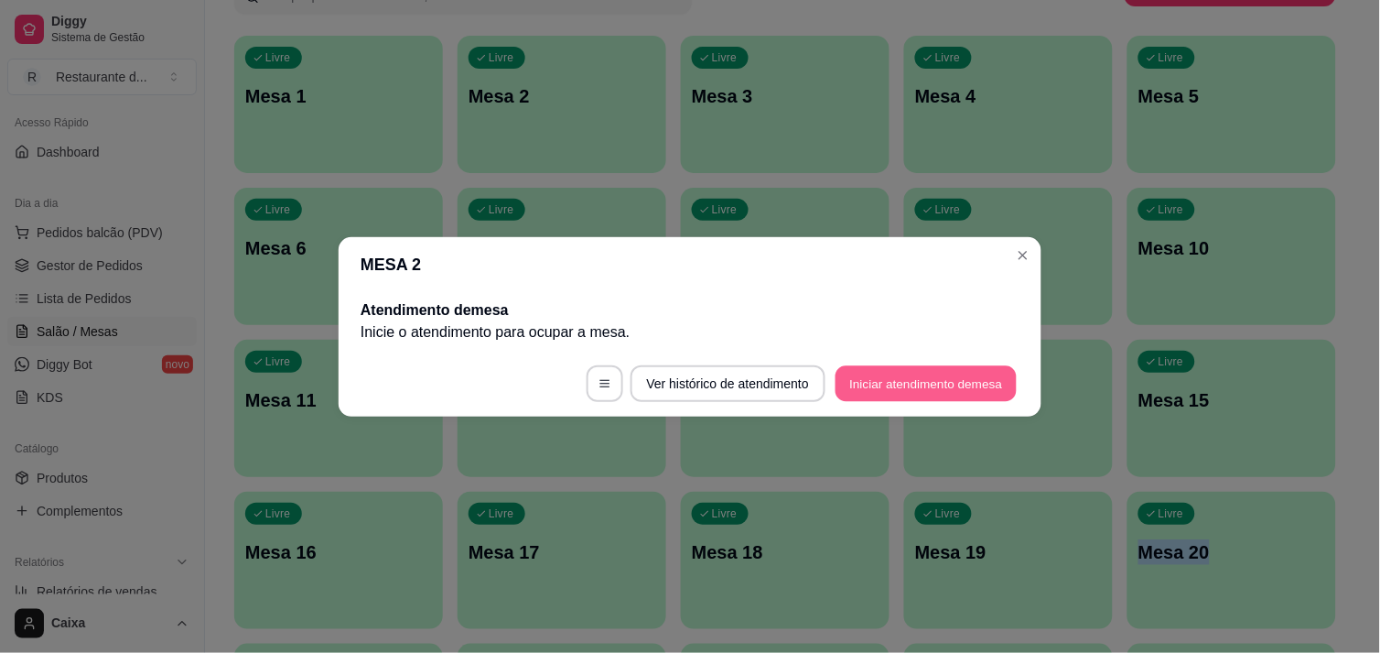
click at [904, 381] on button "Iniciar atendimento de mesa" at bounding box center [926, 383] width 181 height 36
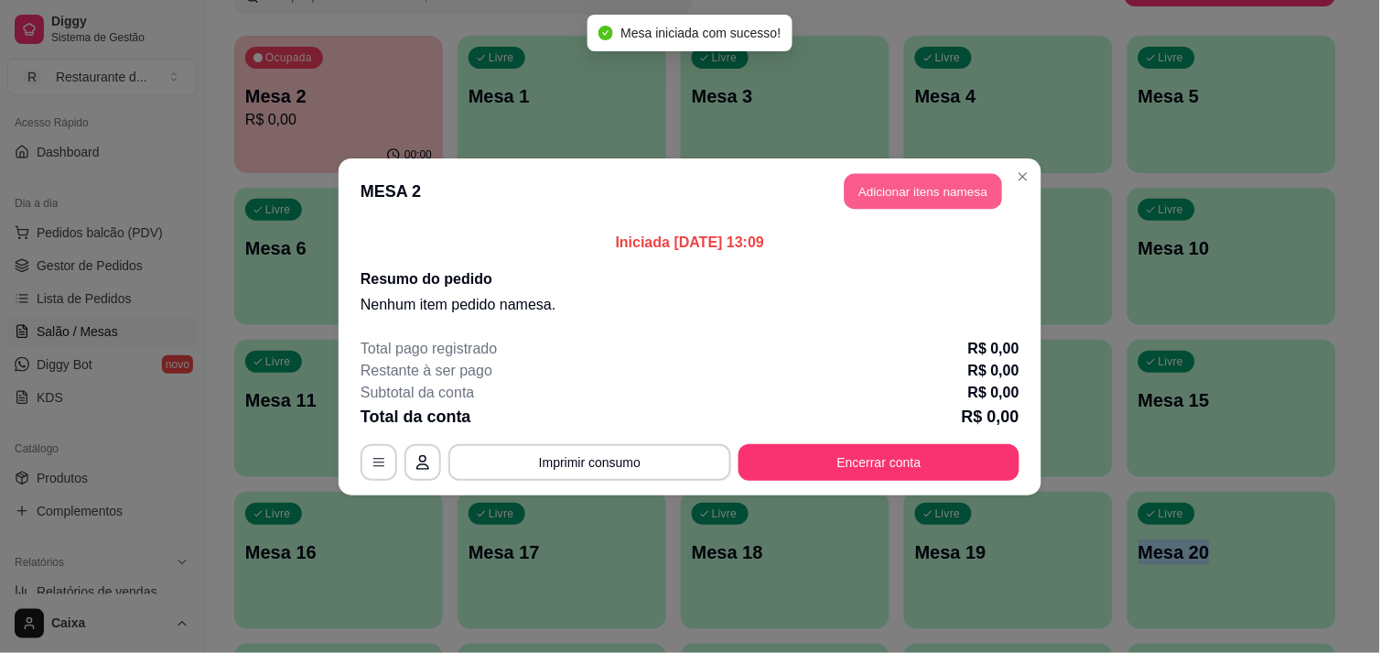
click at [900, 178] on button "Adicionar itens na mesa" at bounding box center [923, 191] width 157 height 36
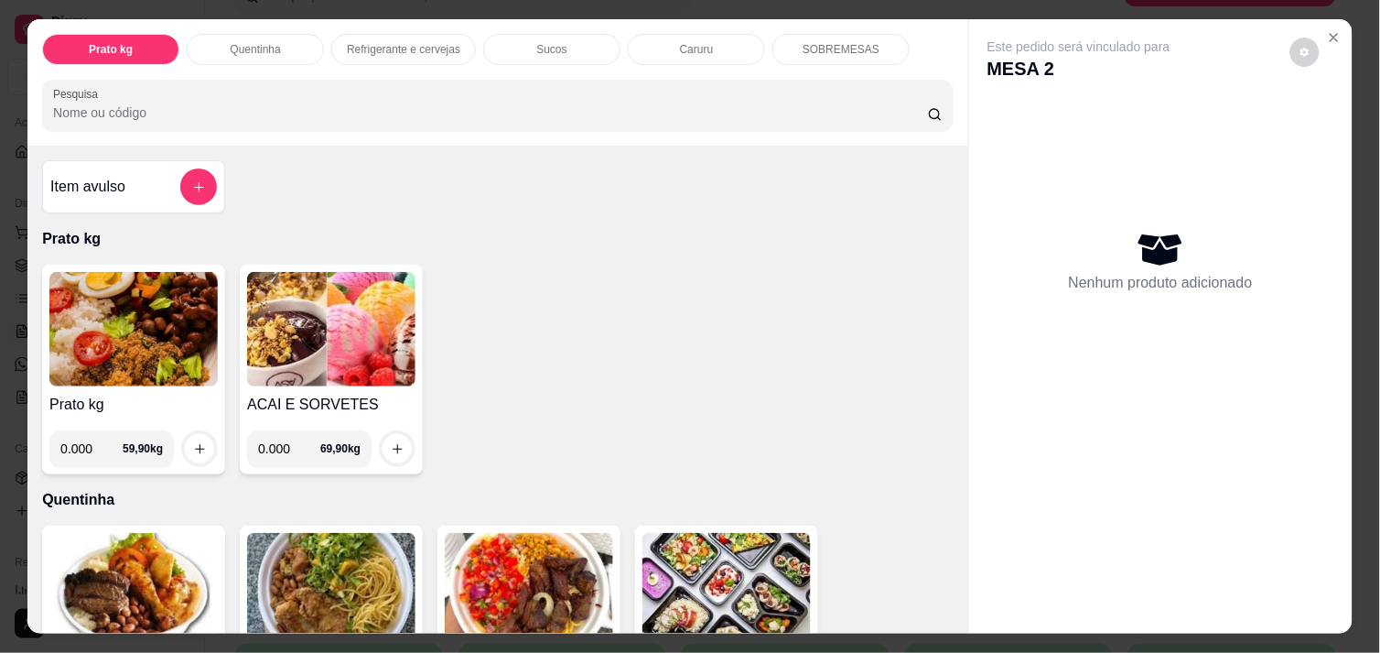
click at [89, 443] on input "0.000" at bounding box center [91, 448] width 62 height 37
type input "0.516"
click at [194, 442] on icon "increase-product-quantity" at bounding box center [200, 449] width 14 height 14
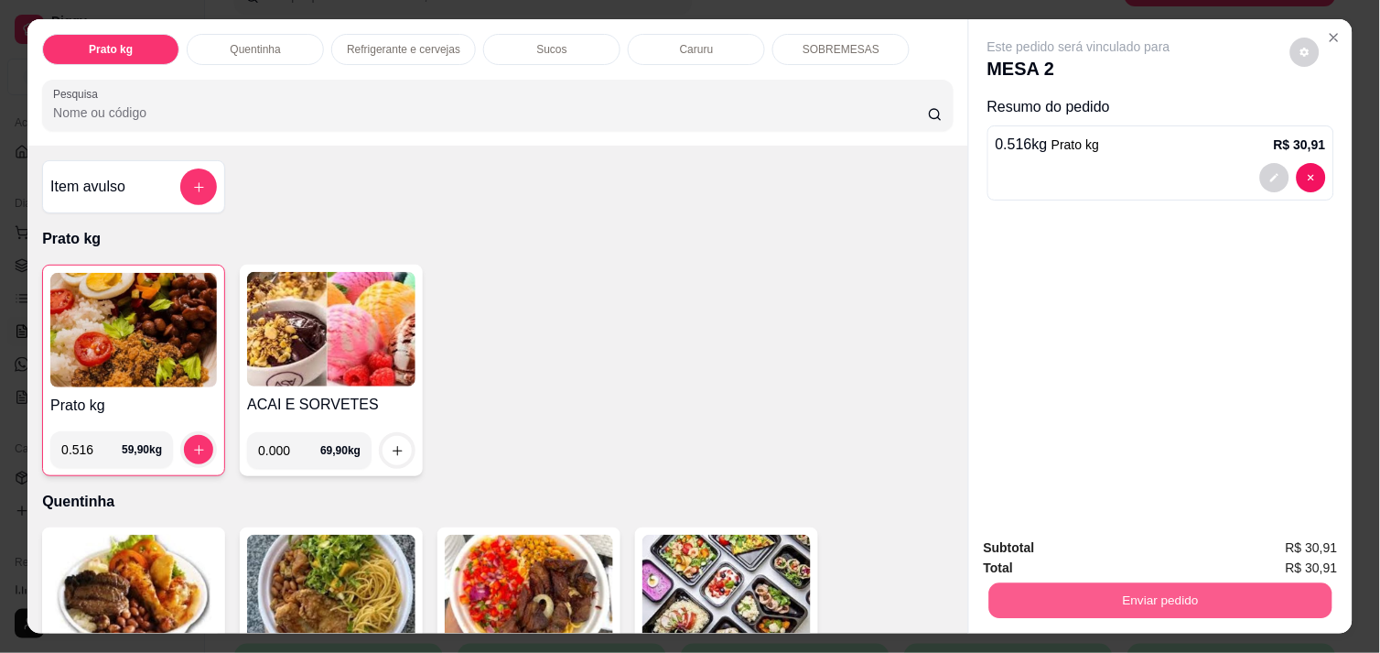
click at [1081, 601] on button "Enviar pedido" at bounding box center [1160, 600] width 343 height 36
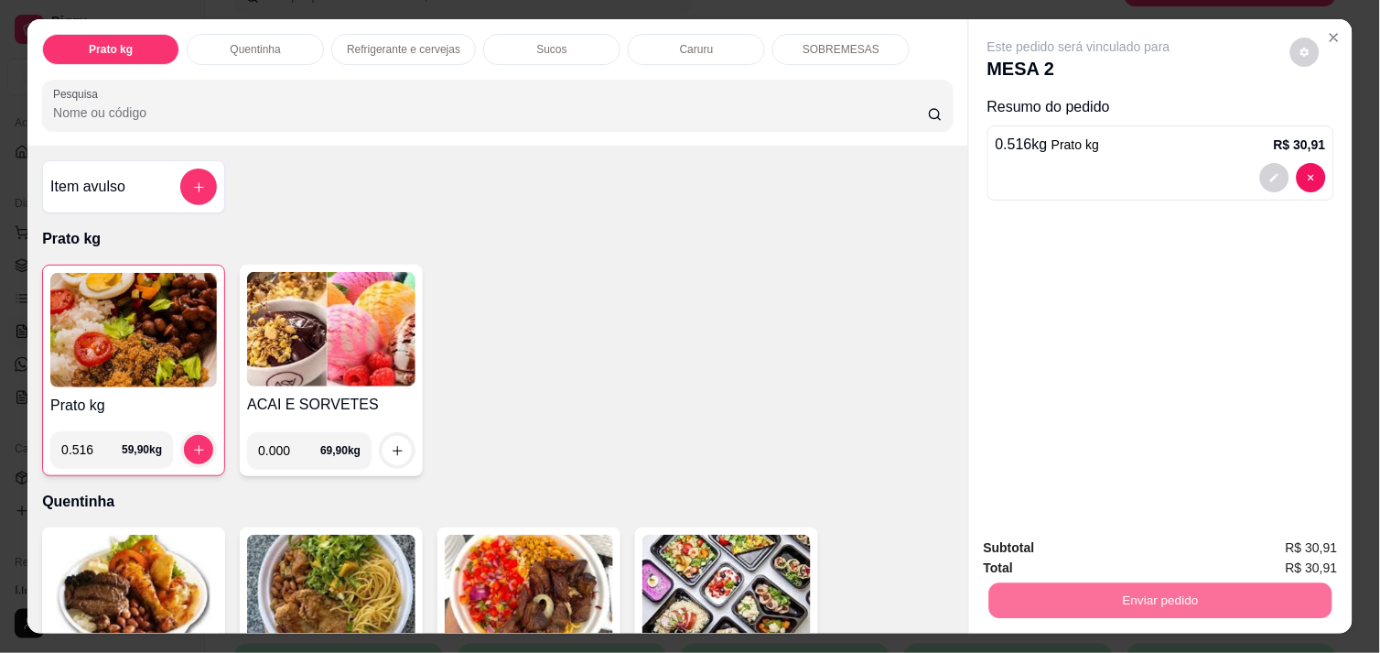
click at [156, 346] on img at bounding box center [133, 330] width 167 height 114
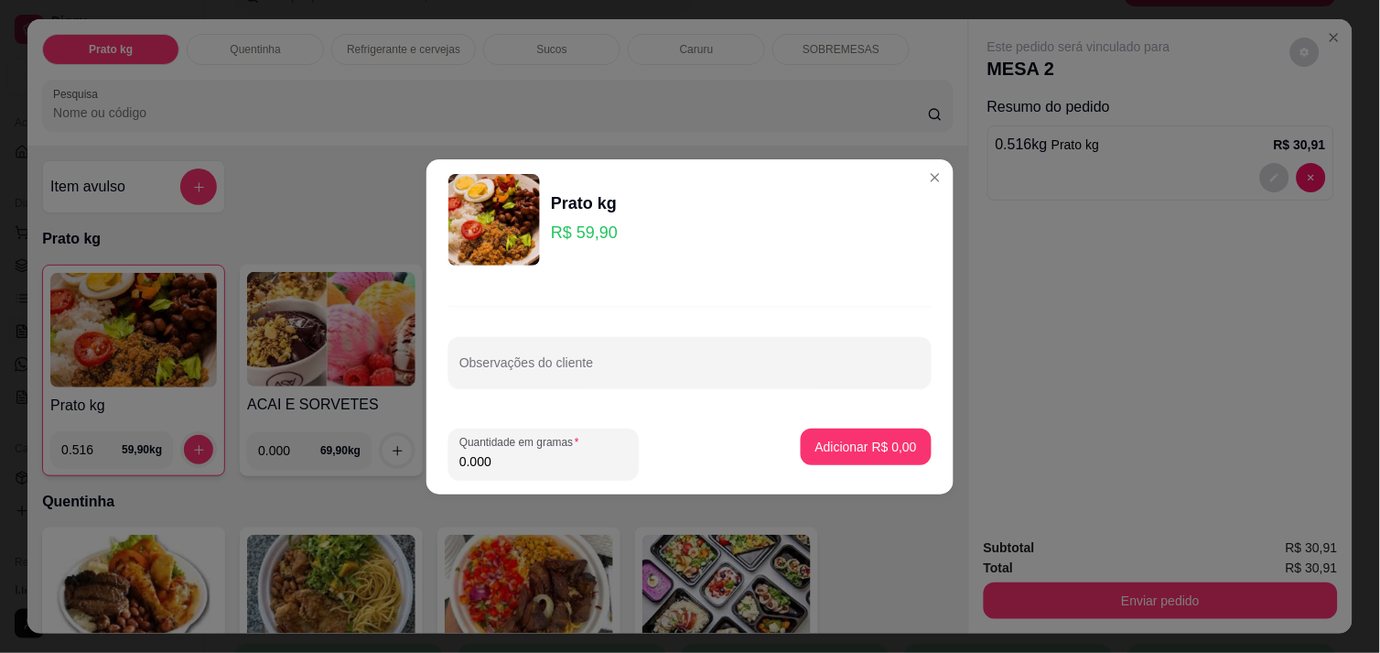
click at [505, 459] on input "0.000" at bounding box center [543, 461] width 168 height 18
type input "0.502"
click at [844, 456] on button "Adicionar R$ 30,07" at bounding box center [862, 446] width 135 height 36
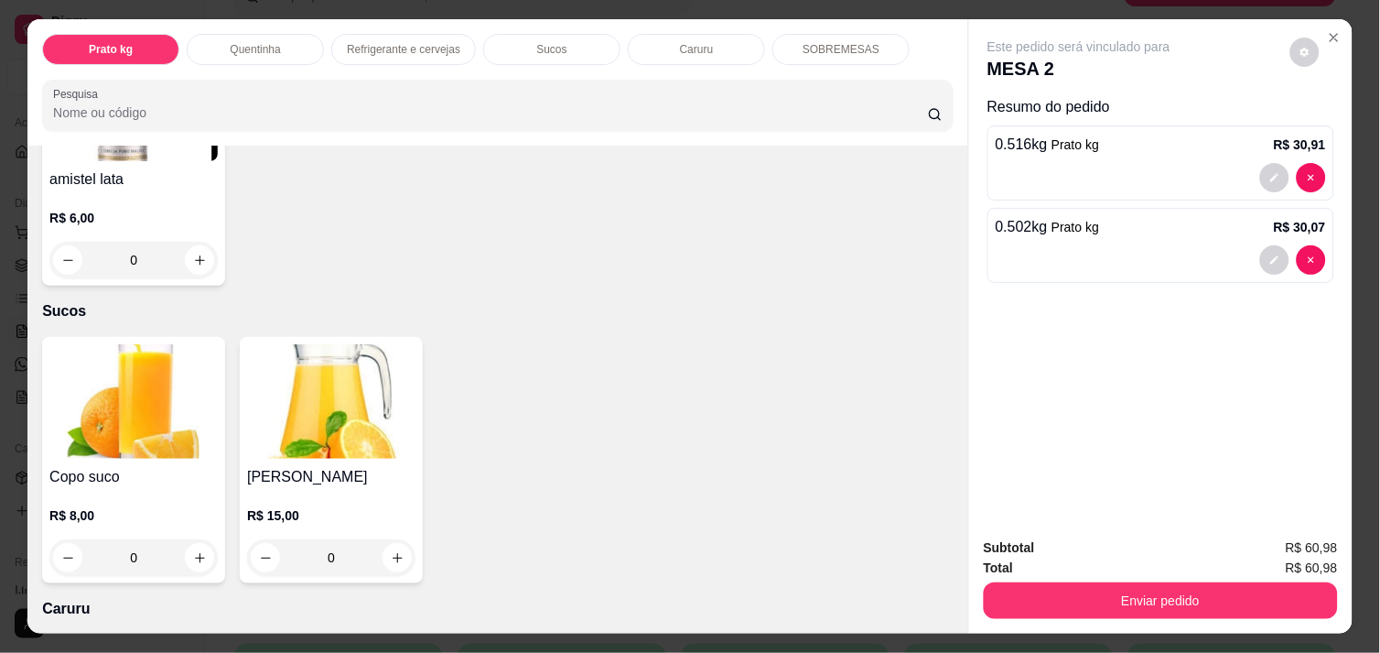
scroll to position [1586, 0]
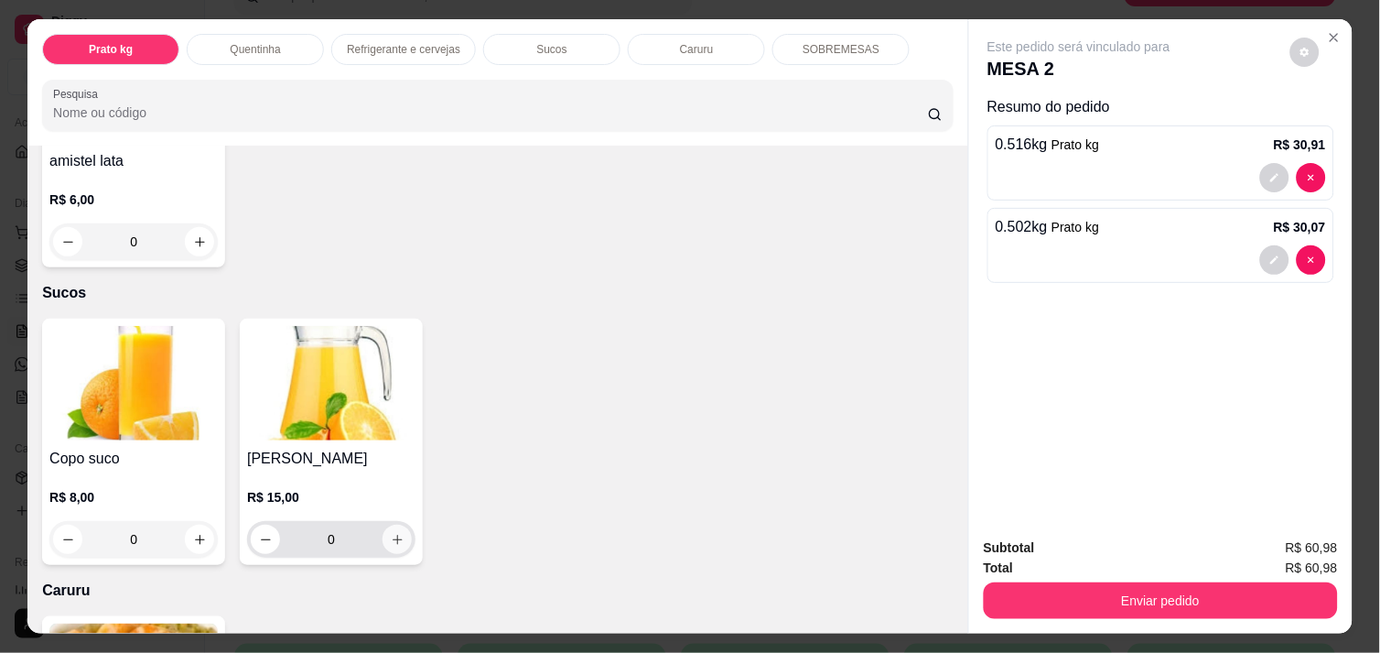
click at [395, 533] on icon "increase-product-quantity" at bounding box center [398, 540] width 14 height 14
type input "1"
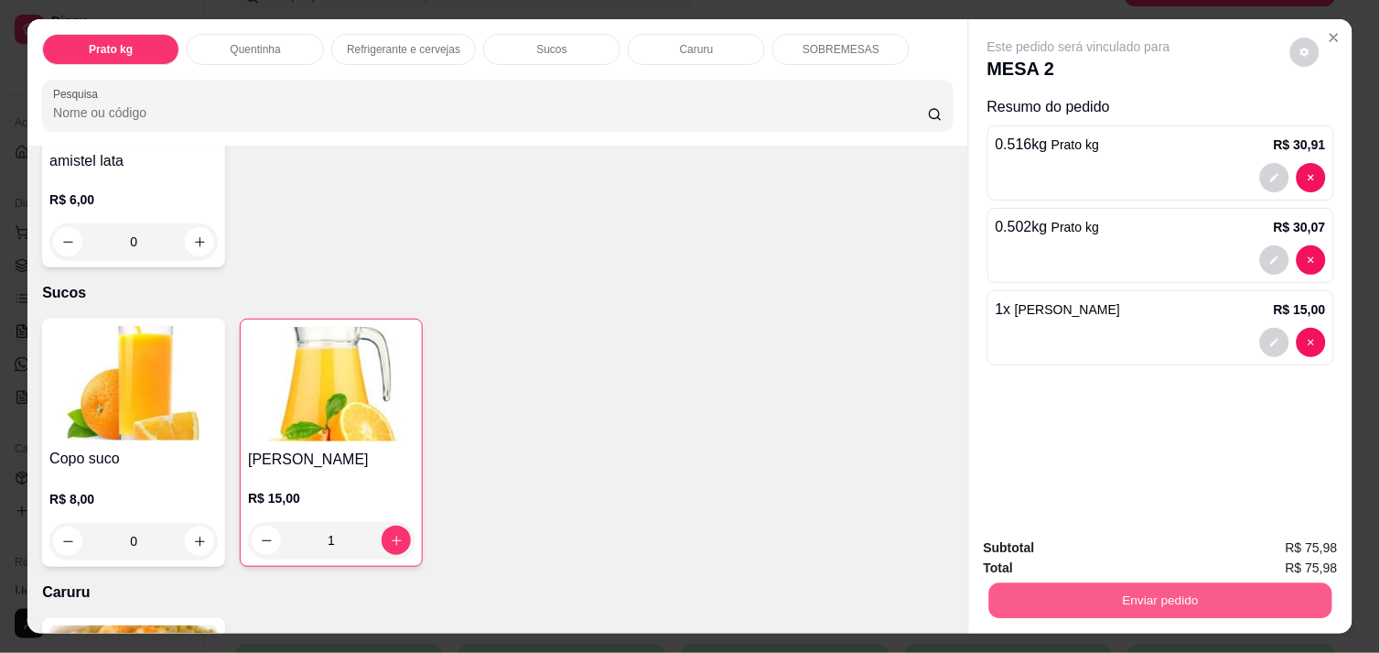
click at [1084, 590] on button "Enviar pedido" at bounding box center [1160, 600] width 343 height 36
click at [1099, 590] on button "Enviar pedido" at bounding box center [1160, 600] width 343 height 36
click at [1099, 590] on button "Enviar pedido" at bounding box center [1161, 600] width 354 height 37
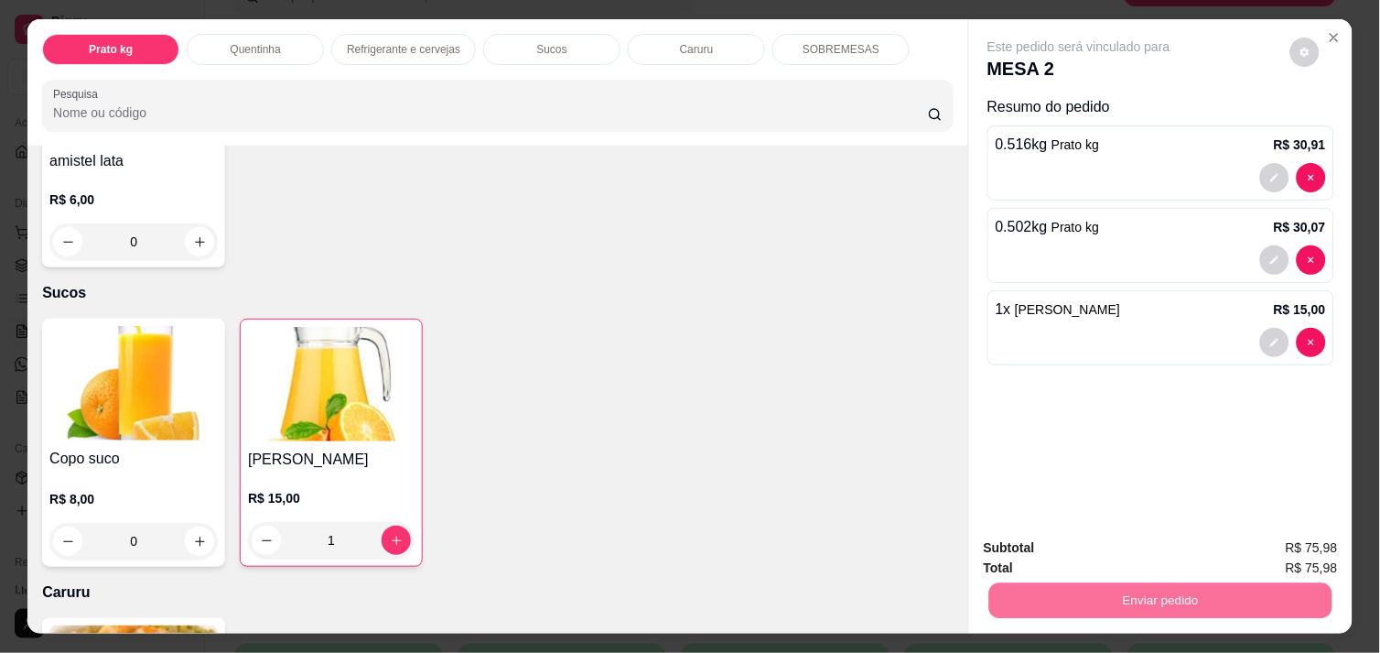
click at [1310, 549] on button "Enviar pedido" at bounding box center [1289, 548] width 103 height 35
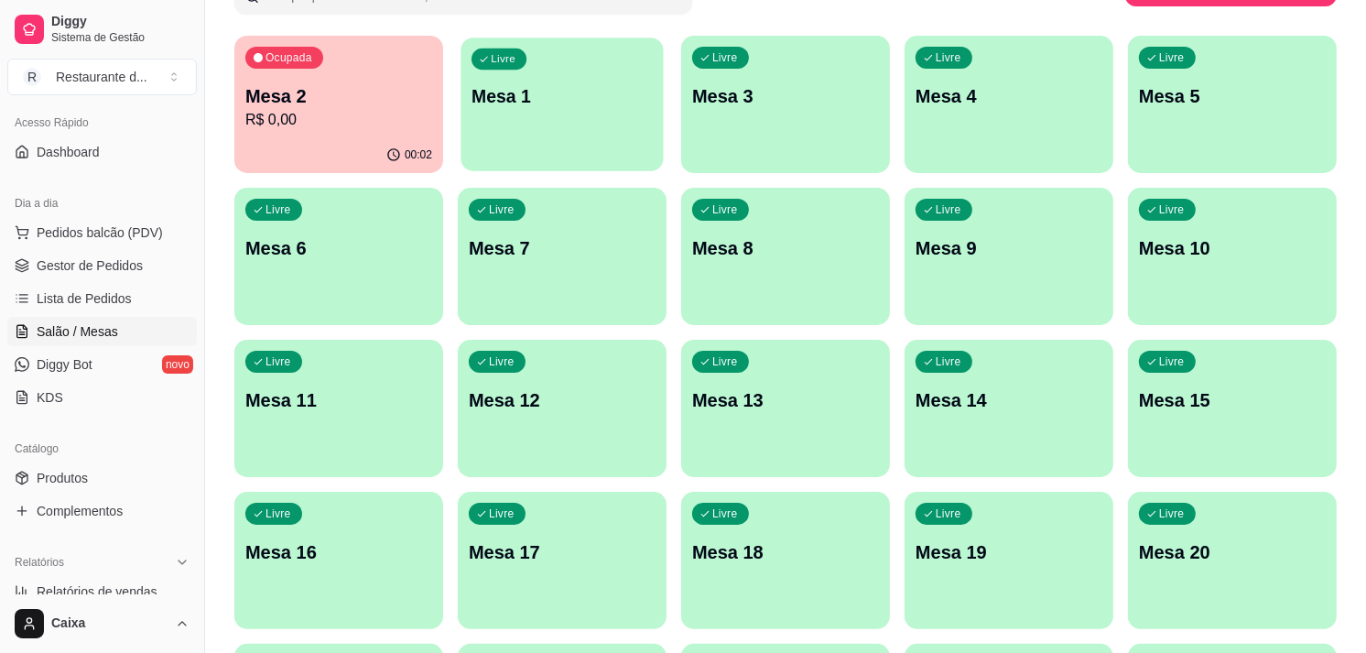
click at [569, 96] on p "Mesa 1" at bounding box center [561, 96] width 181 height 25
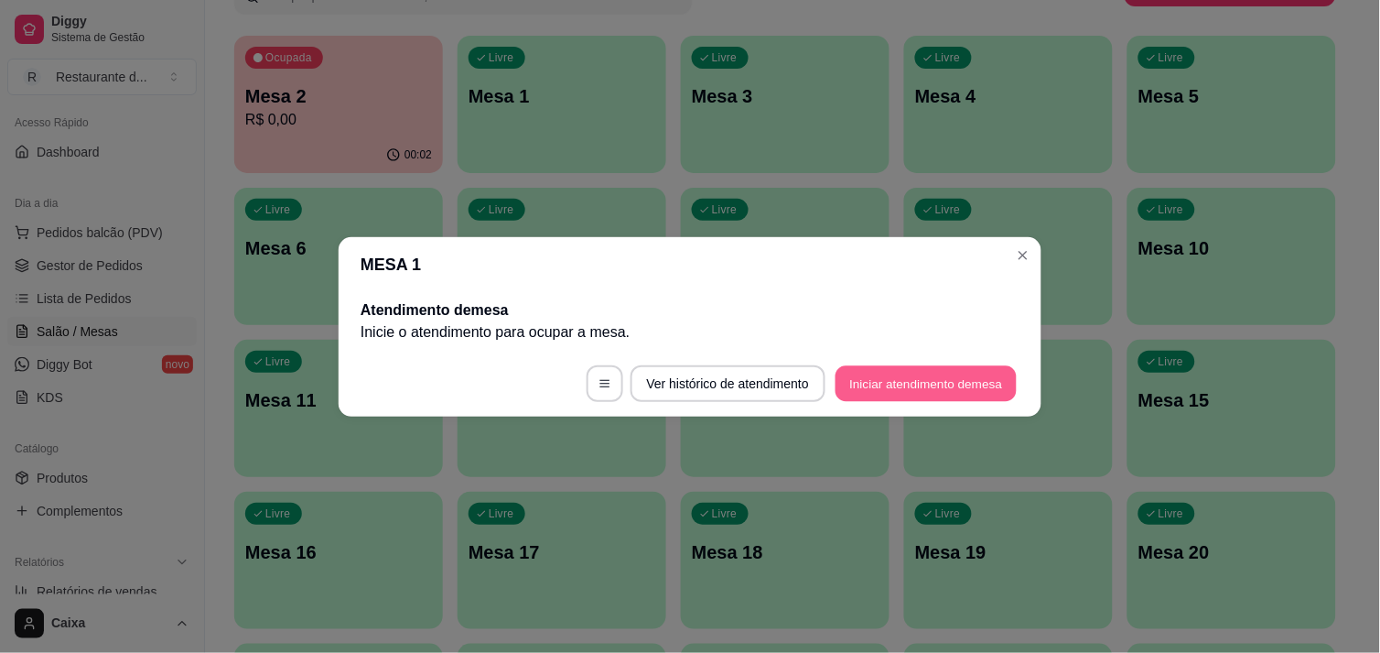
click at [983, 375] on button "Iniciar atendimento de mesa" at bounding box center [926, 383] width 181 height 36
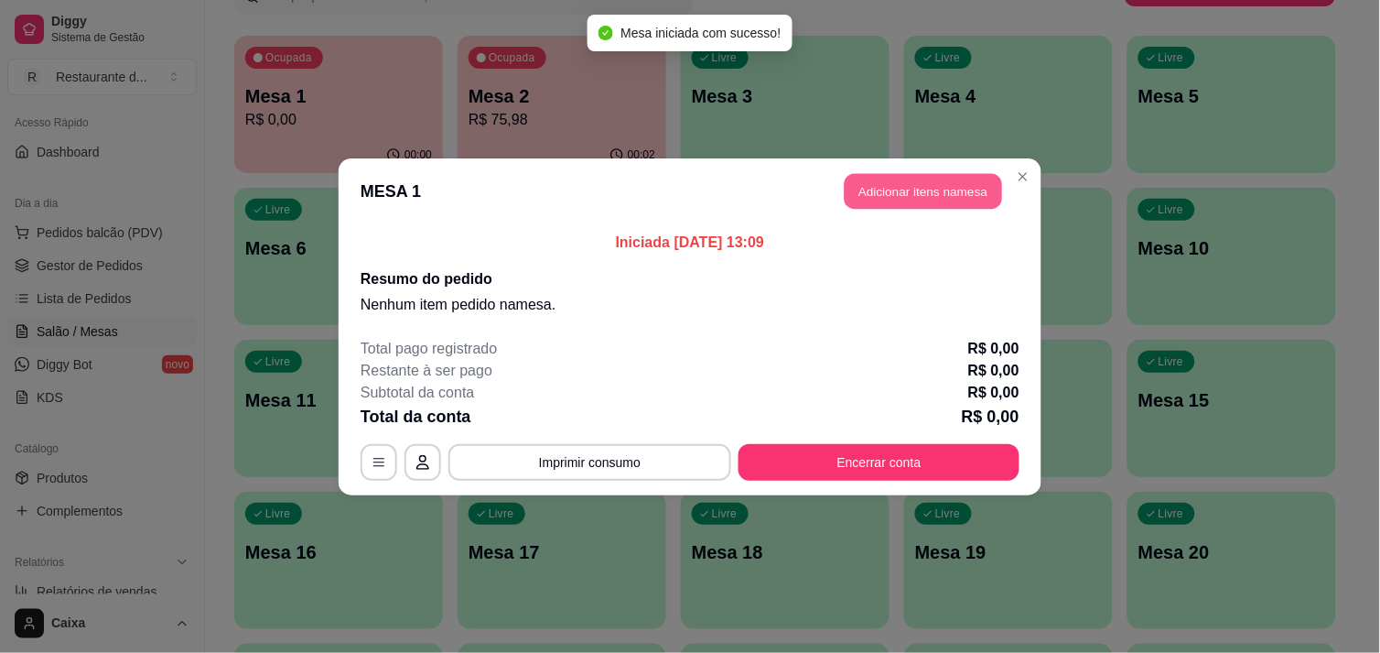
click at [947, 197] on button "Adicionar itens na mesa" at bounding box center [923, 191] width 157 height 36
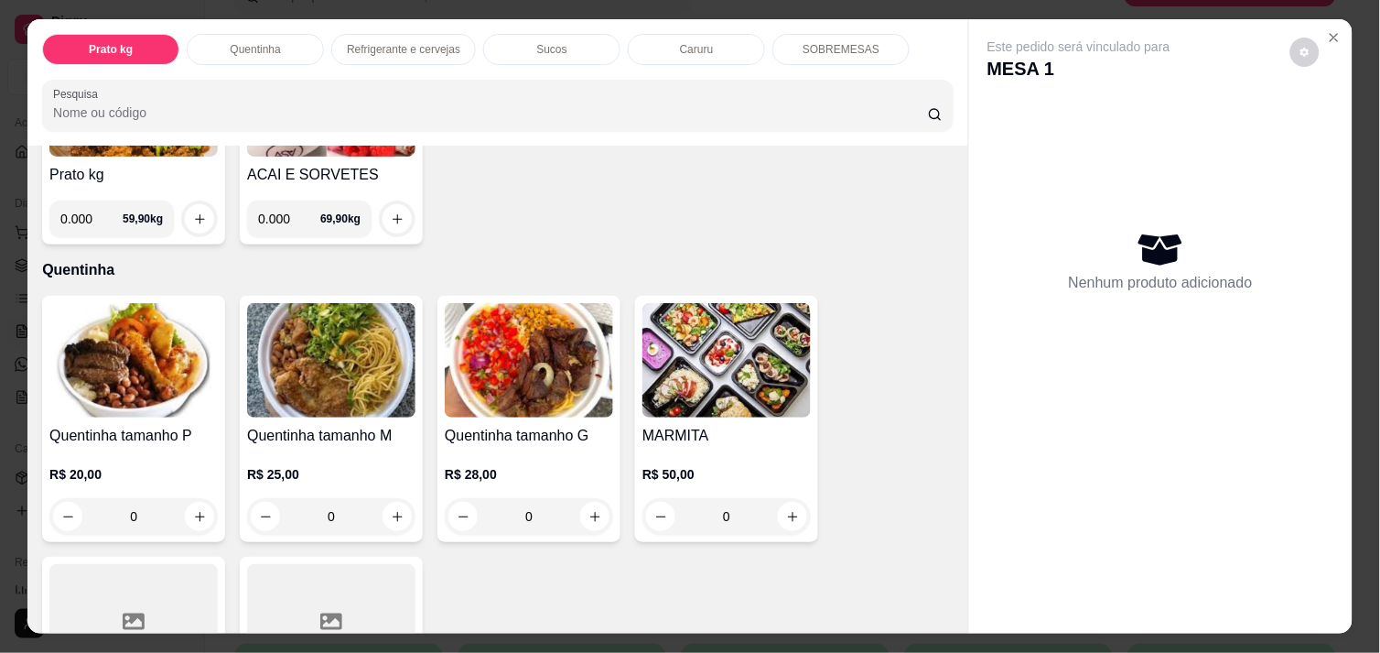
scroll to position [243, 0]
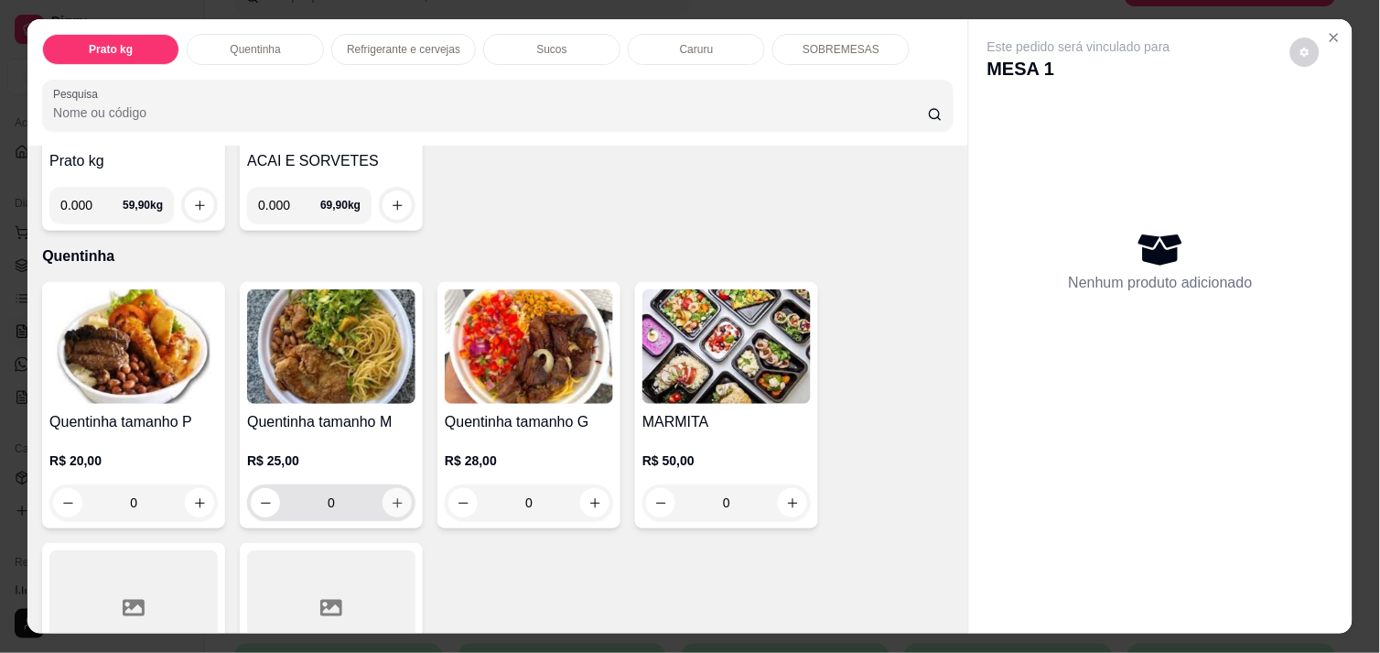
click at [392, 496] on icon "increase-product-quantity" at bounding box center [398, 503] width 14 height 14
type input "1"
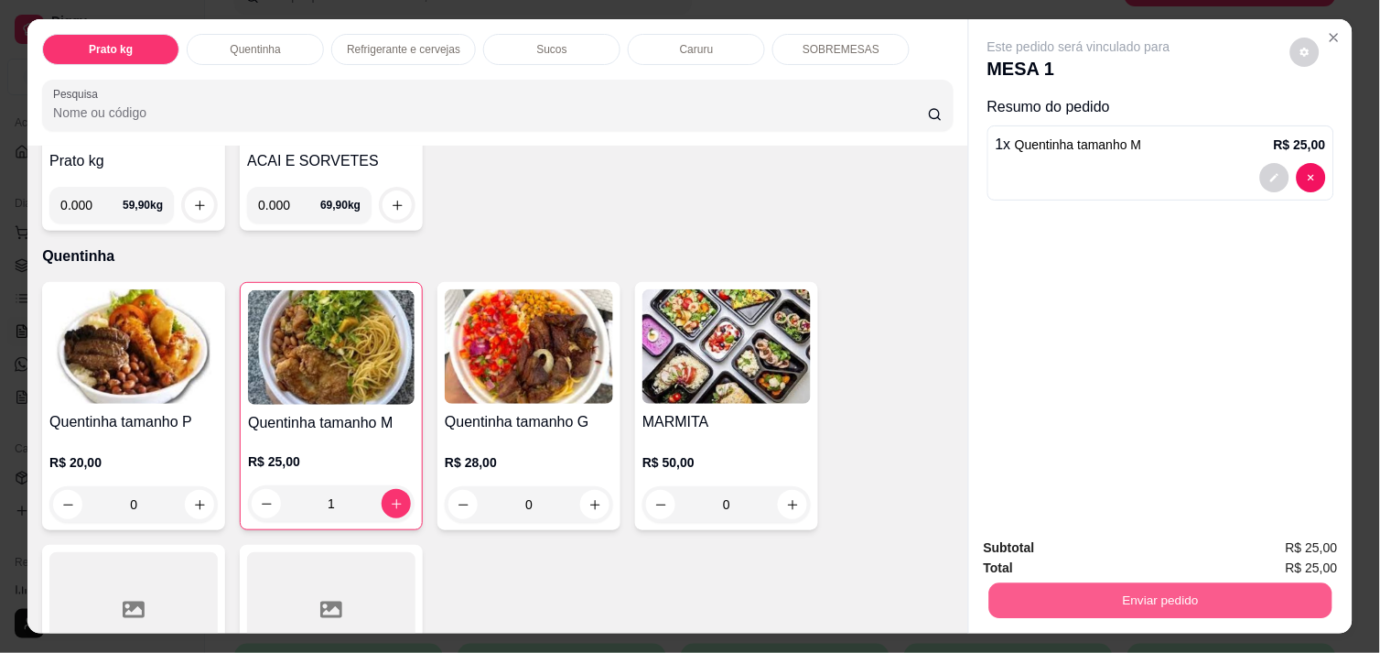
click at [1030, 588] on button "Enviar pedido" at bounding box center [1160, 600] width 343 height 36
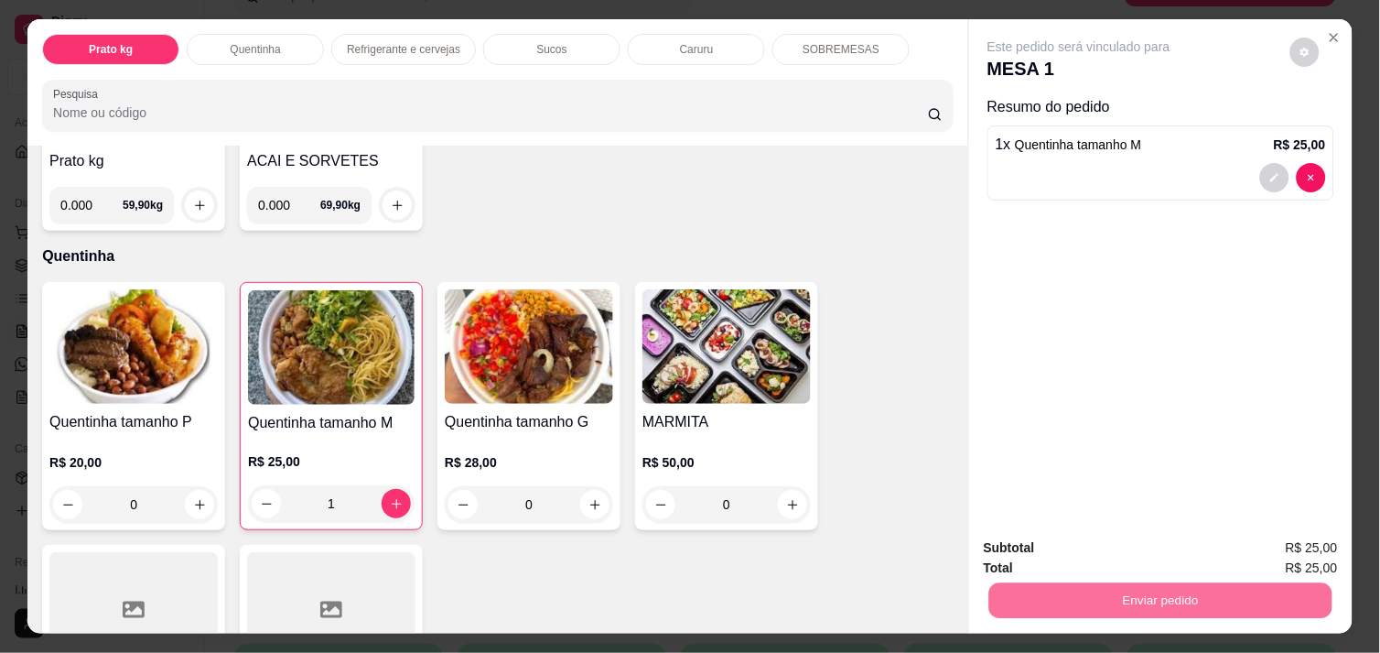
click at [1302, 547] on button "Enviar pedido" at bounding box center [1290, 548] width 101 height 34
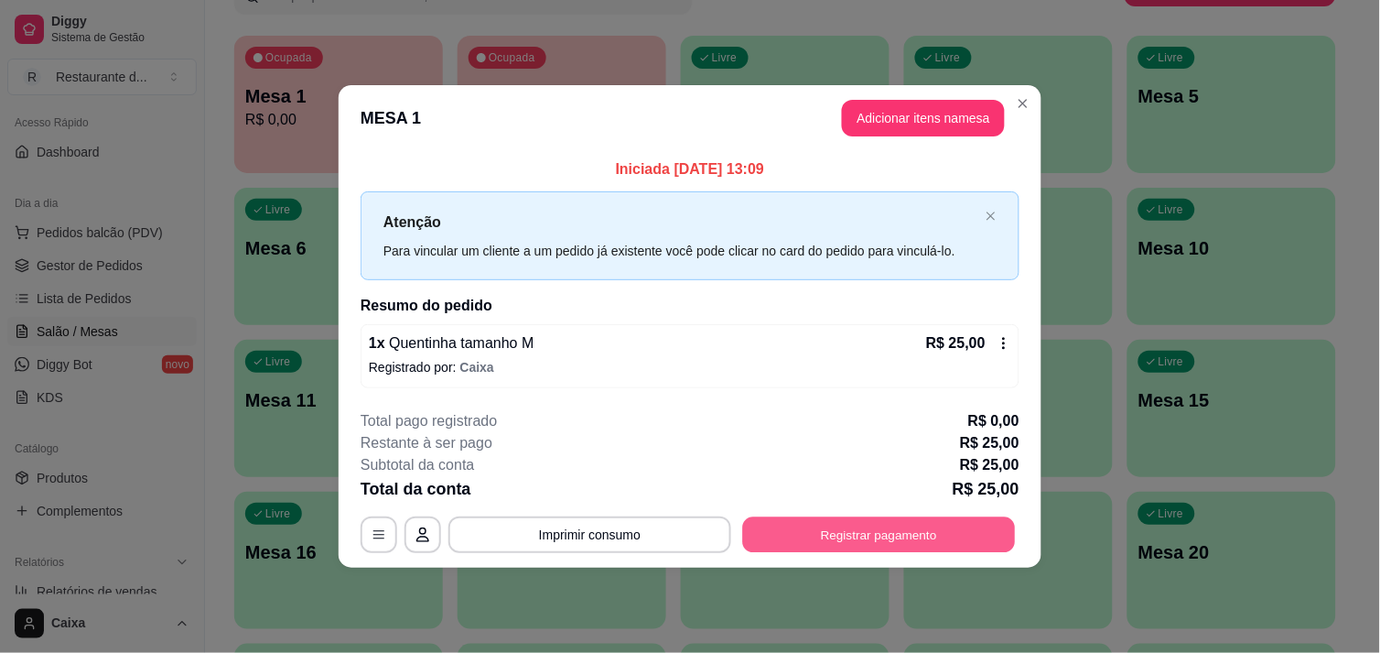
click at [945, 517] on button "Registrar pagamento" at bounding box center [879, 535] width 273 height 36
click at [921, 535] on button "Registrar pagamento" at bounding box center [879, 535] width 273 height 36
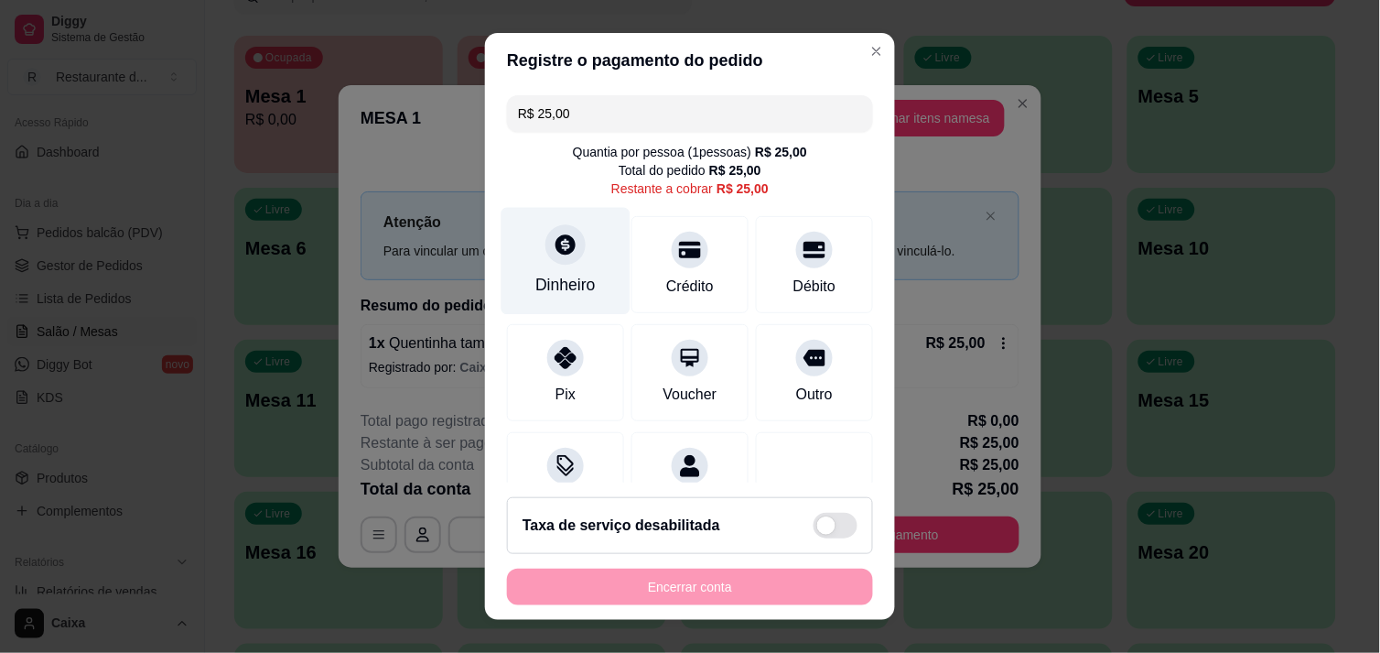
click at [556, 238] on icon at bounding box center [566, 244] width 20 height 20
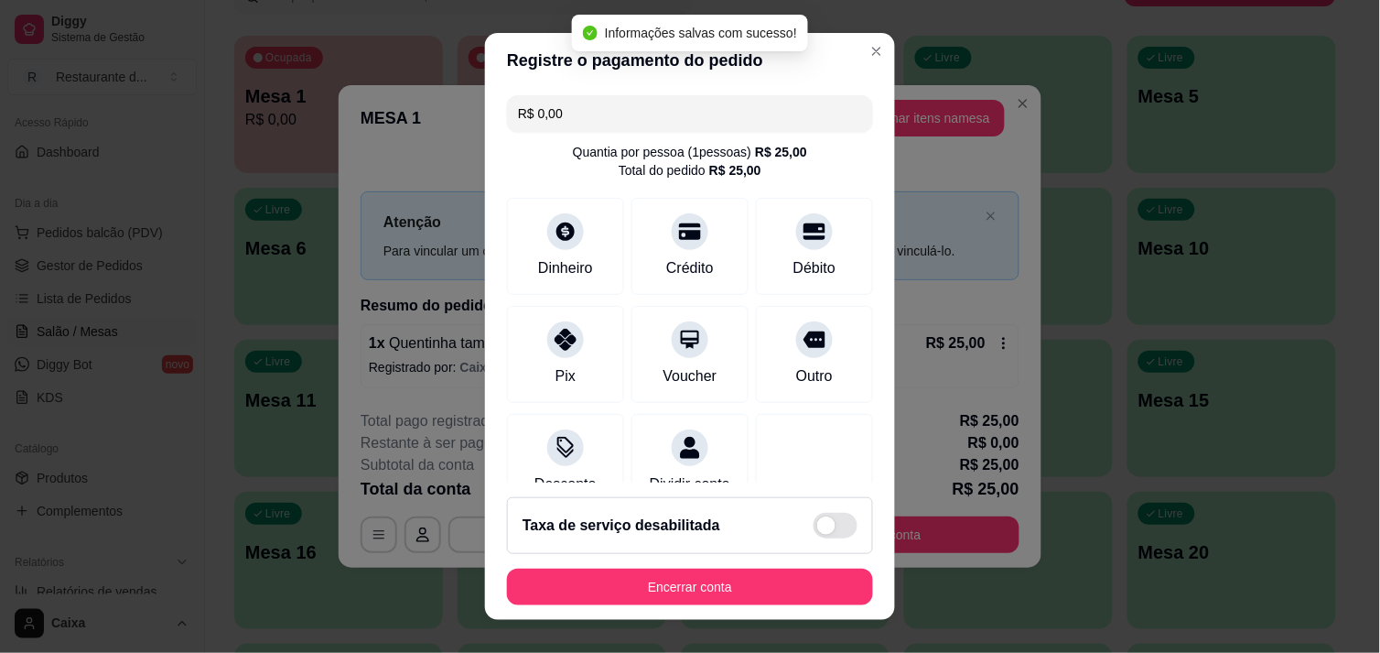
type input "R$ 0,00"
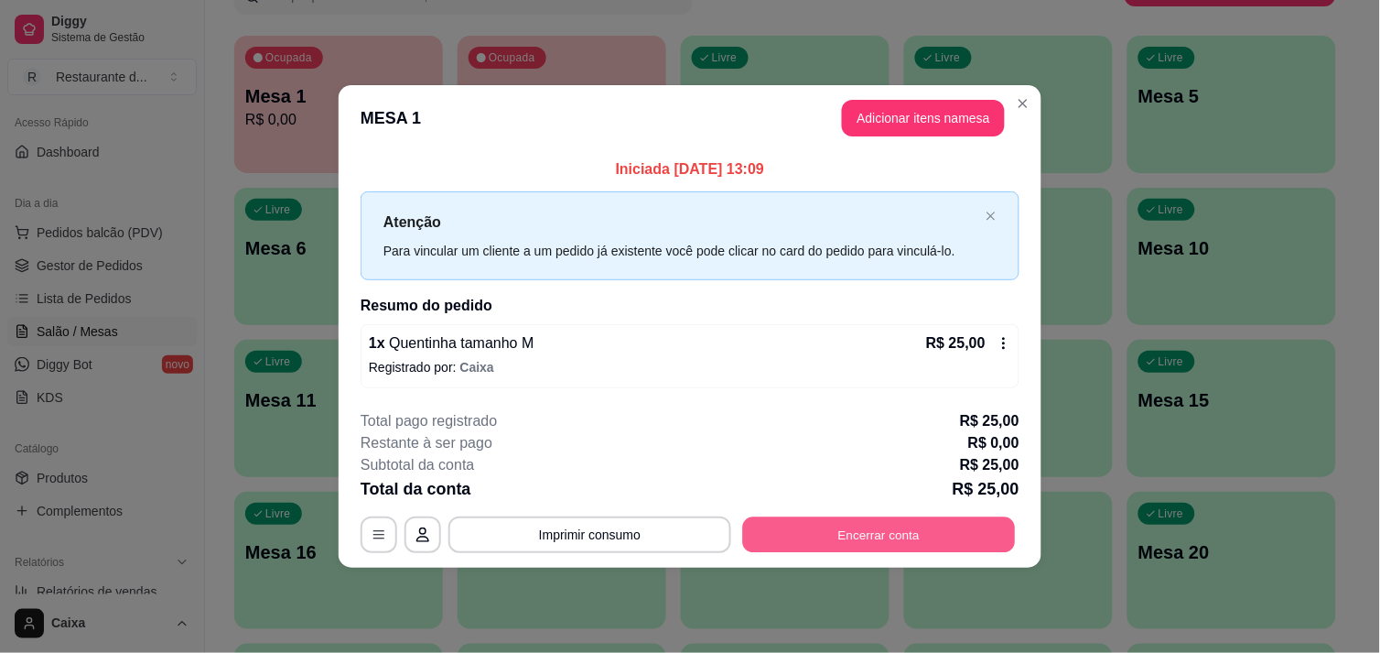
click at [882, 523] on button "Encerrar conta" at bounding box center [879, 535] width 273 height 36
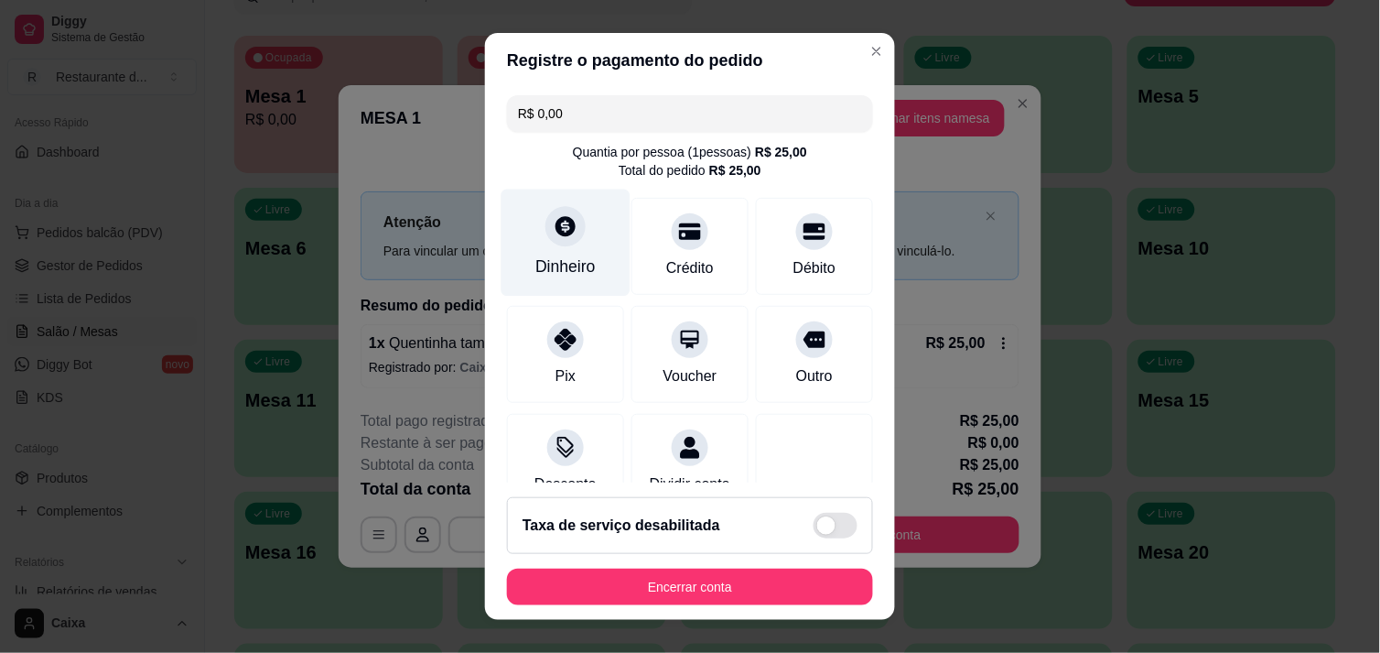
click at [570, 232] on div at bounding box center [566, 226] width 40 height 40
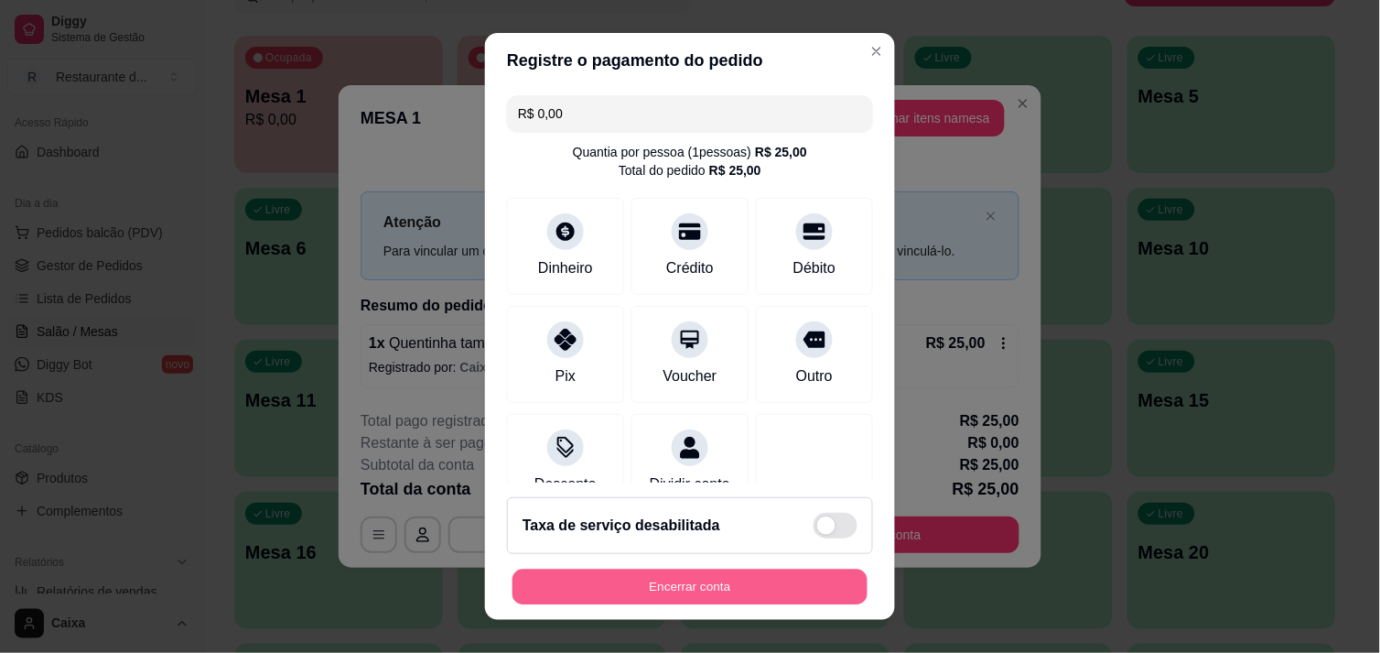
click at [739, 574] on button "Encerrar conta" at bounding box center [690, 587] width 355 height 36
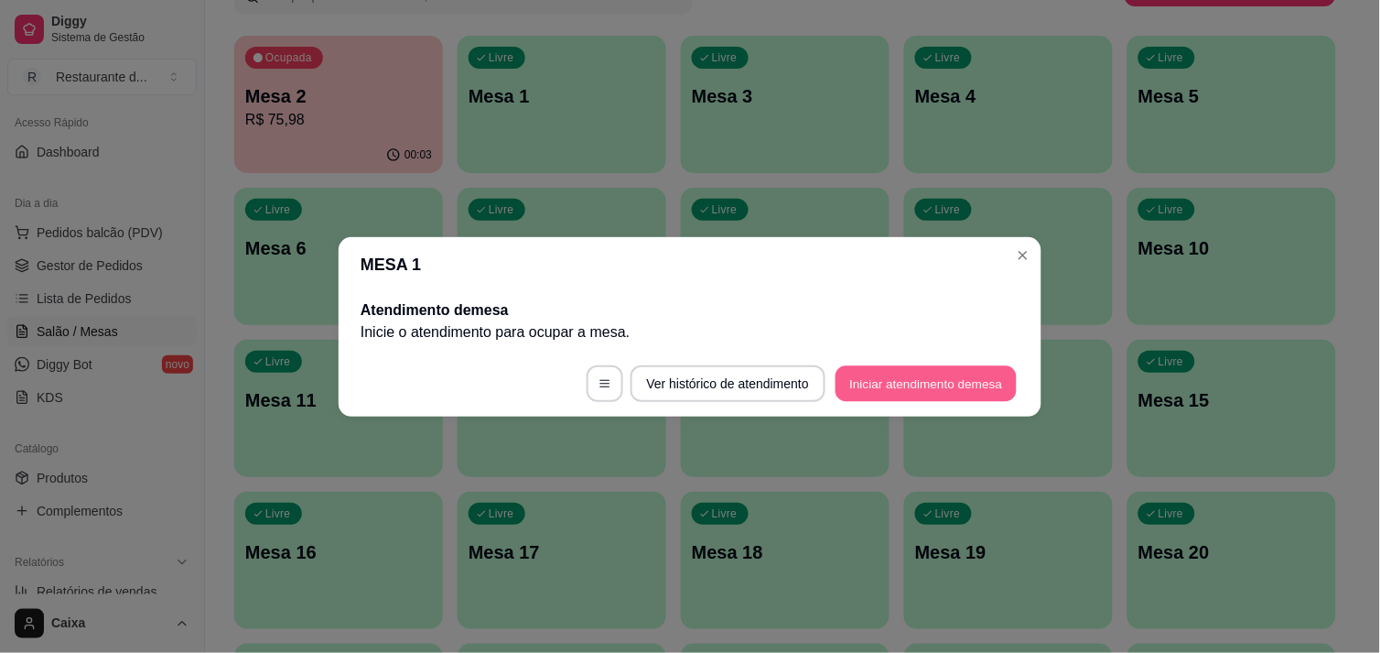
click at [941, 396] on button "Iniciar atendimento de mesa" at bounding box center [926, 383] width 181 height 36
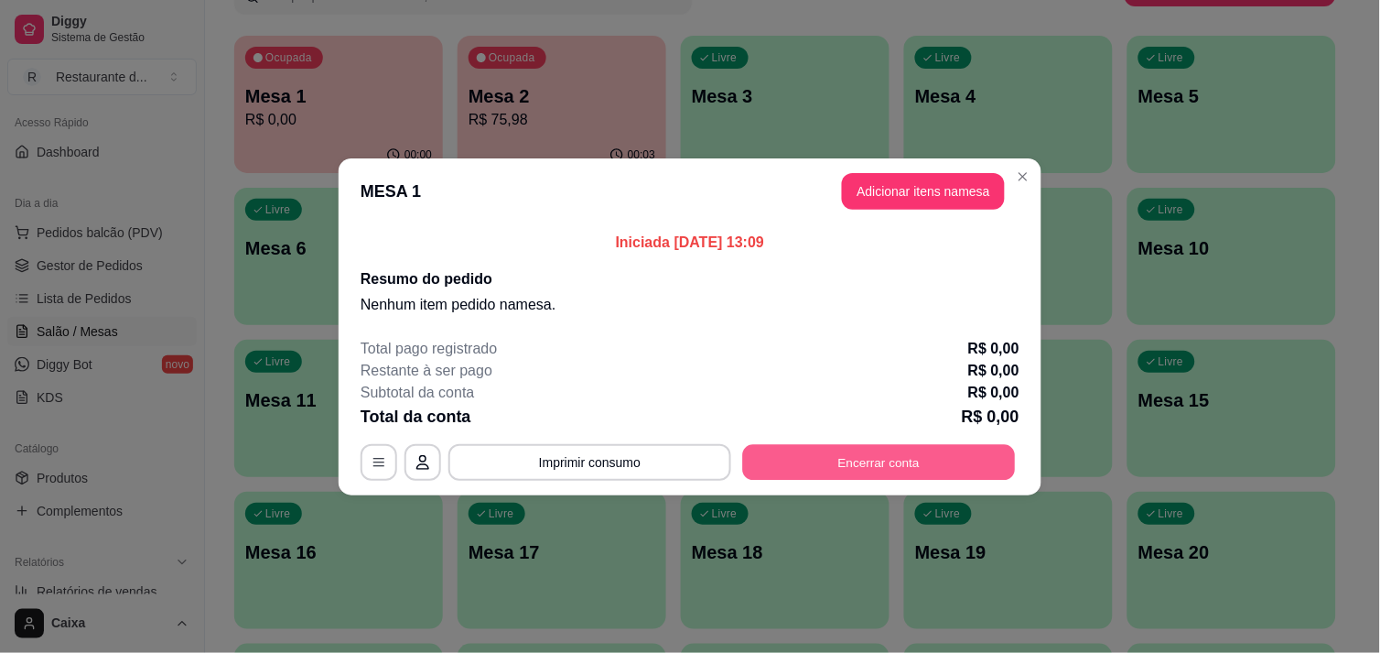
click at [967, 467] on button "Encerrar conta" at bounding box center [879, 462] width 273 height 36
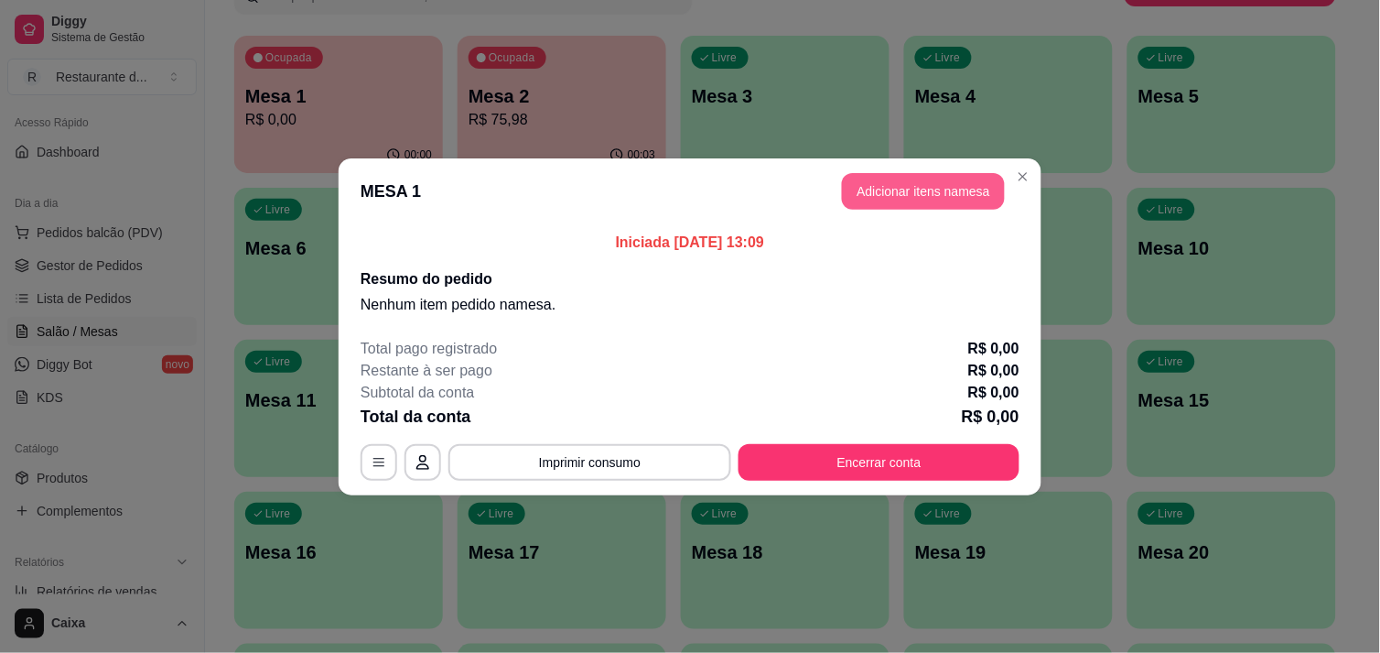
click at [913, 180] on button "Adicionar itens na mesa" at bounding box center [923, 191] width 163 height 37
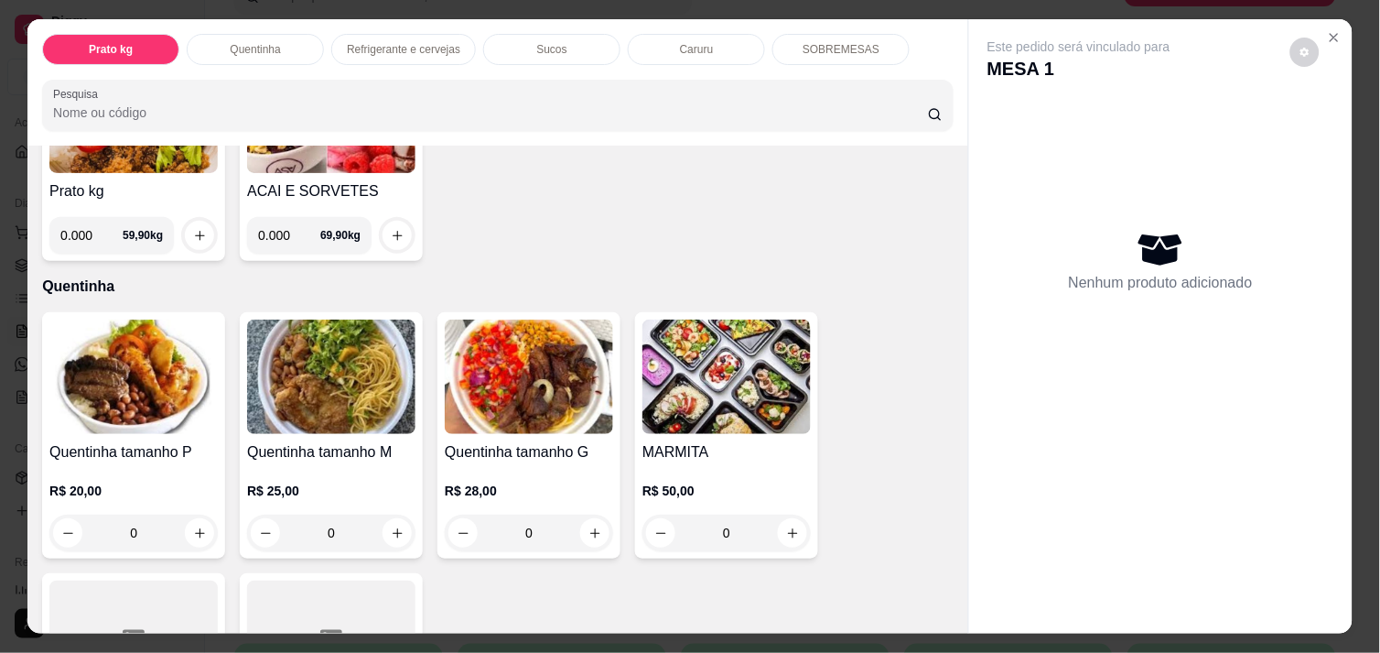
scroll to position [285, 0]
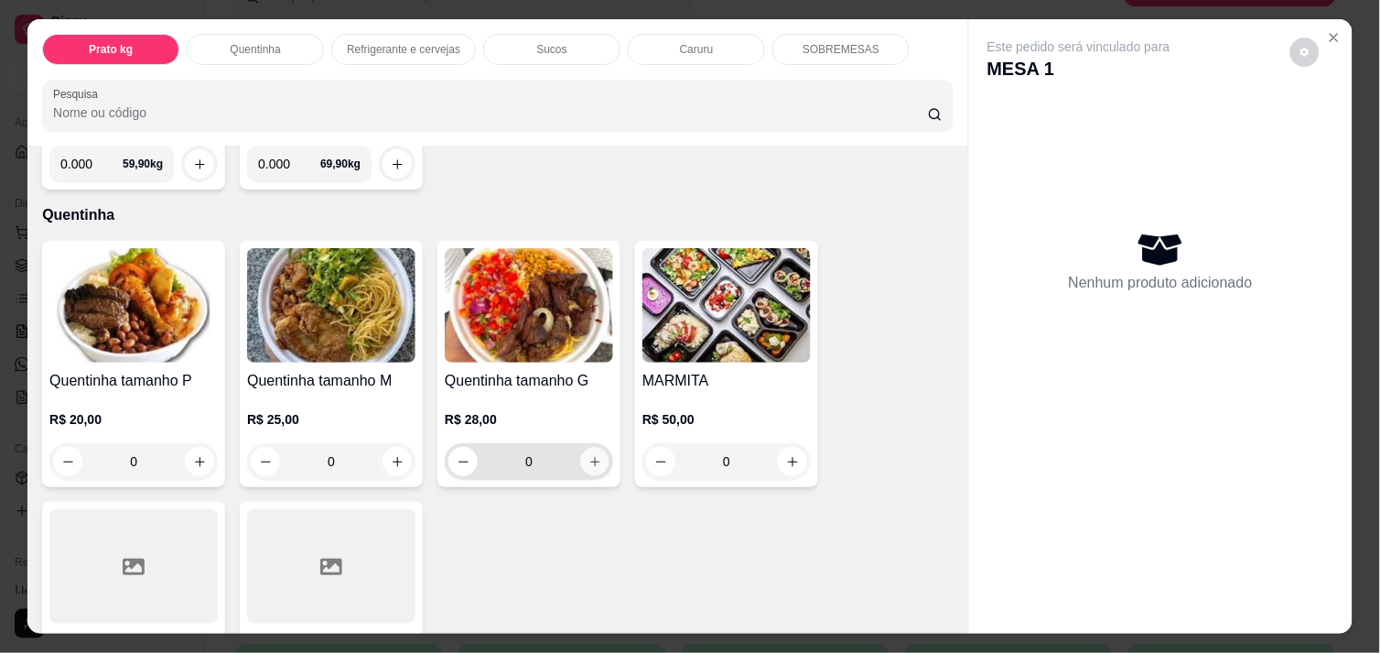
click at [591, 455] on icon "increase-product-quantity" at bounding box center [596, 462] width 14 height 14
type input "1"
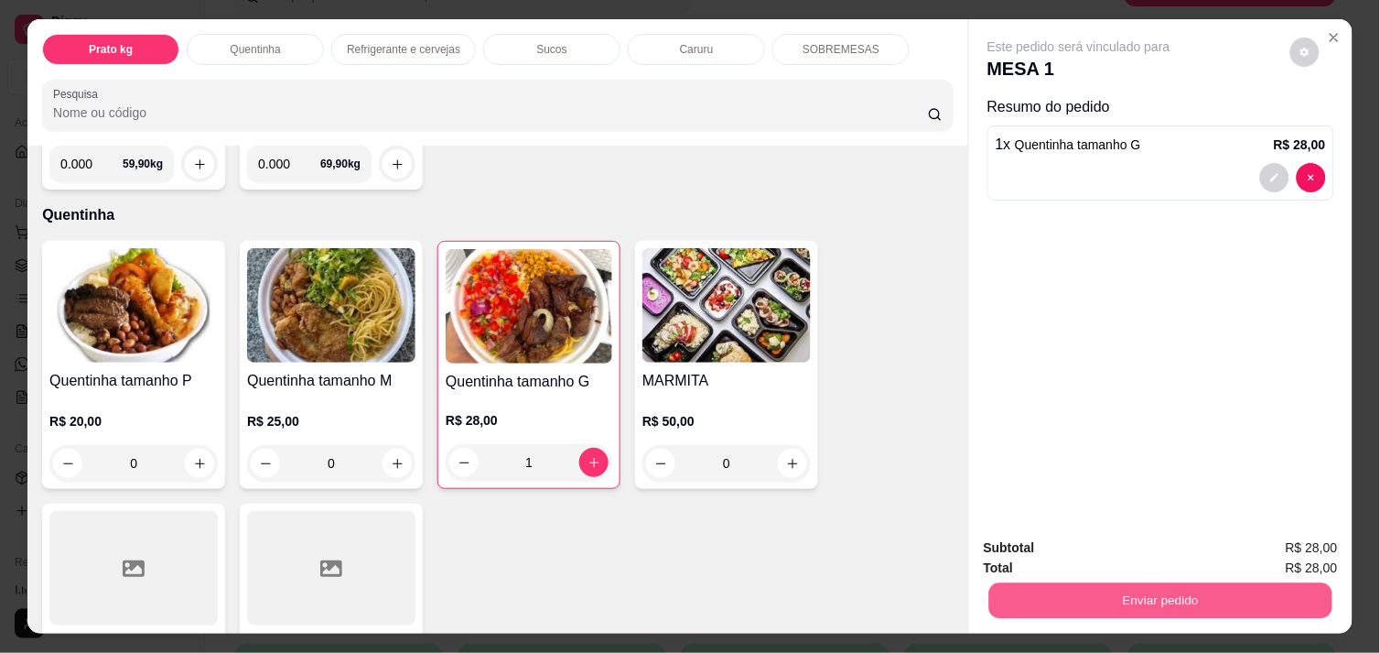
click at [1097, 582] on button "Enviar pedido" at bounding box center [1160, 600] width 343 height 36
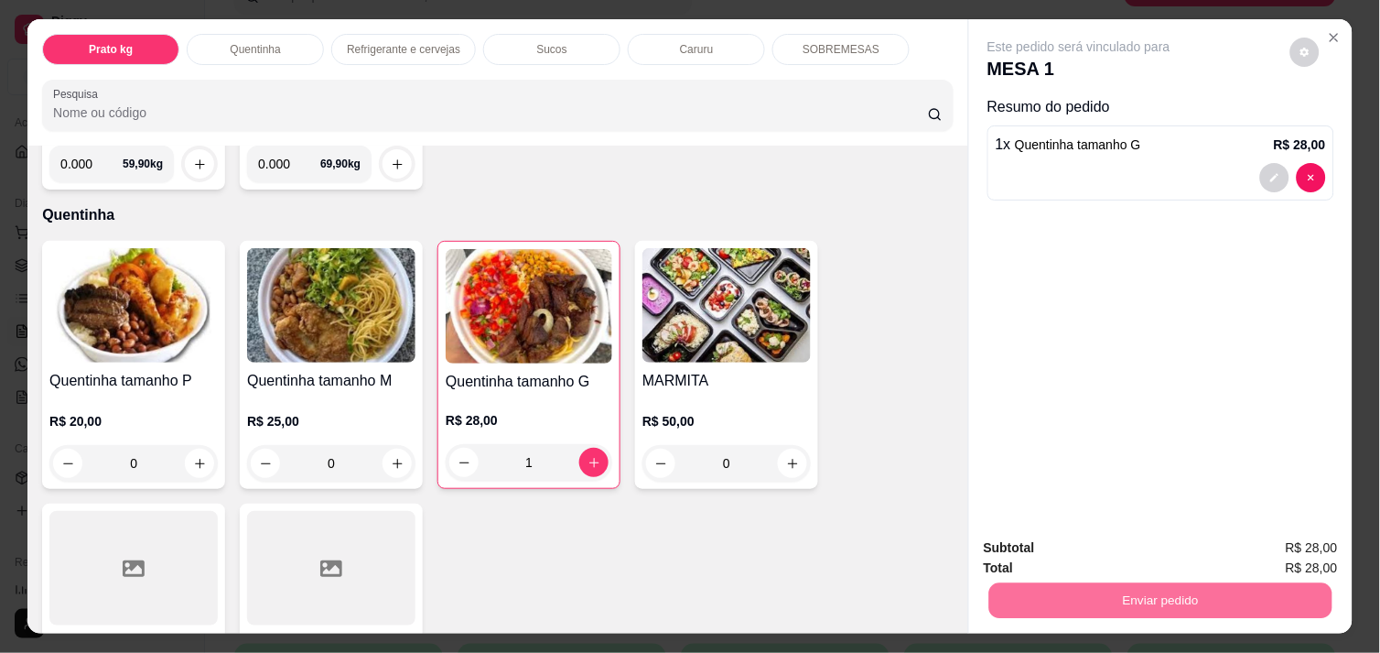
click at [1282, 552] on button "Enviar pedido" at bounding box center [1290, 548] width 101 height 34
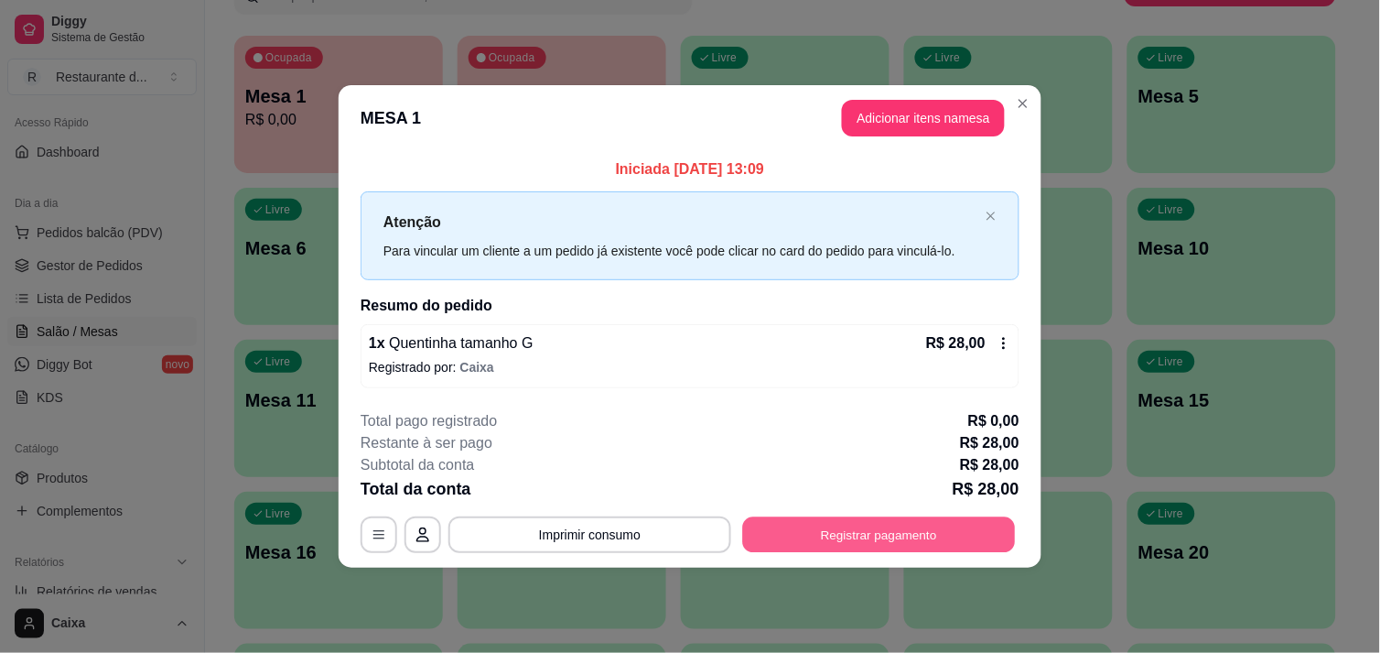
click at [963, 541] on button "Registrar pagamento" at bounding box center [879, 535] width 273 height 36
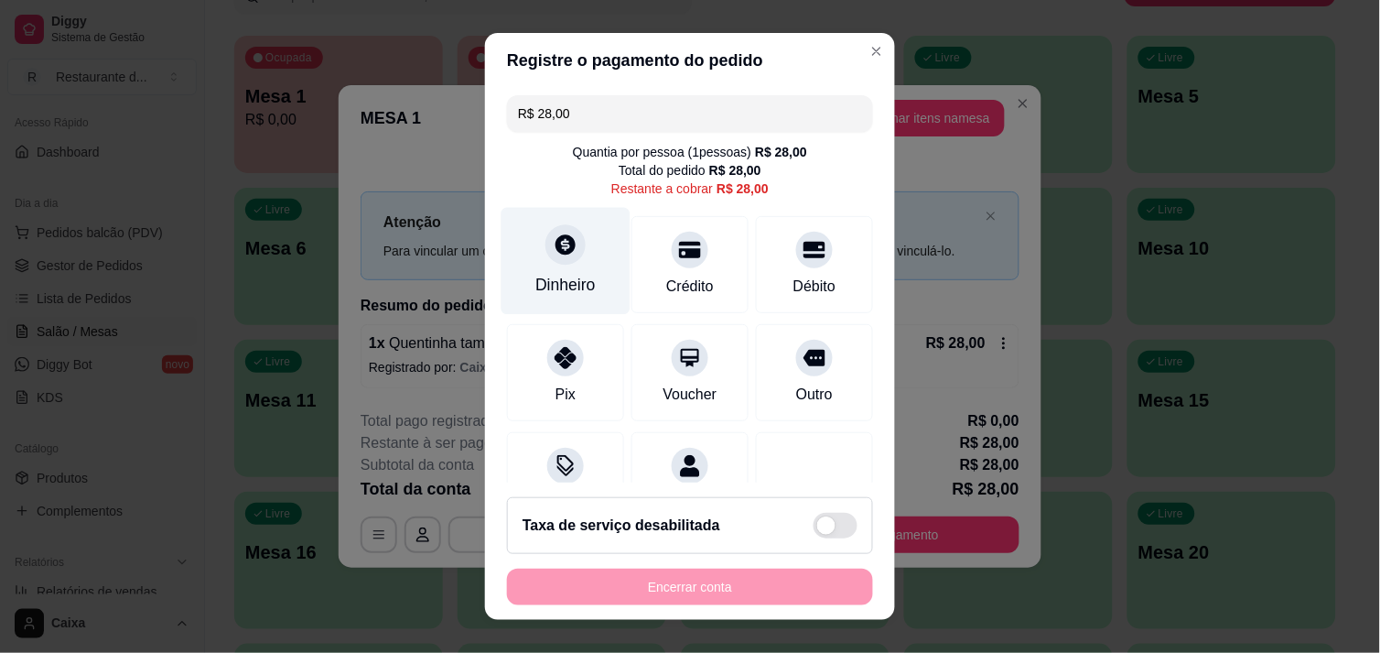
click at [566, 248] on div at bounding box center [566, 244] width 40 height 40
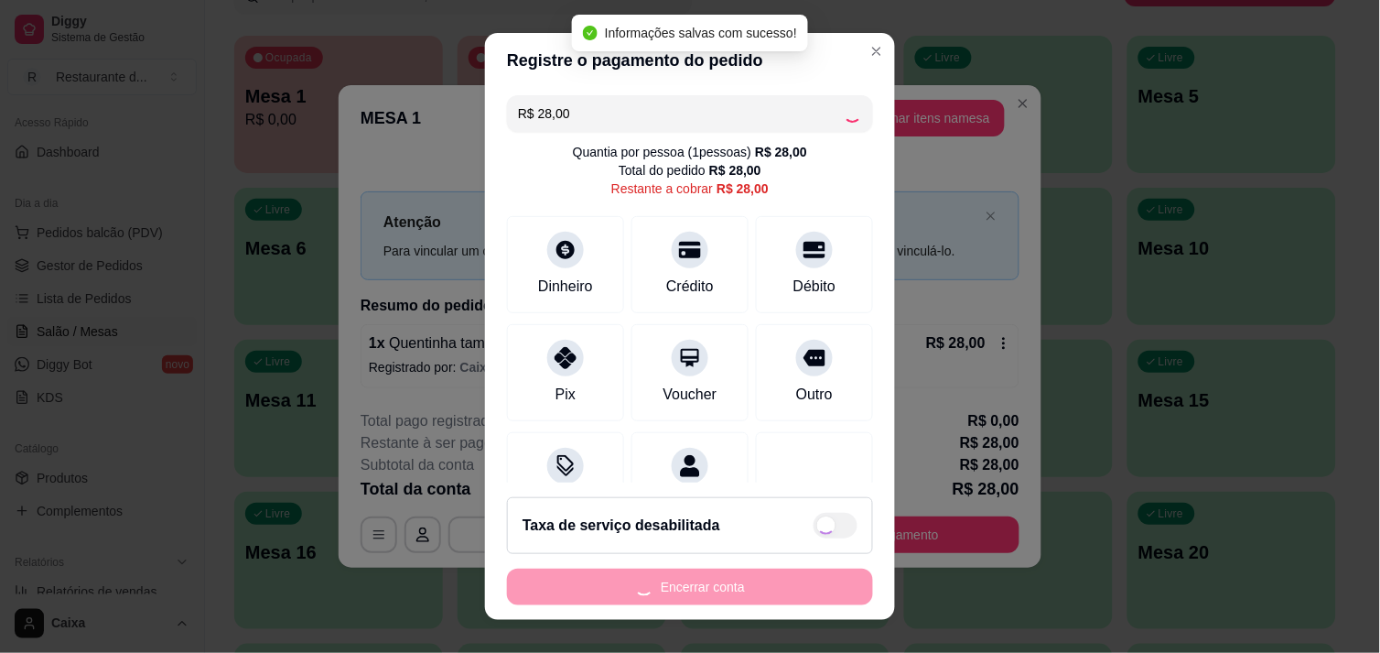
type input "R$ 0,00"
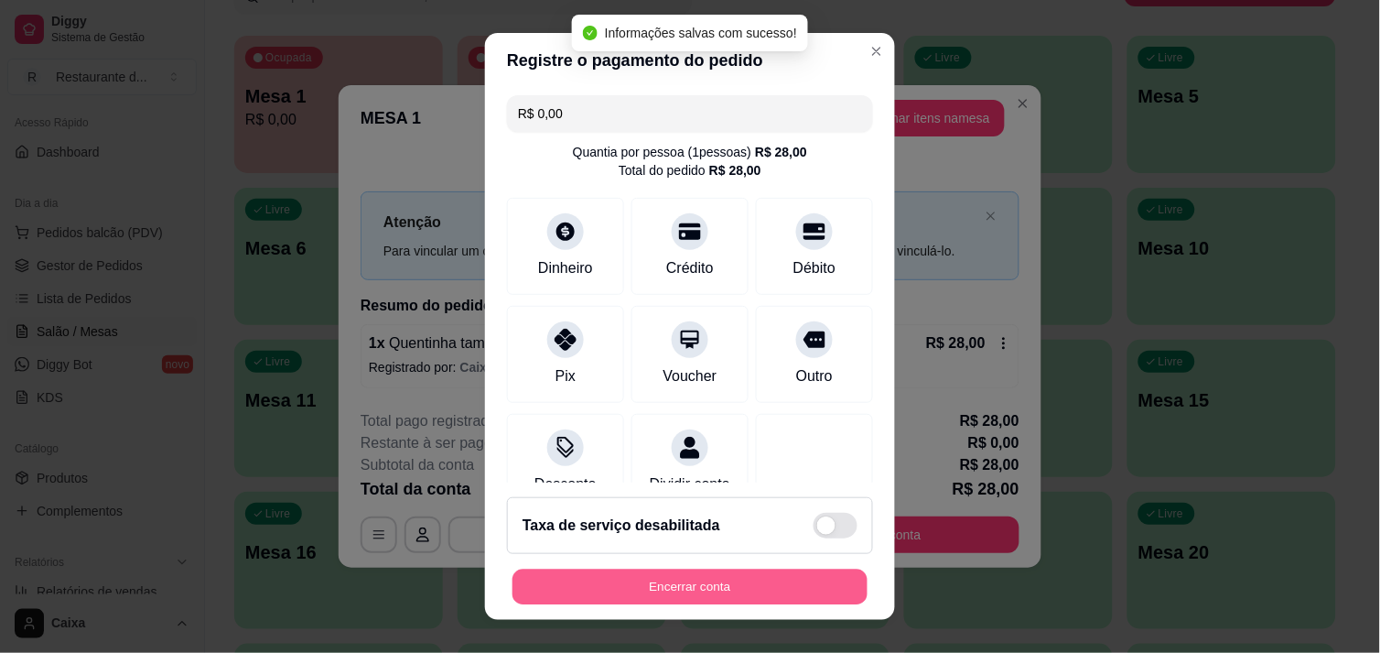
click at [763, 573] on button "Encerrar conta" at bounding box center [690, 587] width 355 height 36
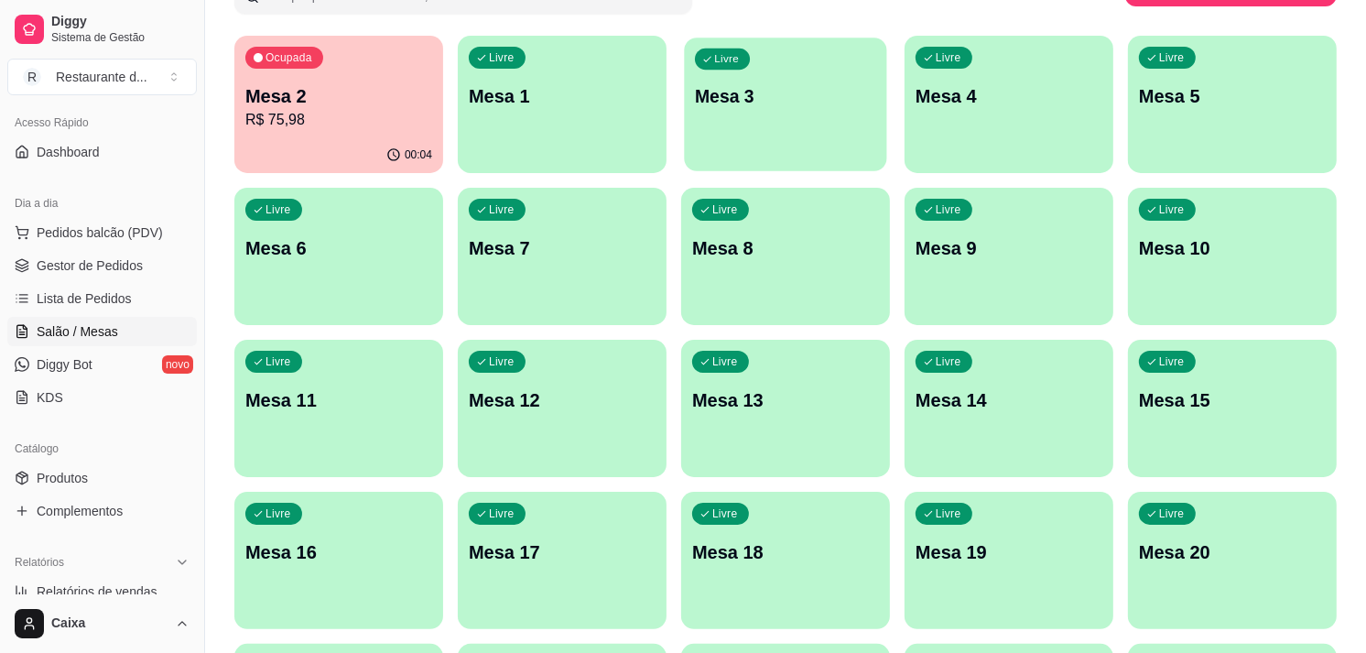
click at [760, 128] on div "Livre Mesa 3" at bounding box center [785, 94] width 202 height 112
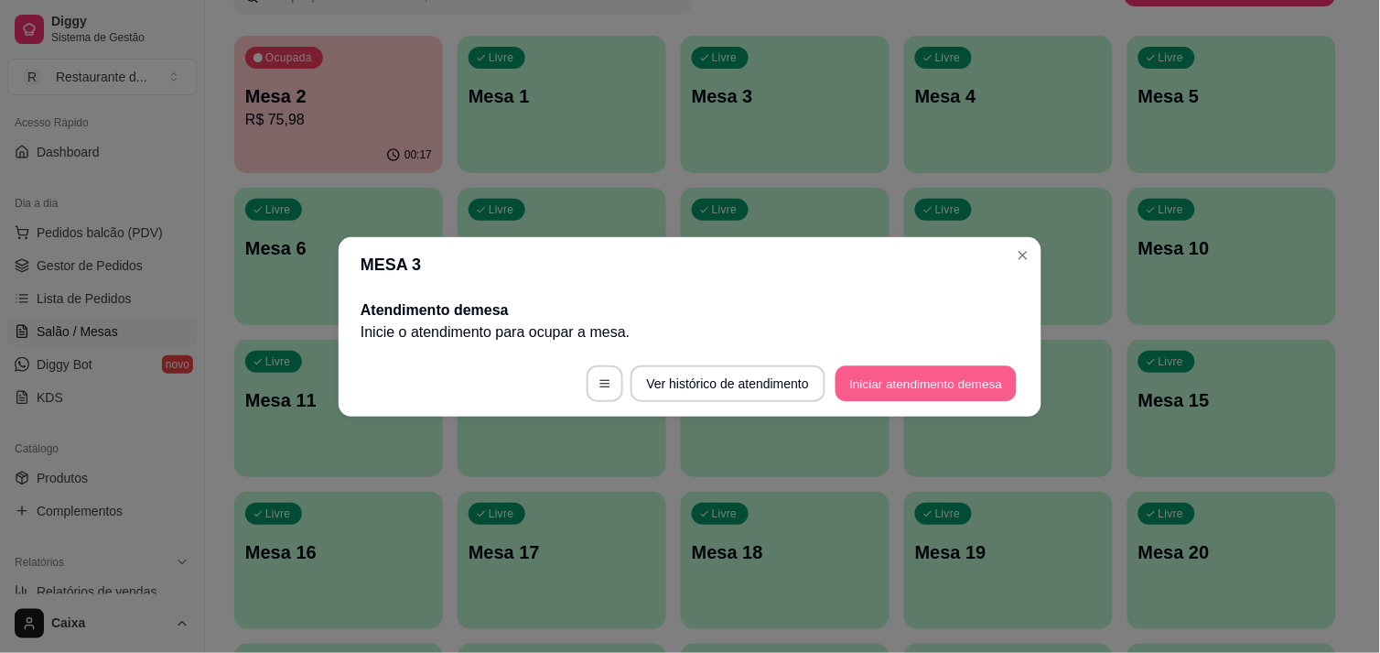
click at [883, 369] on button "Iniciar atendimento de mesa" at bounding box center [926, 383] width 181 height 36
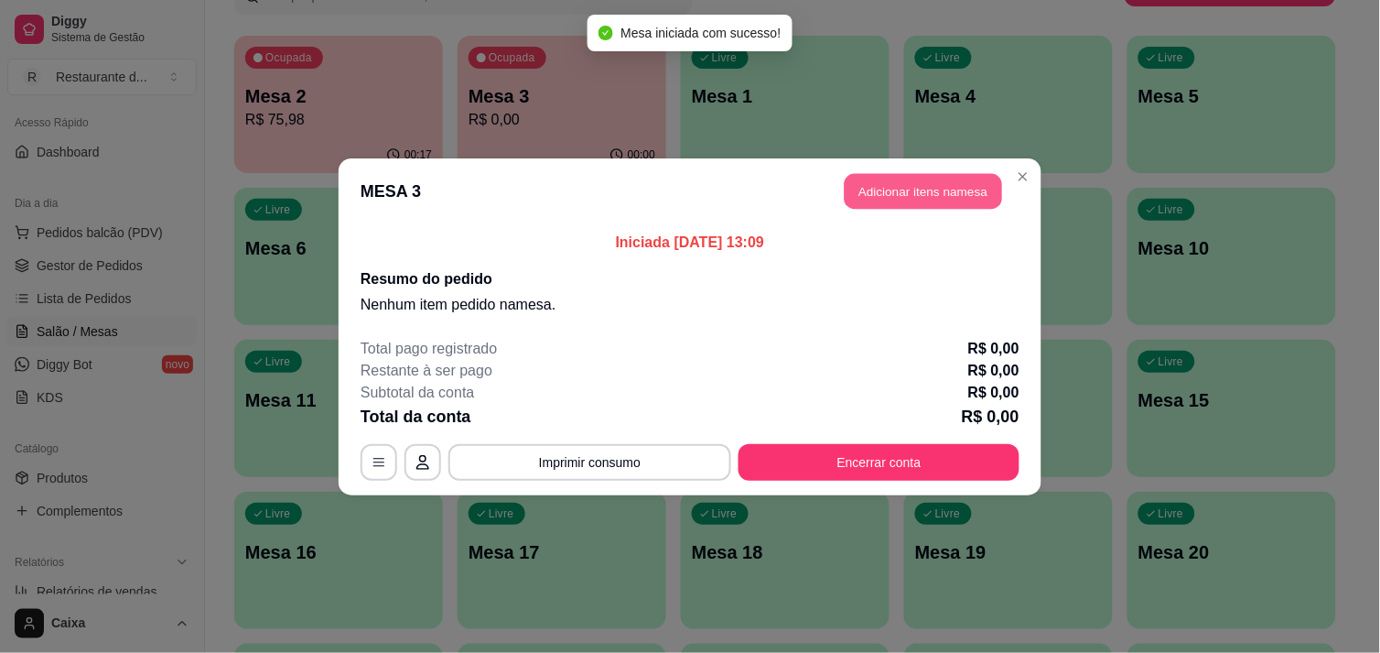
click at [921, 189] on button "Adicionar itens na mesa" at bounding box center [923, 191] width 157 height 36
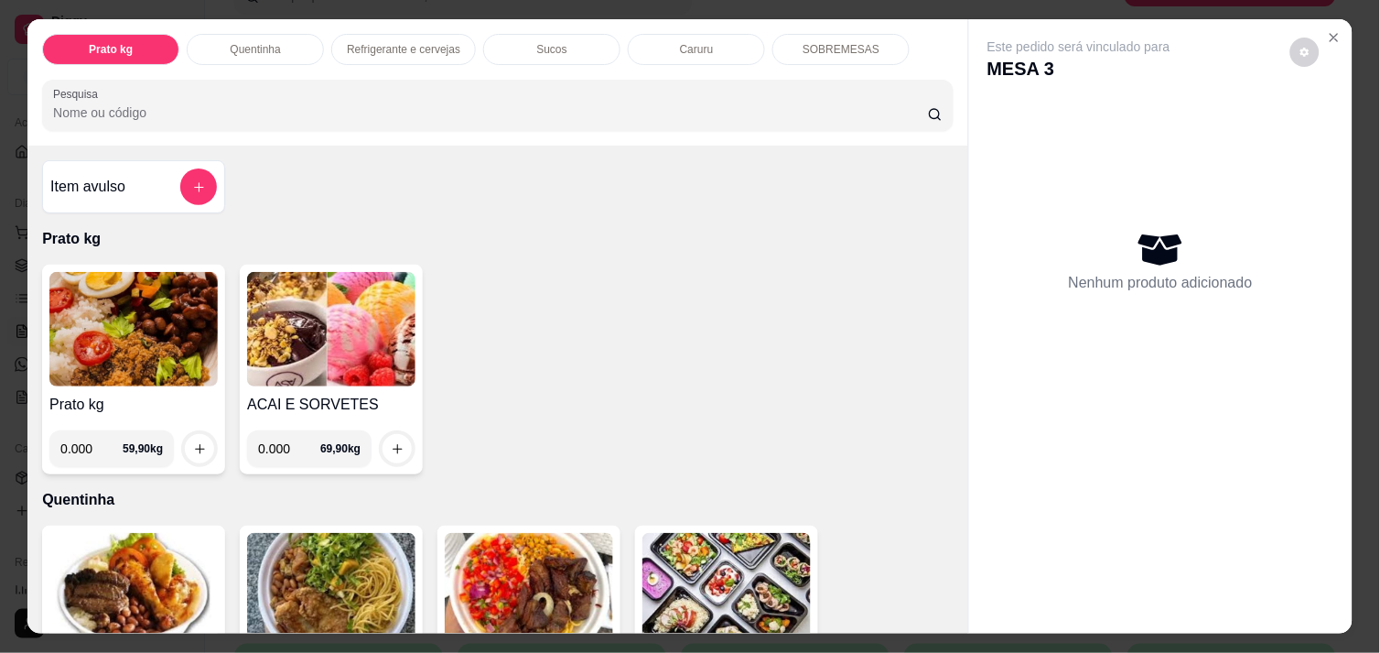
click at [94, 440] on input "0.000" at bounding box center [91, 448] width 62 height 37
type input "0.152"
click at [193, 442] on icon "increase-product-quantity" at bounding box center [200, 449] width 14 height 14
click at [293, 446] on input "0.000" at bounding box center [289, 448] width 62 height 37
type input "0.152"
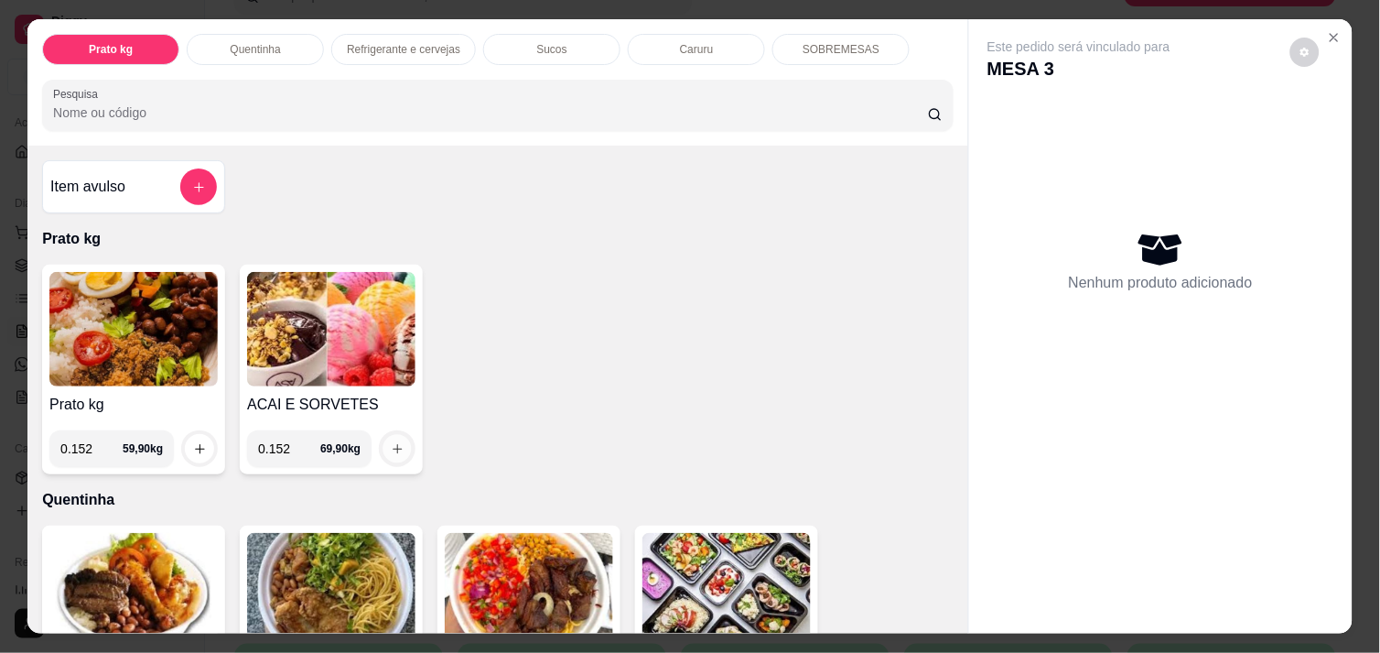
click at [395, 445] on icon "increase-product-quantity" at bounding box center [398, 449] width 14 height 14
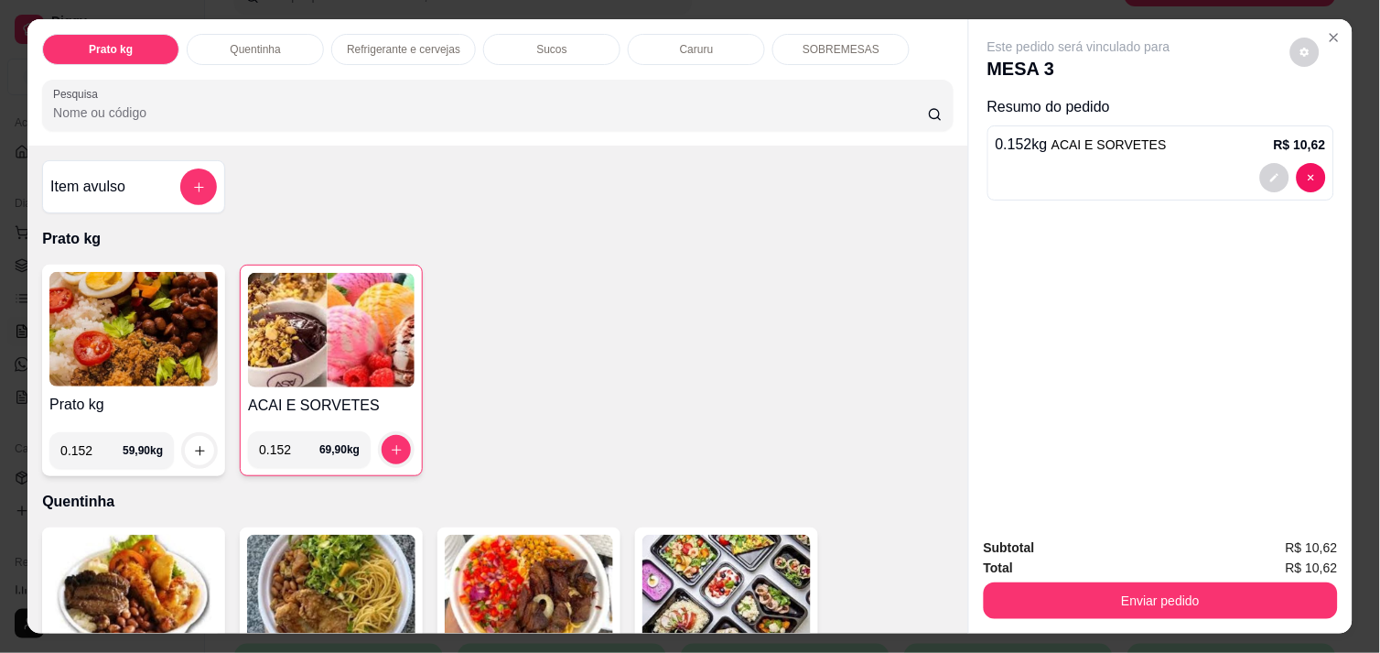
click at [305, 308] on img at bounding box center [331, 330] width 167 height 114
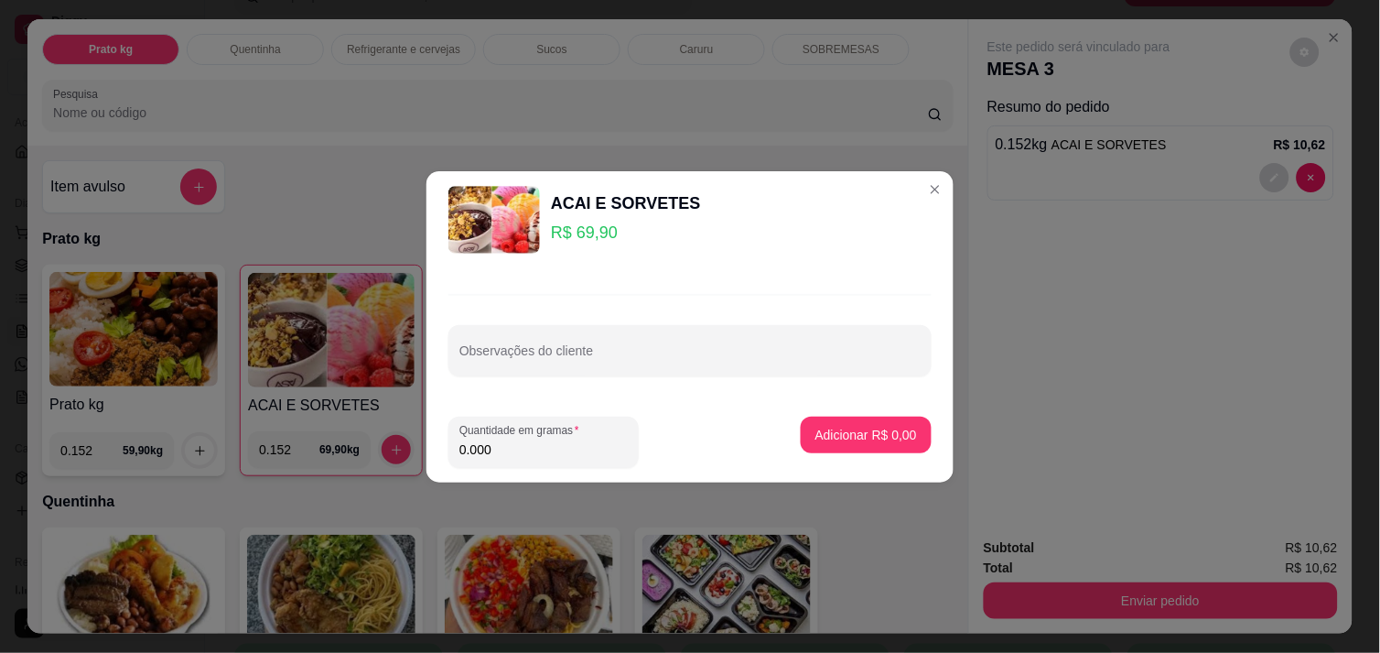
click at [495, 455] on input "0.000" at bounding box center [543, 449] width 168 height 18
type input "0.328"
click at [843, 448] on button "Adicionar R$ 22,93" at bounding box center [862, 434] width 135 height 36
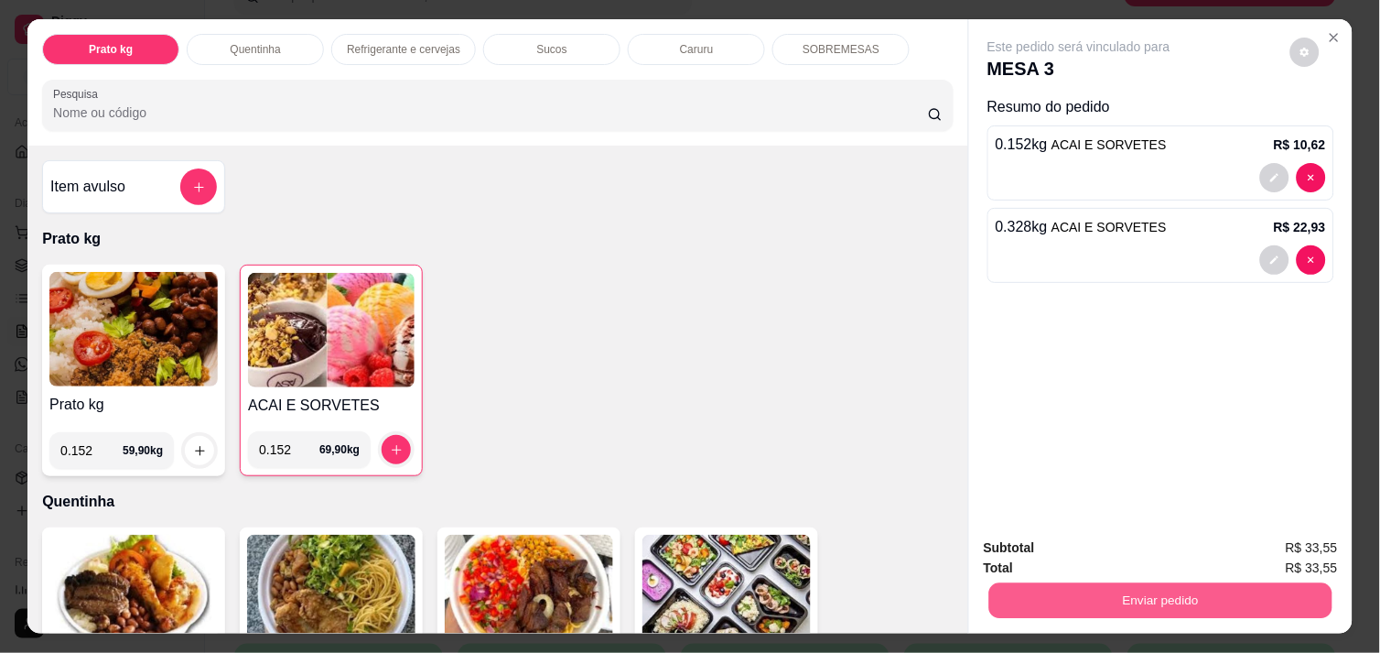
click at [1218, 593] on button "Enviar pedido" at bounding box center [1160, 600] width 343 height 36
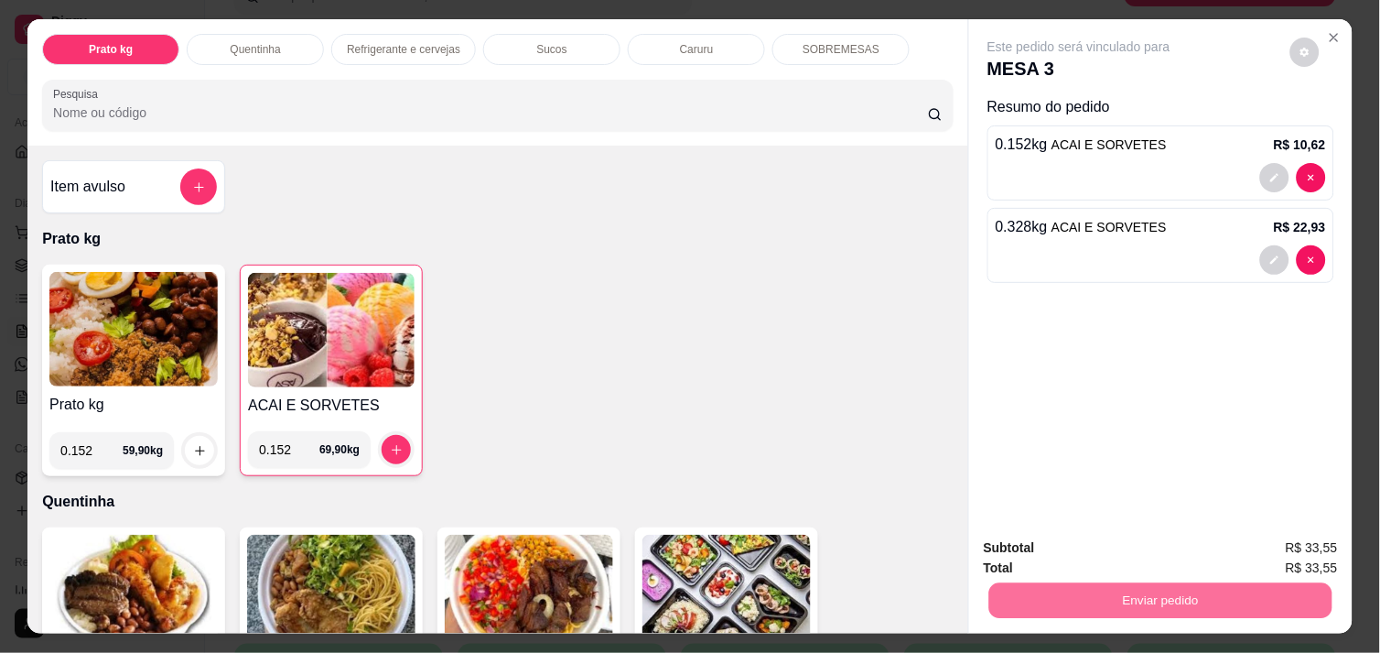
click at [1280, 552] on button "Enviar pedido" at bounding box center [1290, 548] width 101 height 34
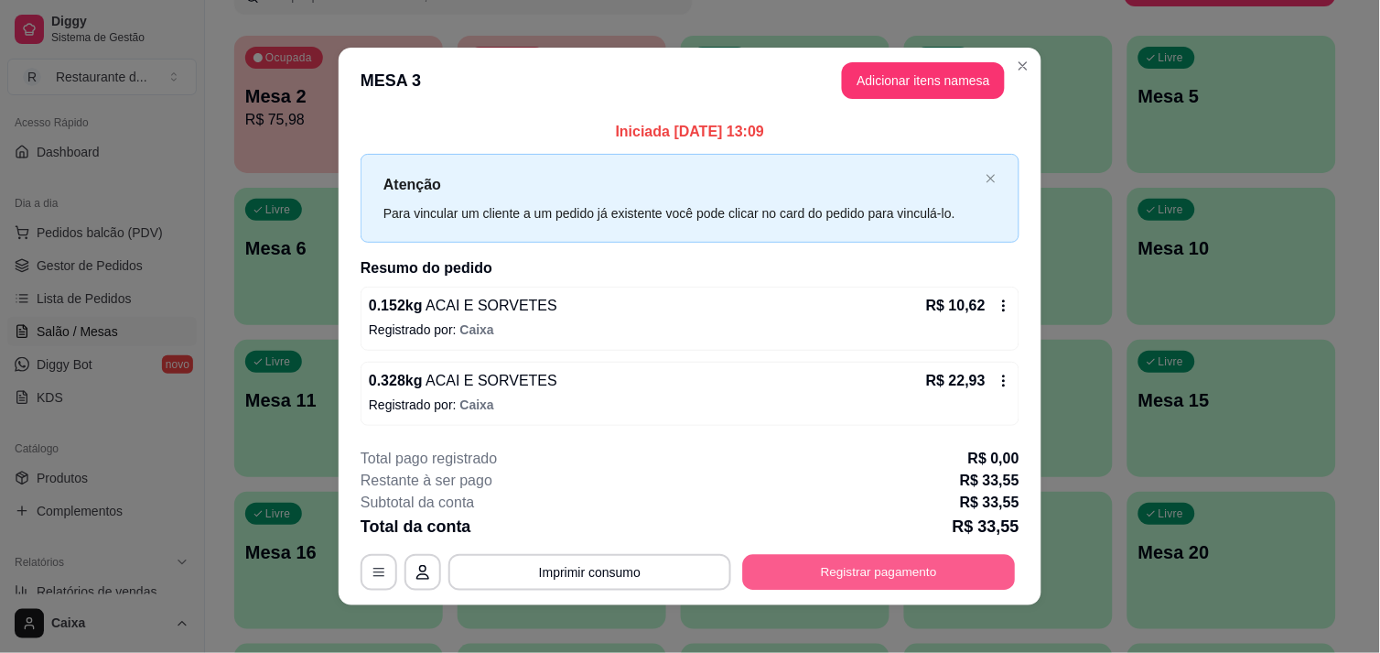
click at [930, 570] on button "Registrar pagamento" at bounding box center [879, 573] width 273 height 36
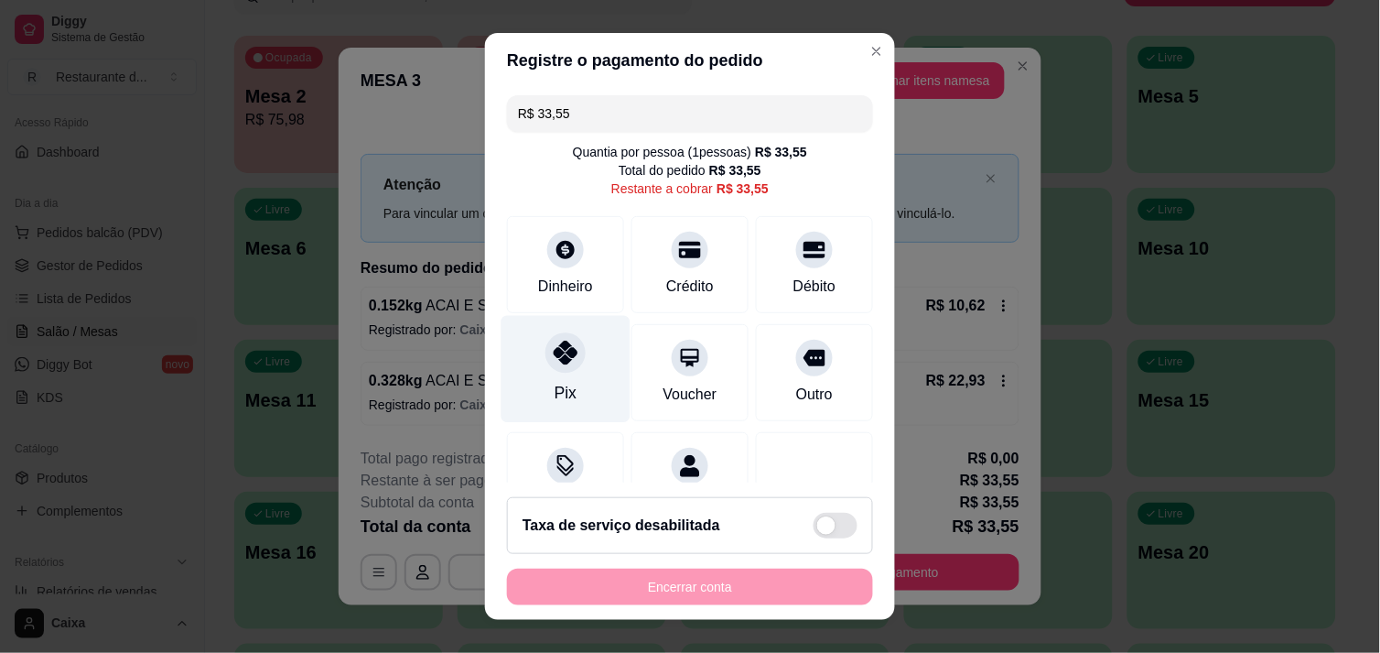
click at [554, 360] on icon at bounding box center [566, 352] width 24 height 24
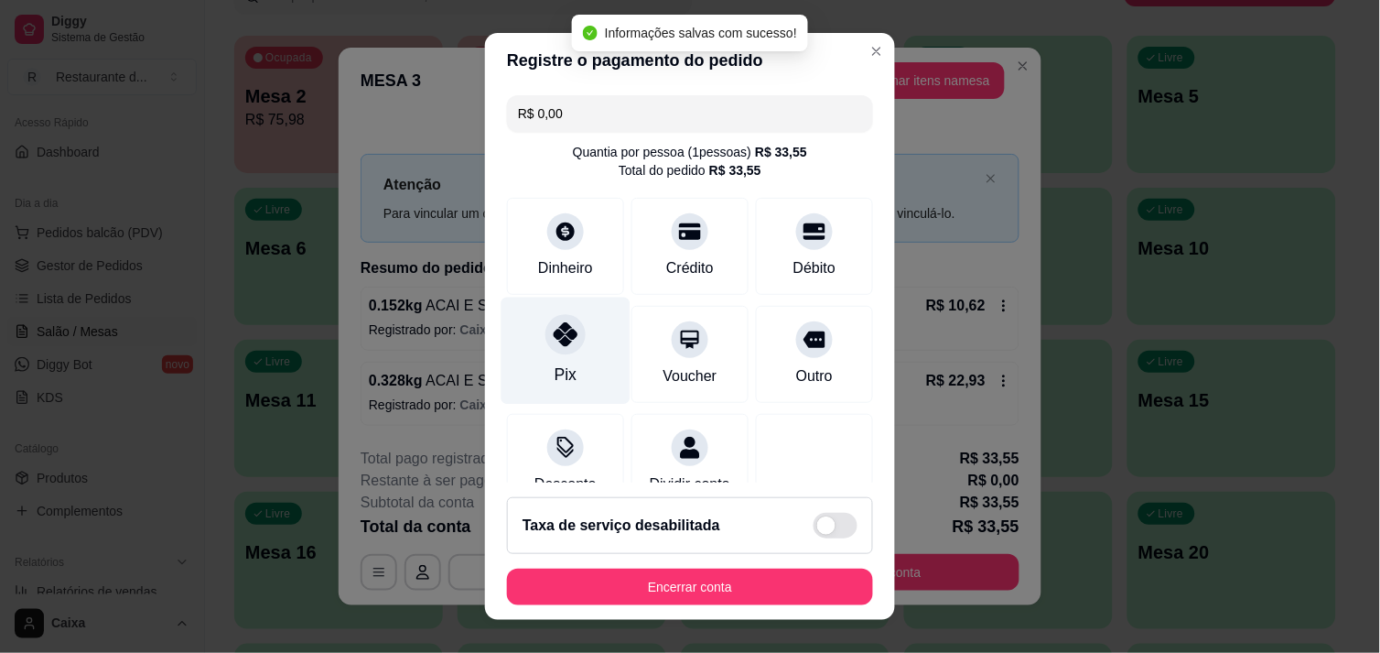
type input "R$ 0,00"
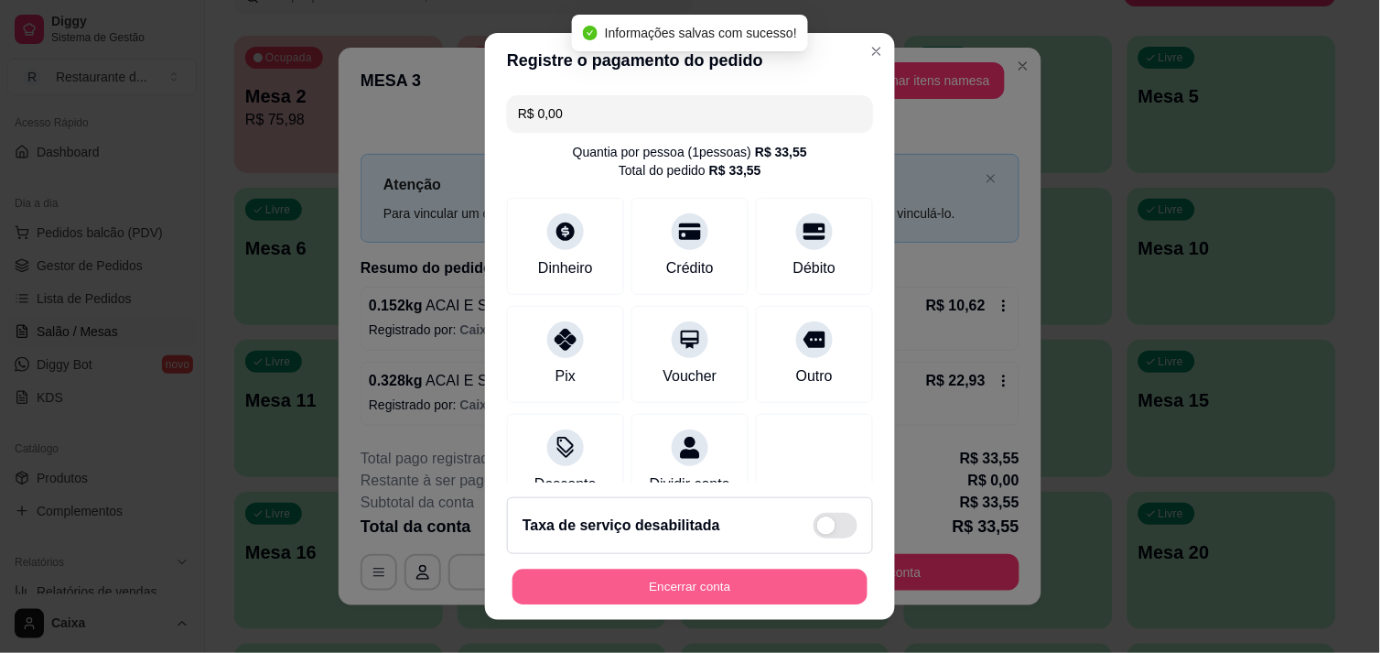
click at [677, 578] on button "Encerrar conta" at bounding box center [690, 587] width 355 height 36
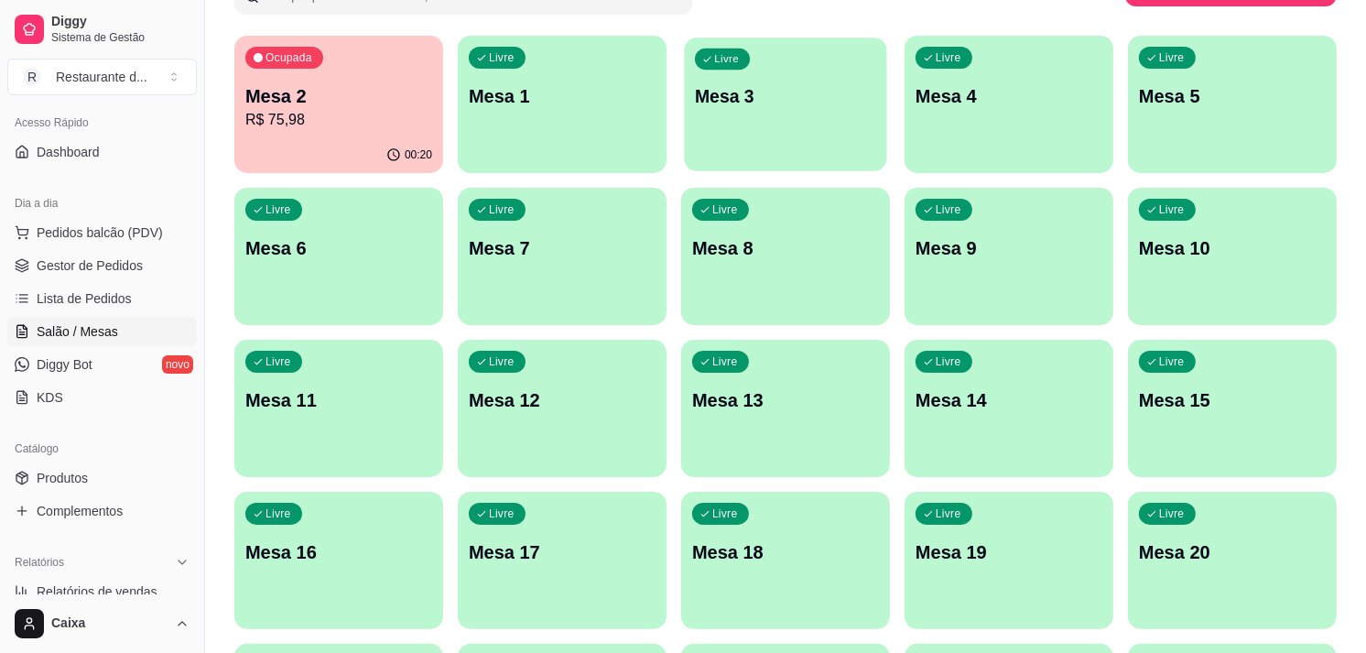
click at [781, 130] on div "Livre Mesa 3" at bounding box center [785, 94] width 202 height 112
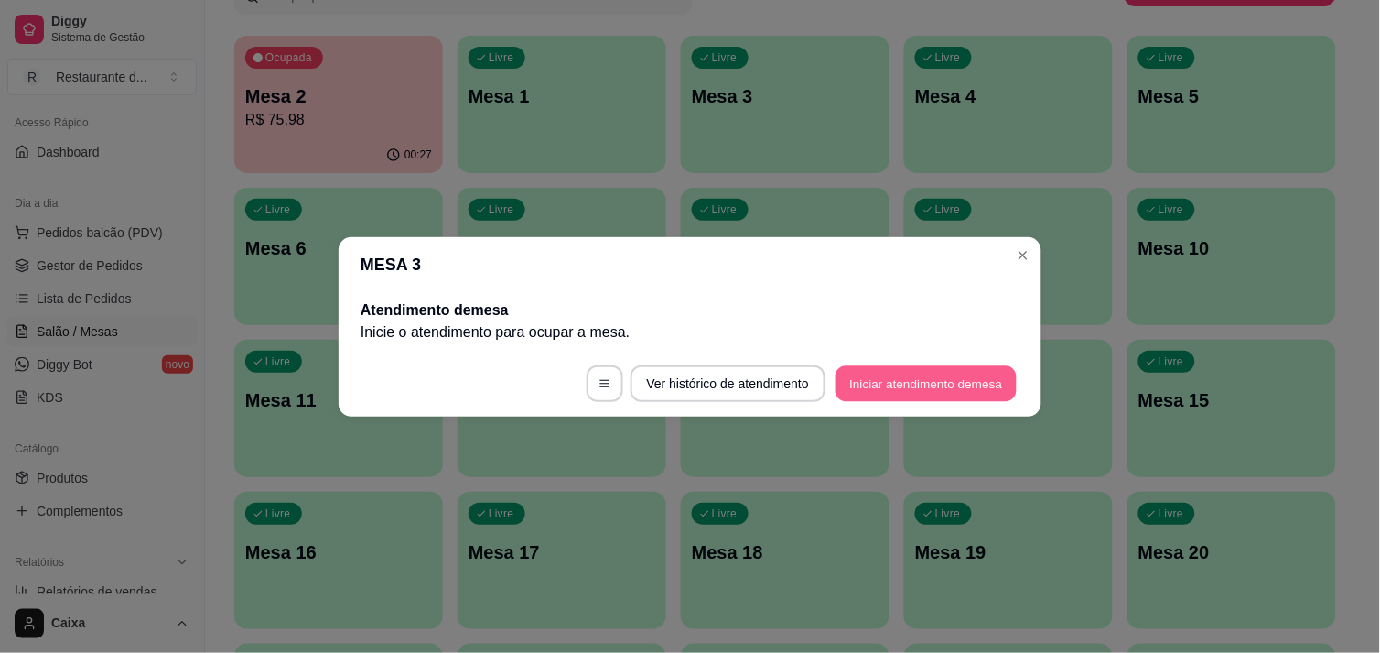
click at [908, 378] on button "Iniciar atendimento de mesa" at bounding box center [926, 383] width 181 height 36
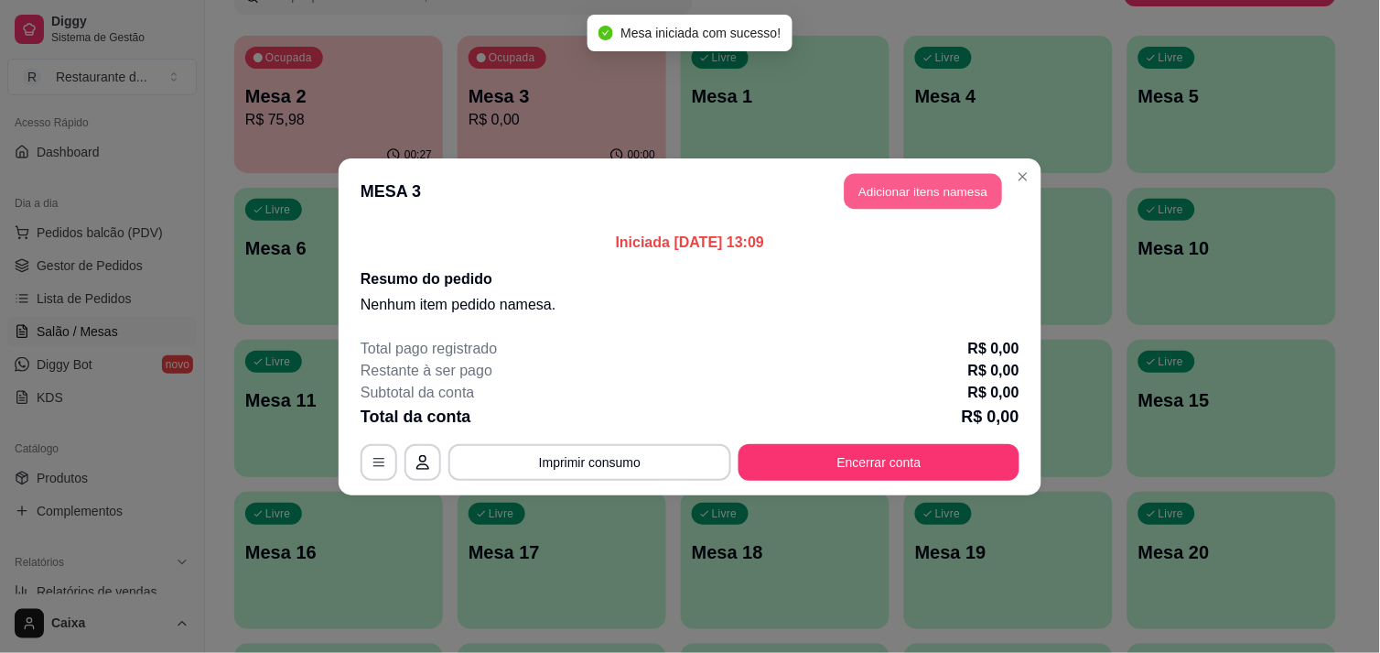
click at [932, 196] on button "Adicionar itens na mesa" at bounding box center [923, 191] width 157 height 36
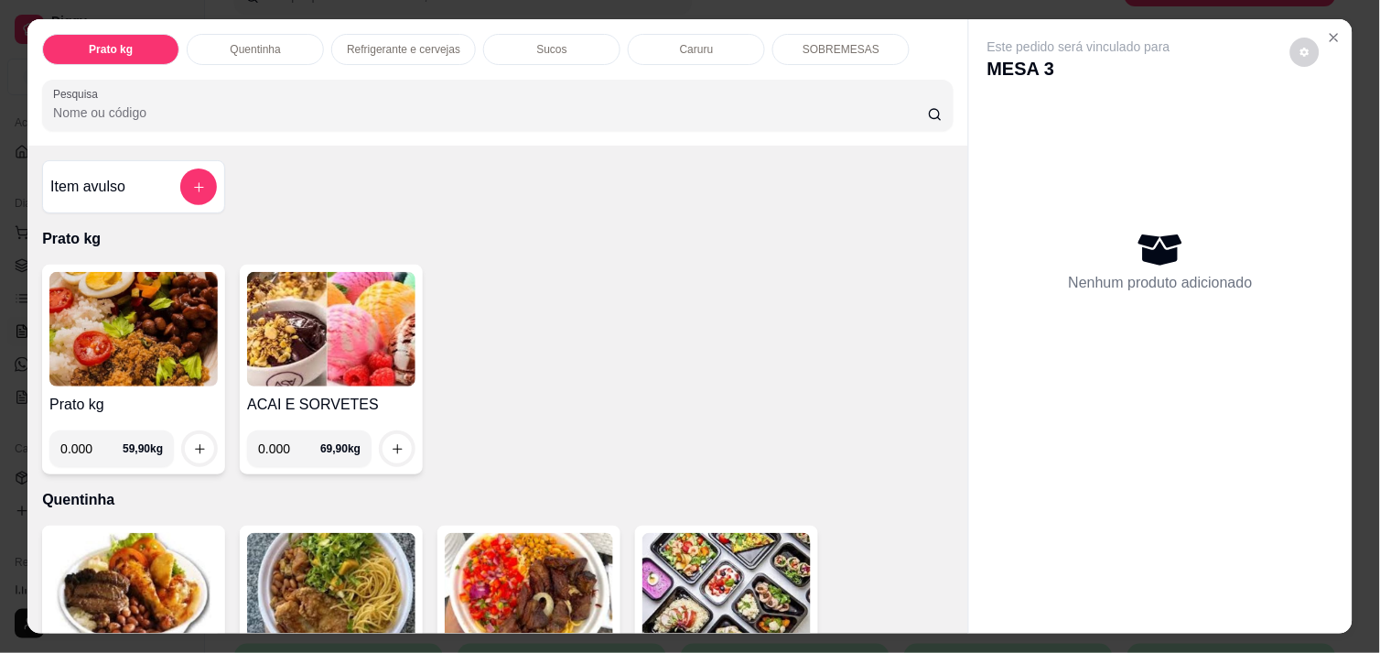
click at [94, 445] on input "0.000" at bounding box center [91, 448] width 62 height 37
type input "0.308"
click at [197, 442] on icon "increase-product-quantity" at bounding box center [200, 449] width 14 height 14
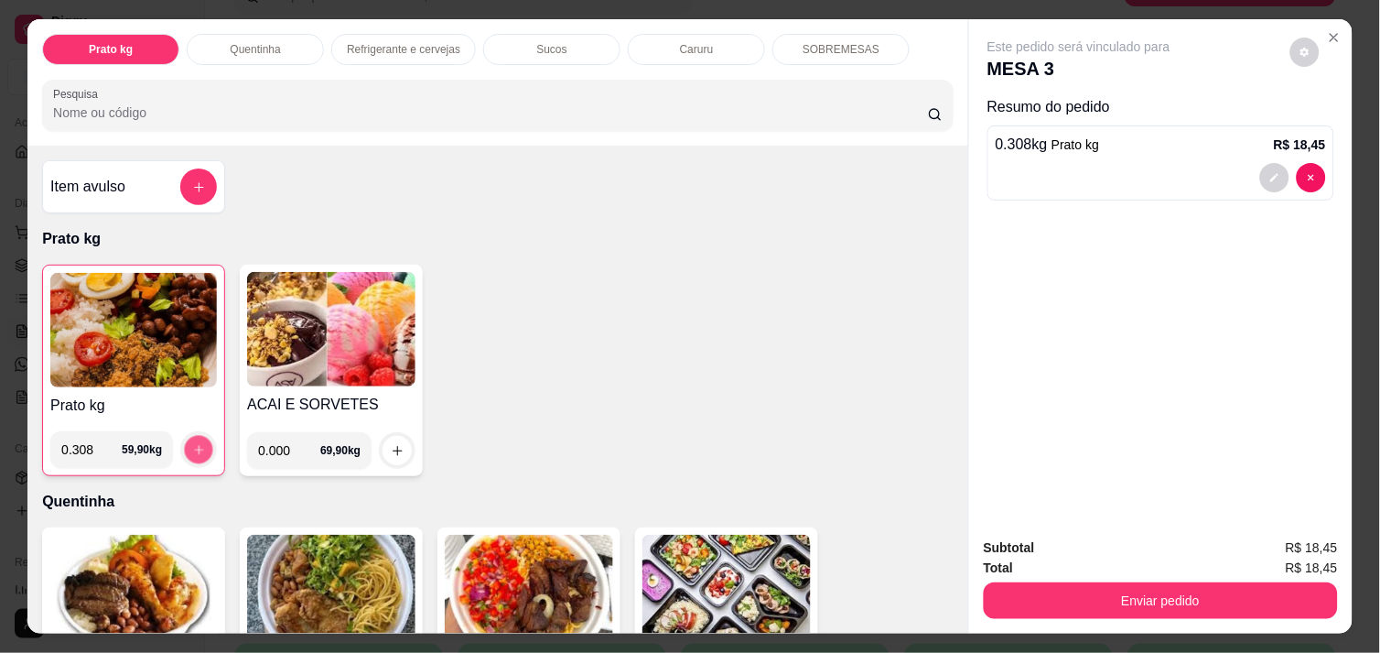
click at [197, 442] on button "increase-product-quantity" at bounding box center [199, 450] width 28 height 28
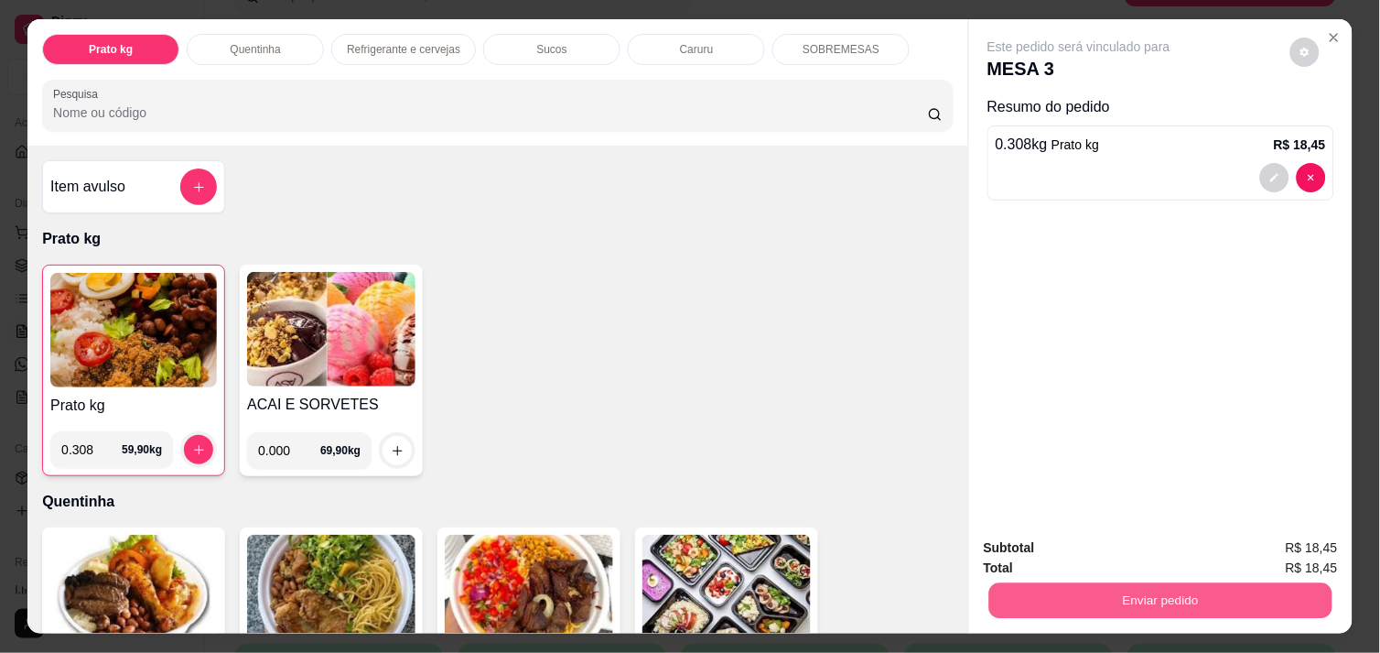
click at [1093, 590] on button "Enviar pedido" at bounding box center [1160, 600] width 343 height 36
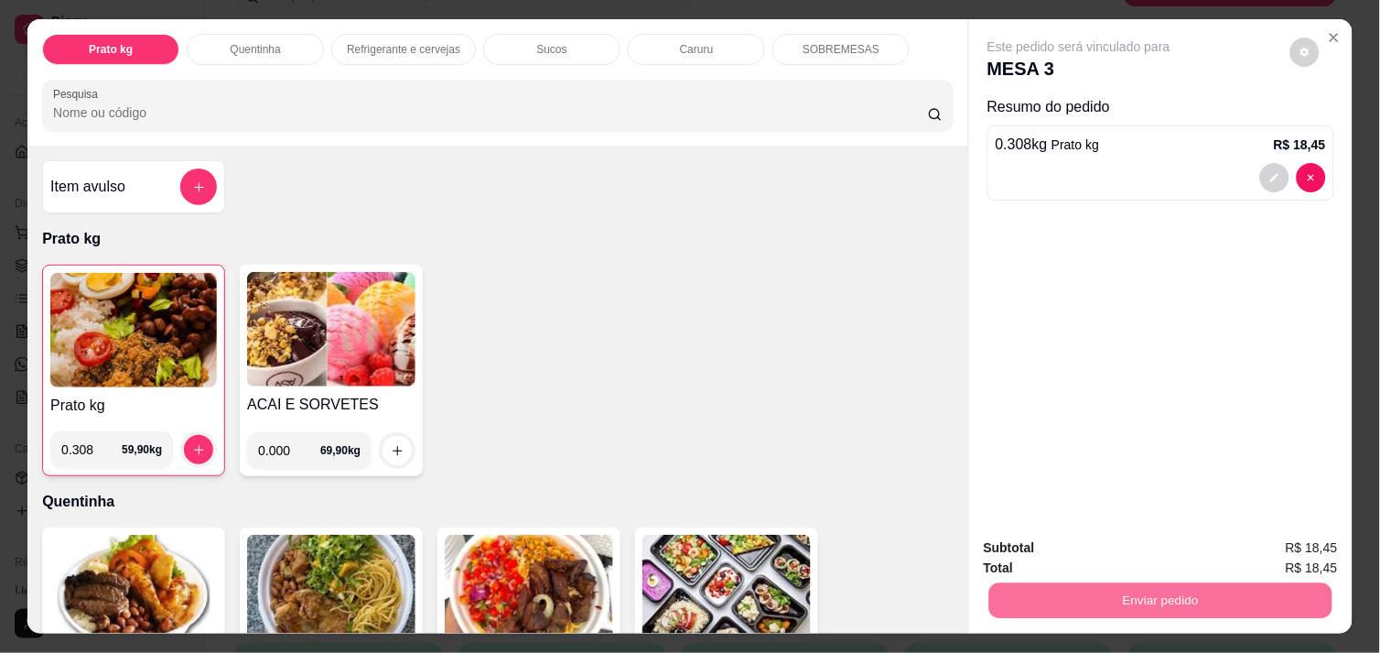
click at [1302, 544] on button "Enviar pedido" at bounding box center [1290, 548] width 101 height 34
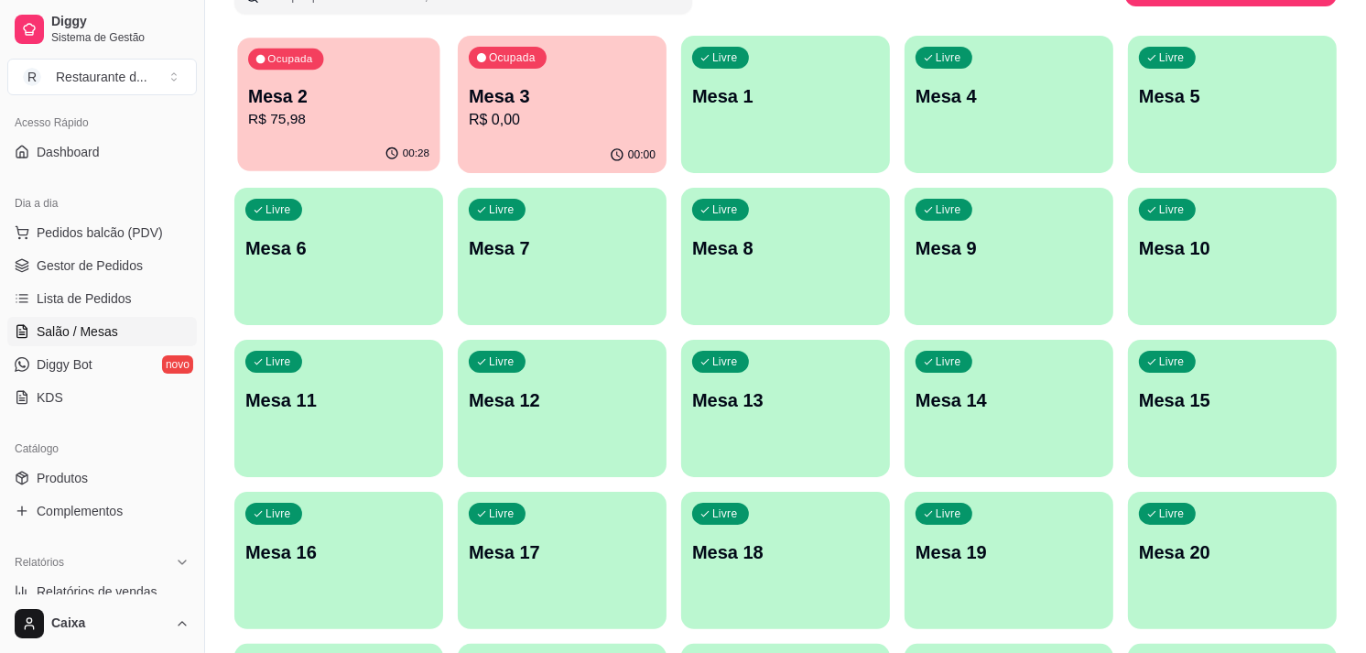
click at [369, 114] on p "R$ 75,98" at bounding box center [338, 119] width 181 height 21
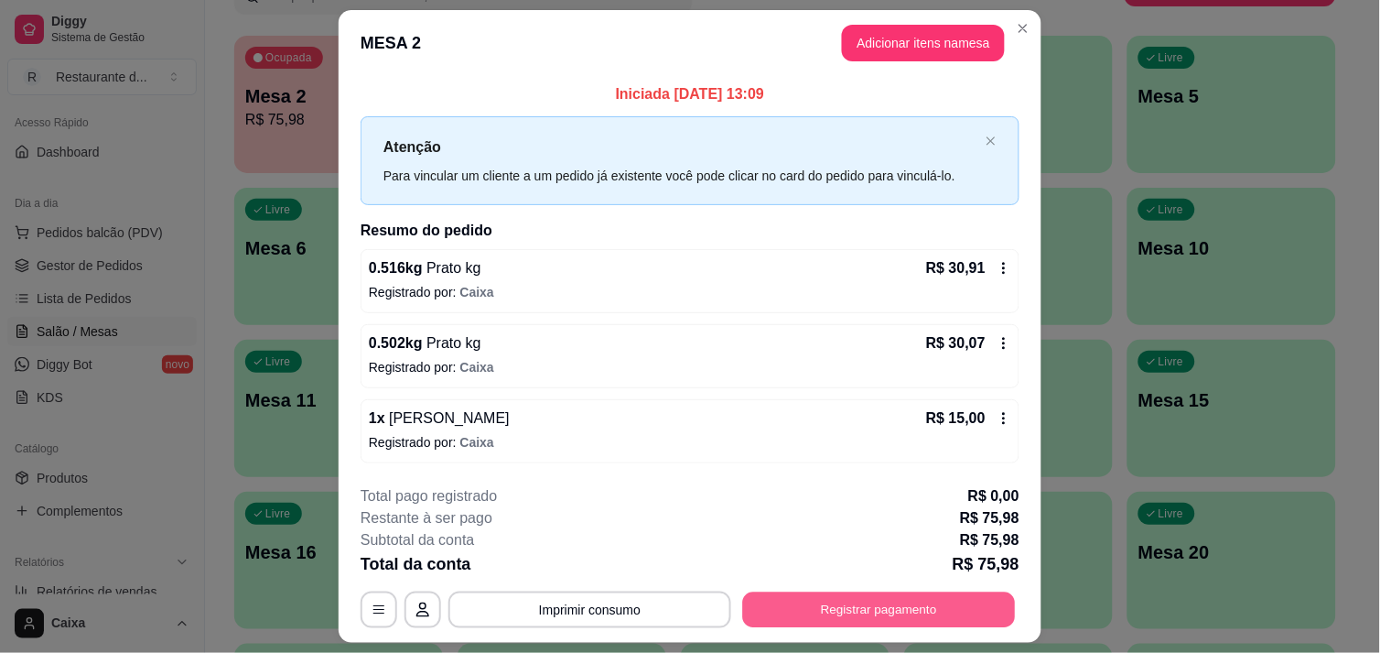
click at [826, 599] on button "Registrar pagamento" at bounding box center [879, 610] width 273 height 36
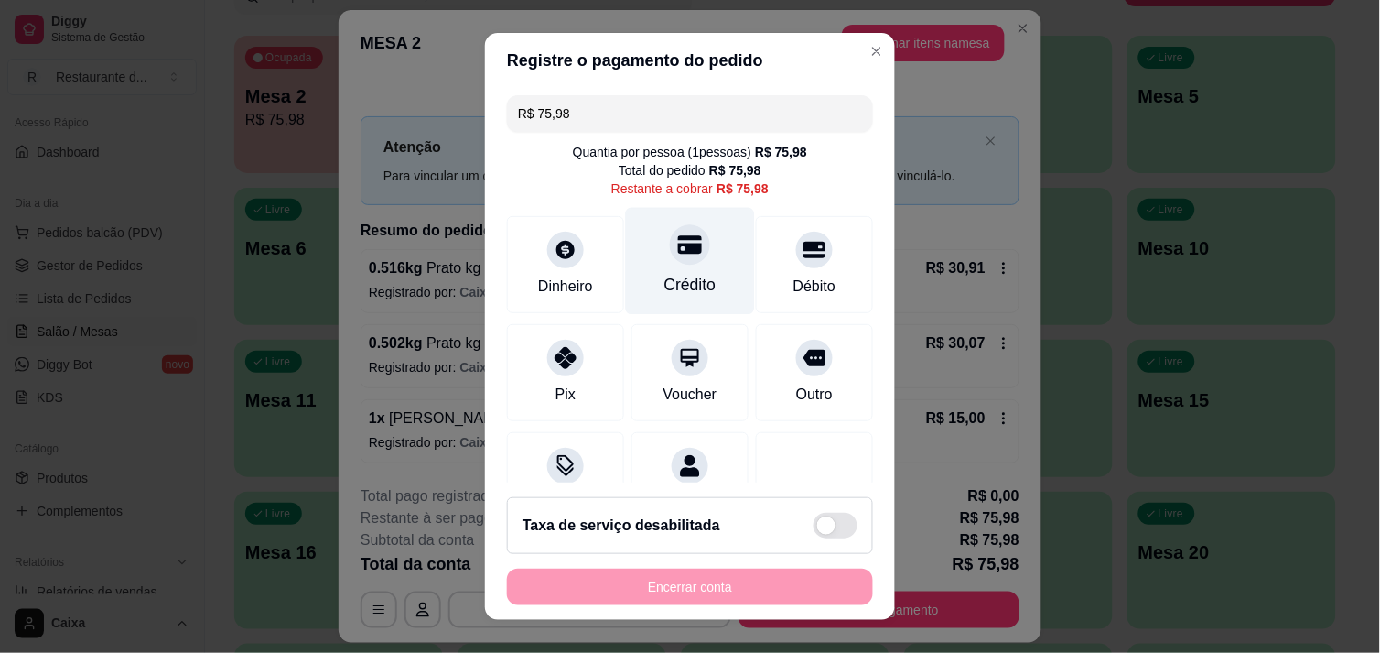
click at [672, 262] on div at bounding box center [690, 244] width 40 height 40
type input "R$ 0,00"
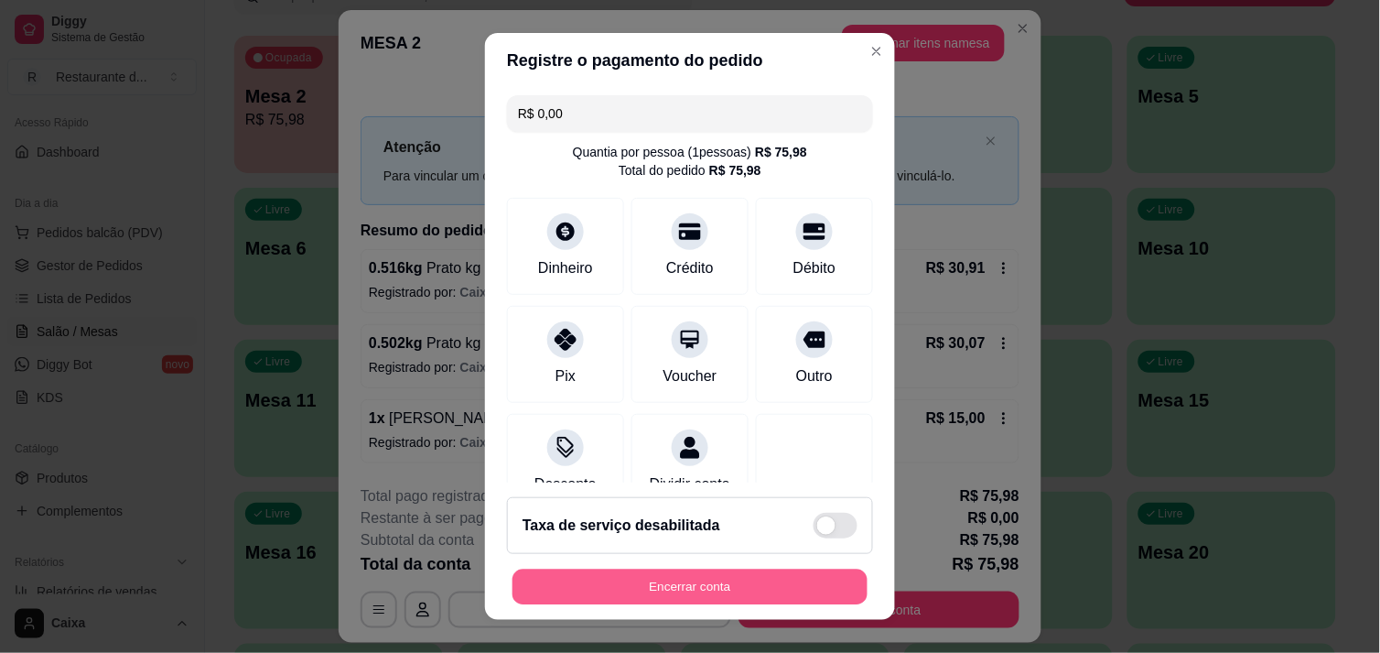
click at [687, 589] on button "Encerrar conta" at bounding box center [690, 587] width 355 height 36
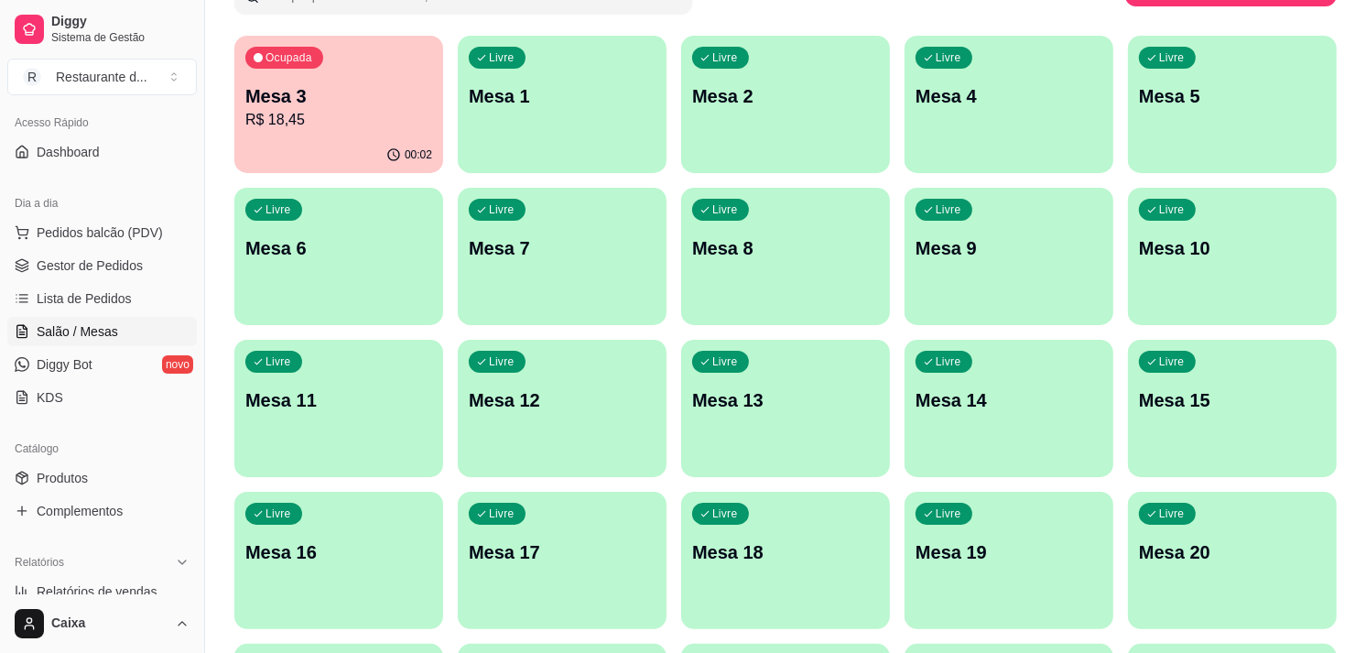
click at [1365, 537] on div "Todos Mesas Comandas Pesquisar Adicionar mesa ou comanda Ocupada Mesa 3 R$ 18,4…" at bounding box center [785, 583] width 1161 height 1351
click at [575, 92] on p "Mesa 1" at bounding box center [561, 96] width 181 height 25
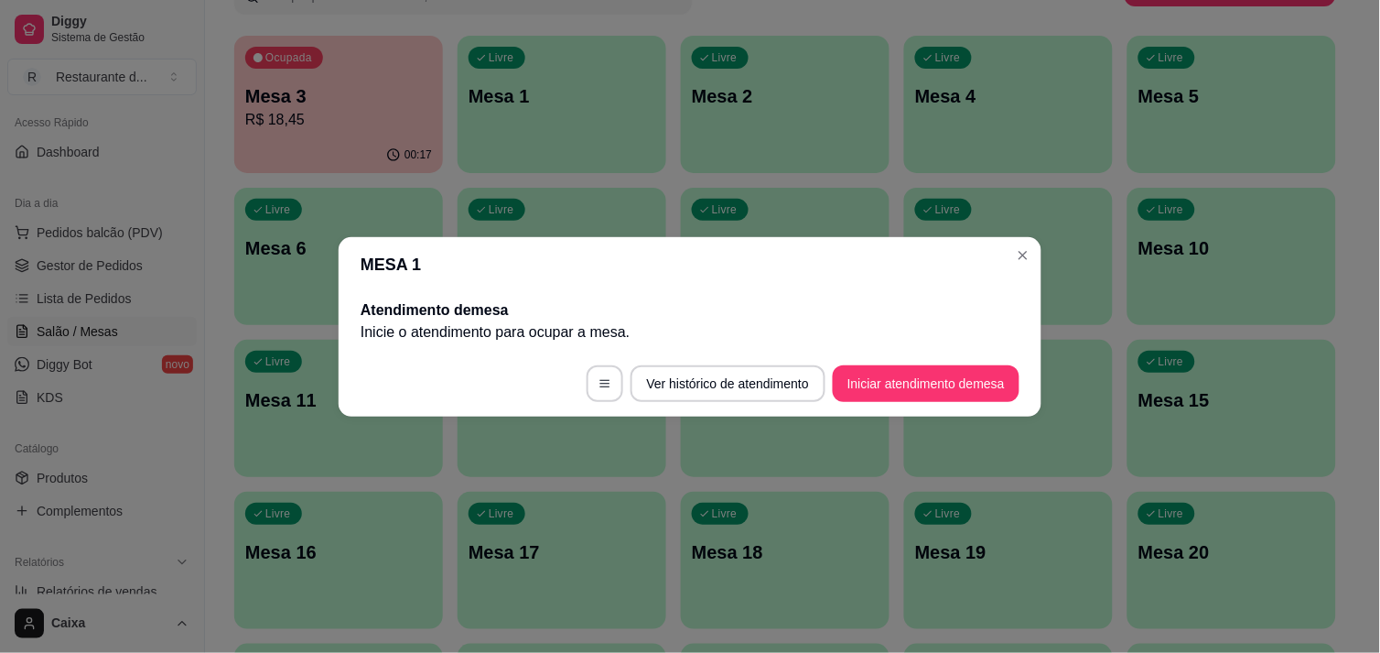
click at [892, 405] on footer "Ver histórico de atendimento Iniciar atendimento de mesa" at bounding box center [690, 384] width 703 height 66
click at [889, 386] on button "Iniciar atendimento de mesa" at bounding box center [926, 383] width 181 height 36
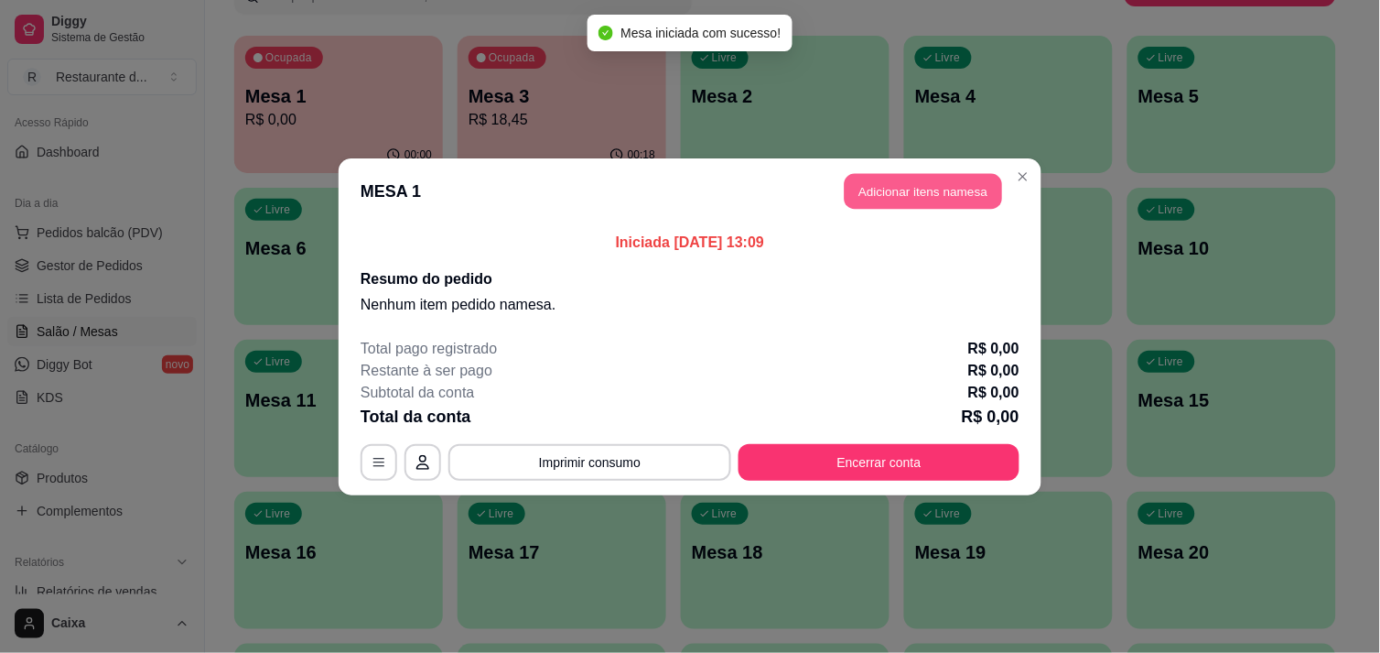
click at [891, 178] on button "Adicionar itens na mesa" at bounding box center [923, 191] width 157 height 36
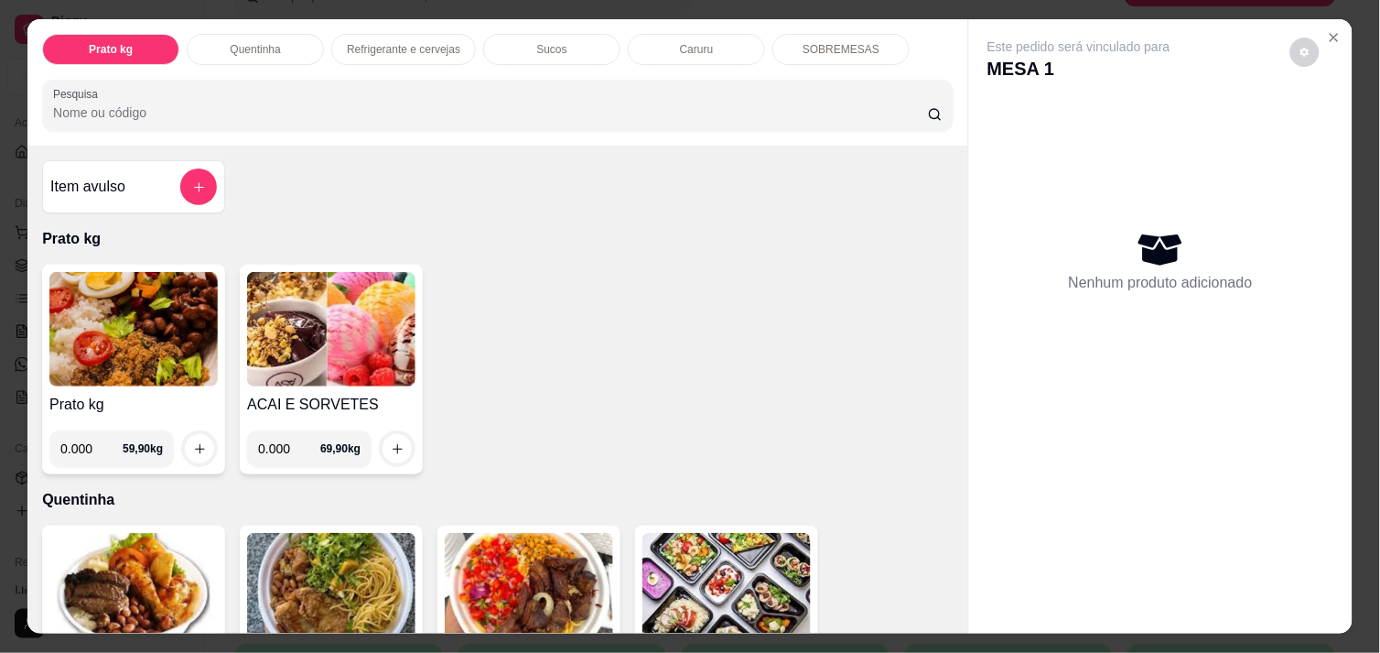
click at [92, 444] on input "0.000" at bounding box center [91, 448] width 62 height 37
type input "0.188"
click at [193, 442] on icon "increase-product-quantity" at bounding box center [200, 449] width 14 height 14
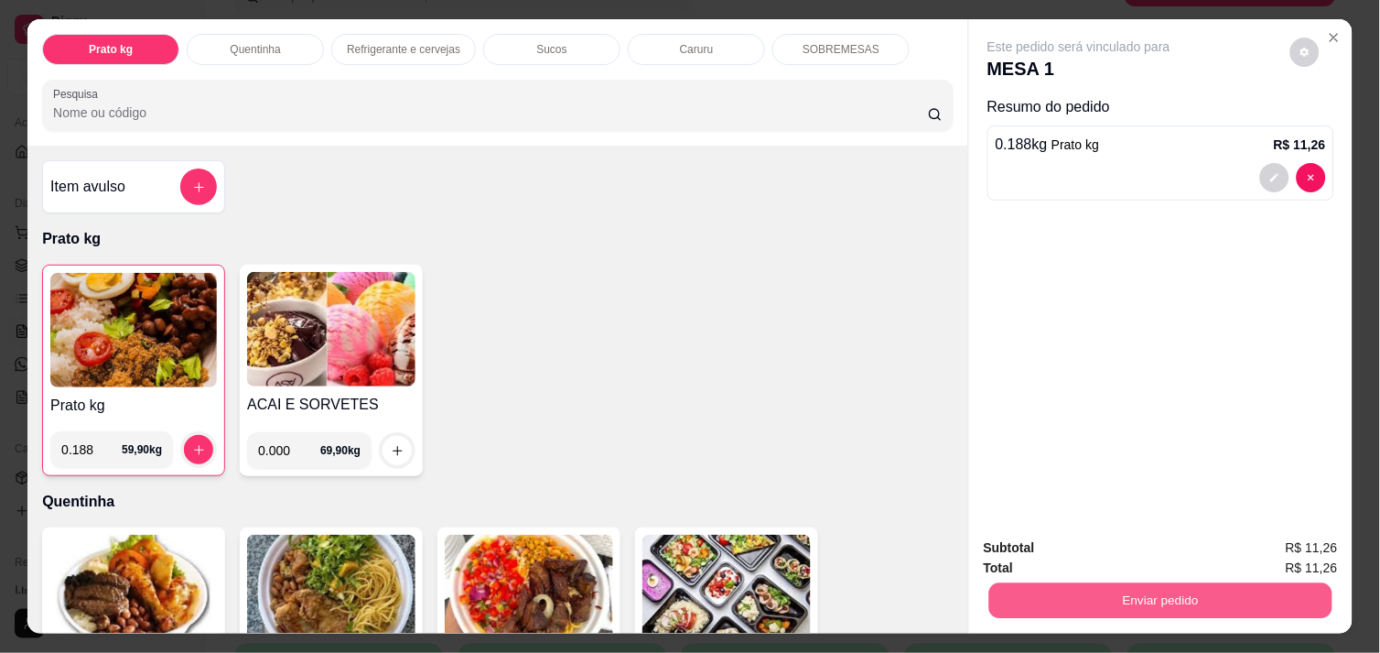
click at [1048, 582] on button "Enviar pedido" at bounding box center [1160, 600] width 343 height 36
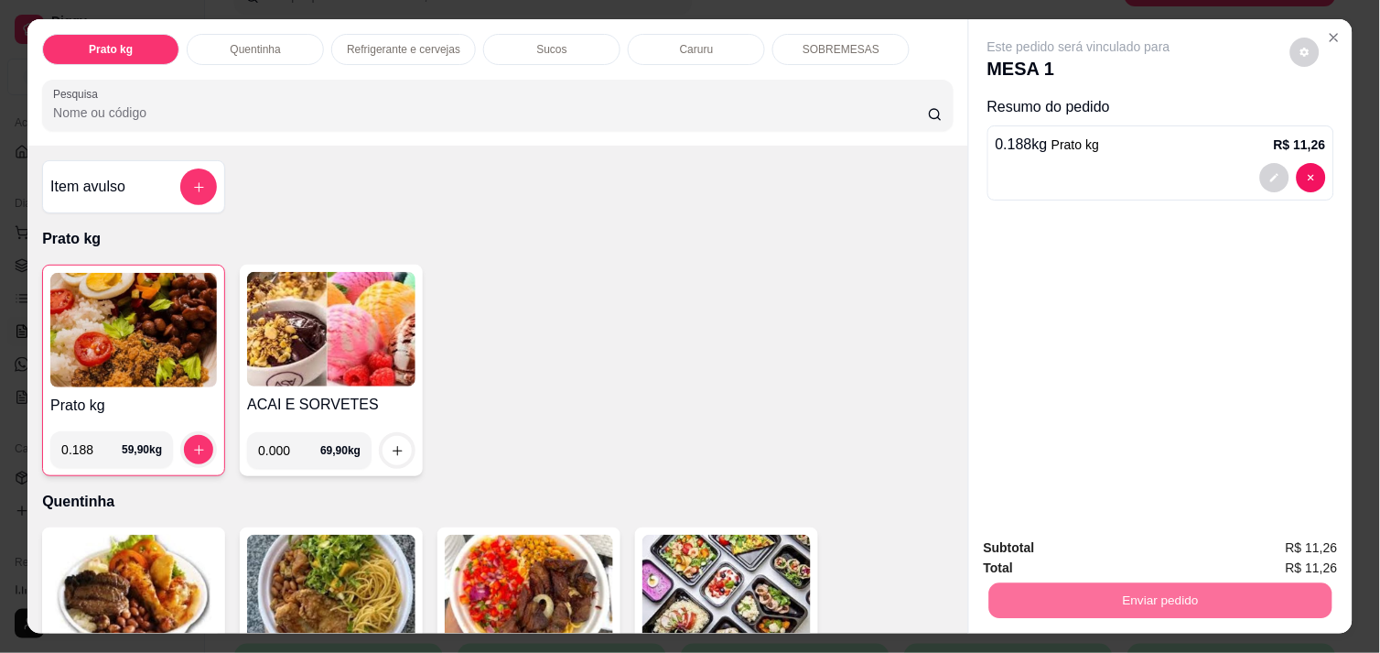
click at [1166, 541] on button "Registrar cliente" at bounding box center [1167, 548] width 117 height 34
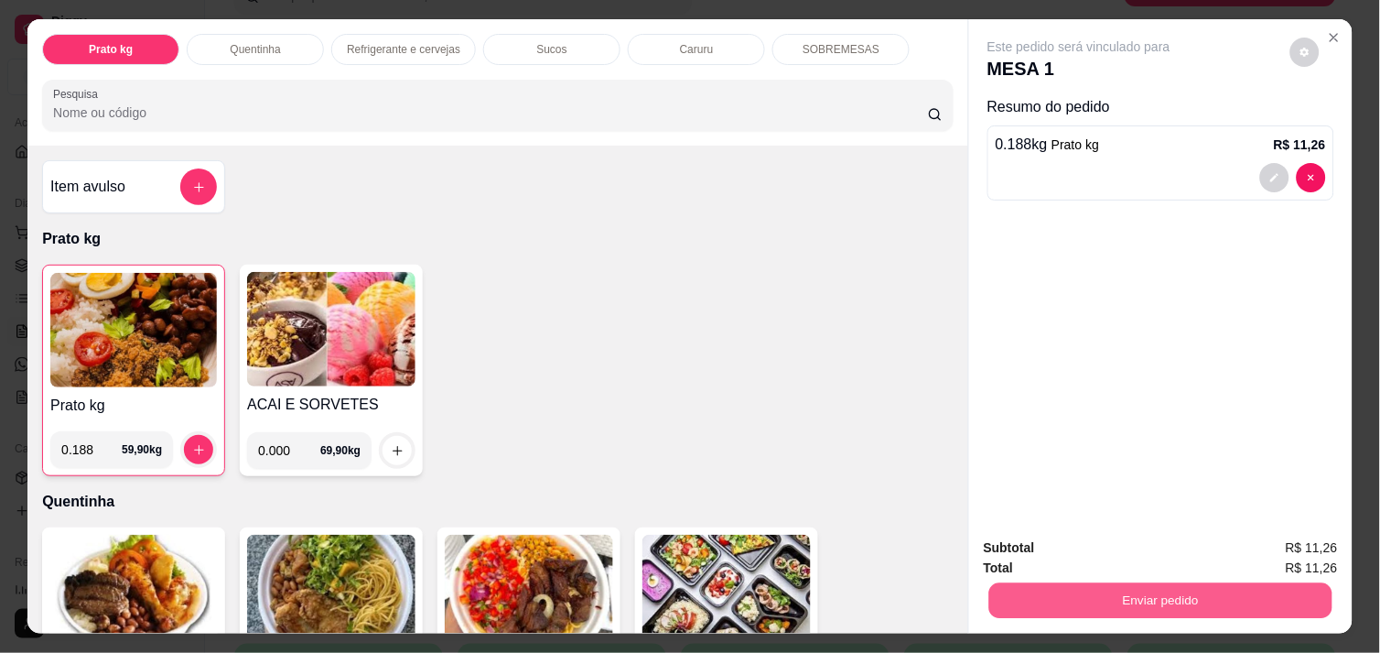
click at [1106, 607] on button "Enviar pedido" at bounding box center [1160, 600] width 343 height 36
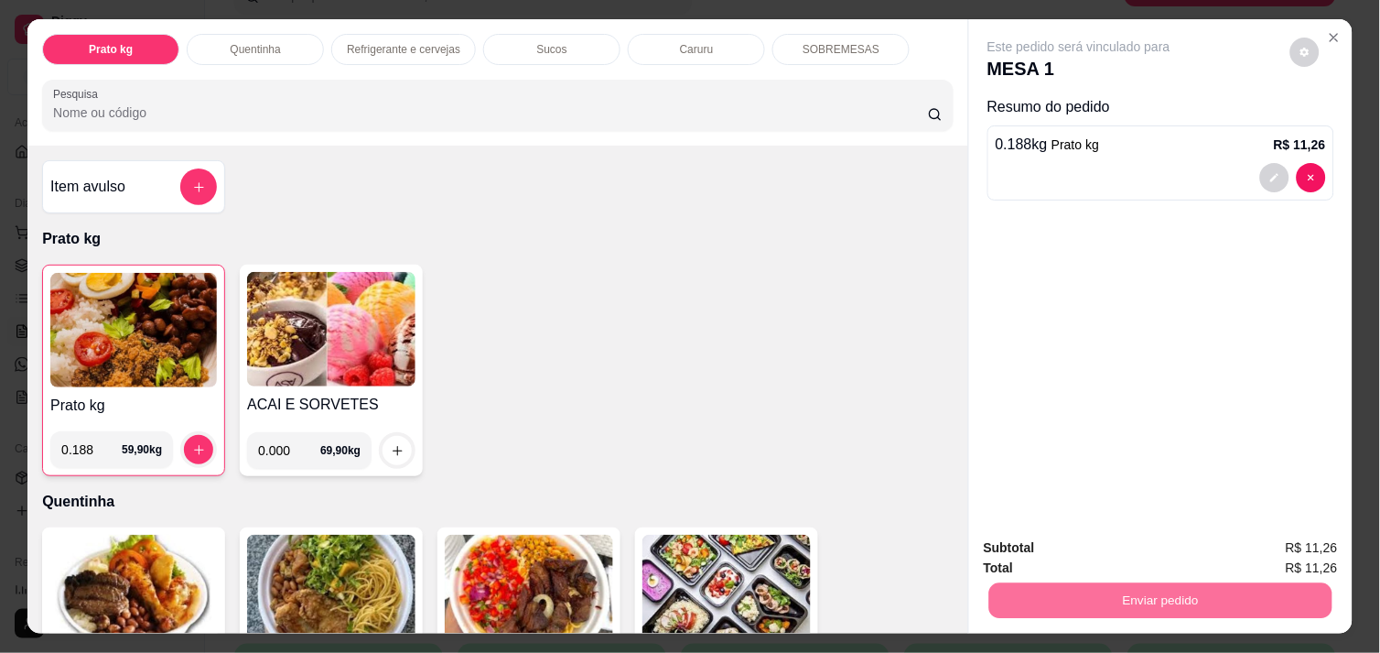
click at [1141, 551] on button "Registrar cliente" at bounding box center [1167, 548] width 117 height 34
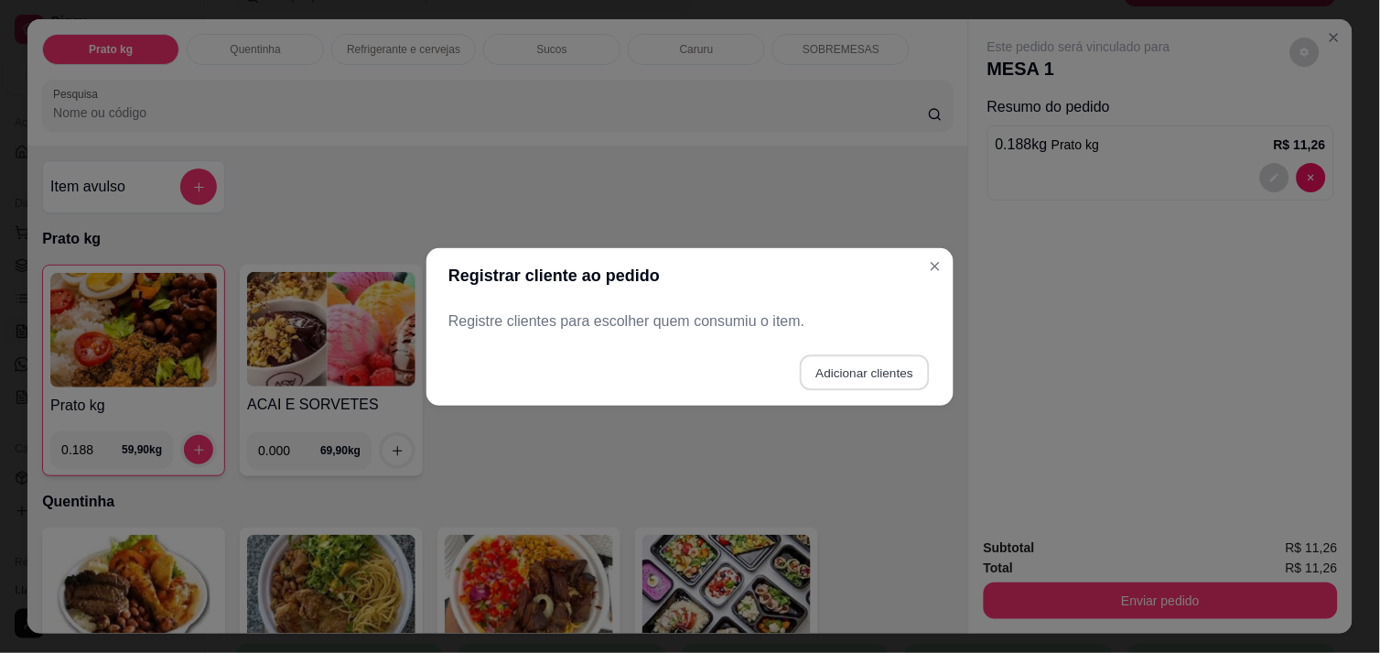
click at [852, 382] on button "Adicionar clientes" at bounding box center [864, 372] width 129 height 36
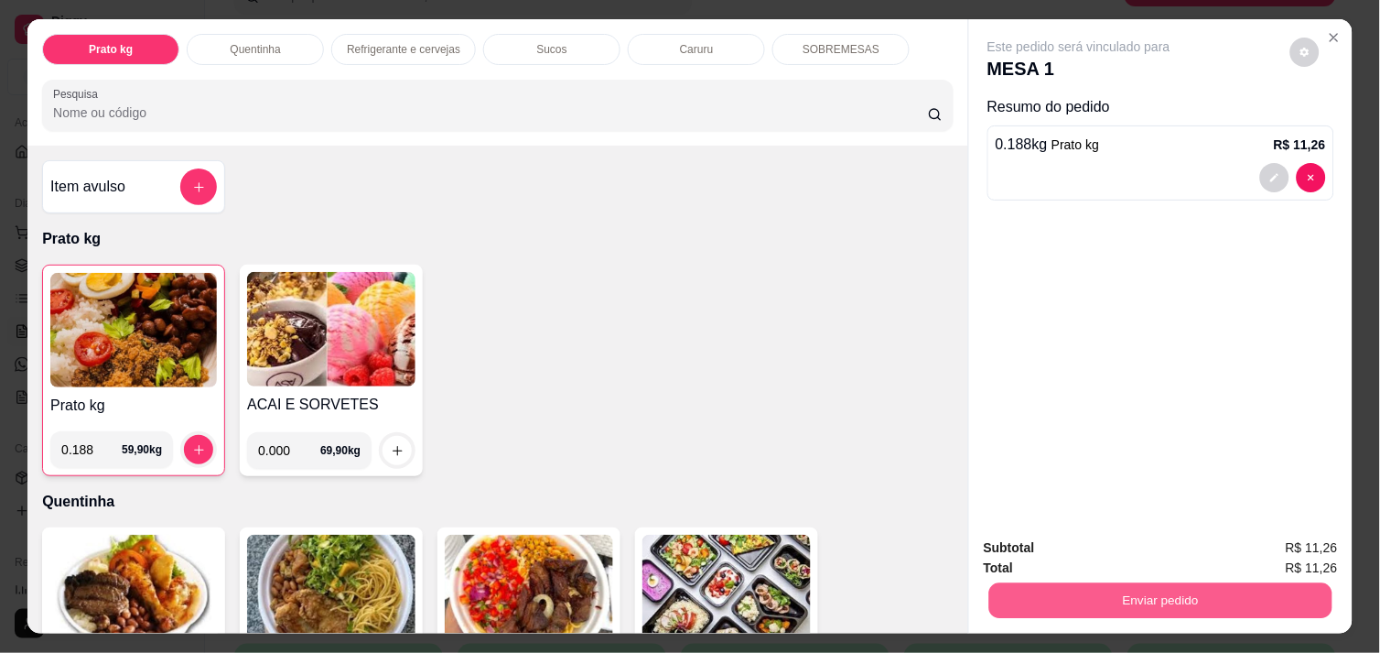
click at [1172, 602] on button "Enviar pedido" at bounding box center [1160, 600] width 343 height 36
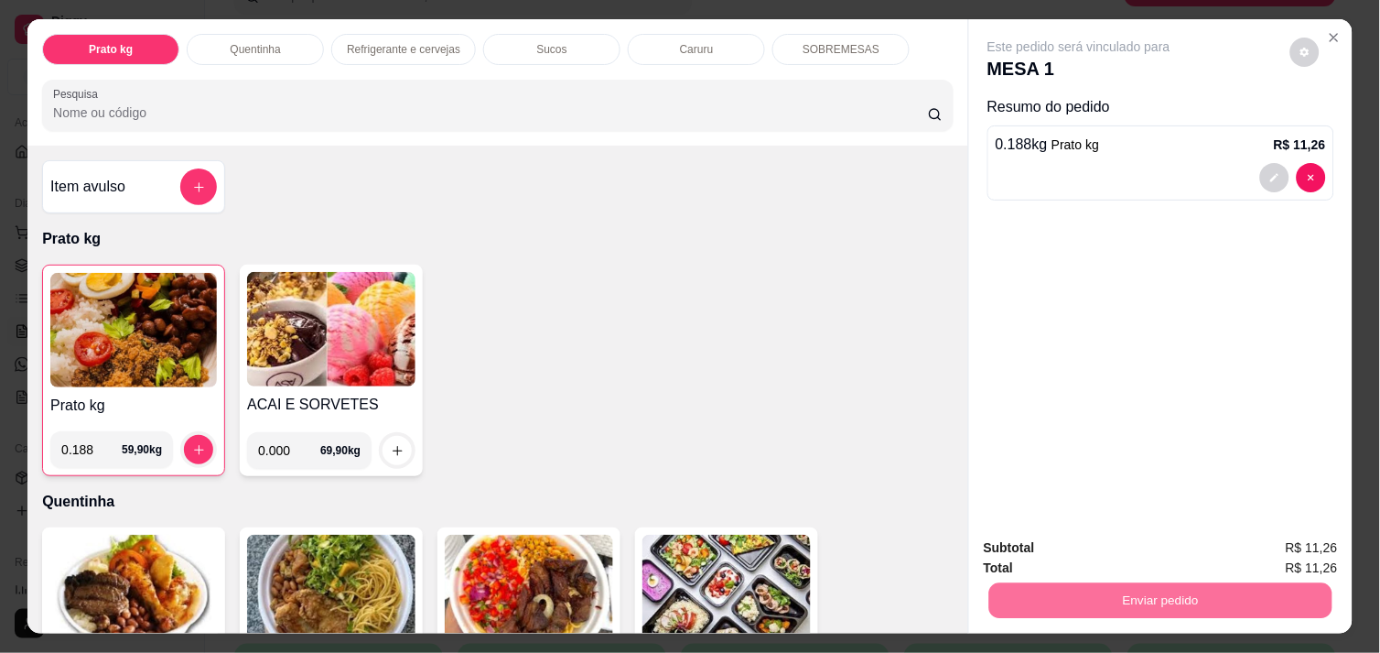
click at [1162, 551] on button "Registrar cliente" at bounding box center [1167, 548] width 117 height 34
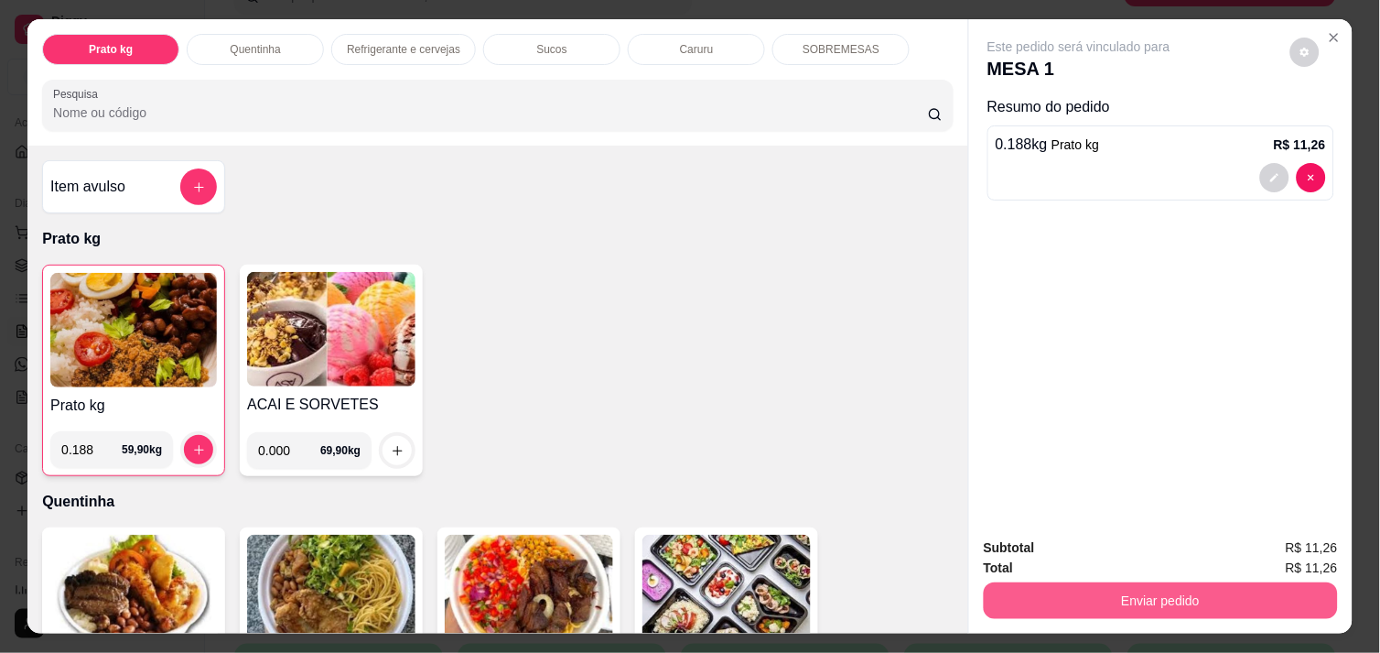
click at [1200, 593] on button "Enviar pedido" at bounding box center [1161, 600] width 354 height 37
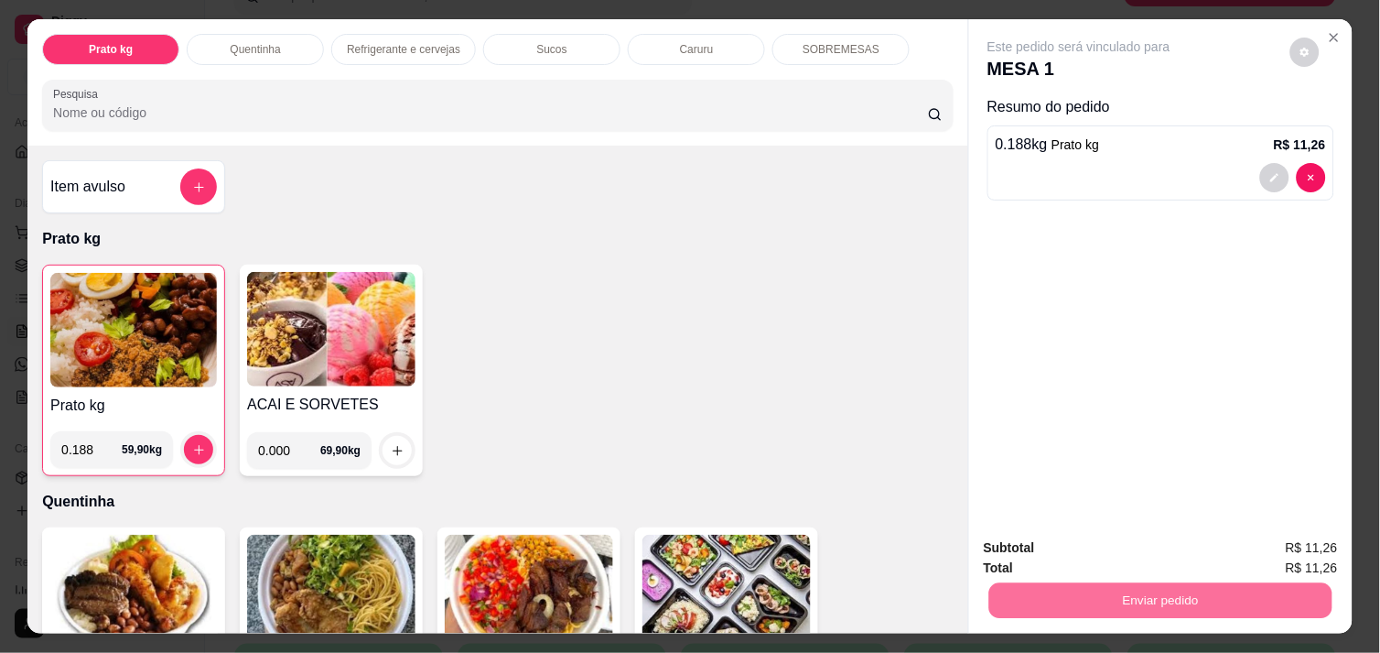
click at [1301, 533] on button "Enviar pedido" at bounding box center [1289, 548] width 103 height 35
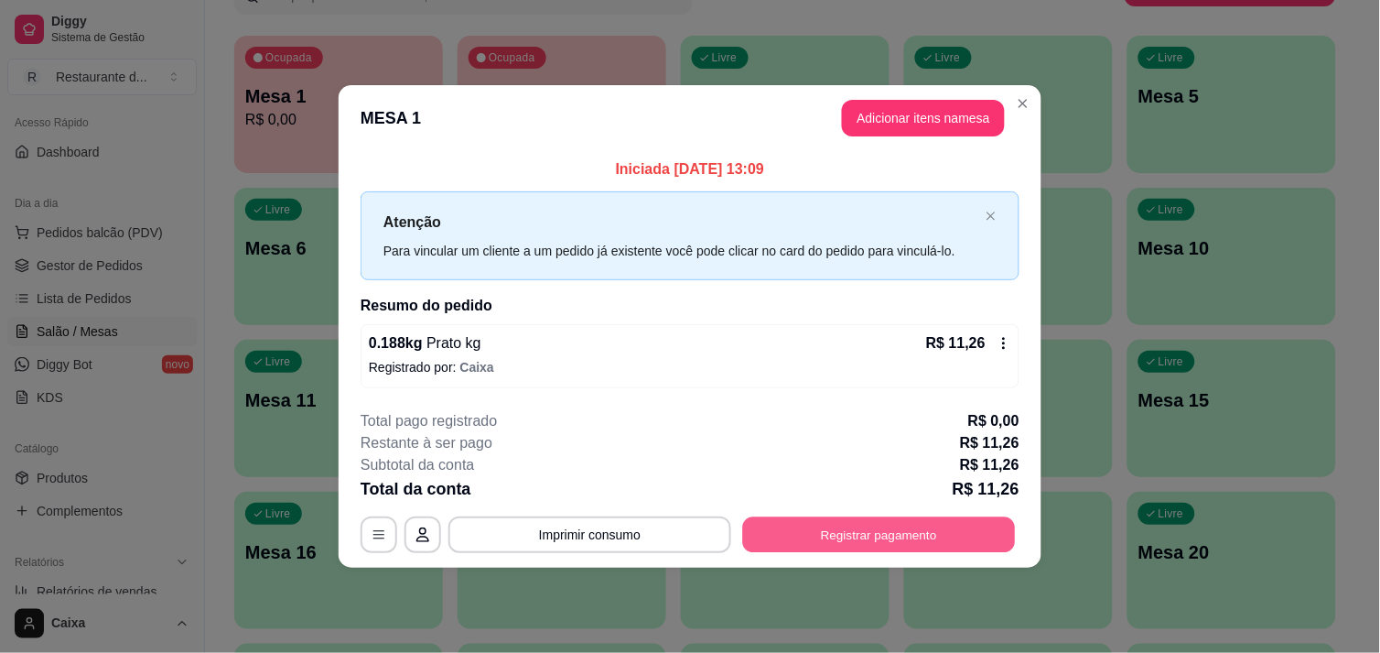
click at [804, 536] on button "Registrar pagamento" at bounding box center [879, 535] width 273 height 36
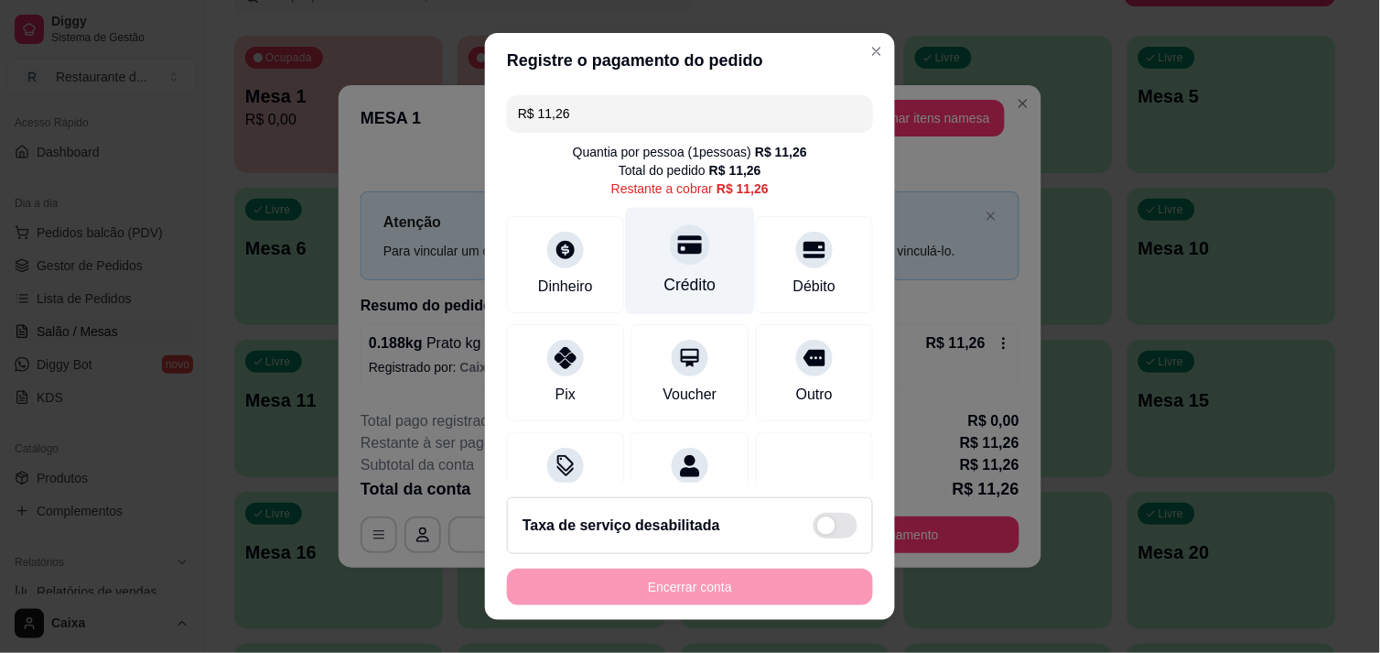
click at [648, 267] on div "Crédito" at bounding box center [690, 260] width 129 height 107
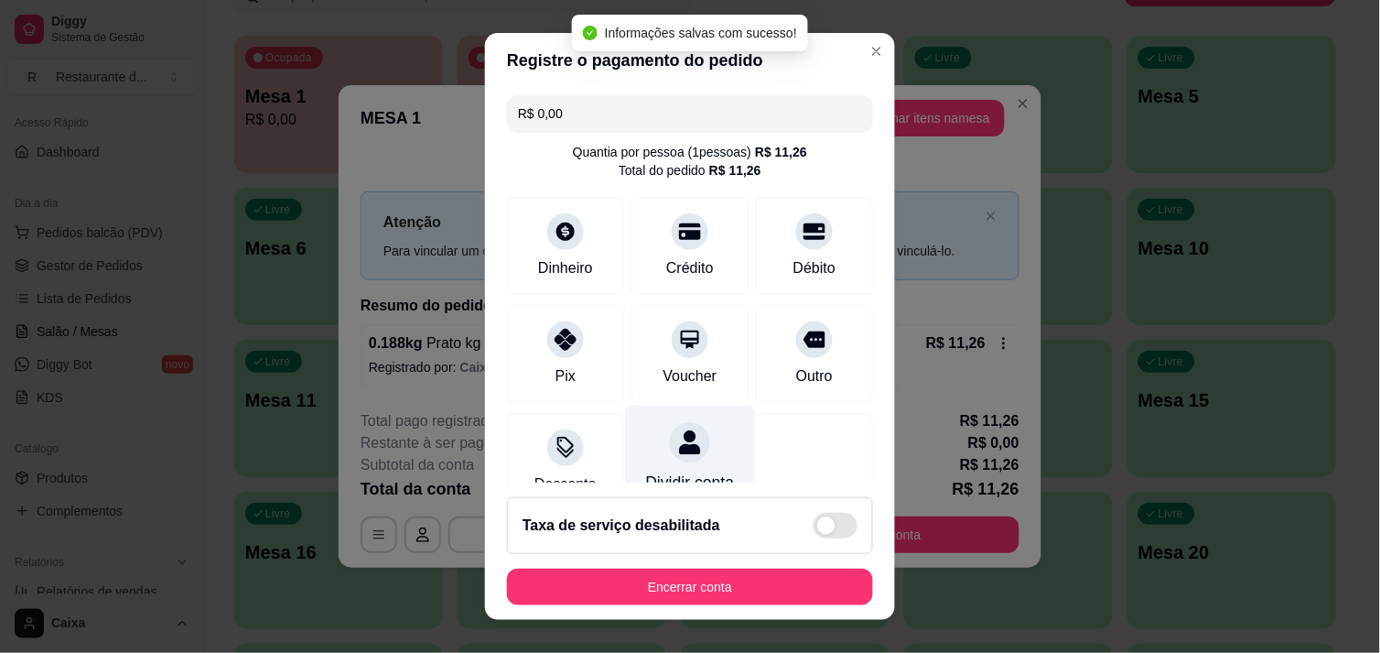
type input "R$ 0,00"
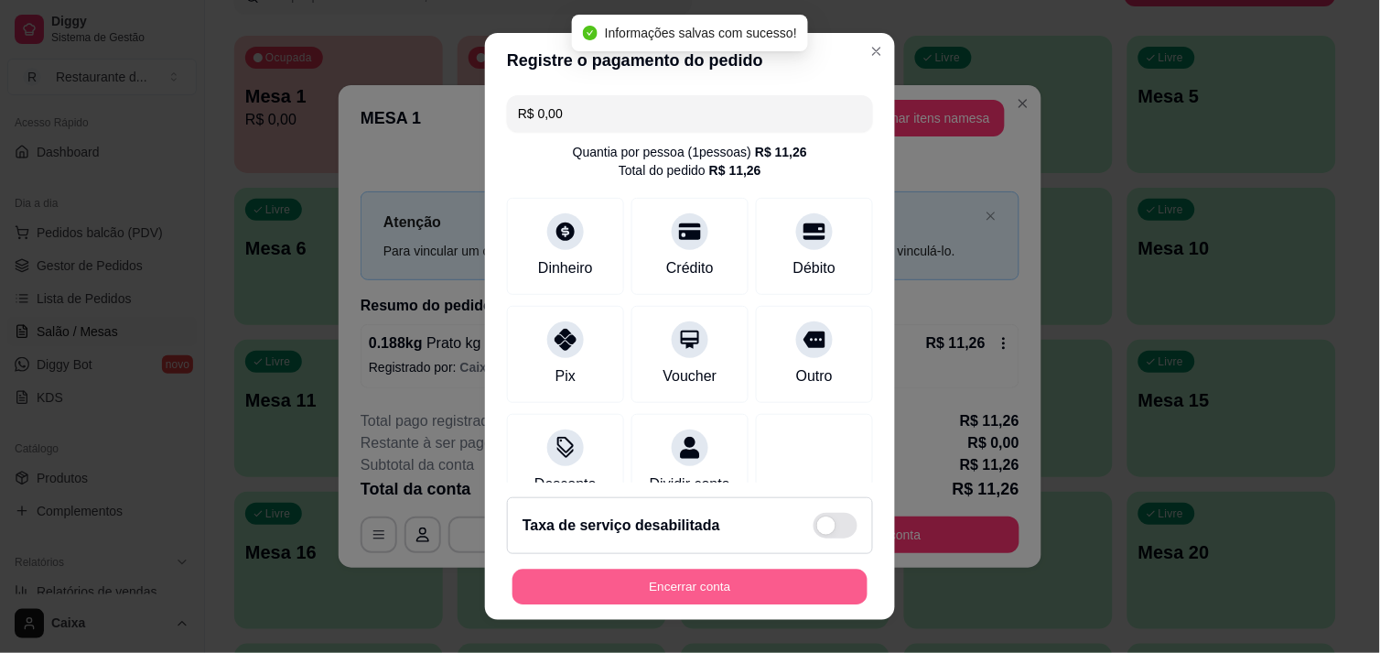
click at [700, 584] on button "Encerrar conta" at bounding box center [690, 587] width 355 height 36
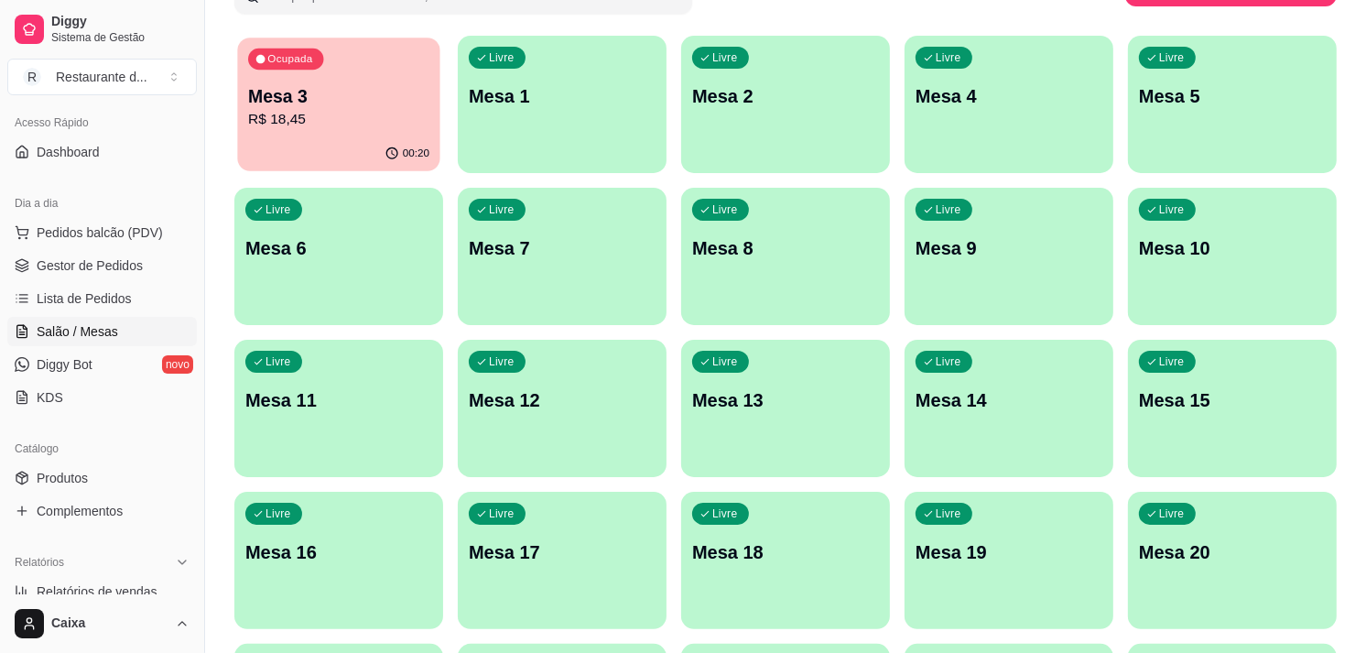
click at [297, 119] on p "R$ 18,45" at bounding box center [338, 119] width 181 height 21
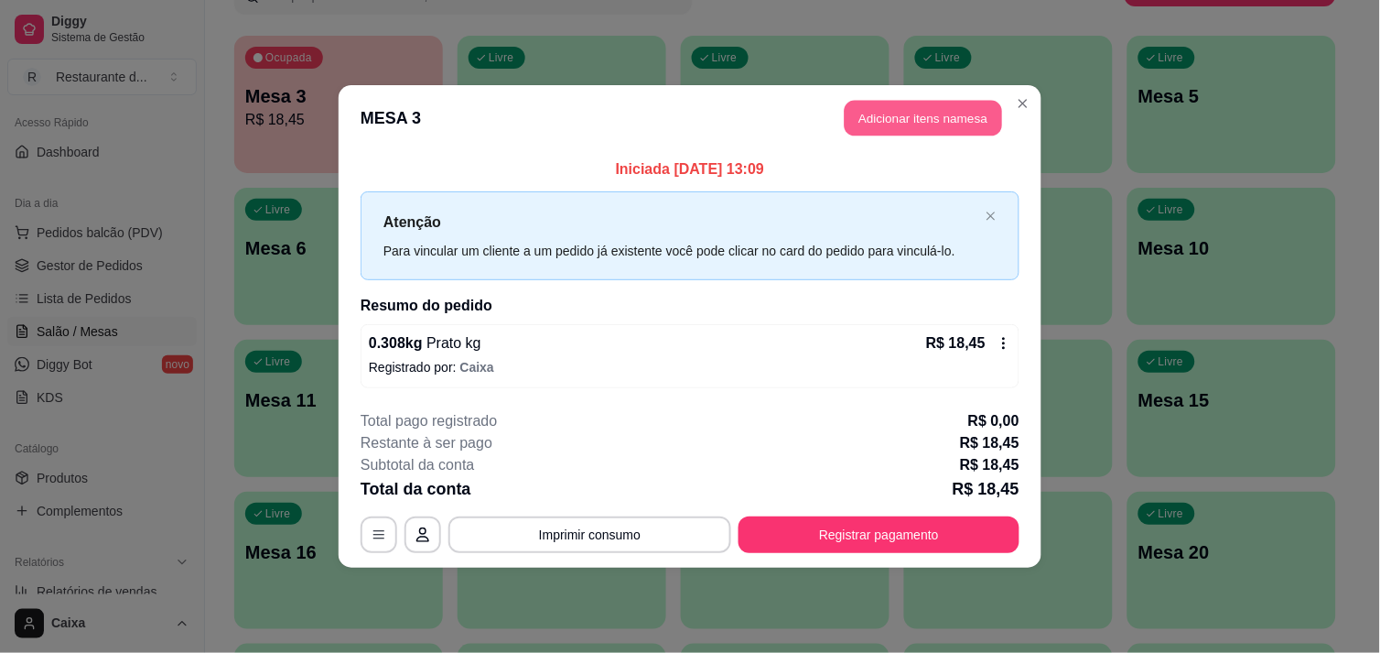
click at [932, 113] on button "Adicionar itens na mesa" at bounding box center [923, 119] width 157 height 36
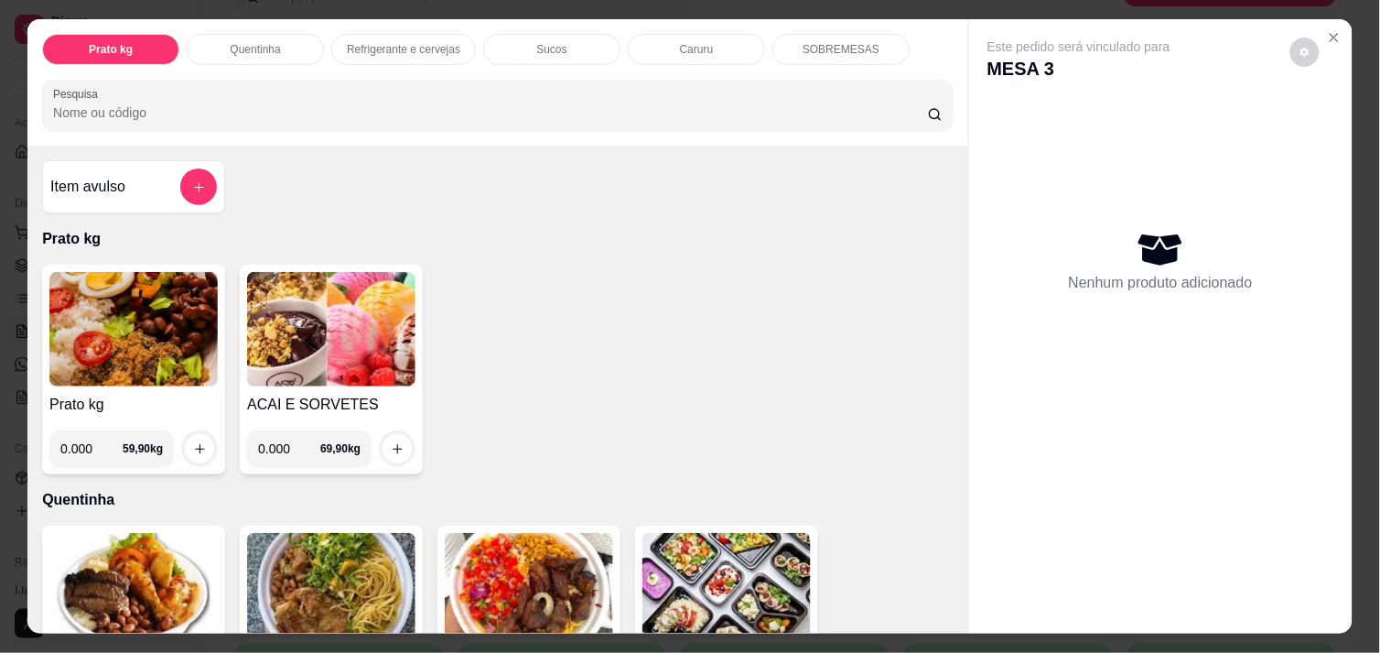
click at [286, 439] on input "0.000" at bounding box center [289, 448] width 62 height 37
type input "0.140"
click at [384, 435] on button "increase-product-quantity" at bounding box center [398, 449] width 28 height 28
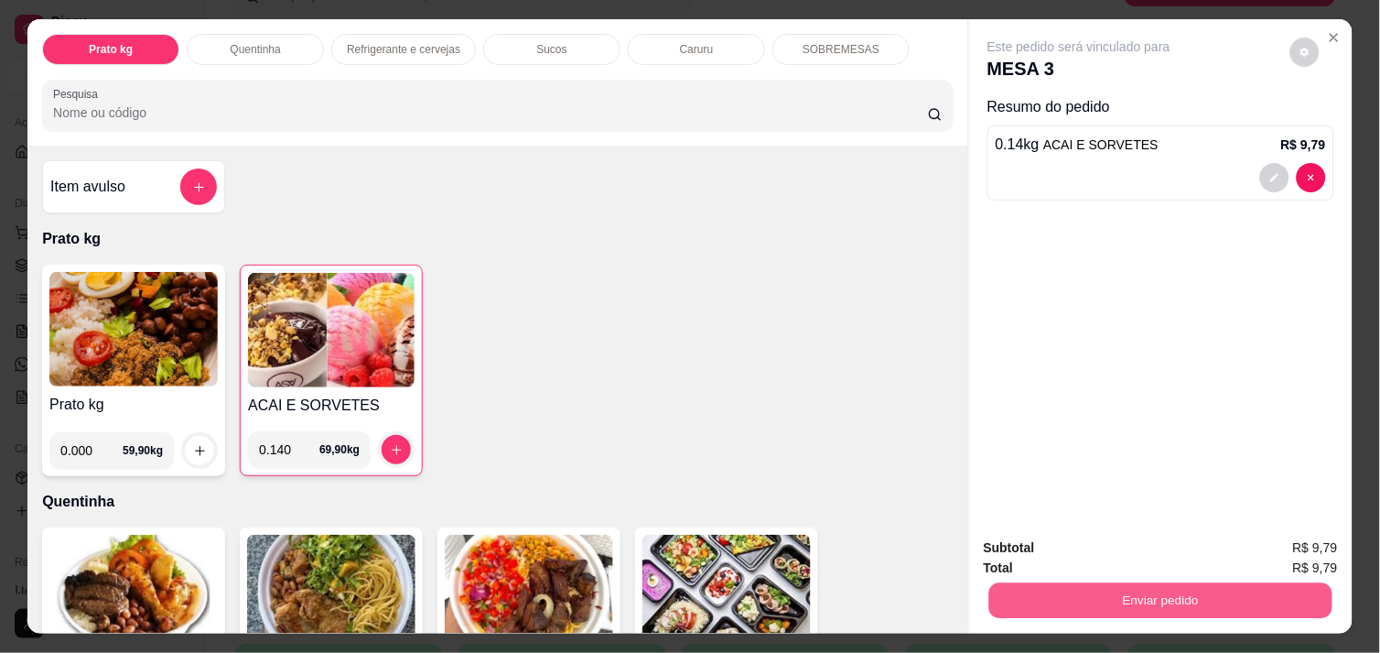
click at [1122, 596] on button "Enviar pedido" at bounding box center [1160, 600] width 343 height 36
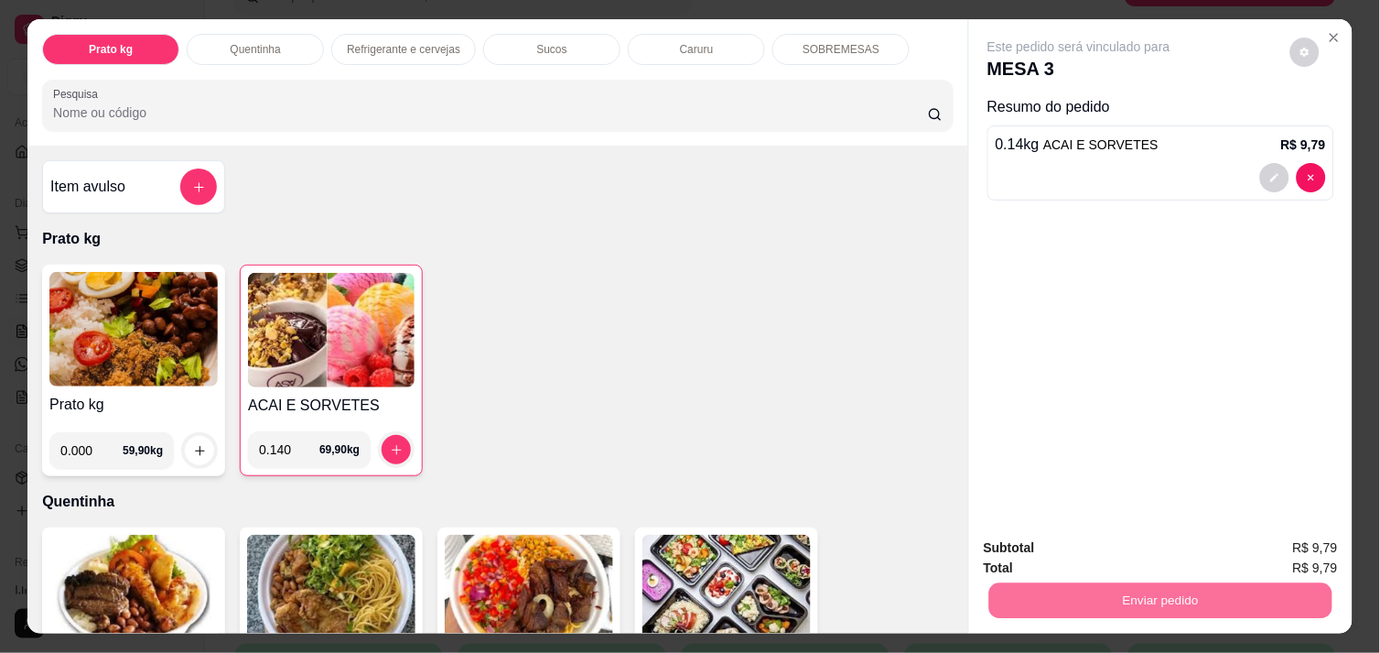
click at [1267, 545] on button "Enviar pedido" at bounding box center [1290, 548] width 101 height 34
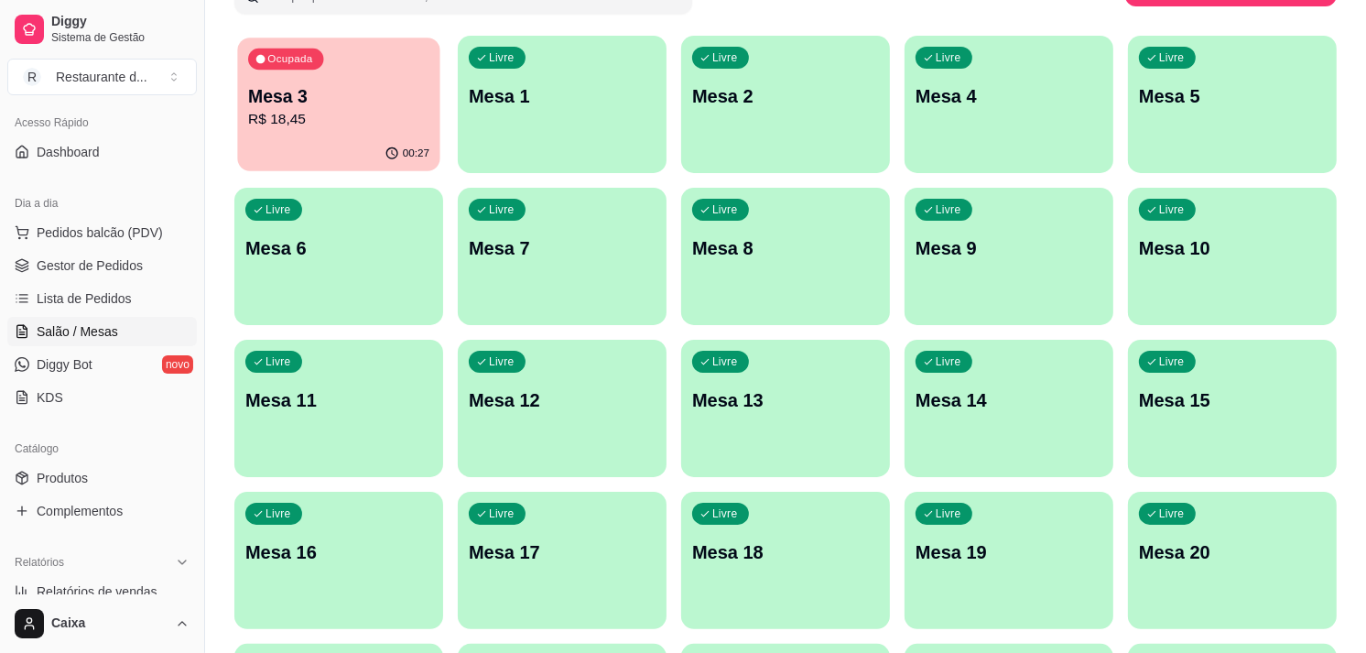
click at [392, 122] on p "R$ 18,45" at bounding box center [338, 119] width 181 height 21
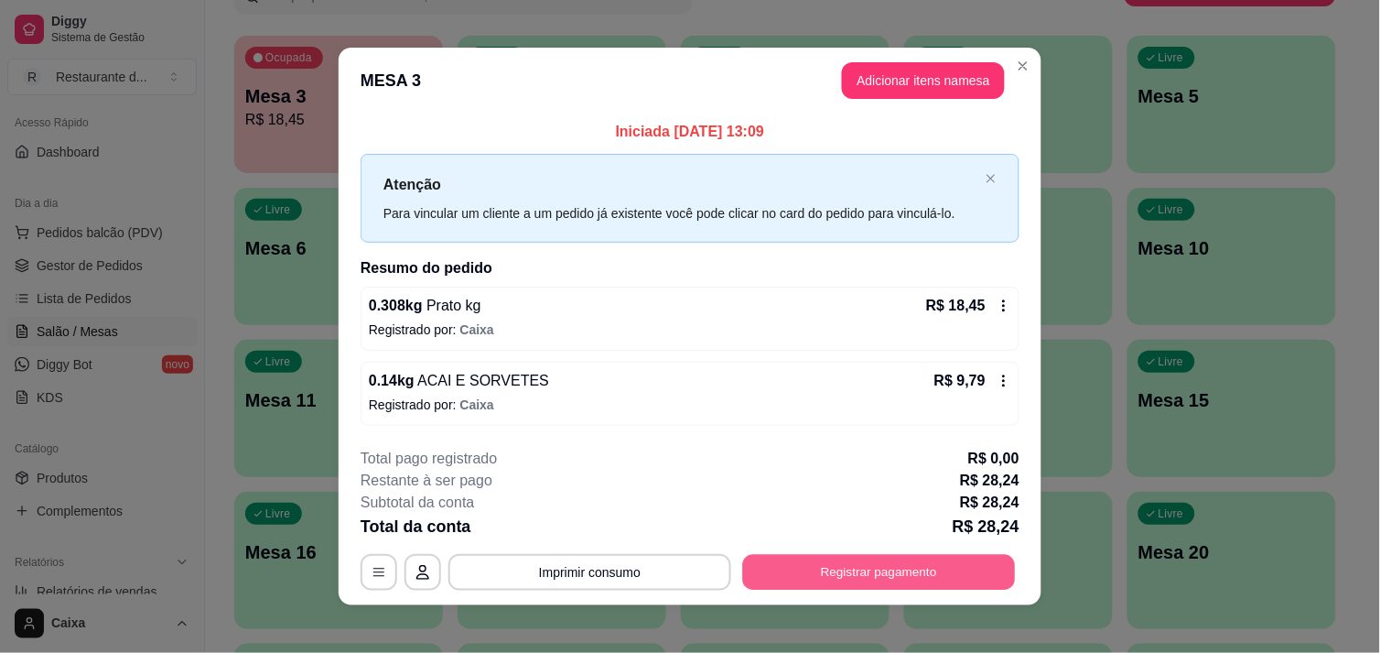
click at [810, 583] on button "Registrar pagamento" at bounding box center [879, 573] width 273 height 36
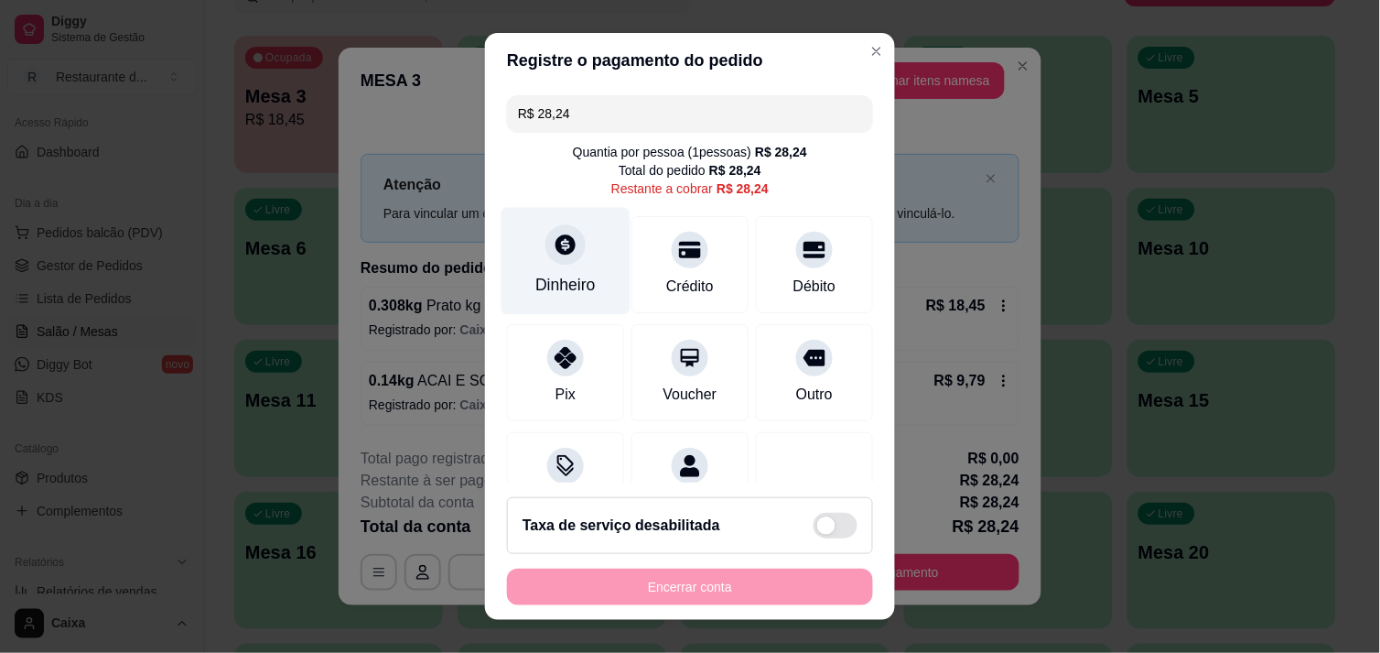
click at [578, 296] on div "Dinheiro" at bounding box center [565, 285] width 60 height 24
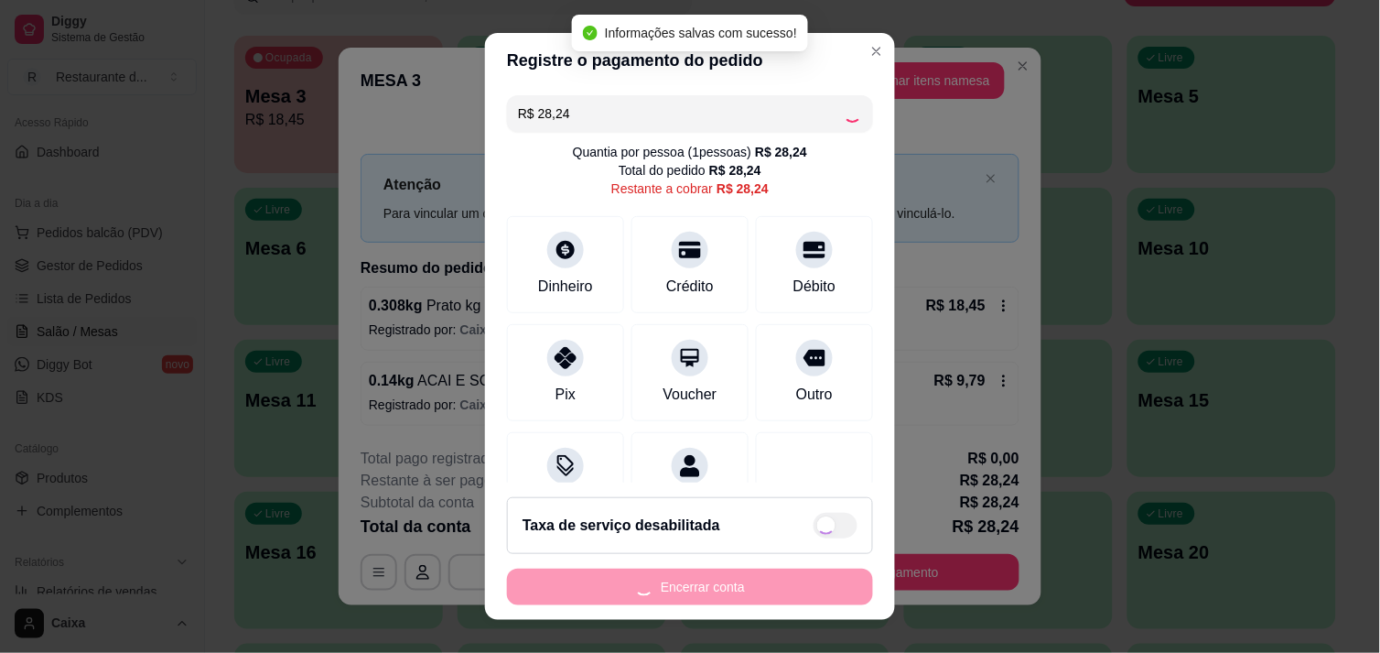
type input "R$ 0,00"
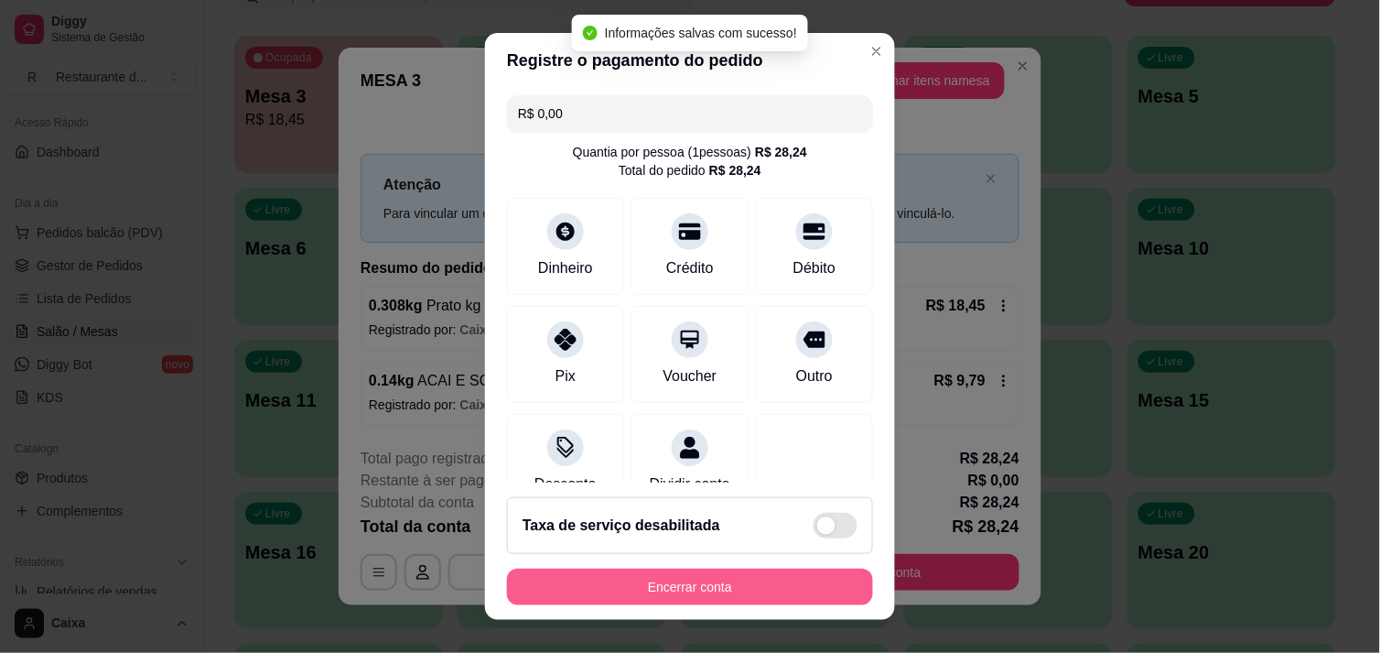
click at [675, 600] on button "Encerrar conta" at bounding box center [690, 586] width 366 height 37
